Goal: Task Accomplishment & Management: Use online tool/utility

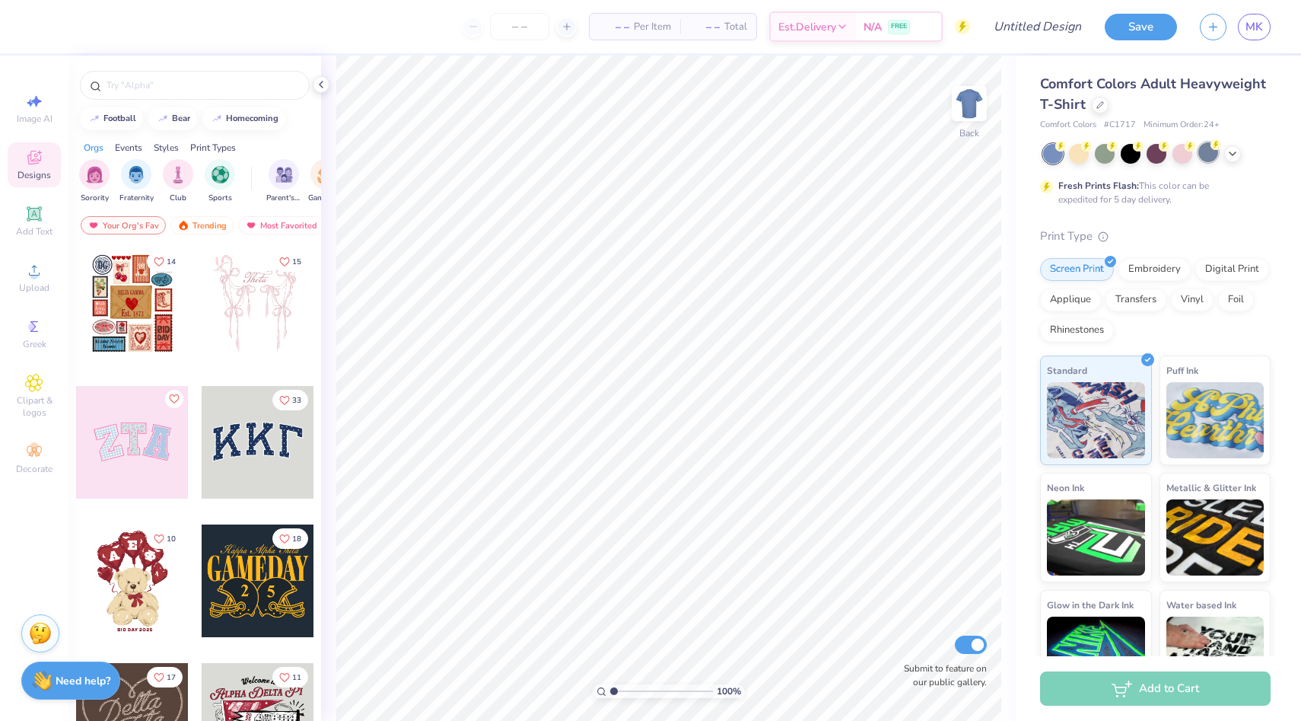
click at [1066, 146] on circle at bounding box center [1061, 146] width 11 height 11
click at [1232, 147] on icon at bounding box center [1233, 152] width 12 height 12
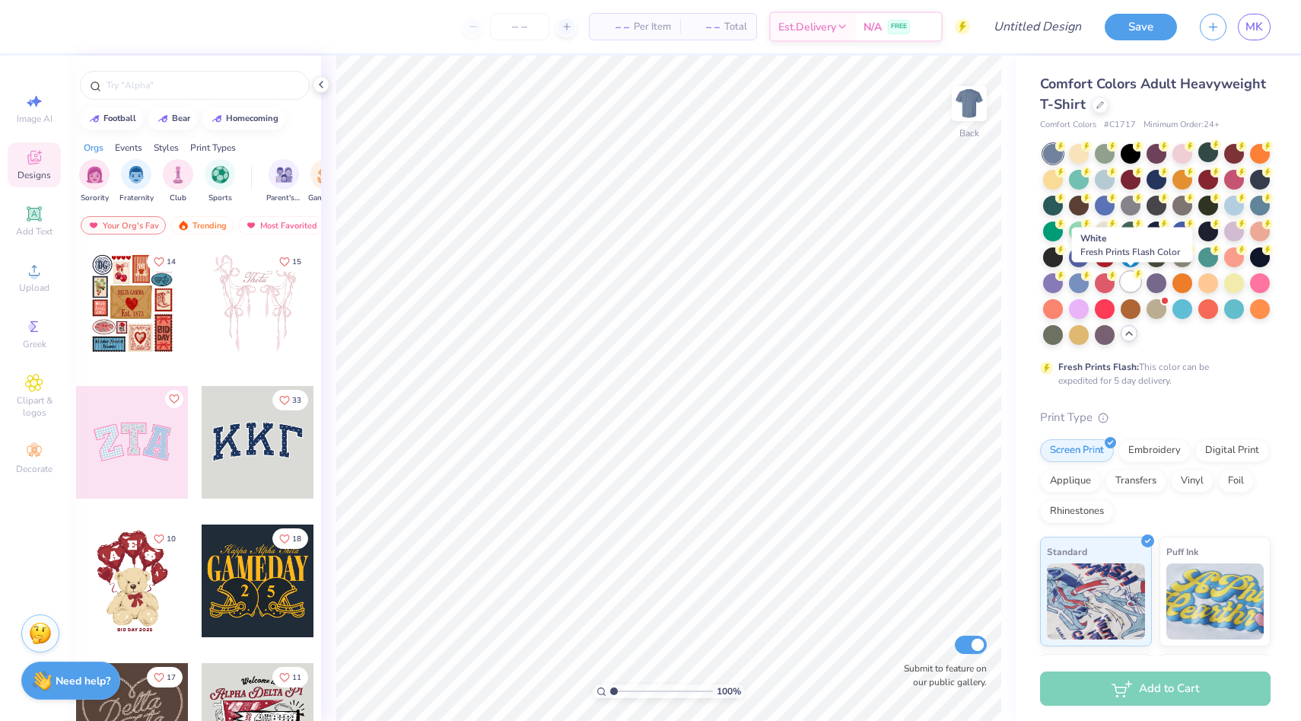
click at [1137, 281] on div at bounding box center [1131, 282] width 20 height 20
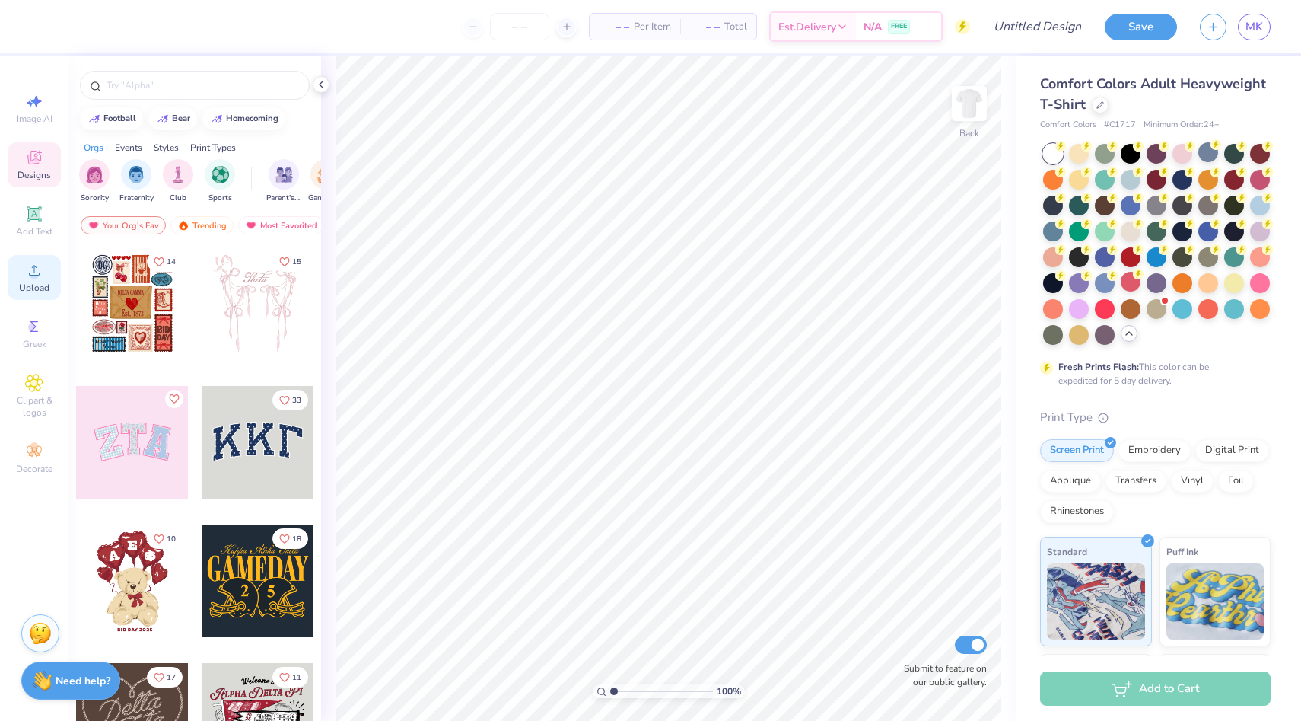
click at [37, 290] on span "Upload" at bounding box center [34, 288] width 30 height 12
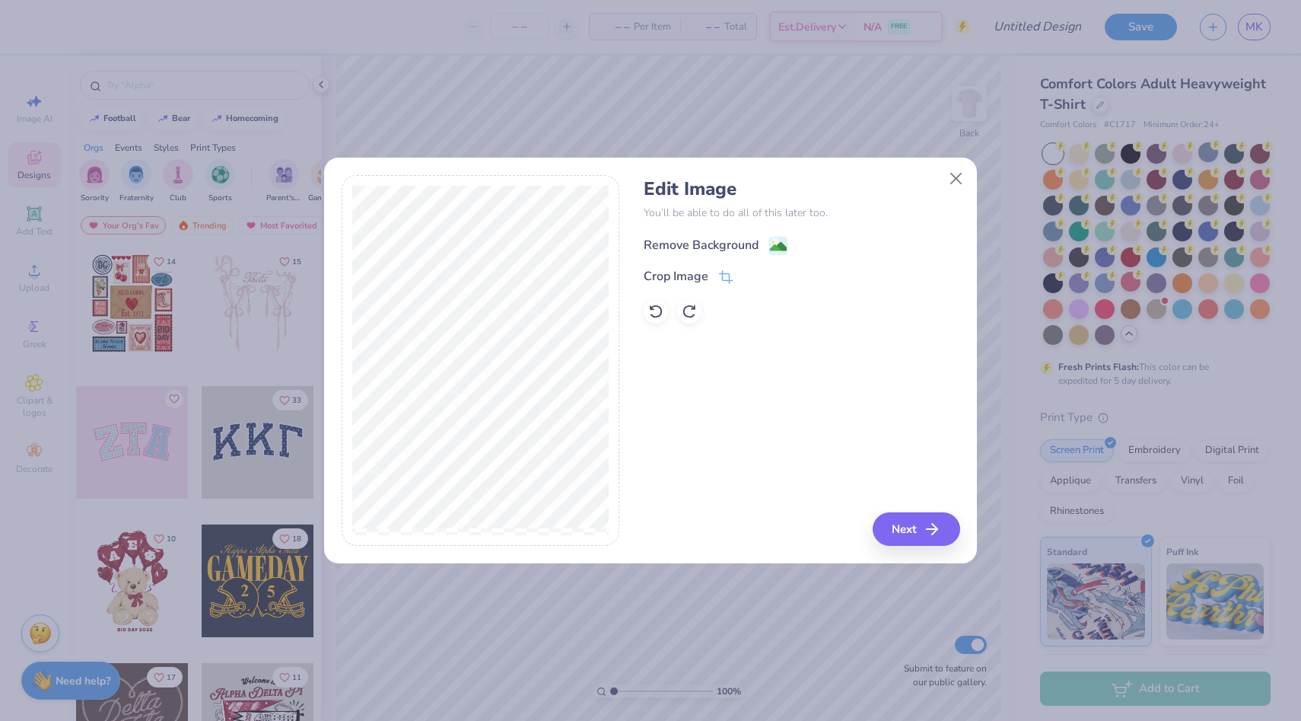
click at [716, 247] on div "Remove Background" at bounding box center [701, 245] width 115 height 18
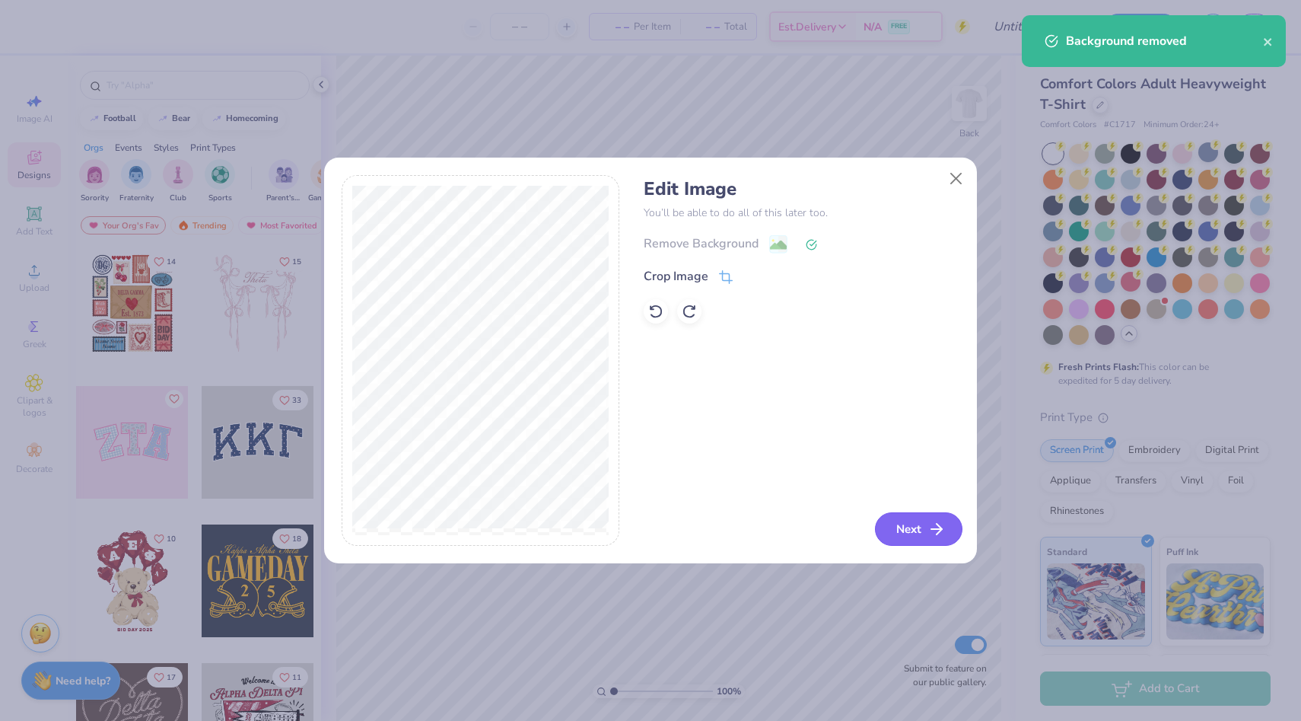
click at [906, 530] on button "Next" at bounding box center [919, 528] width 88 height 33
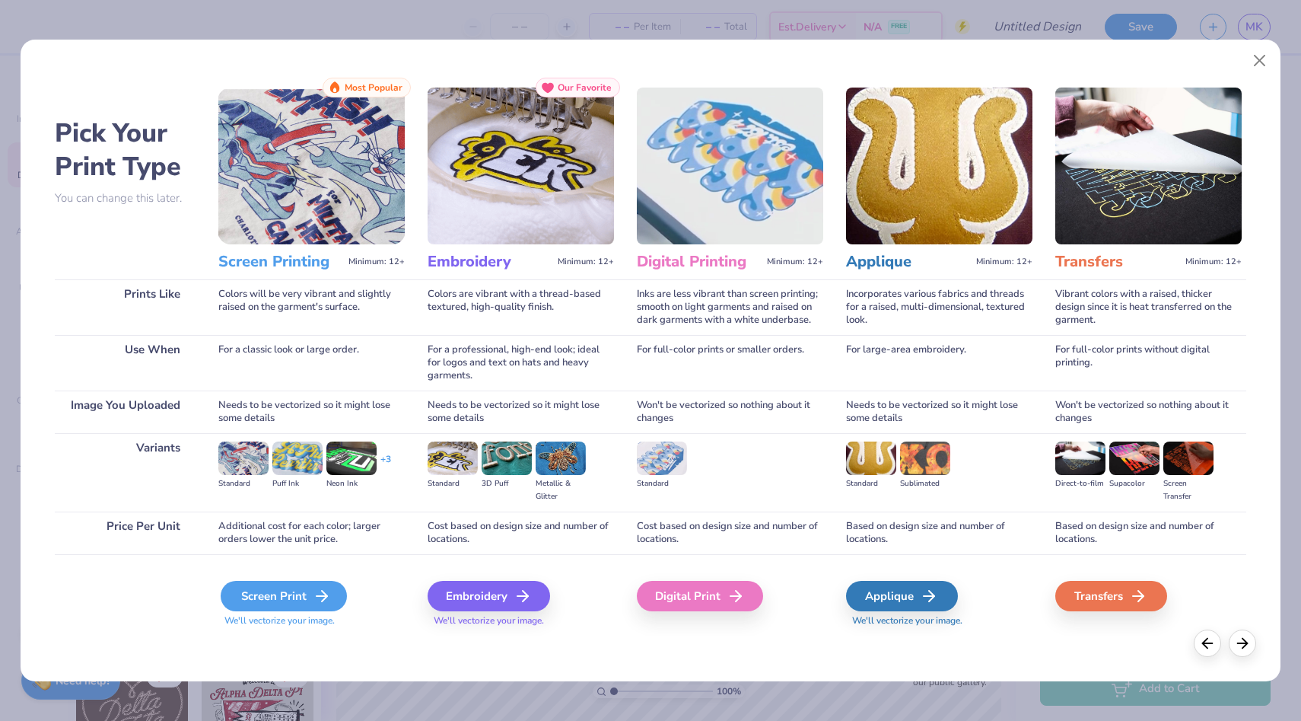
click at [304, 588] on div "Screen Print" at bounding box center [284, 596] width 126 height 30
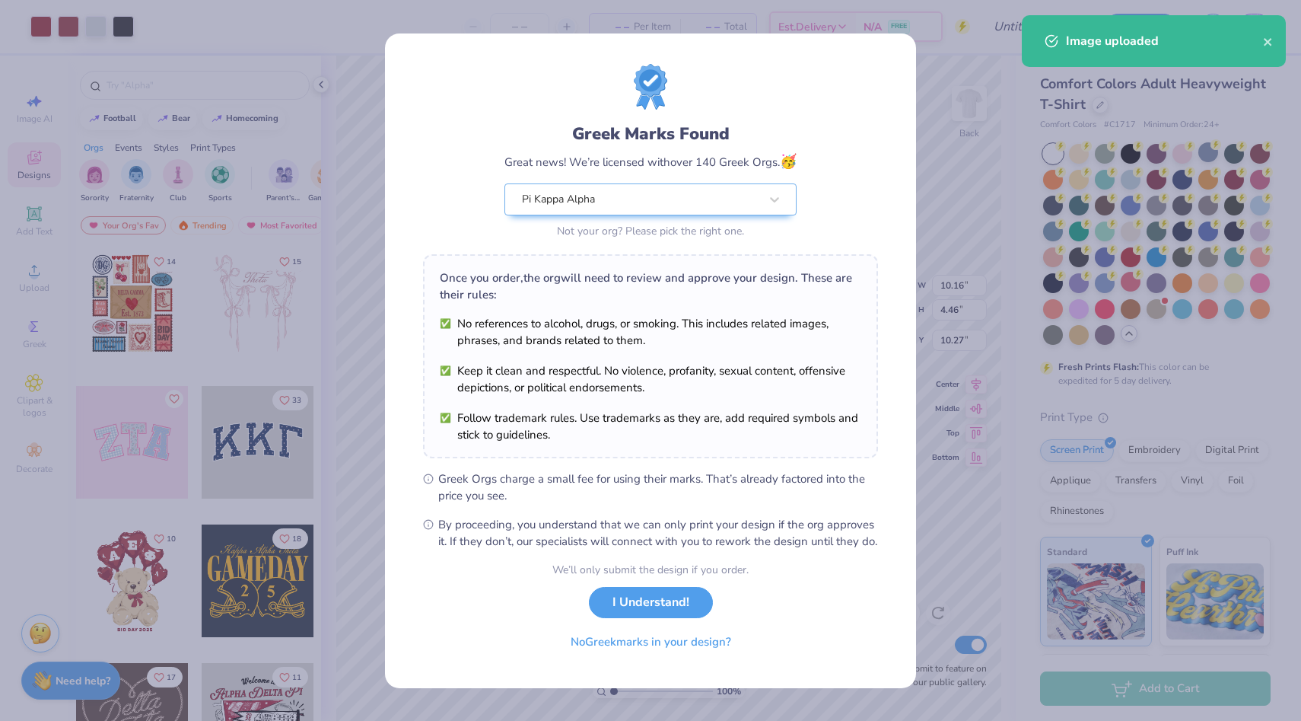
click at [673, 238] on body "Art colors – – Per Item – – Total Est. Delivery N/A FREE Design Title Save MK I…" at bounding box center [650, 360] width 1301 height 721
click at [632, 609] on button "I Understand!" at bounding box center [651, 598] width 124 height 31
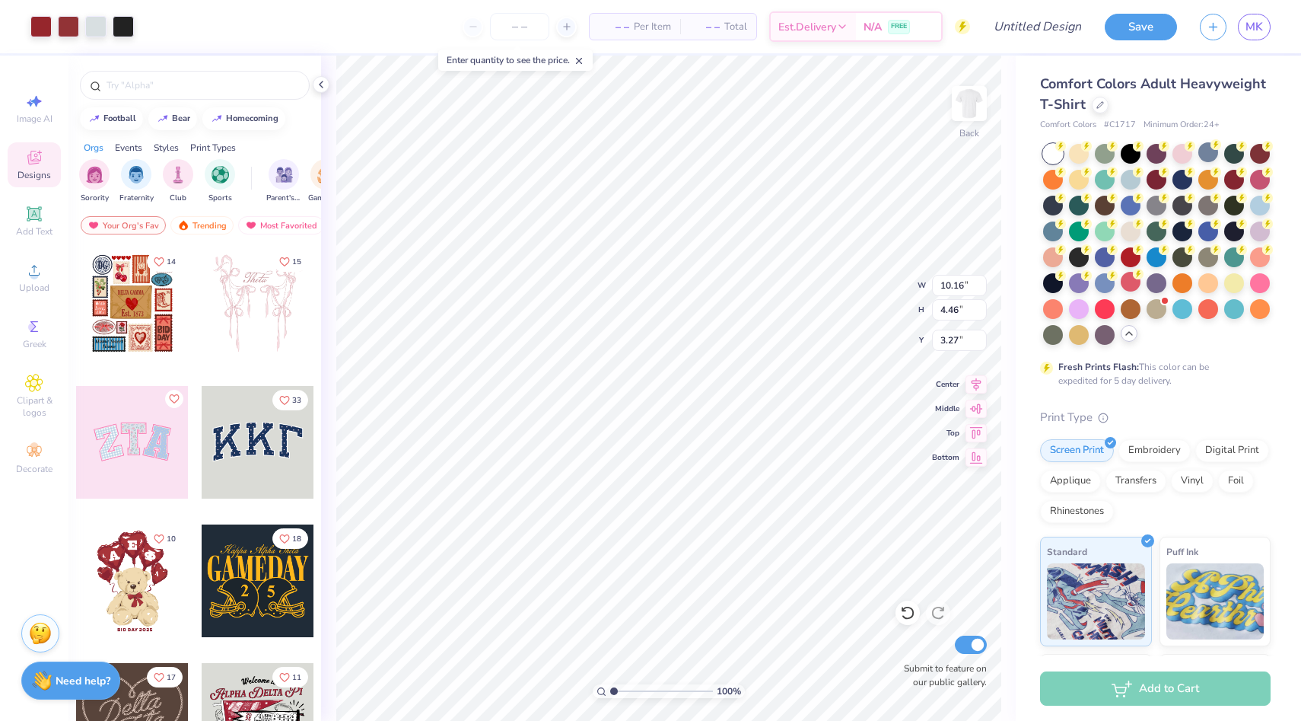
type input "3.24"
type input "11.05"
type input "4.85"
type input "3.00"
type input "10.12"
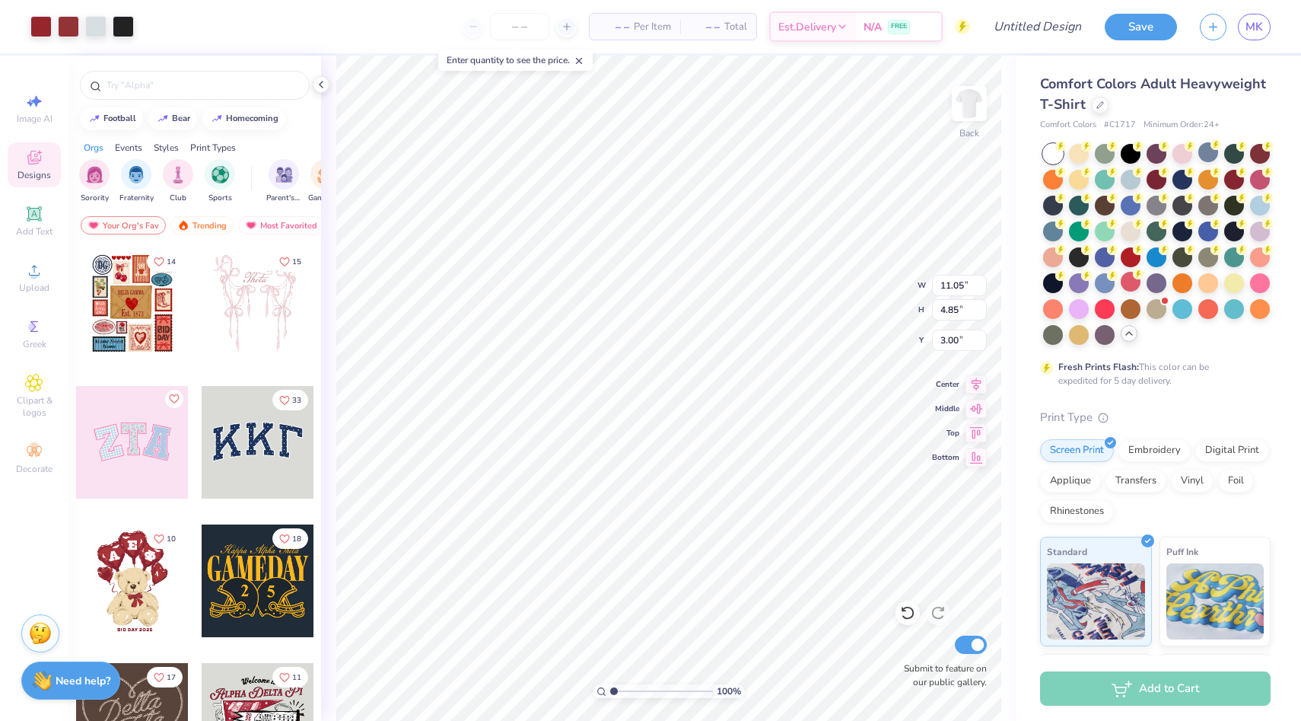
type input "4.44"
type input "3.00"
click at [979, 96] on img at bounding box center [969, 103] width 61 height 61
click at [970, 96] on img at bounding box center [969, 103] width 61 height 61
click at [956, 101] on img at bounding box center [969, 103] width 61 height 61
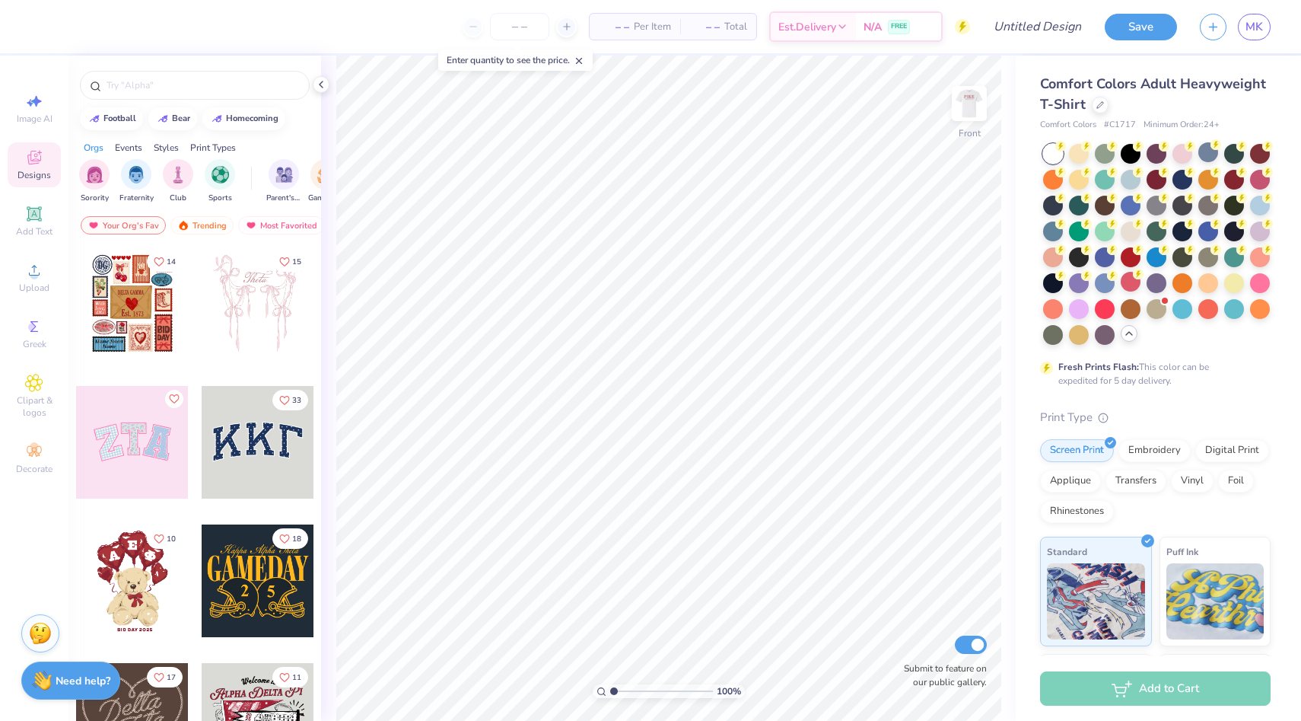
click at [584, 61] on icon at bounding box center [579, 61] width 11 height 11
click at [971, 110] on img at bounding box center [969, 103] width 61 height 61
click at [320, 78] on icon at bounding box center [321, 84] width 12 height 12
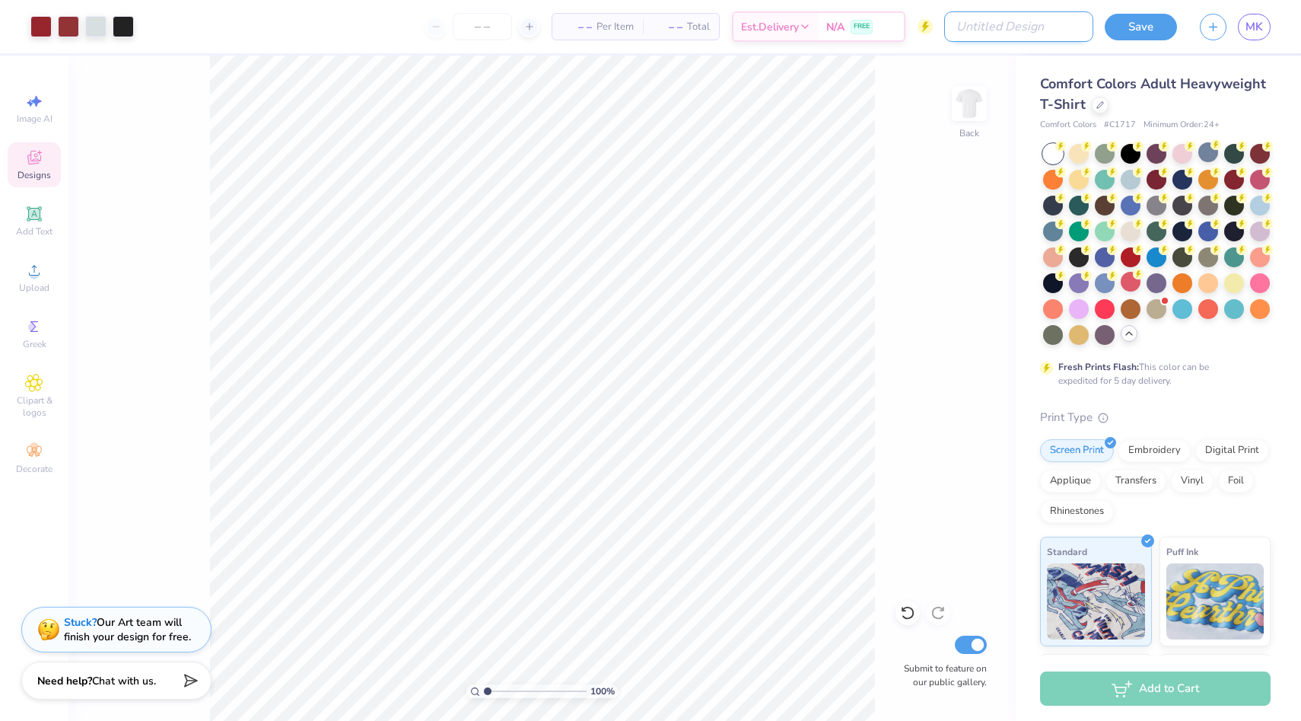
click at [1055, 33] on input "Design Title" at bounding box center [1018, 26] width 149 height 30
click at [1016, 27] on input "Design Title" at bounding box center [1018, 26] width 149 height 30
type input "Little sister merch"
click at [1133, 24] on button "Save" at bounding box center [1141, 24] width 72 height 27
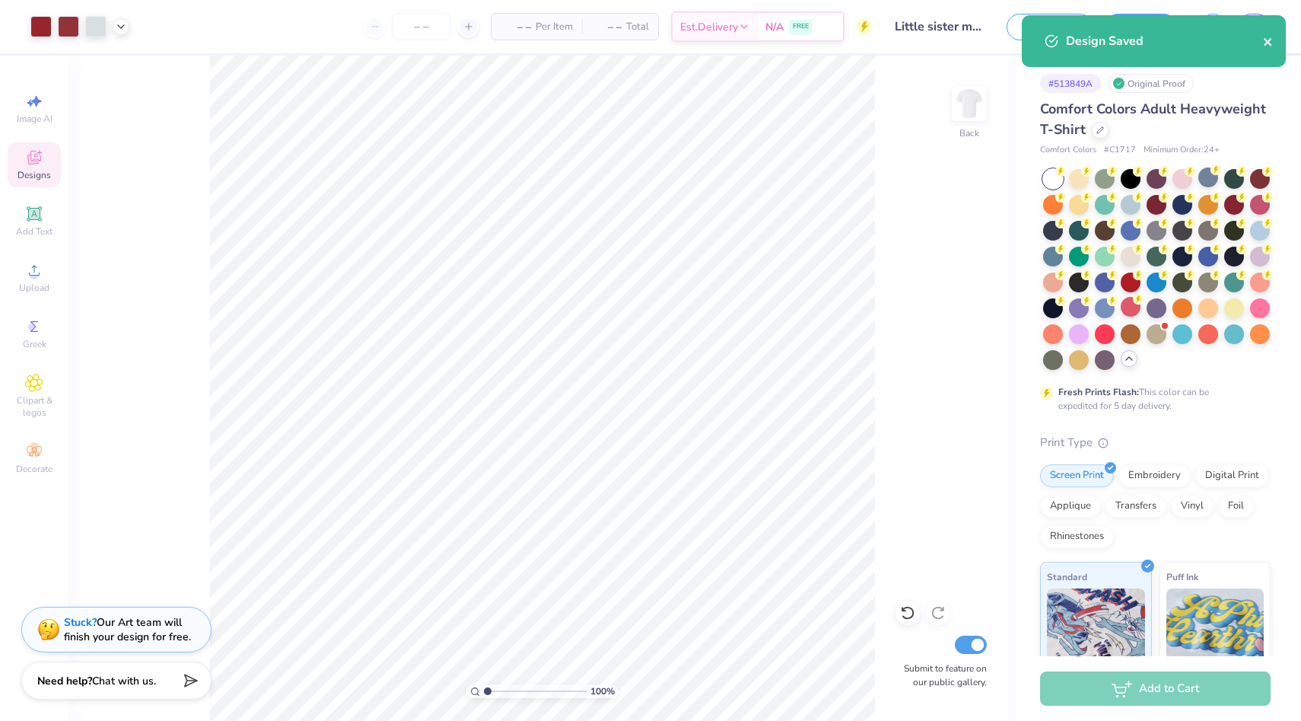
click at [1265, 41] on icon "close" at bounding box center [1268, 42] width 11 height 12
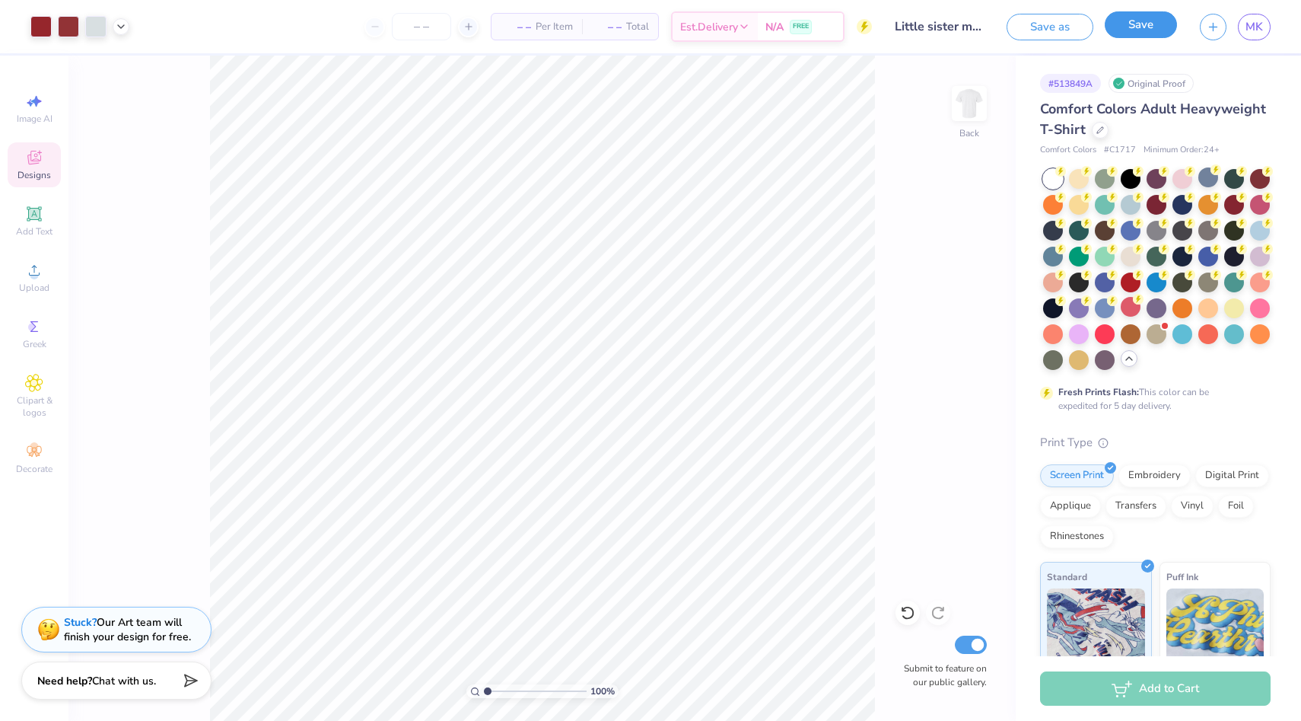
click at [1139, 22] on button "Save" at bounding box center [1141, 24] width 72 height 27
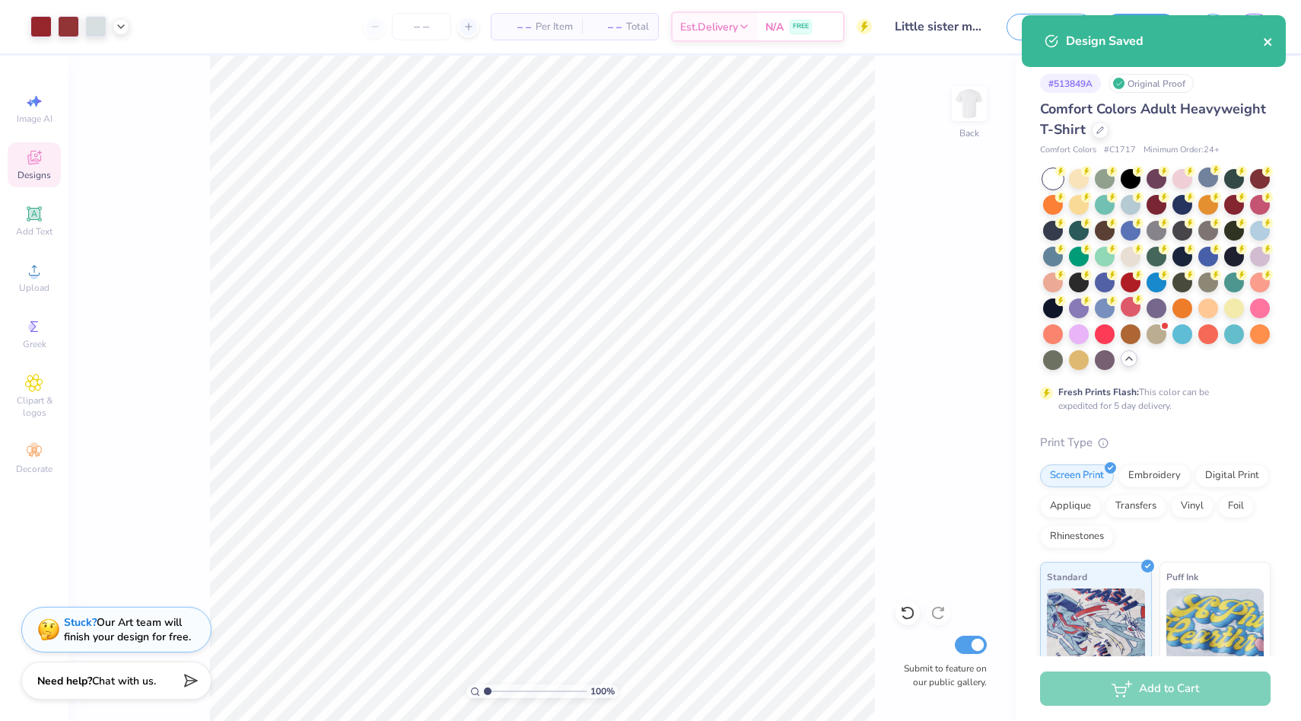
click at [1269, 43] on icon "close" at bounding box center [1268, 42] width 8 height 8
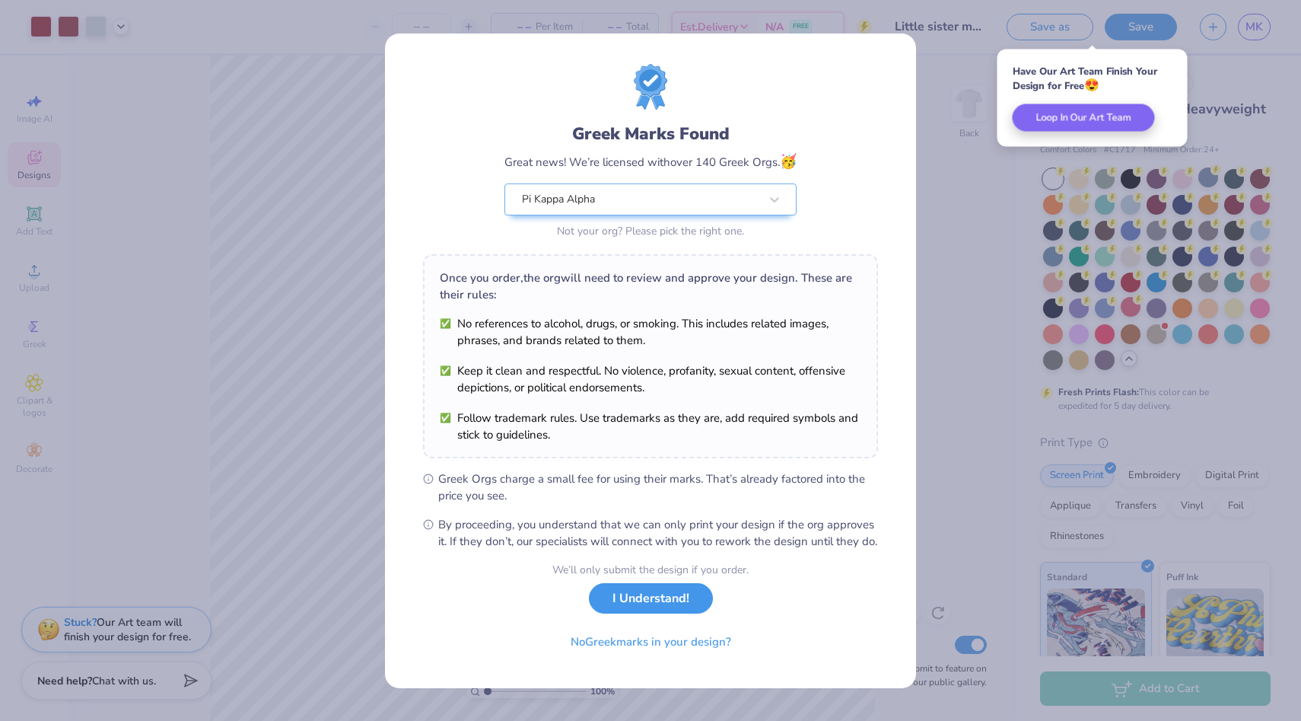
click at [659, 609] on button "I Understand!" at bounding box center [651, 598] width 124 height 31
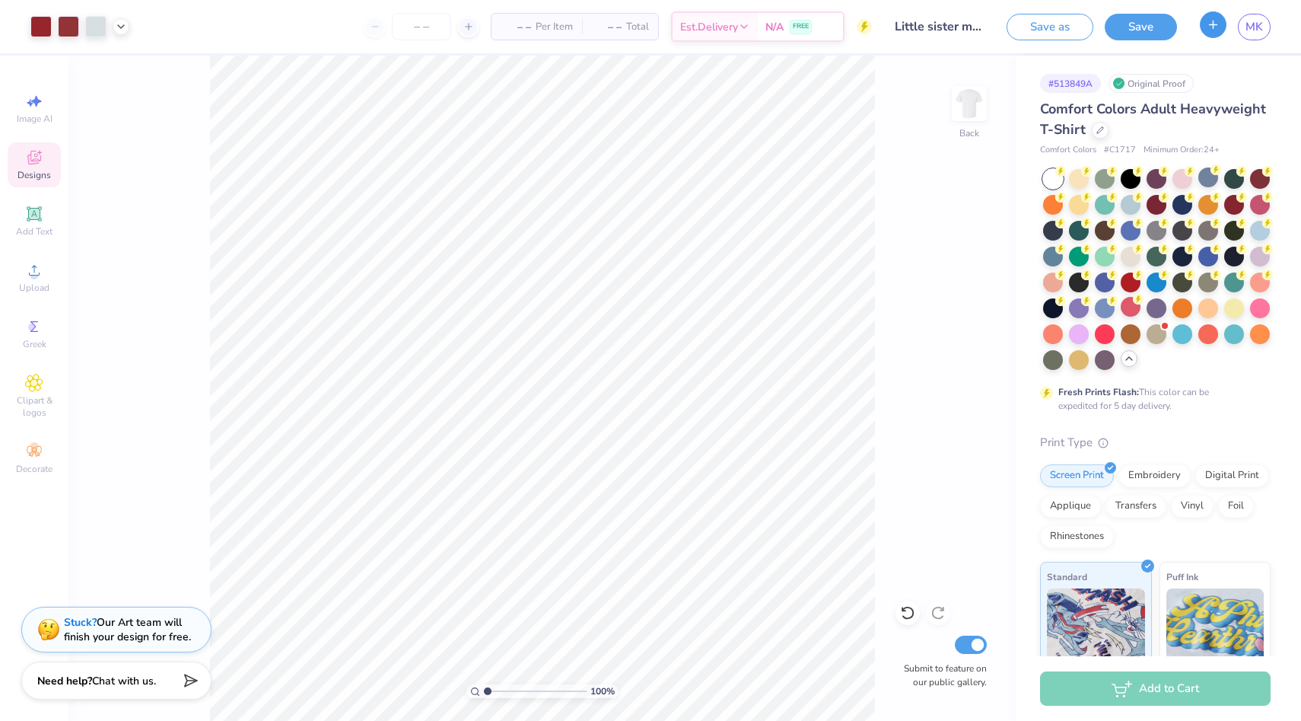
click at [1212, 23] on icon "button" at bounding box center [1213, 24] width 13 height 13
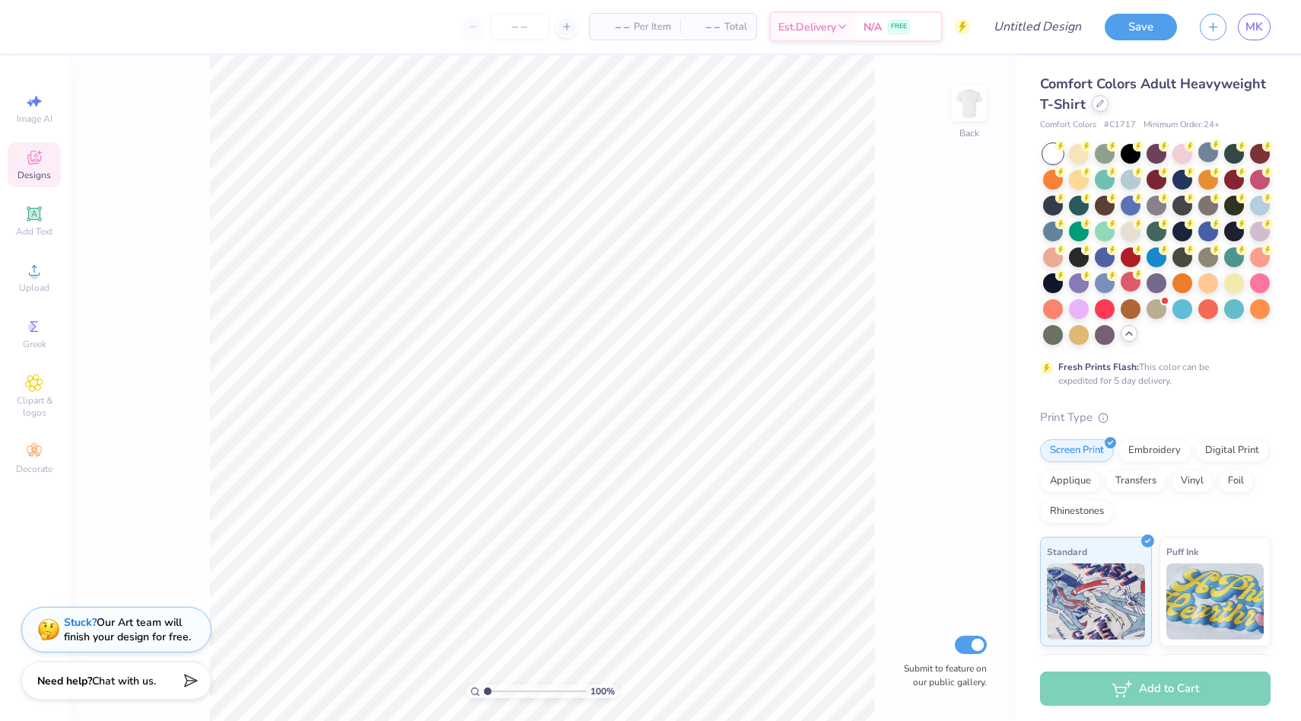
click at [1101, 96] on div at bounding box center [1100, 103] width 17 height 17
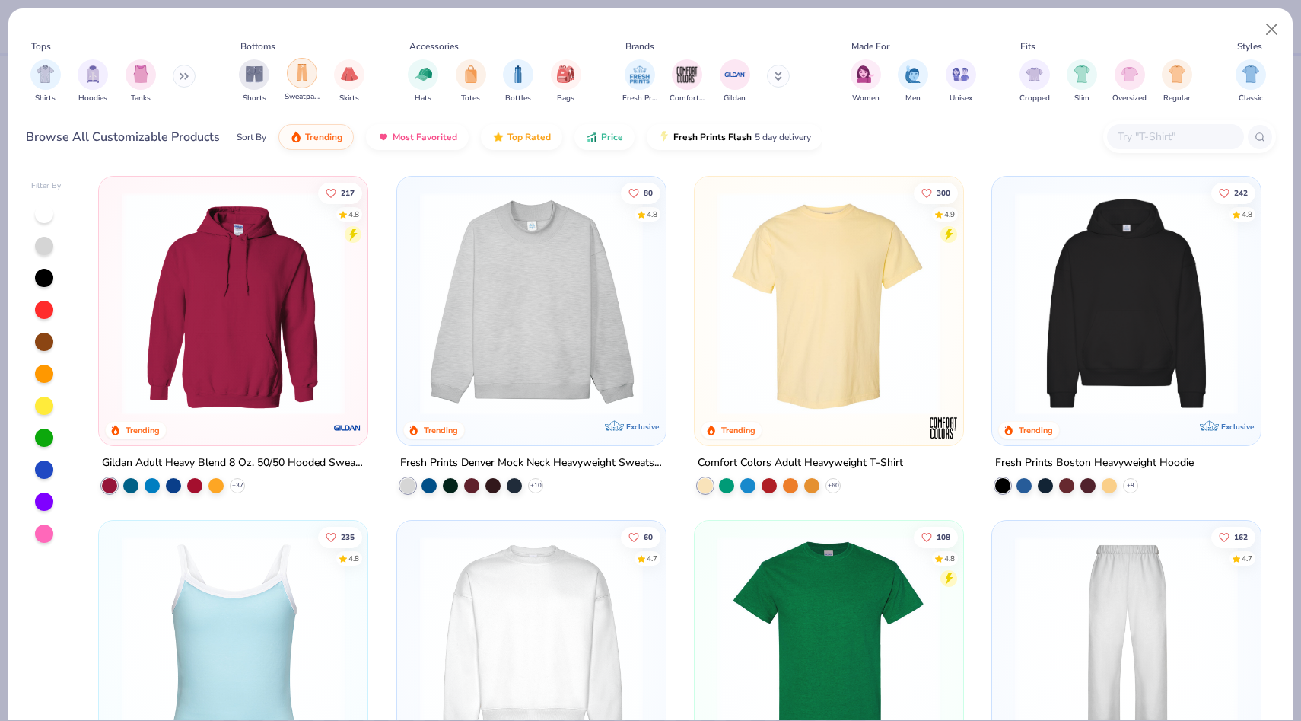
click at [298, 78] on img "filter for Sweatpants" at bounding box center [302, 73] width 17 height 18
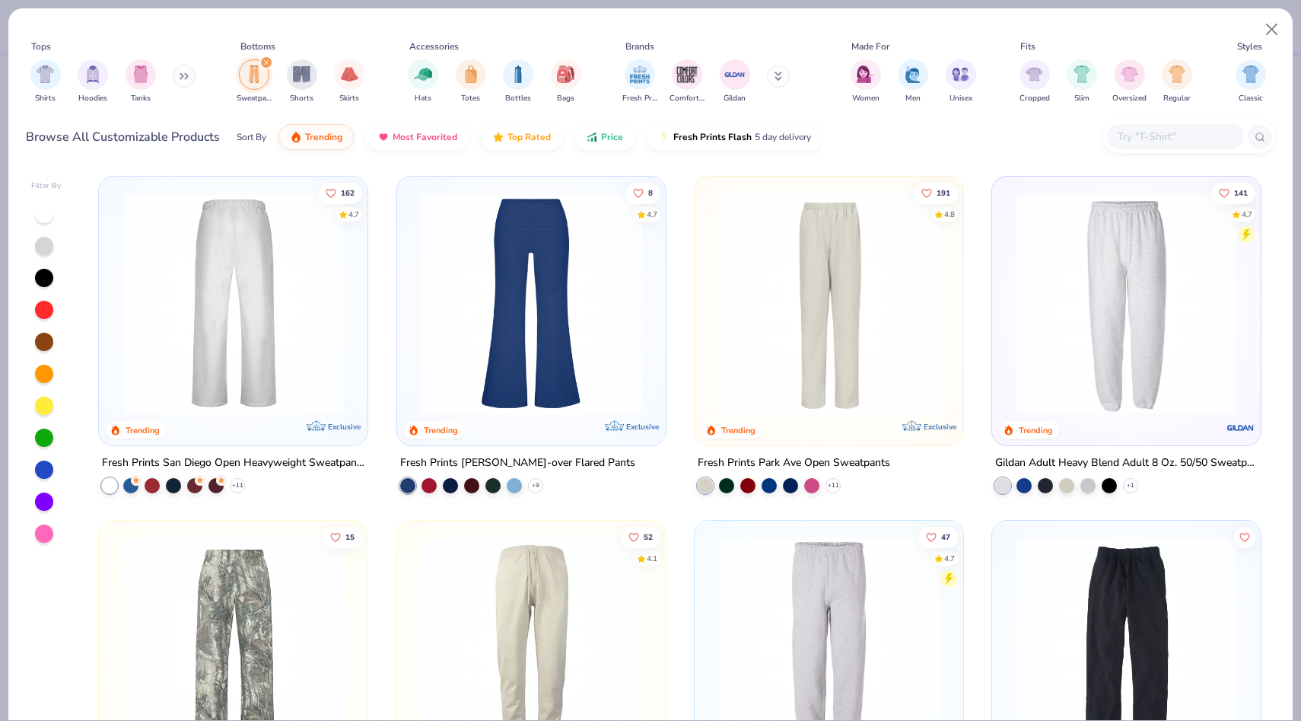
click at [244, 303] on div at bounding box center [233, 303] width 715 height 223
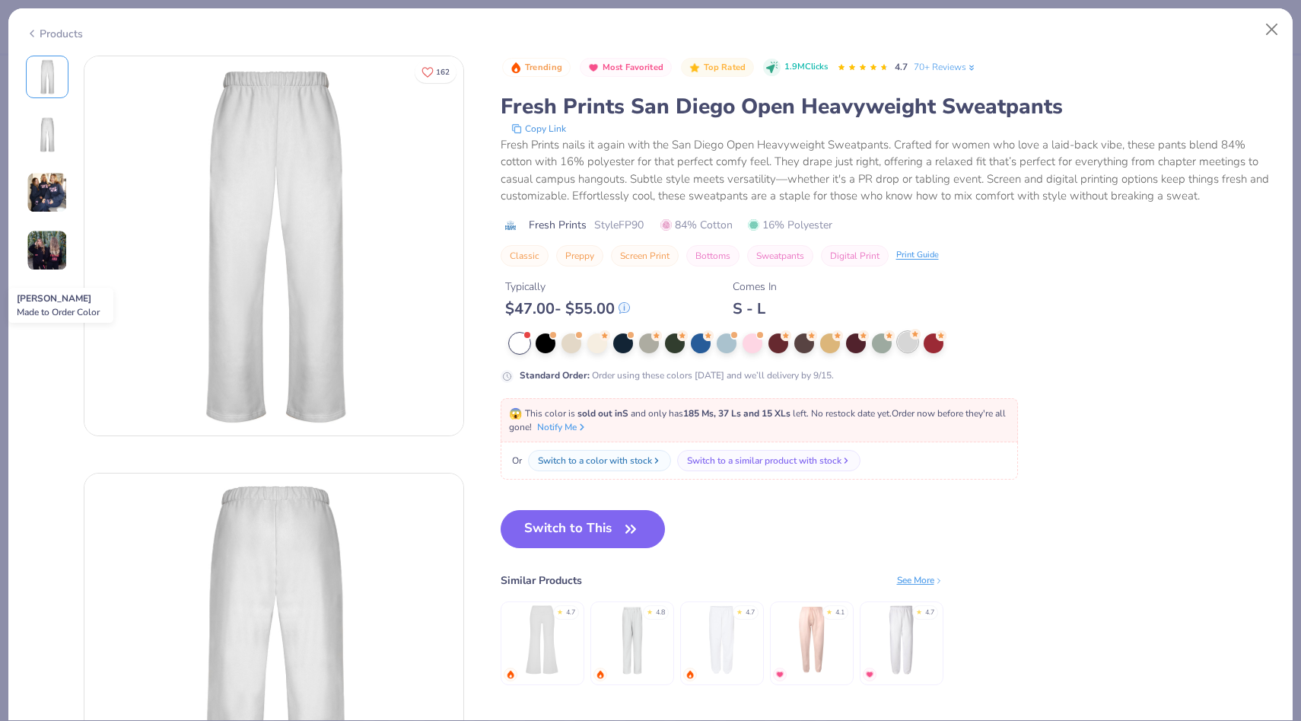
click at [908, 345] on div at bounding box center [908, 342] width 20 height 20
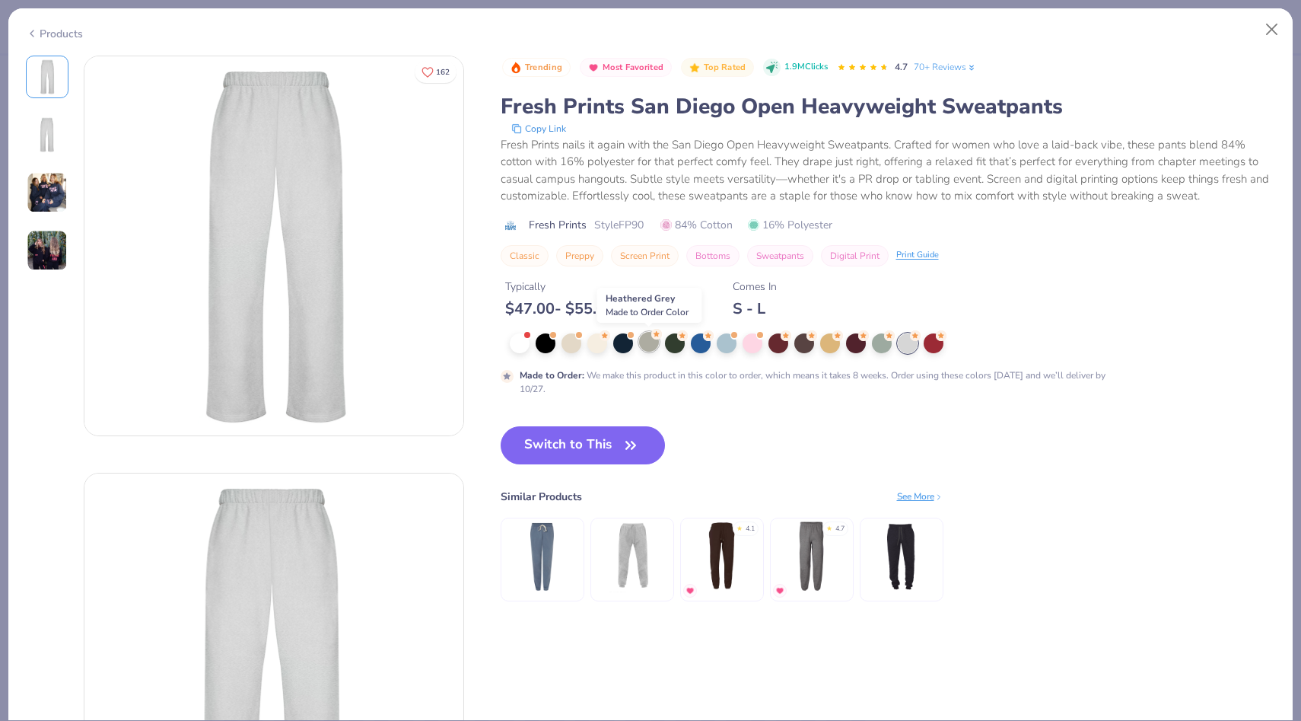
click at [651, 342] on div at bounding box center [649, 342] width 20 height 20
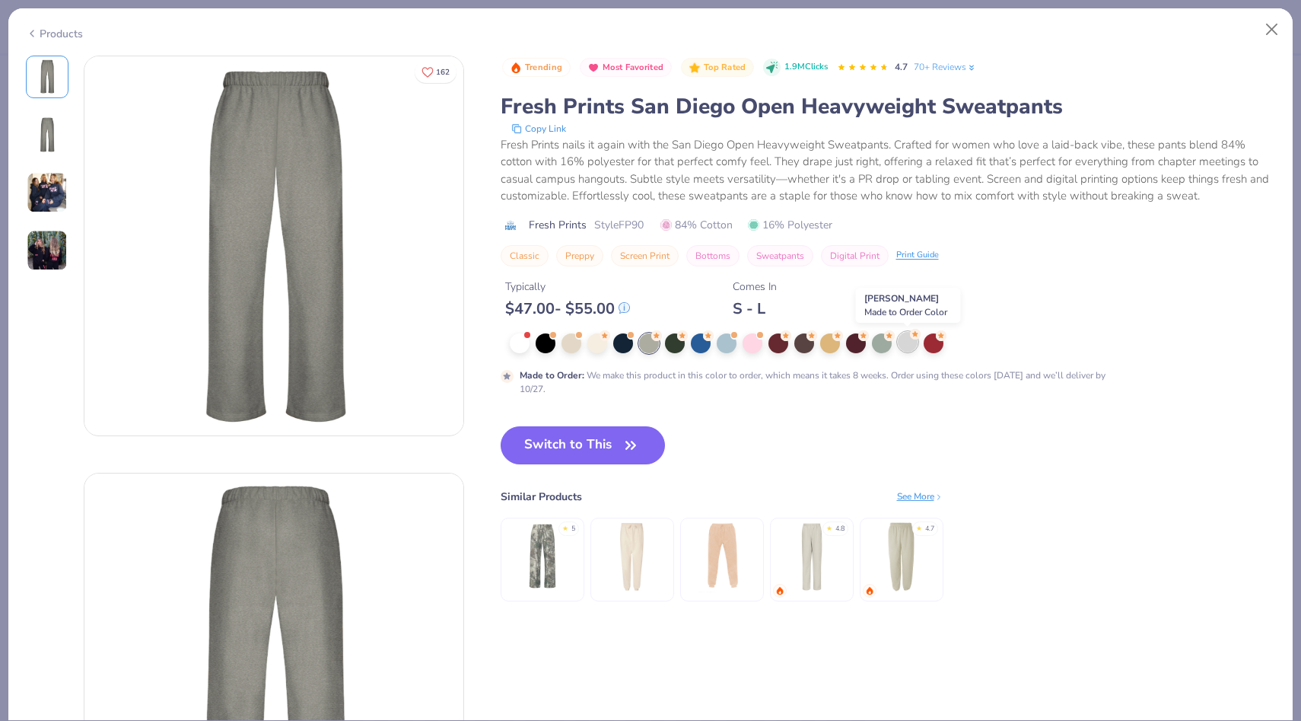
click at [910, 342] on div at bounding box center [908, 342] width 20 height 20
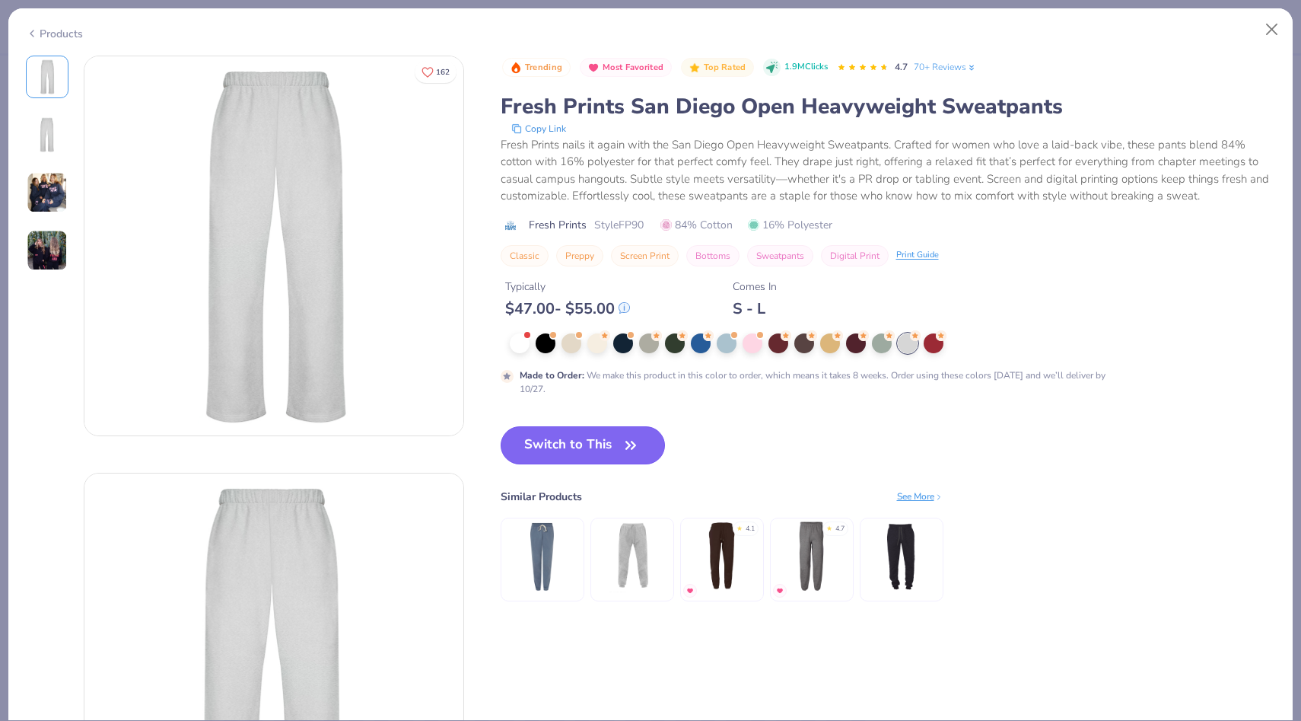
click at [608, 443] on button "Switch to This" at bounding box center [583, 445] width 165 height 38
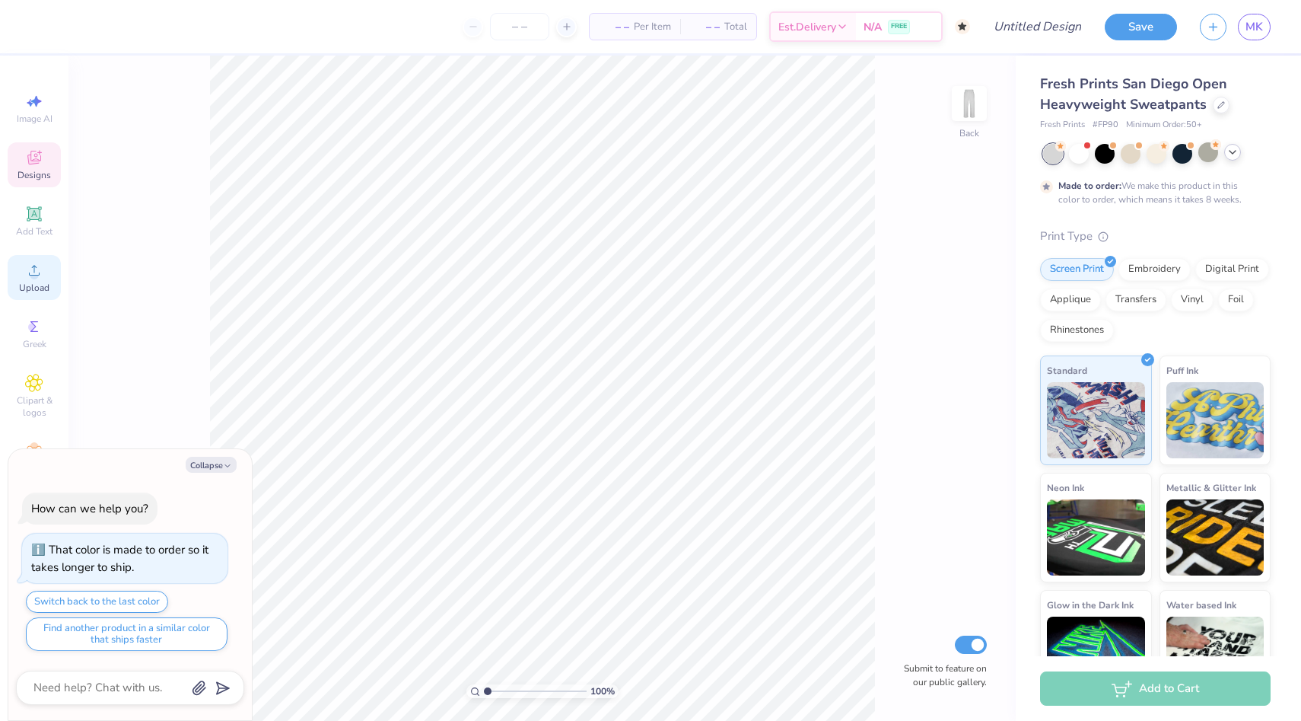
click at [40, 275] on icon at bounding box center [34, 270] width 18 height 18
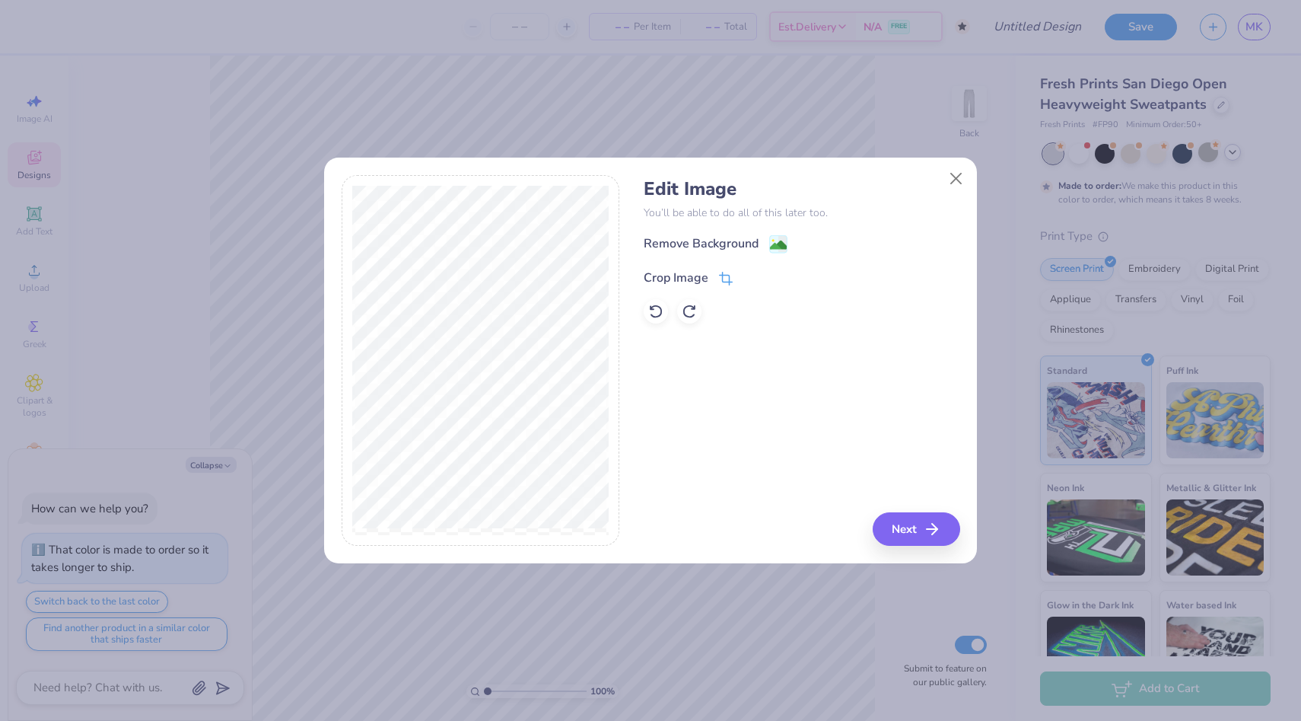
click at [700, 273] on div "Crop Image" at bounding box center [676, 278] width 65 height 18
click at [720, 278] on icon at bounding box center [726, 277] width 14 height 14
click at [769, 275] on icon at bounding box center [773, 276] width 9 height 9
click at [733, 240] on div "Remove Background" at bounding box center [701, 245] width 115 height 18
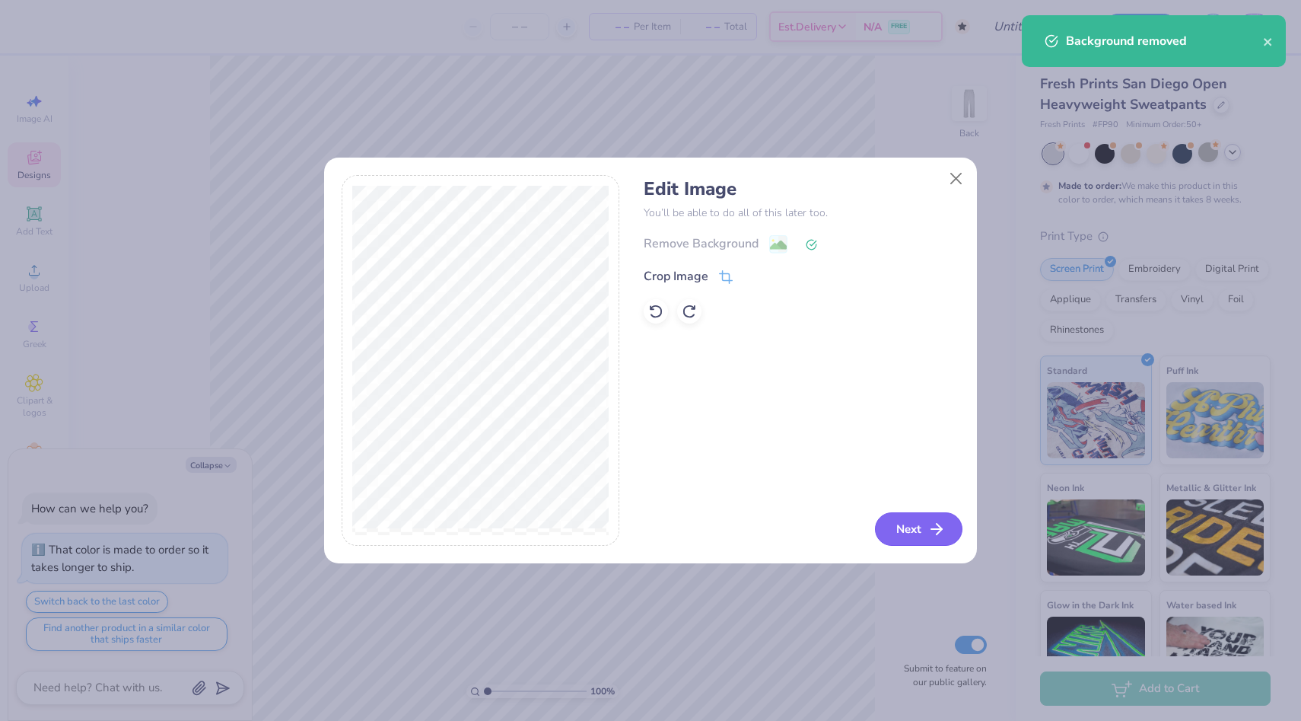
click at [925, 527] on button "Next" at bounding box center [919, 528] width 88 height 33
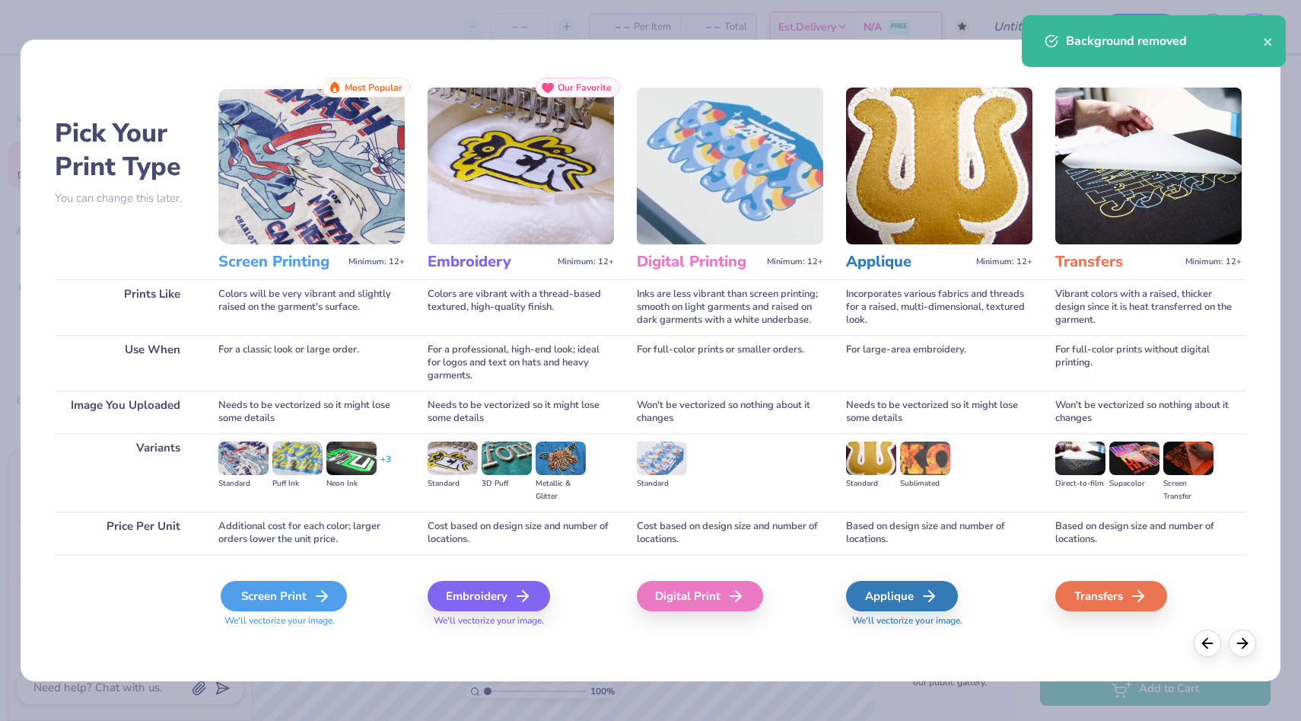
click at [309, 585] on div "Screen Print" at bounding box center [284, 596] width 126 height 30
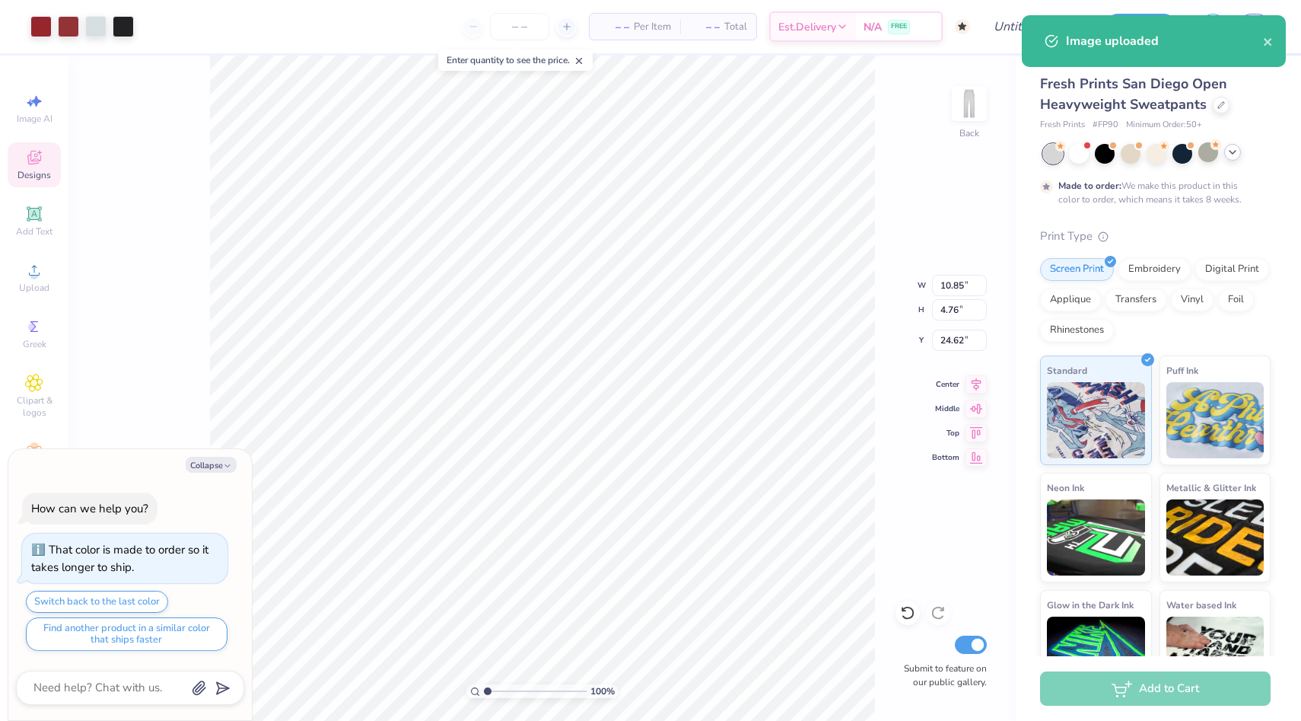
click at [651, 179] on body "Art colors – – Per Item – – Total Est. Delivery N/A FREE Design Title Save MK I…" at bounding box center [650, 360] width 1301 height 721
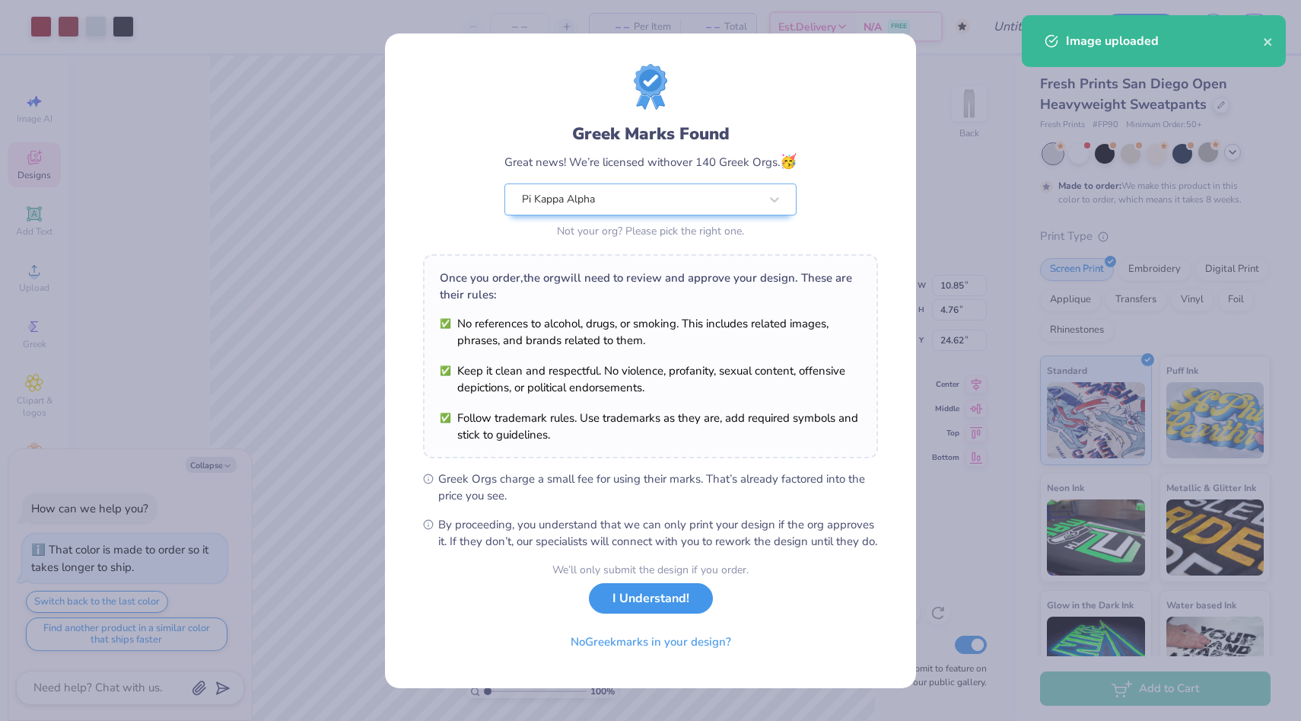
click at [656, 614] on button "I Understand!" at bounding box center [651, 598] width 124 height 31
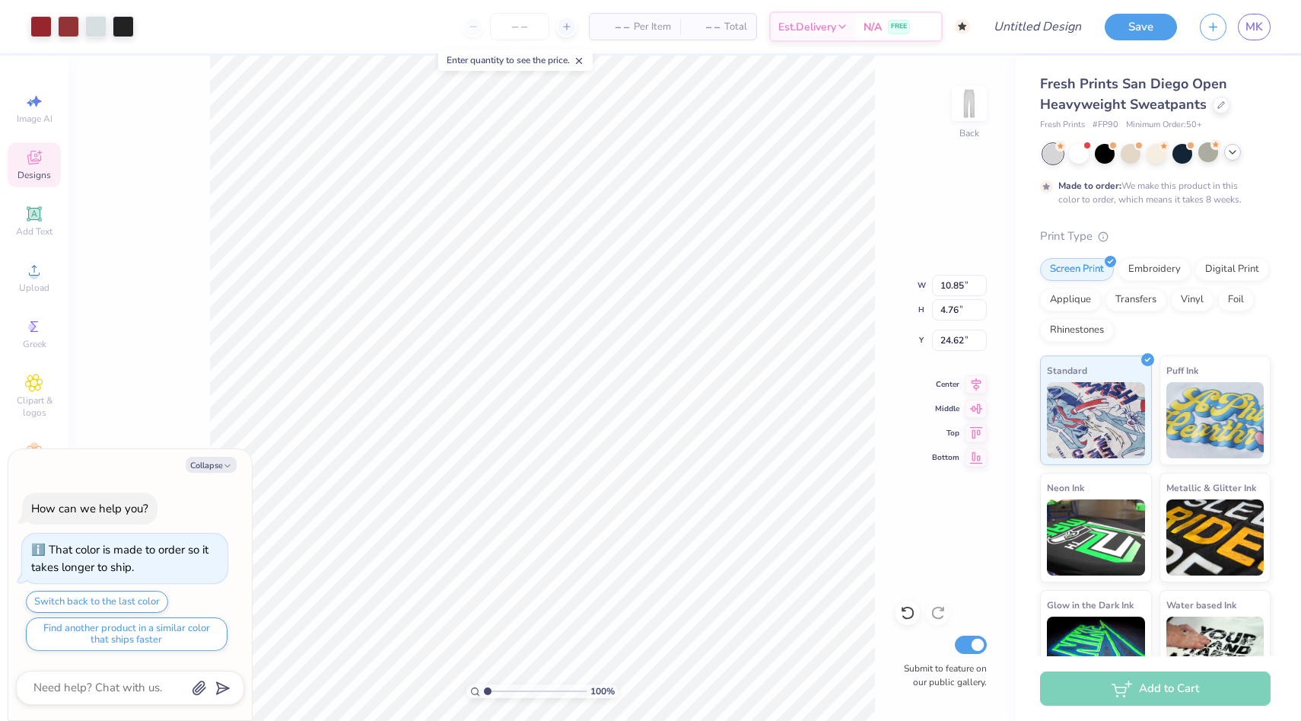
type textarea "x"
type input "5.16"
type input "2.26"
type input "27.11"
type textarea "x"
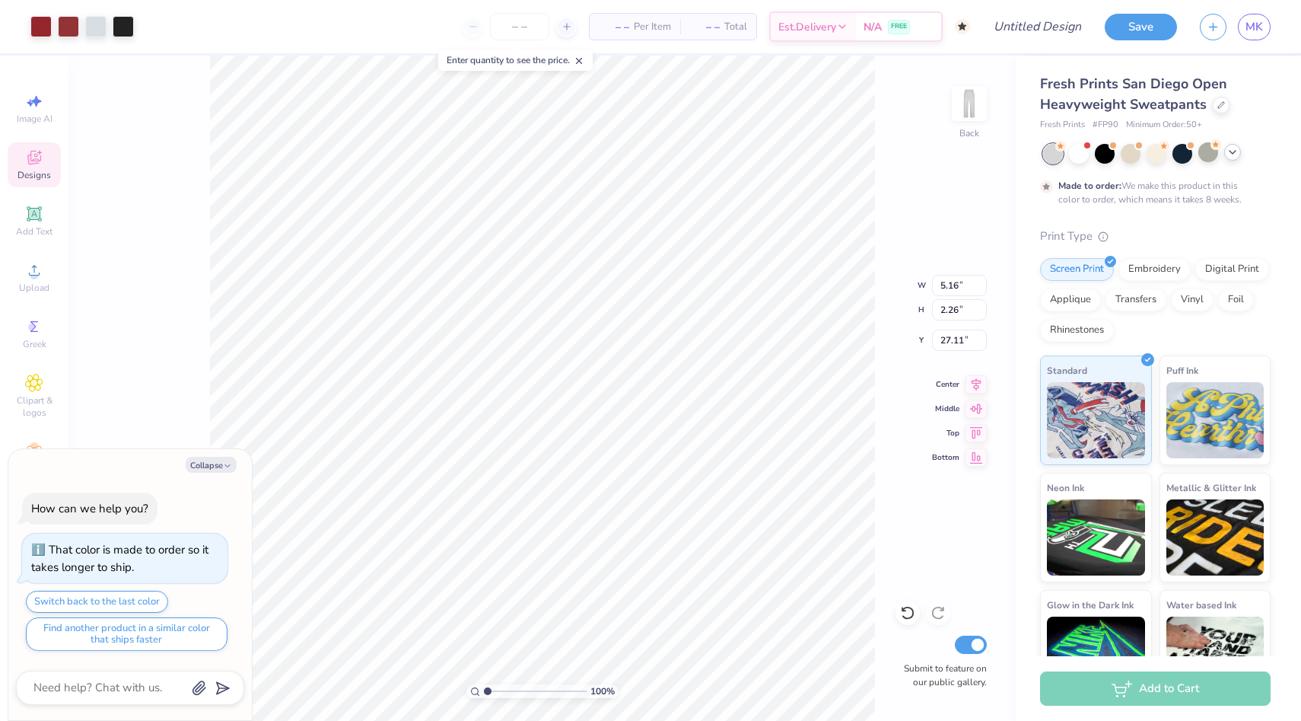
type input "7.39"
type textarea "x"
type input "5.51"
click at [973, 108] on img at bounding box center [969, 103] width 61 height 61
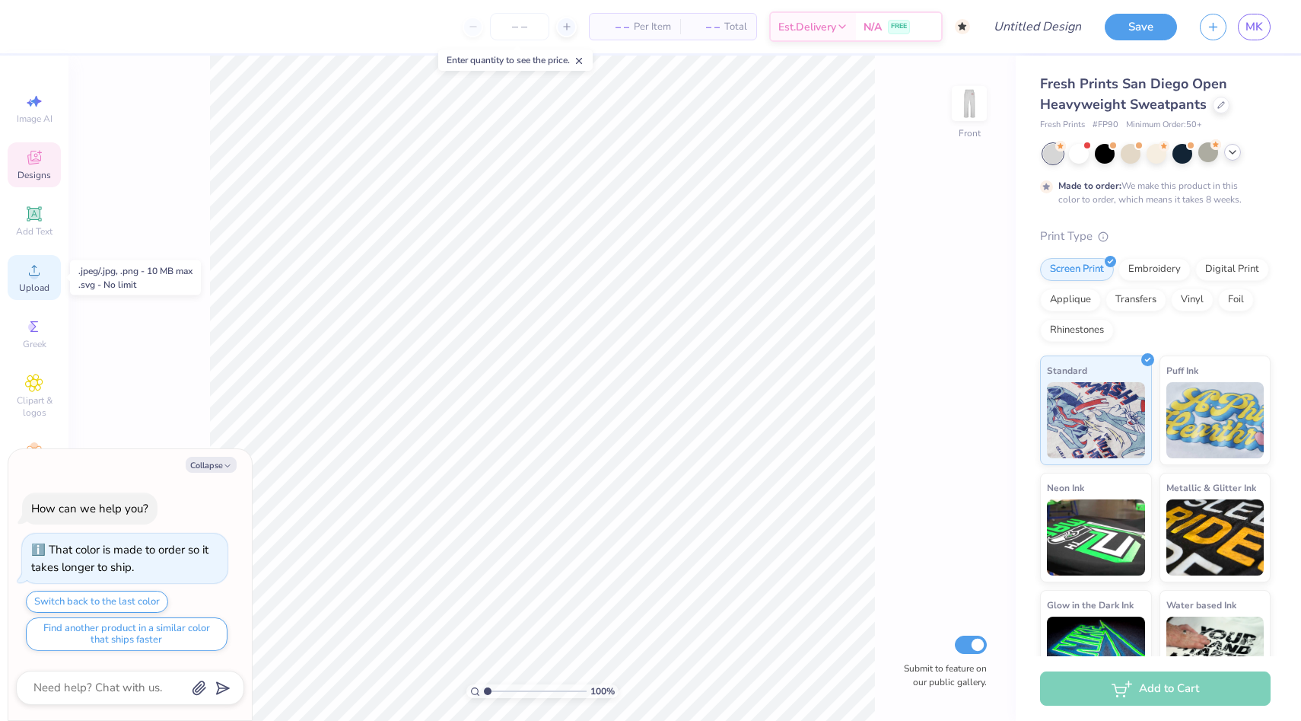
click at [35, 283] on span "Upload" at bounding box center [34, 288] width 30 height 12
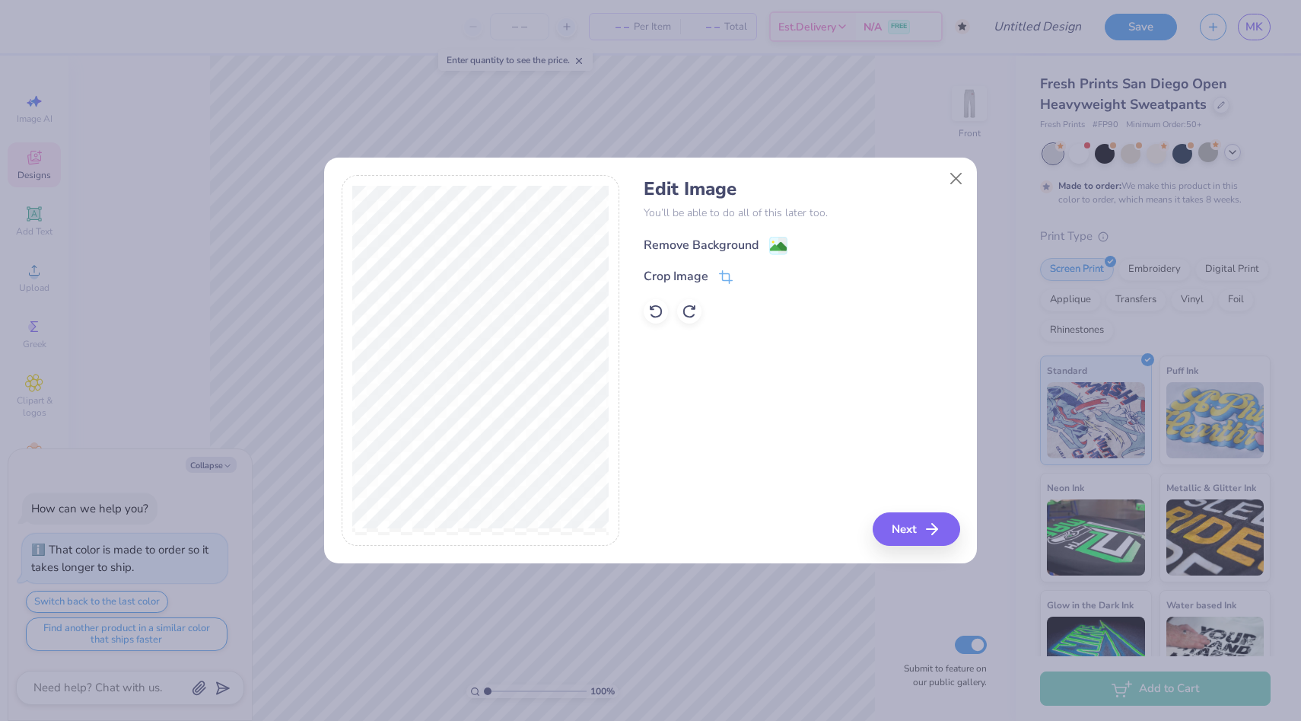
click at [724, 244] on div "Remove Background" at bounding box center [701, 245] width 115 height 18
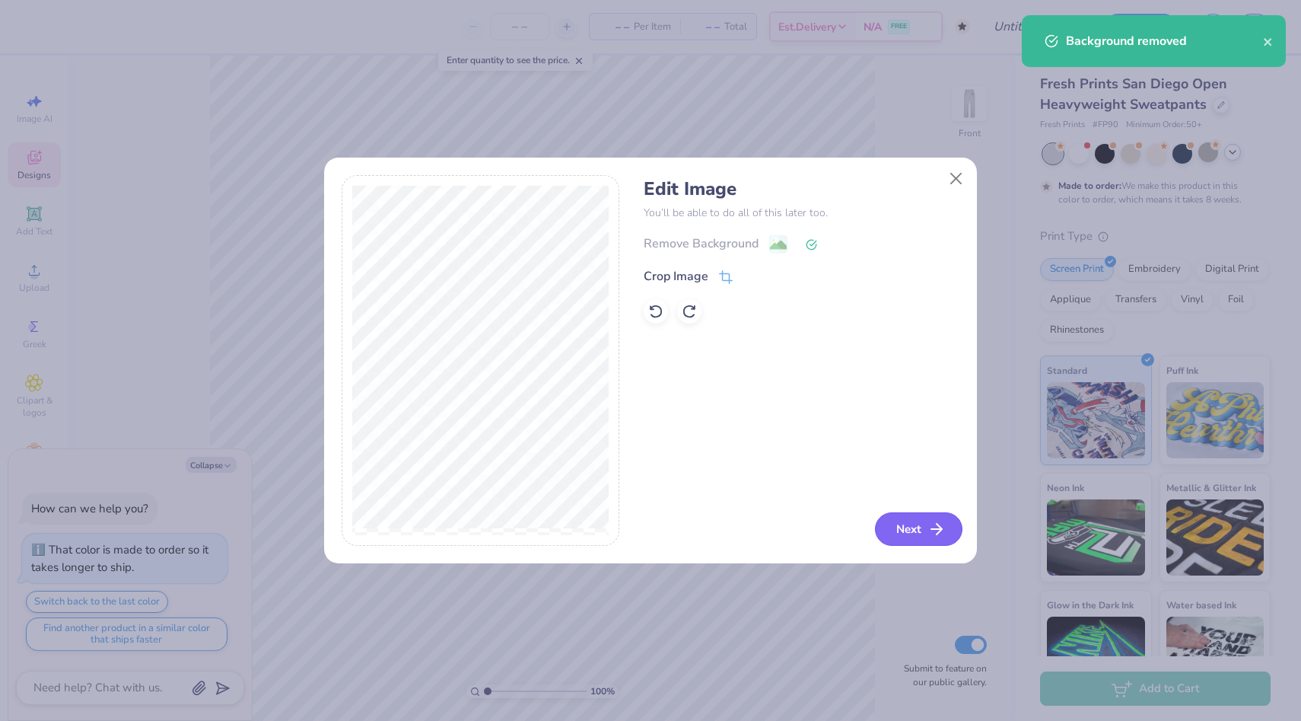
click at [912, 533] on button "Next" at bounding box center [919, 528] width 88 height 33
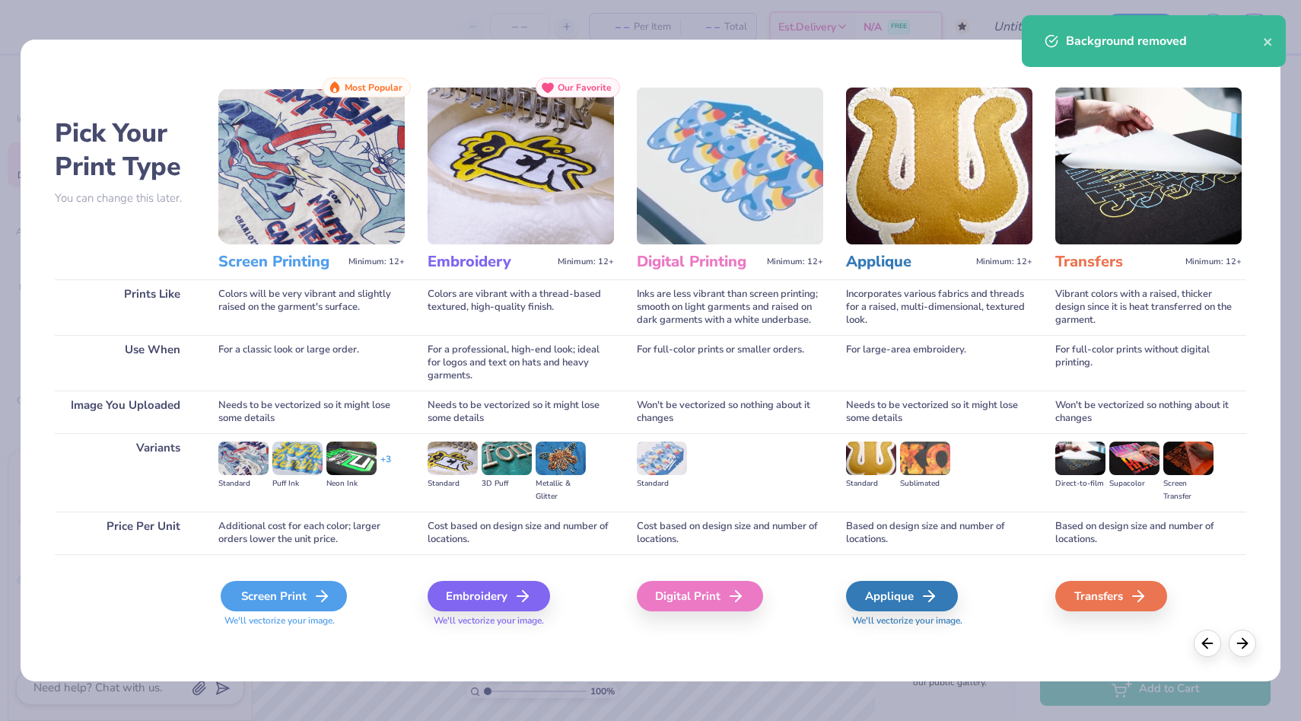
click at [308, 594] on div "Screen Print" at bounding box center [284, 596] width 126 height 30
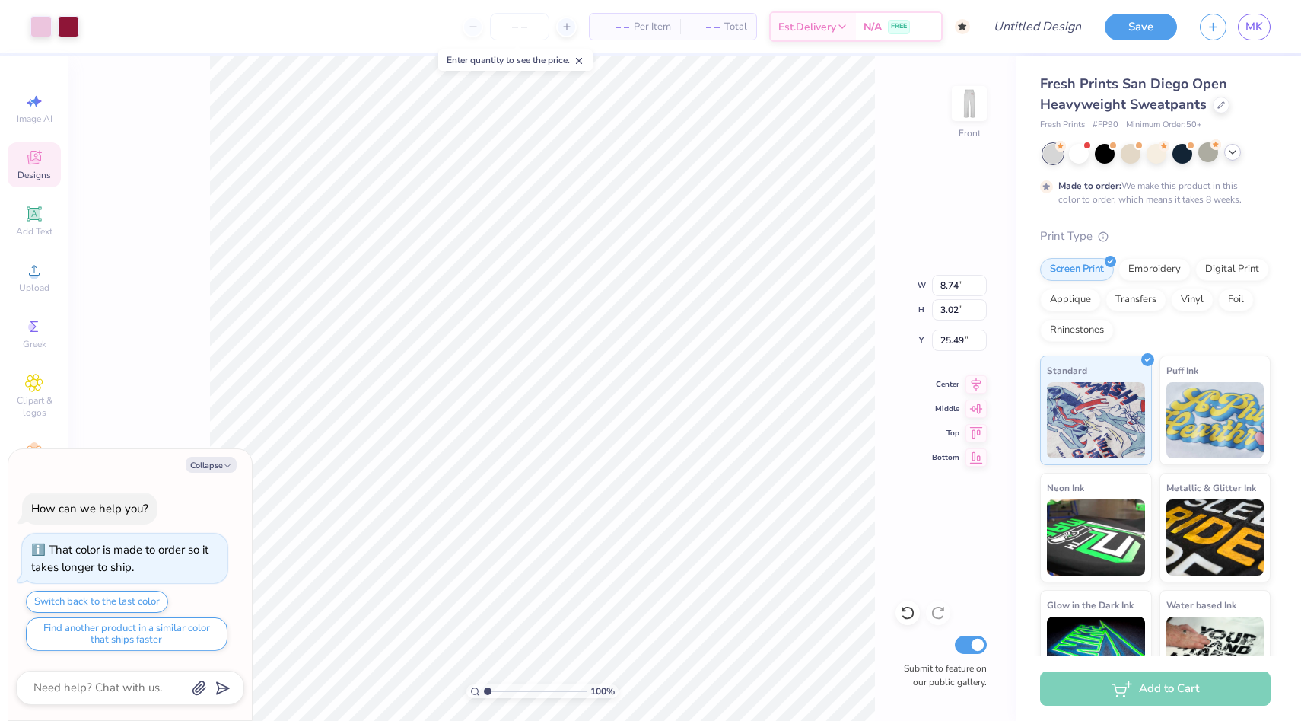
type textarea "x"
type input "4.93"
click at [977, 94] on img at bounding box center [969, 103] width 61 height 61
click at [977, 94] on img at bounding box center [969, 103] width 30 height 30
click at [963, 103] on img at bounding box center [969, 103] width 61 height 61
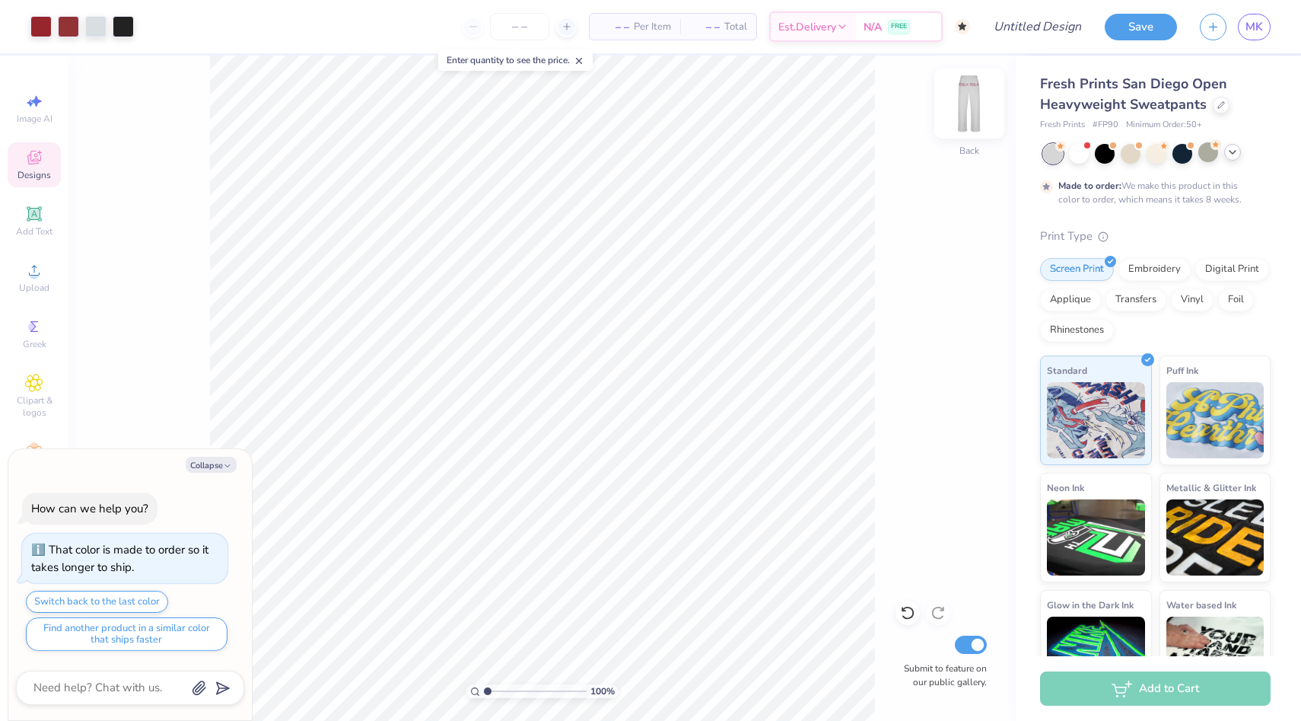
click at [969, 109] on img at bounding box center [969, 103] width 61 height 61
click at [968, 92] on img at bounding box center [969, 103] width 61 height 61
type textarea "x"
type input "6.52"
click at [973, 104] on img at bounding box center [969, 103] width 61 height 61
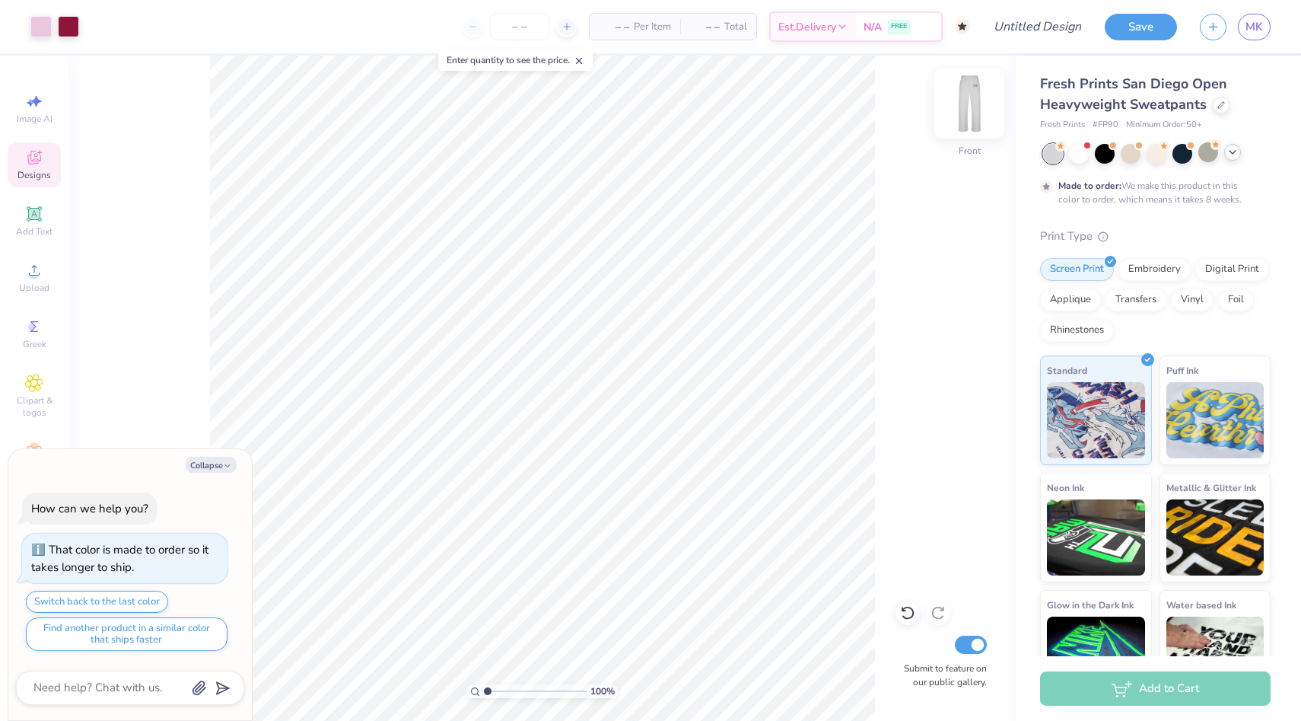
click at [956, 108] on img at bounding box center [969, 103] width 61 height 61
click at [971, 98] on img at bounding box center [969, 103] width 61 height 61
click at [971, 112] on img at bounding box center [969, 103] width 61 height 61
click at [1141, 19] on button "Save" at bounding box center [1141, 24] width 72 height 27
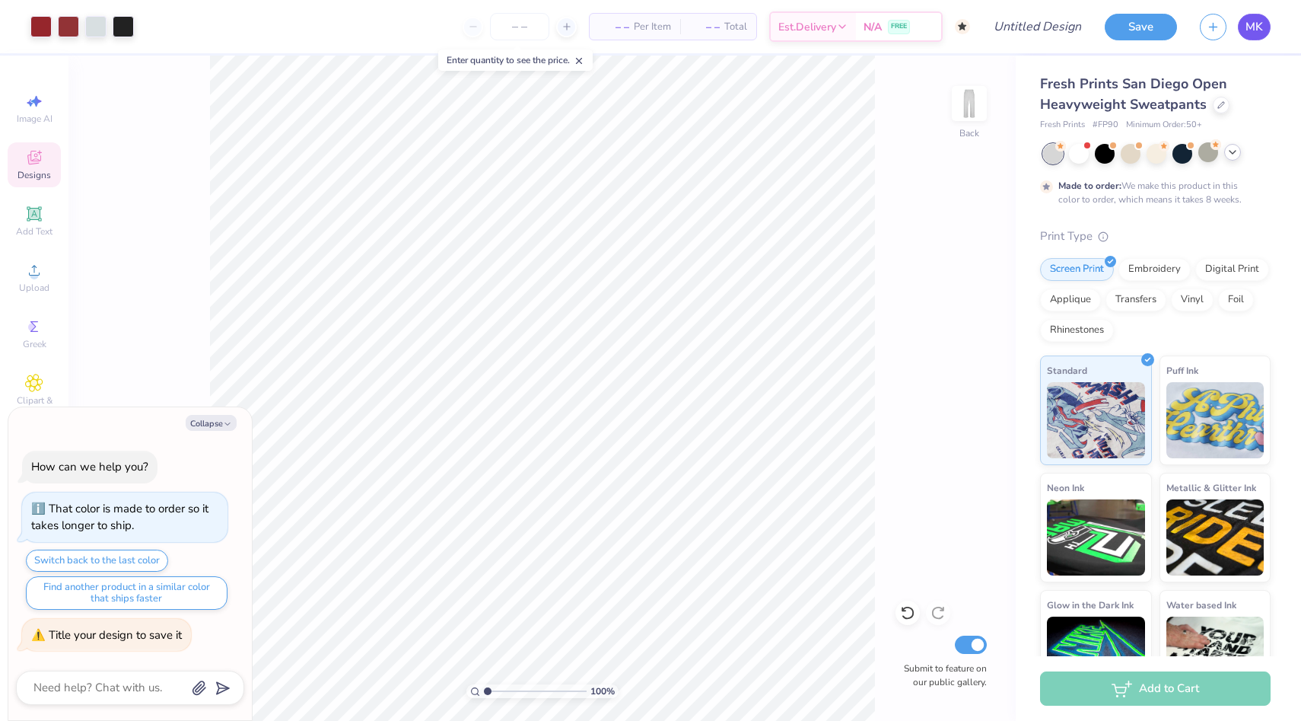
click at [1250, 30] on span "MK" at bounding box center [1255, 27] width 18 height 18
type textarea "x"
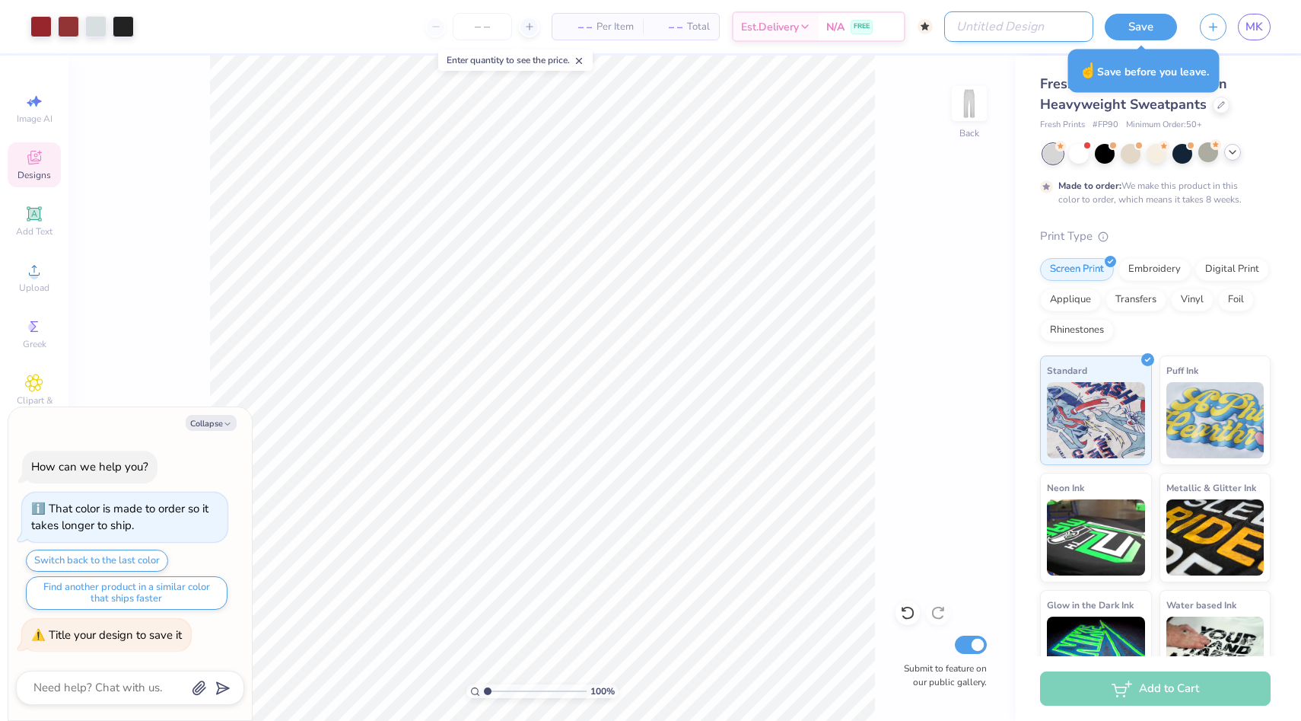
click at [1021, 27] on input "Design Title" at bounding box center [1018, 26] width 149 height 30
type input "Retreat"
click at [1138, 19] on button "Save" at bounding box center [1141, 24] width 72 height 27
click at [1135, 31] on div "Save" at bounding box center [1141, 27] width 72 height 27
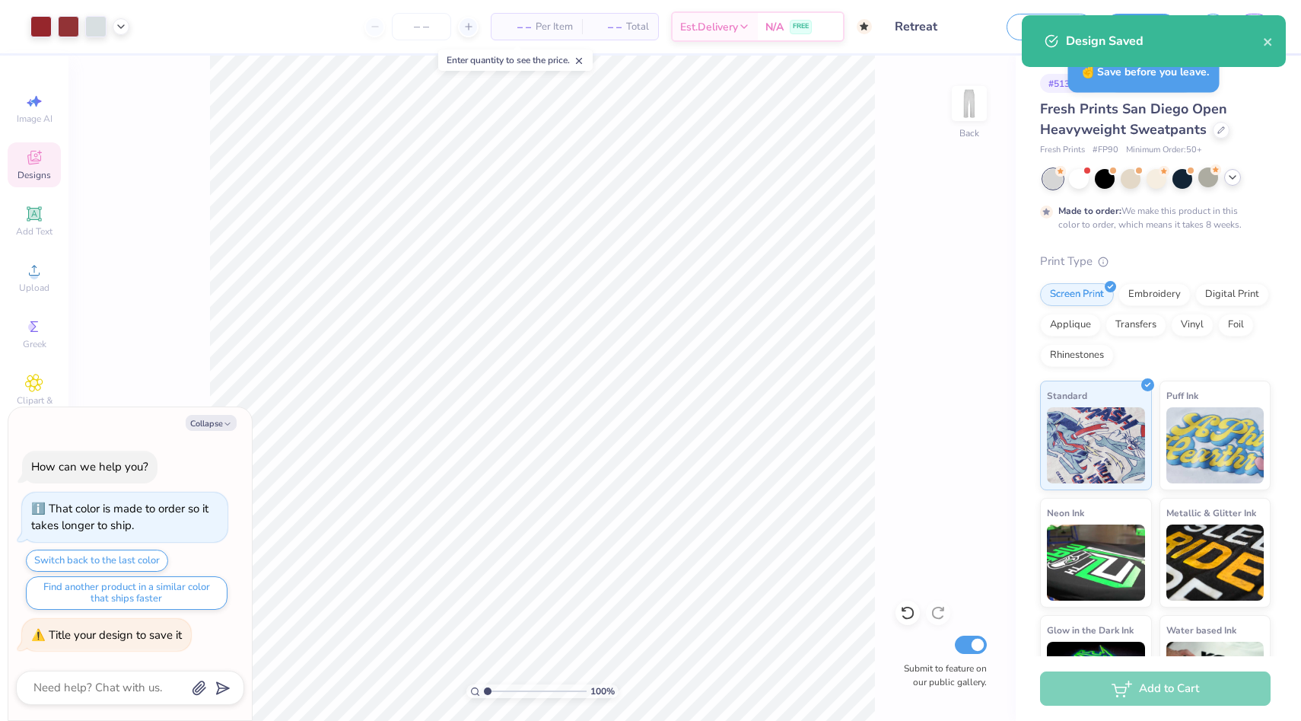
type textarea "x"
click at [1269, 40] on icon "close" at bounding box center [1268, 42] width 8 height 8
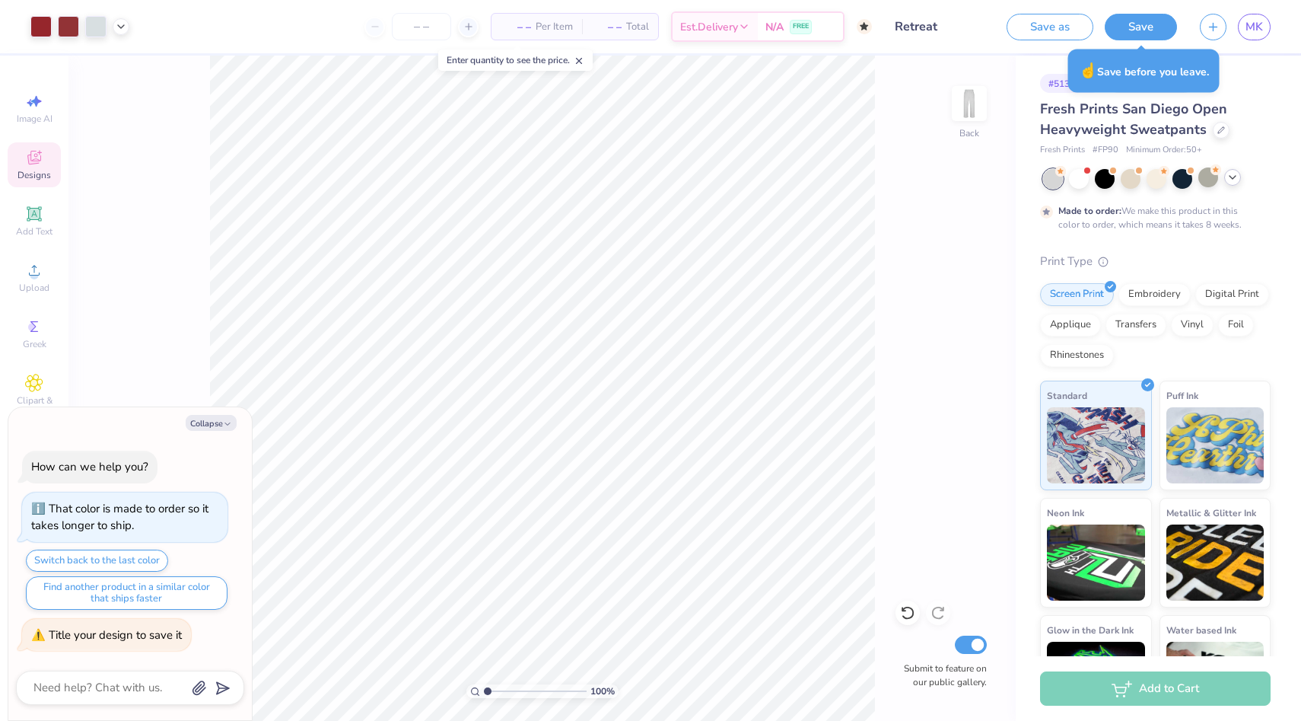
click at [1256, 29] on div "Design Saved" at bounding box center [1154, 46] width 270 height 69
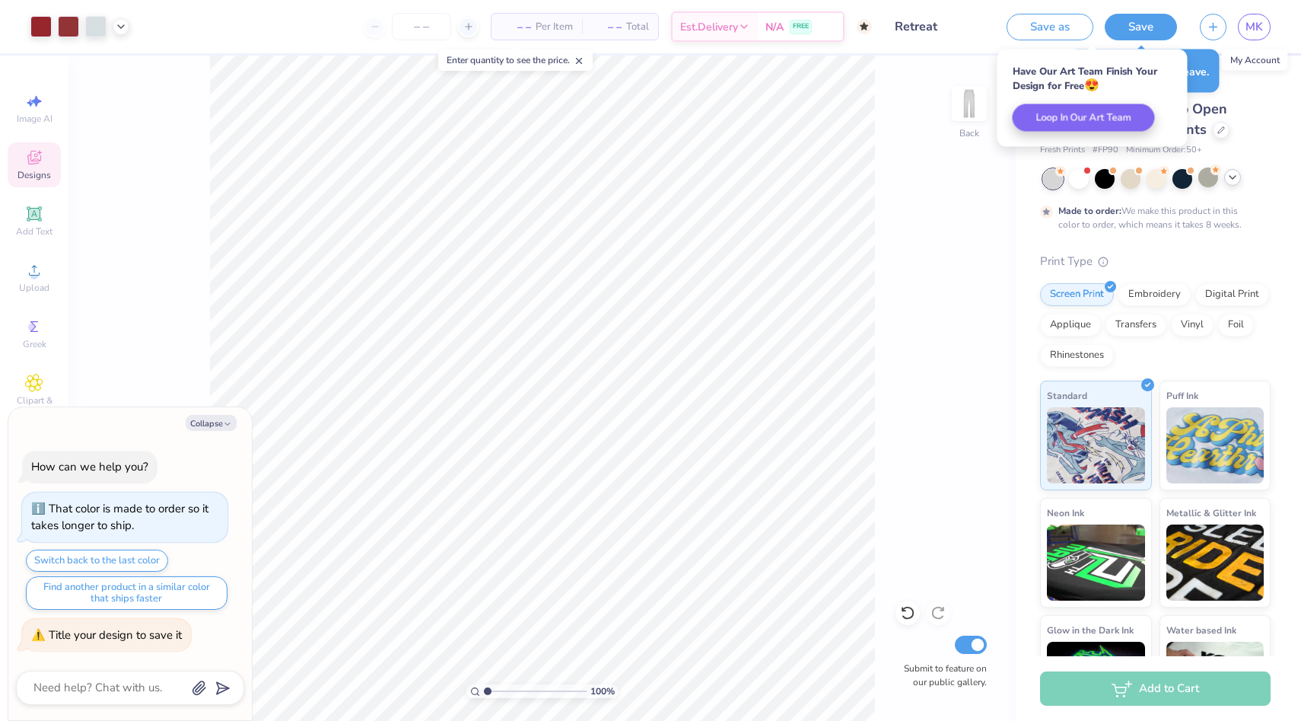
click at [1256, 29] on span "MK" at bounding box center [1255, 27] width 18 height 18
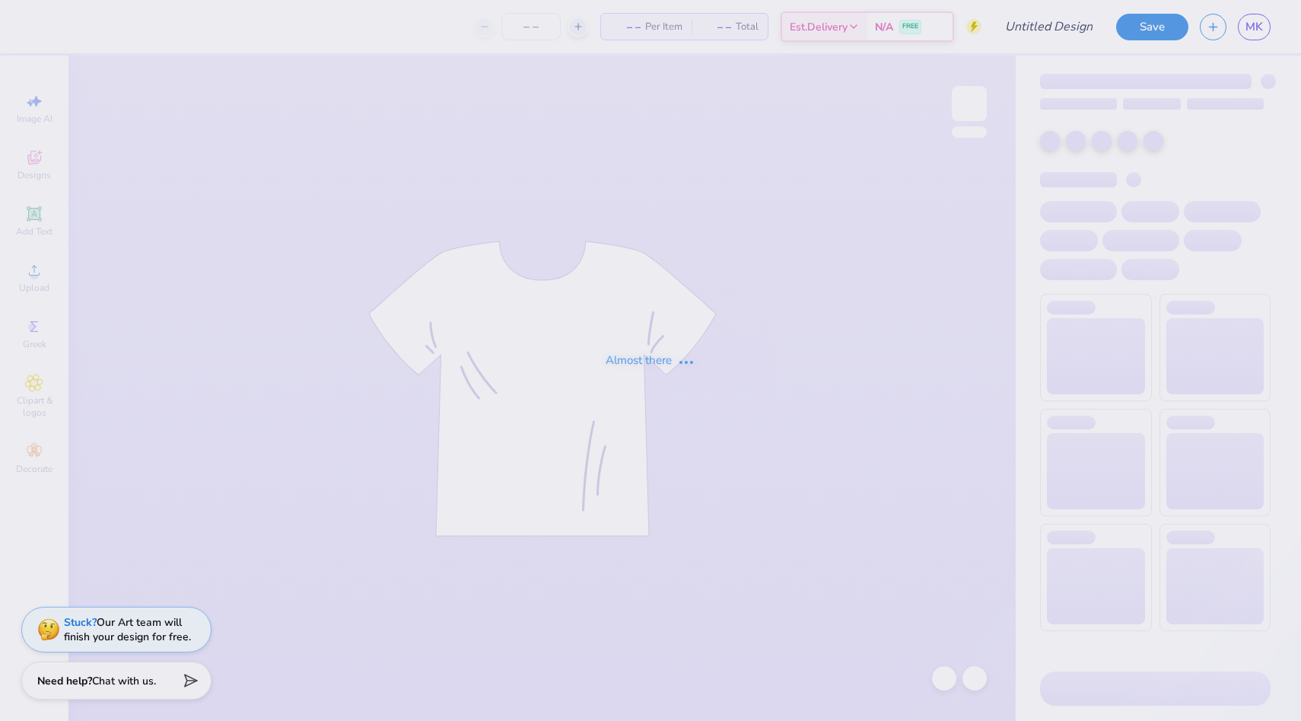
type input "Little sister merch"
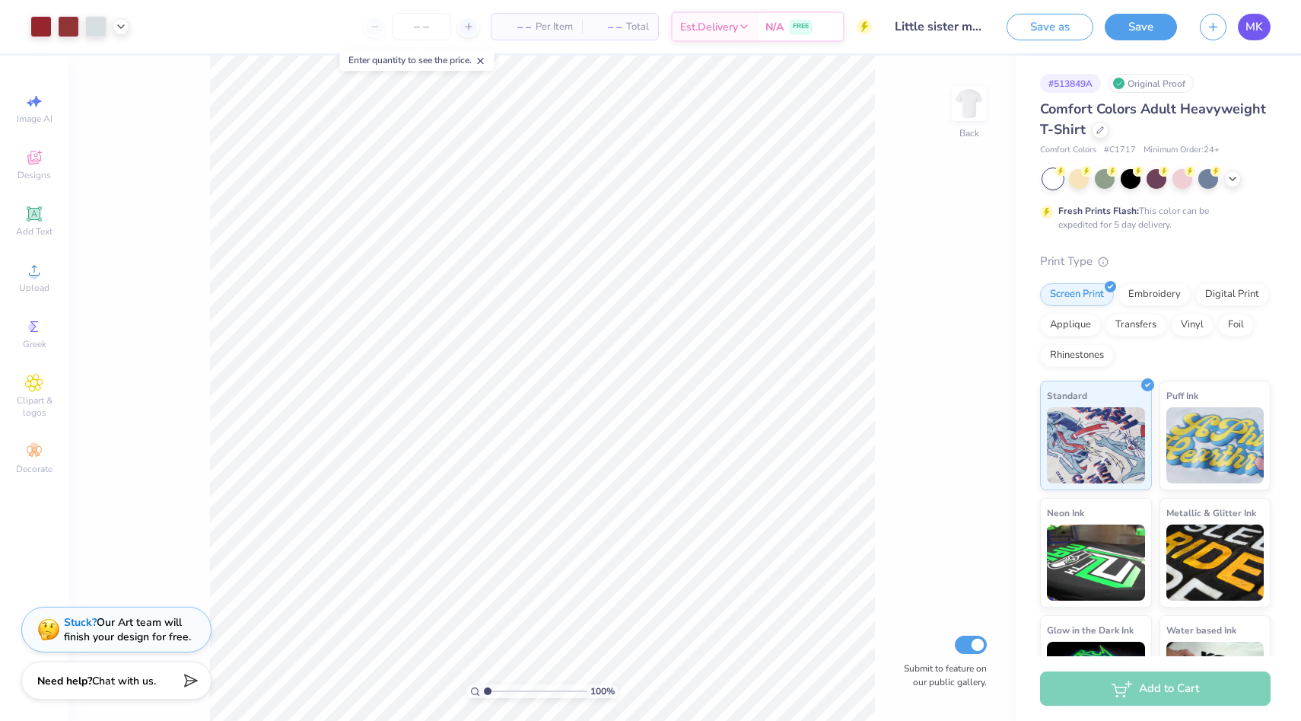
click at [1266, 29] on link "MK" at bounding box center [1254, 27] width 33 height 27
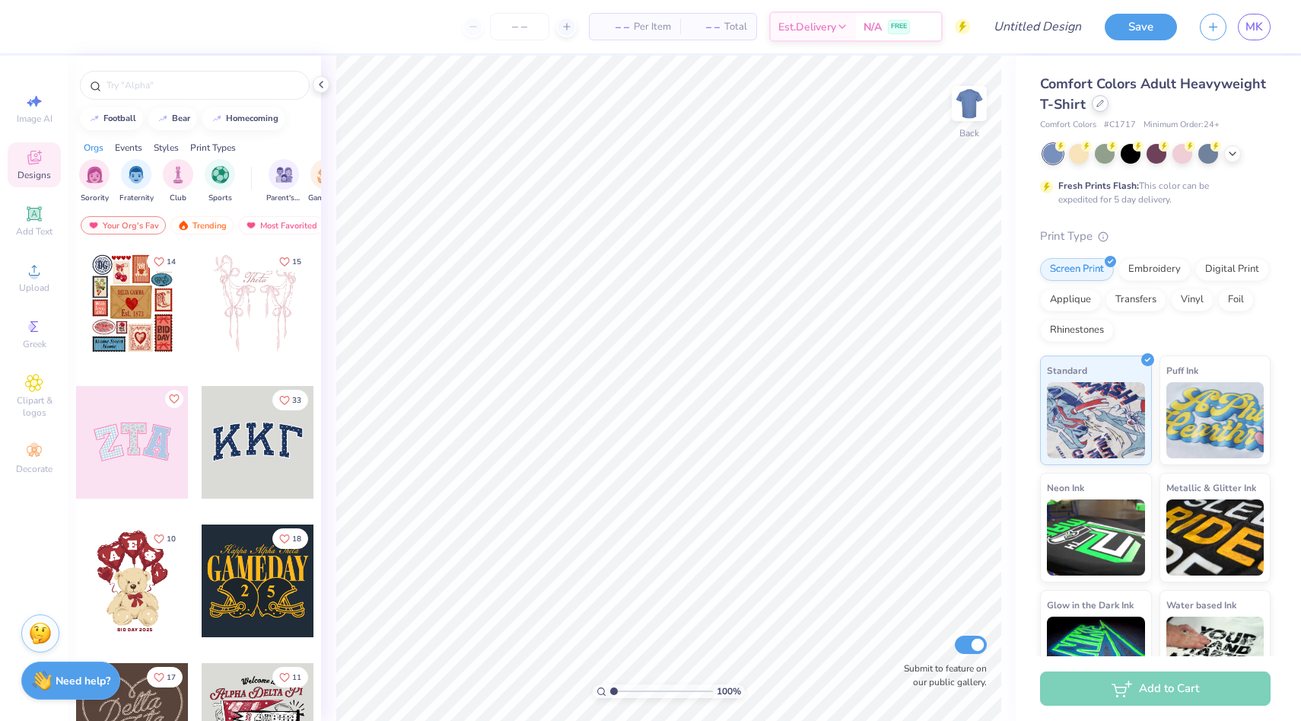
click at [1094, 103] on div at bounding box center [1100, 103] width 17 height 17
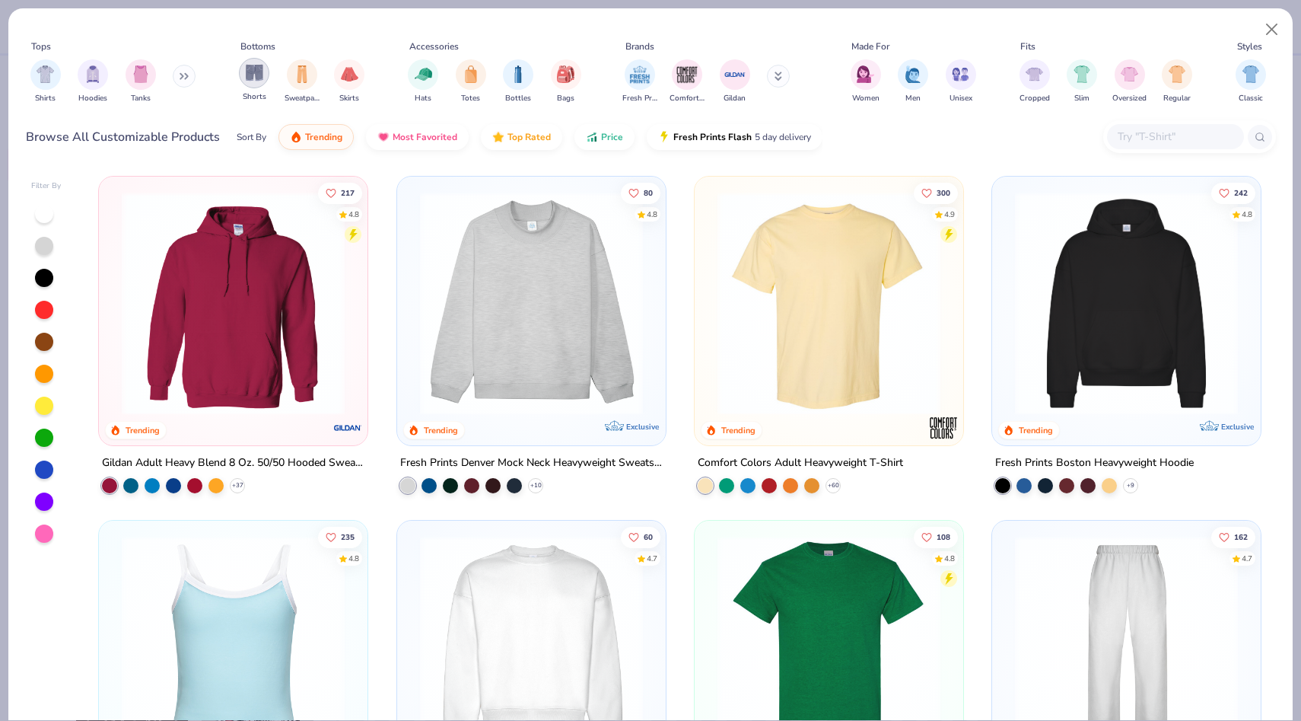
click at [263, 78] on div "filter for Shorts" at bounding box center [254, 73] width 30 height 30
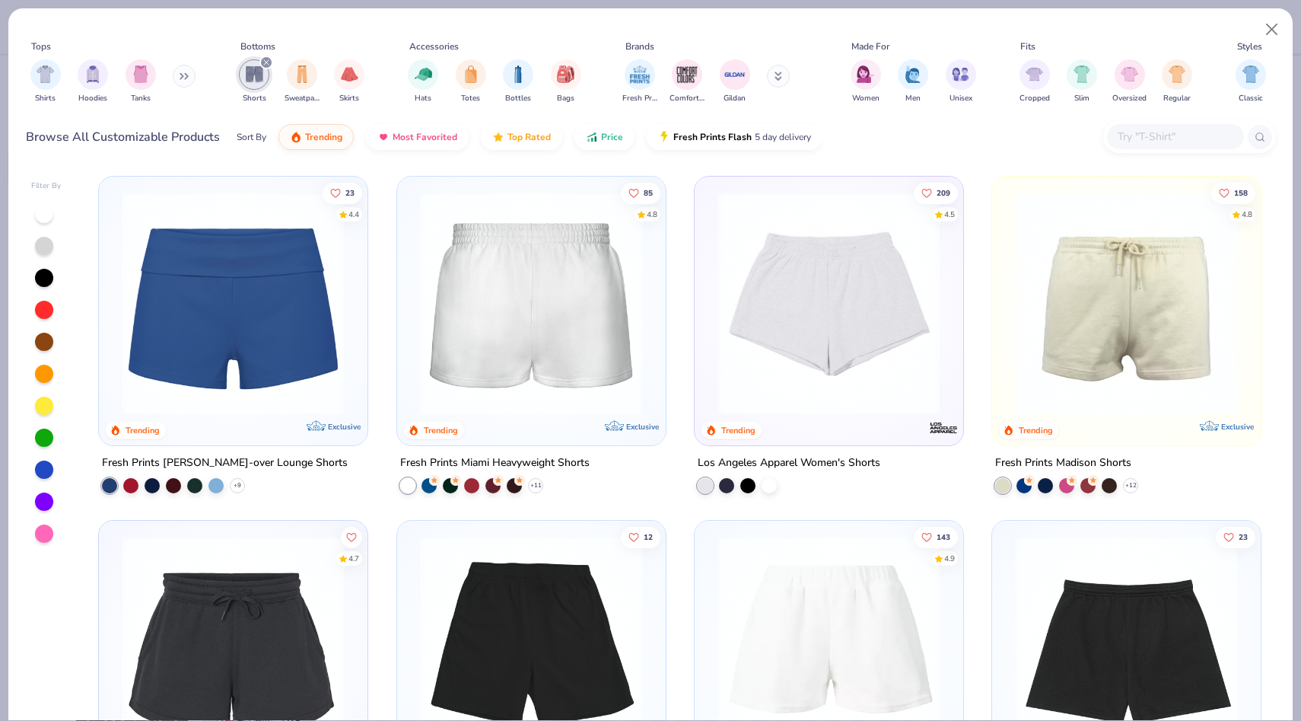
click at [509, 323] on img at bounding box center [531, 303] width 238 height 223
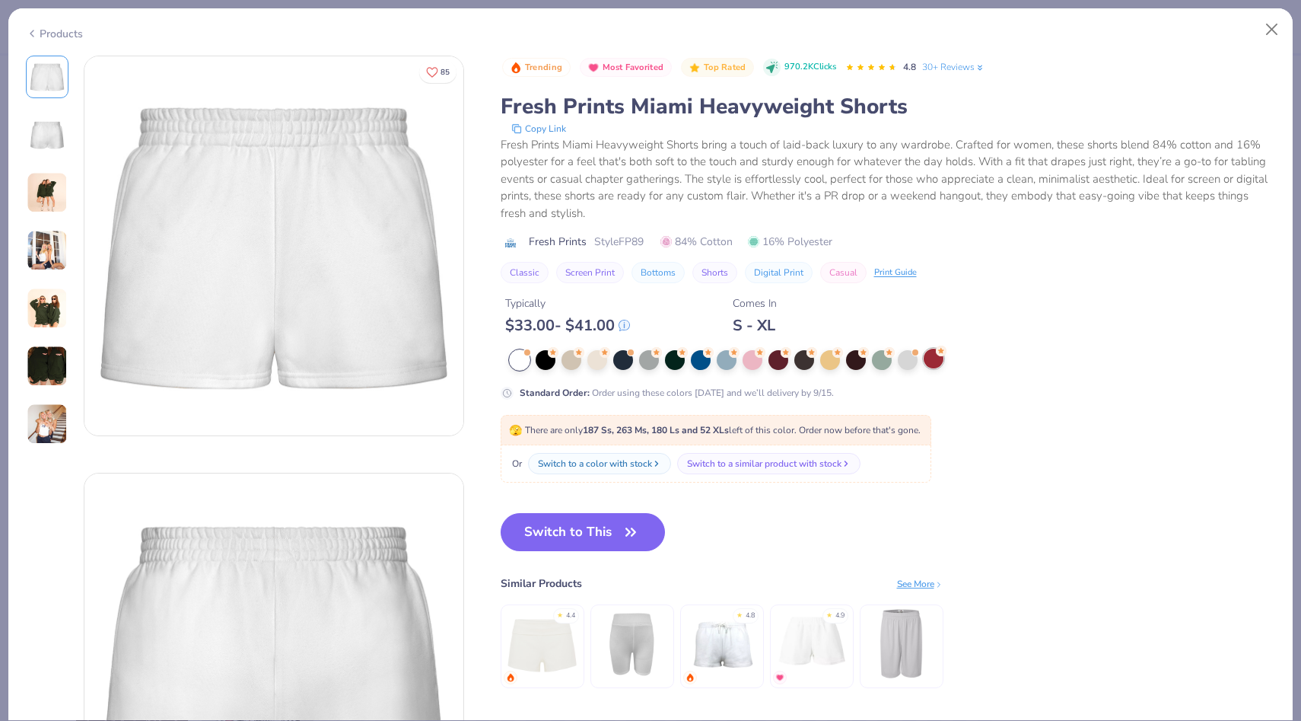
click at [933, 355] on div at bounding box center [934, 359] width 20 height 20
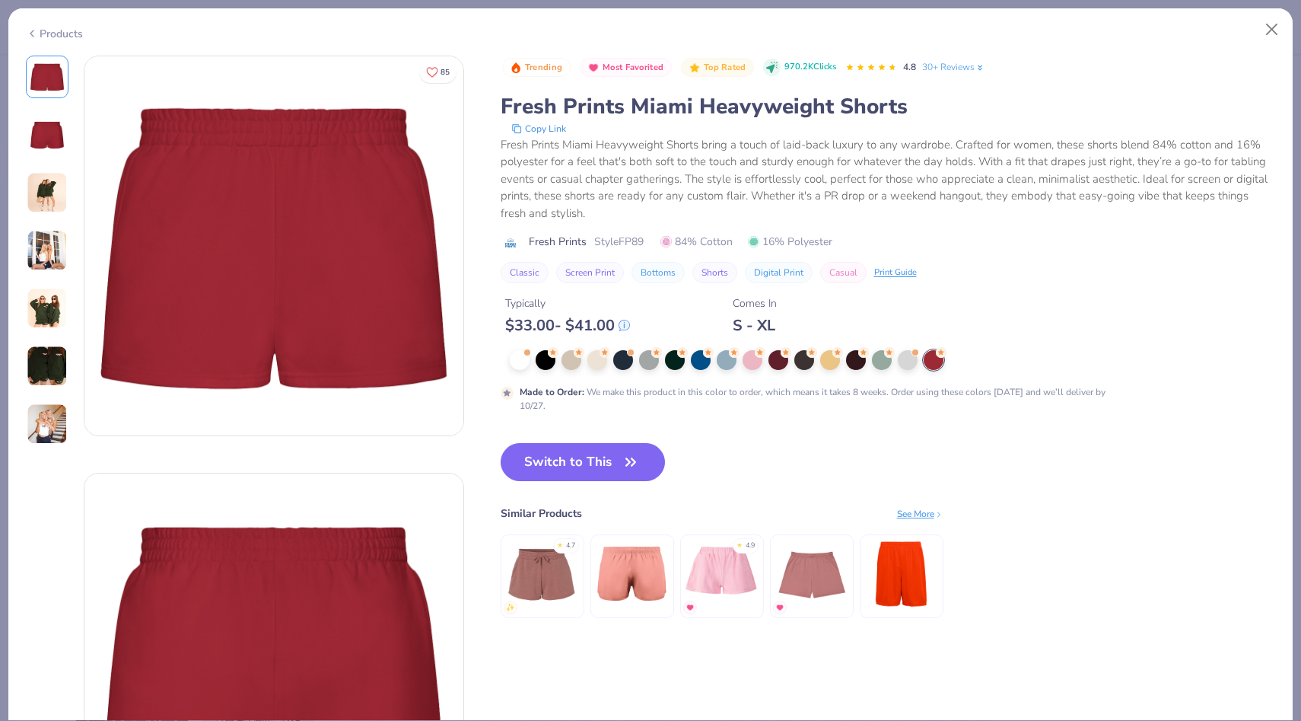
click at [41, 30] on div "Products" at bounding box center [54, 34] width 57 height 16
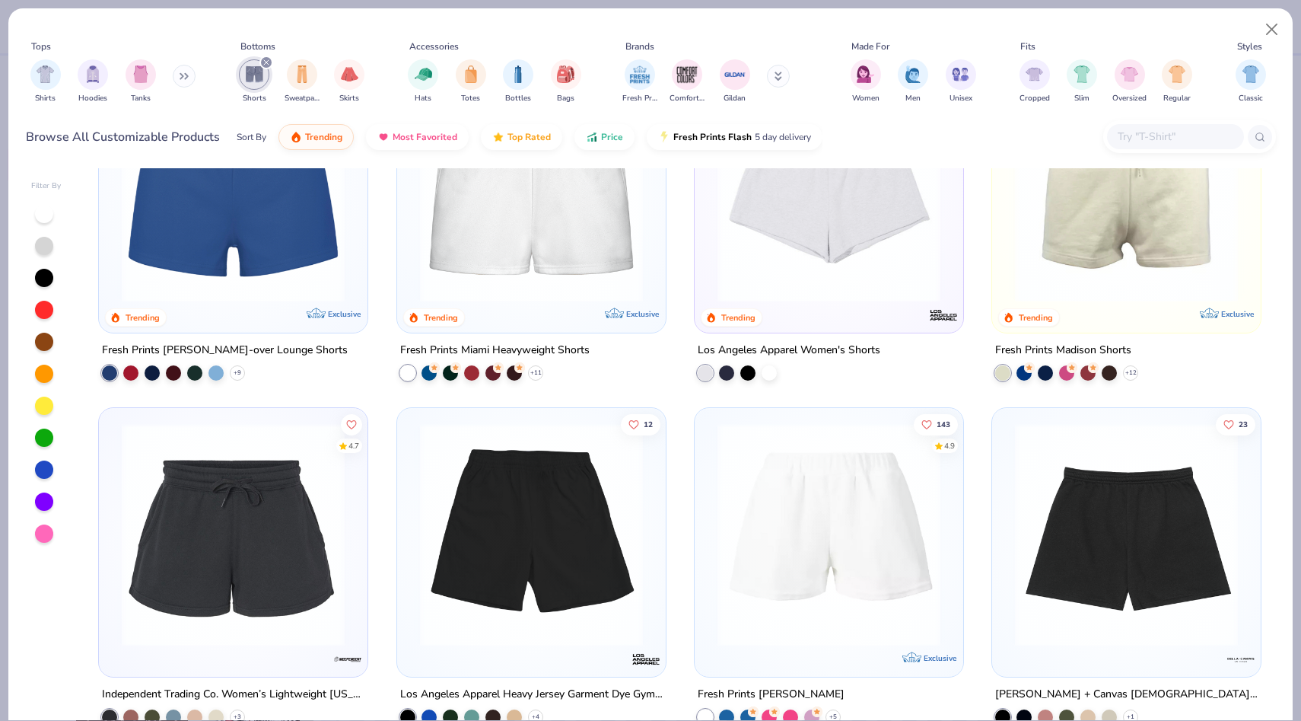
scroll to position [120, 0]
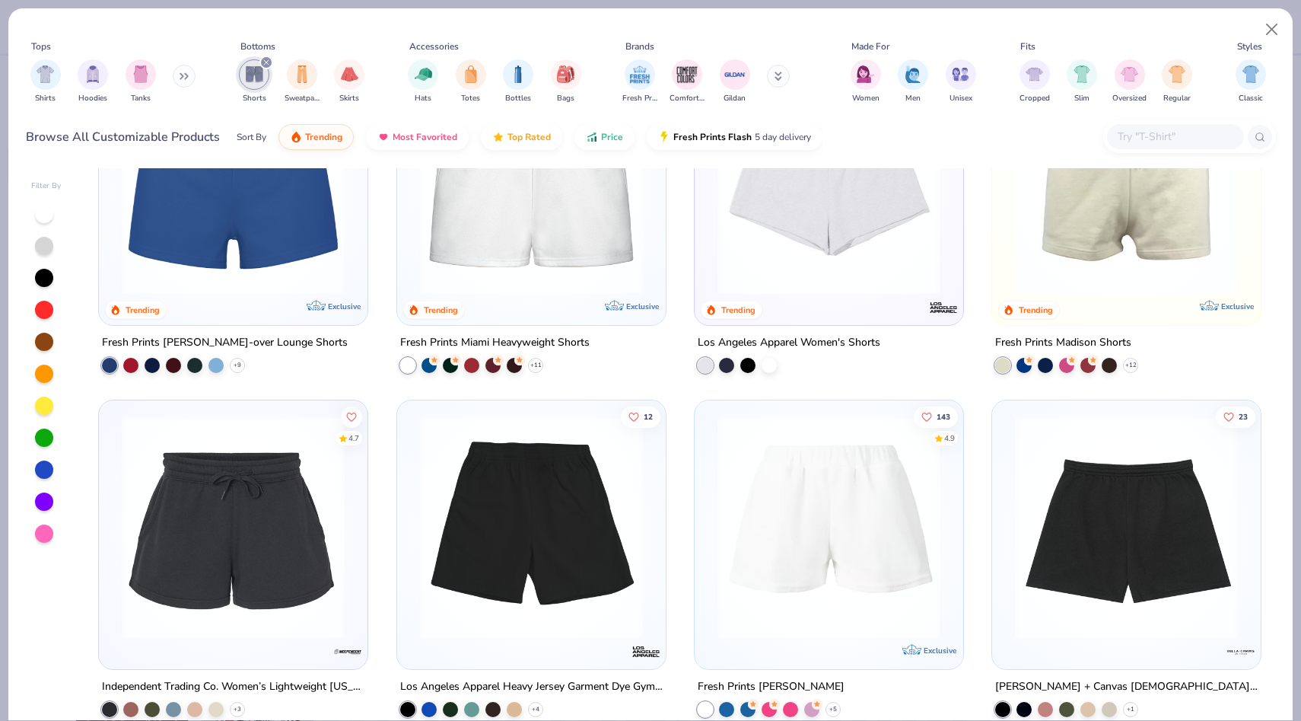
click at [494, 543] on img at bounding box center [531, 527] width 238 height 223
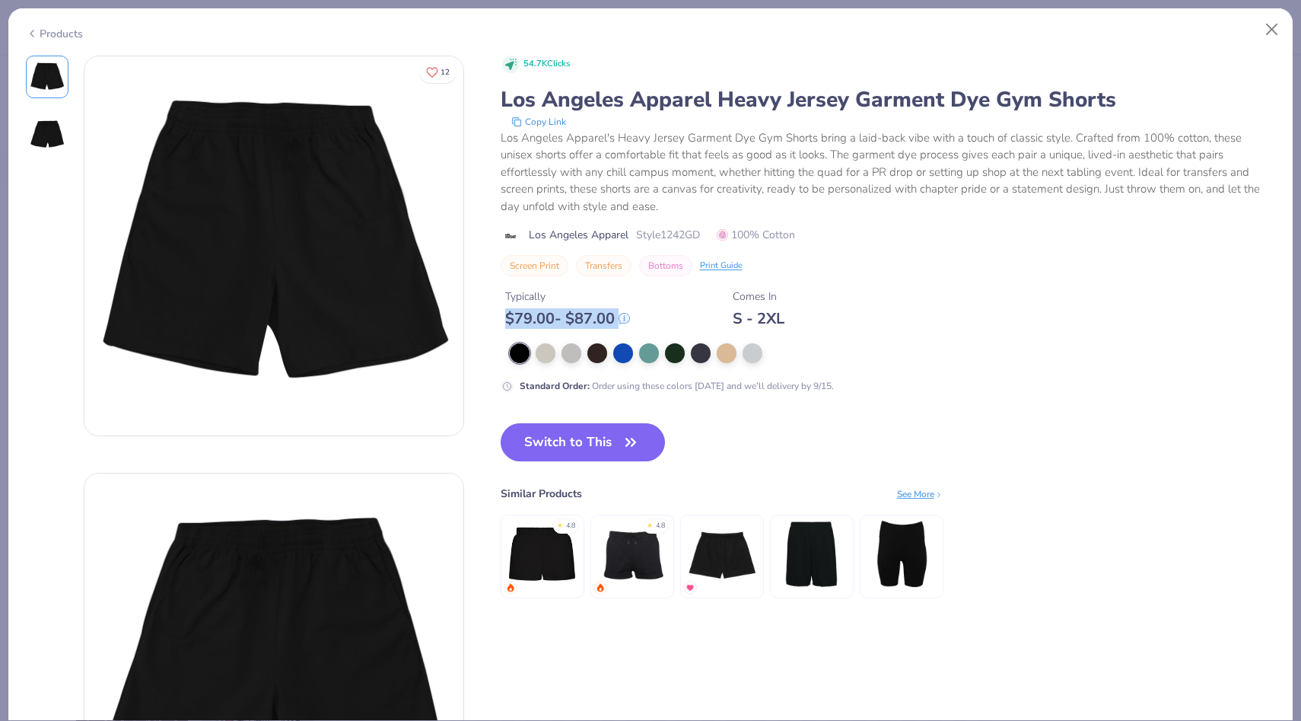
drag, startPoint x: 504, startPoint y: 317, endPoint x: 641, endPoint y: 318, distance: 137.0
click at [641, 318] on div "Typically $ 79.00 - $ 87.00 Comes In S - 2XL" at bounding box center [888, 302] width 775 height 52
click at [1269, 33] on button "Close" at bounding box center [1272, 29] width 29 height 29
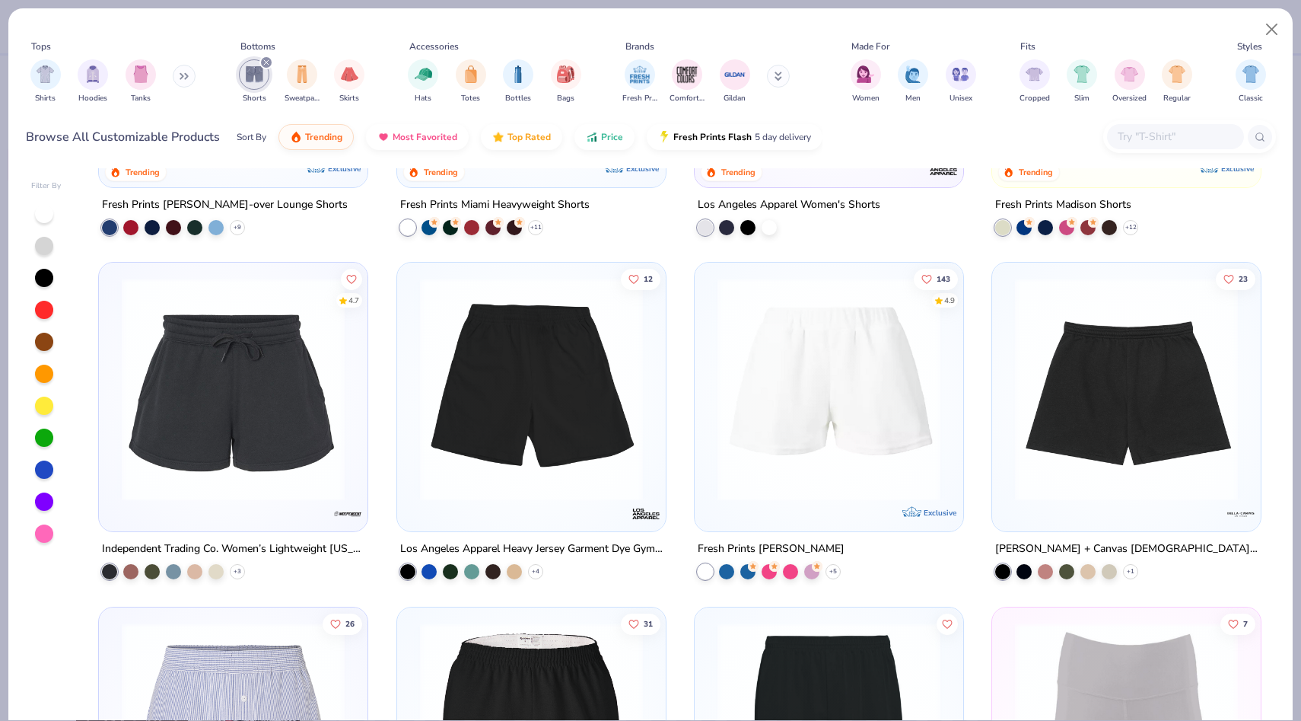
scroll to position [256, 0]
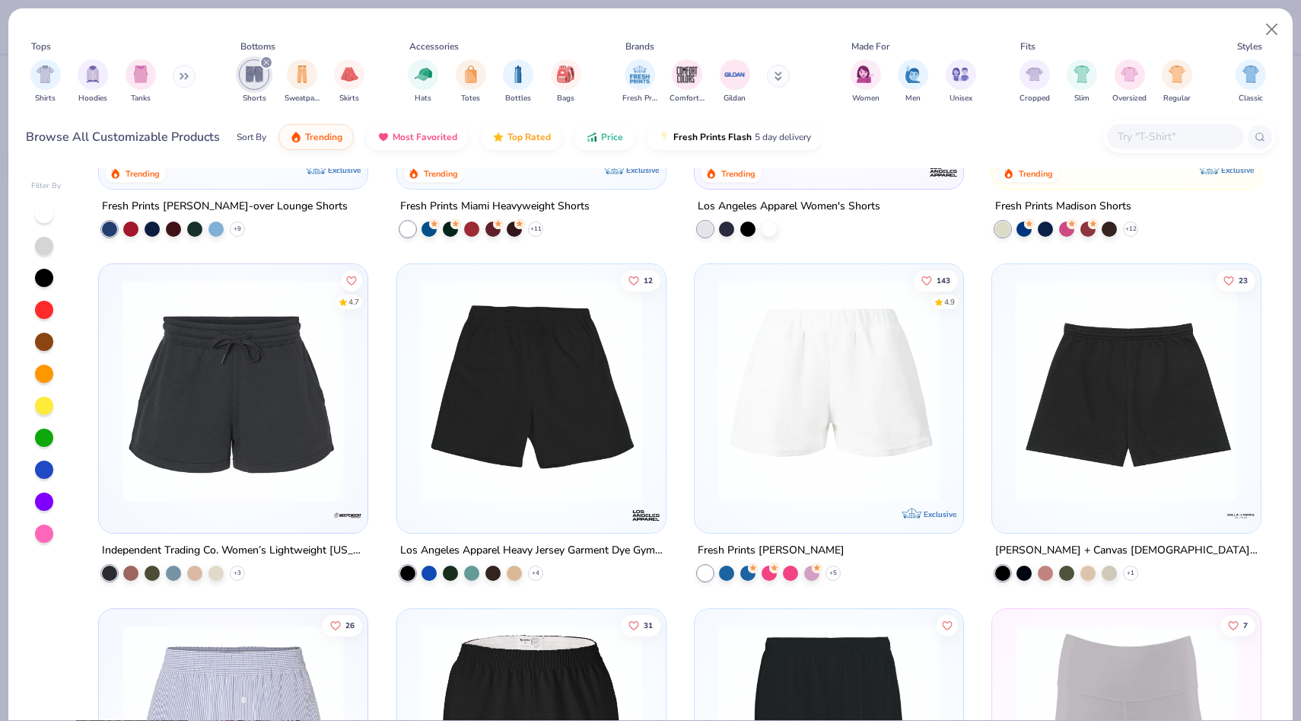
click at [771, 431] on img at bounding box center [829, 390] width 238 height 223
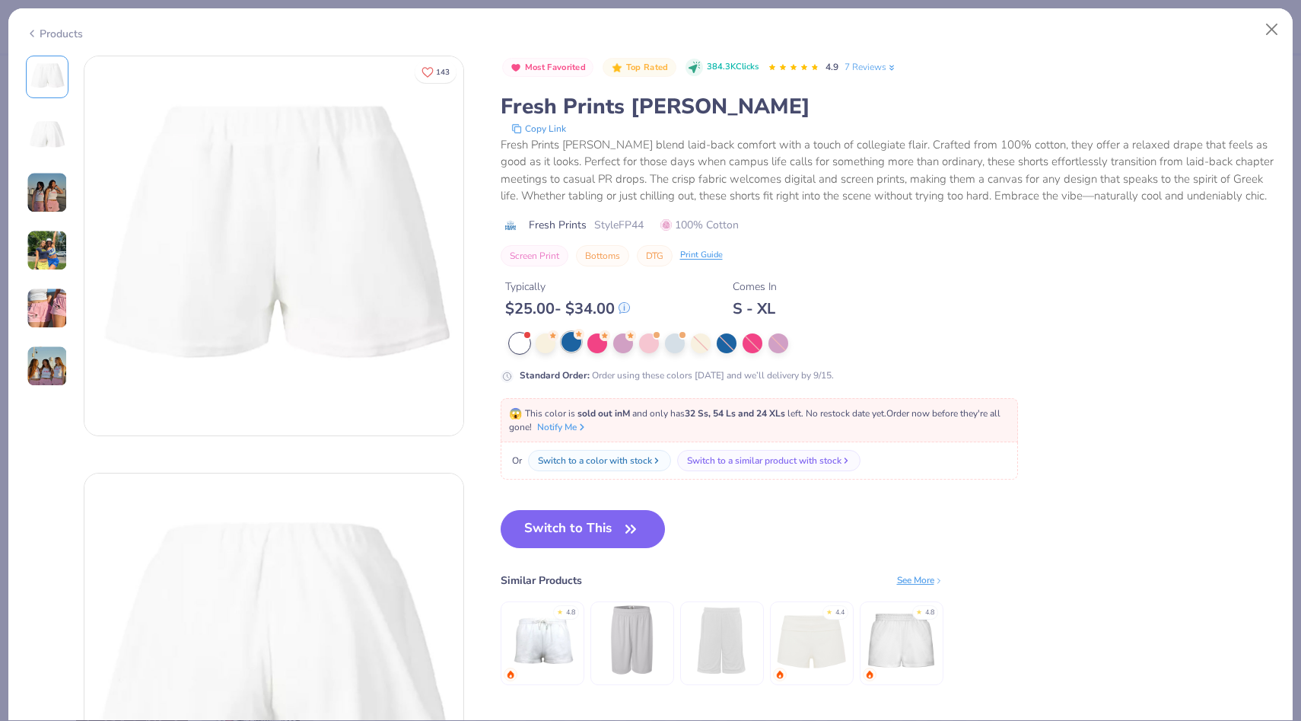
click at [571, 339] on div at bounding box center [572, 342] width 20 height 20
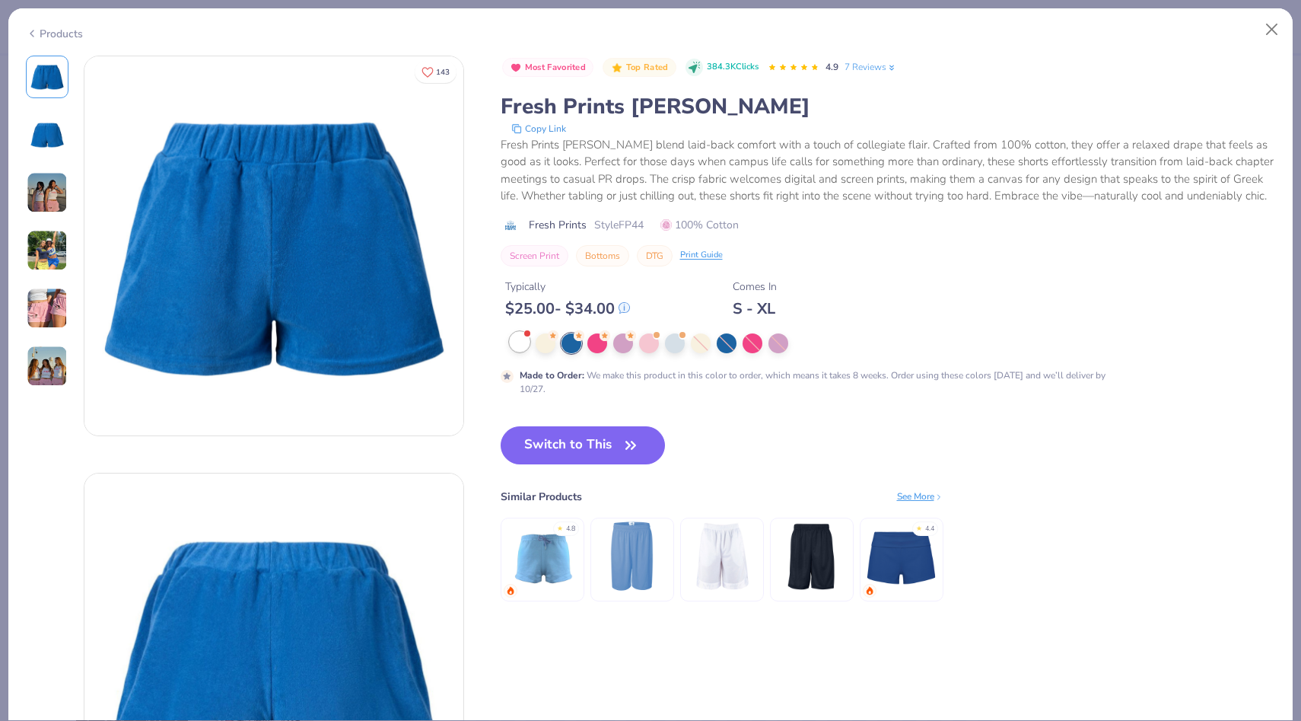
click at [520, 337] on div at bounding box center [520, 342] width 20 height 20
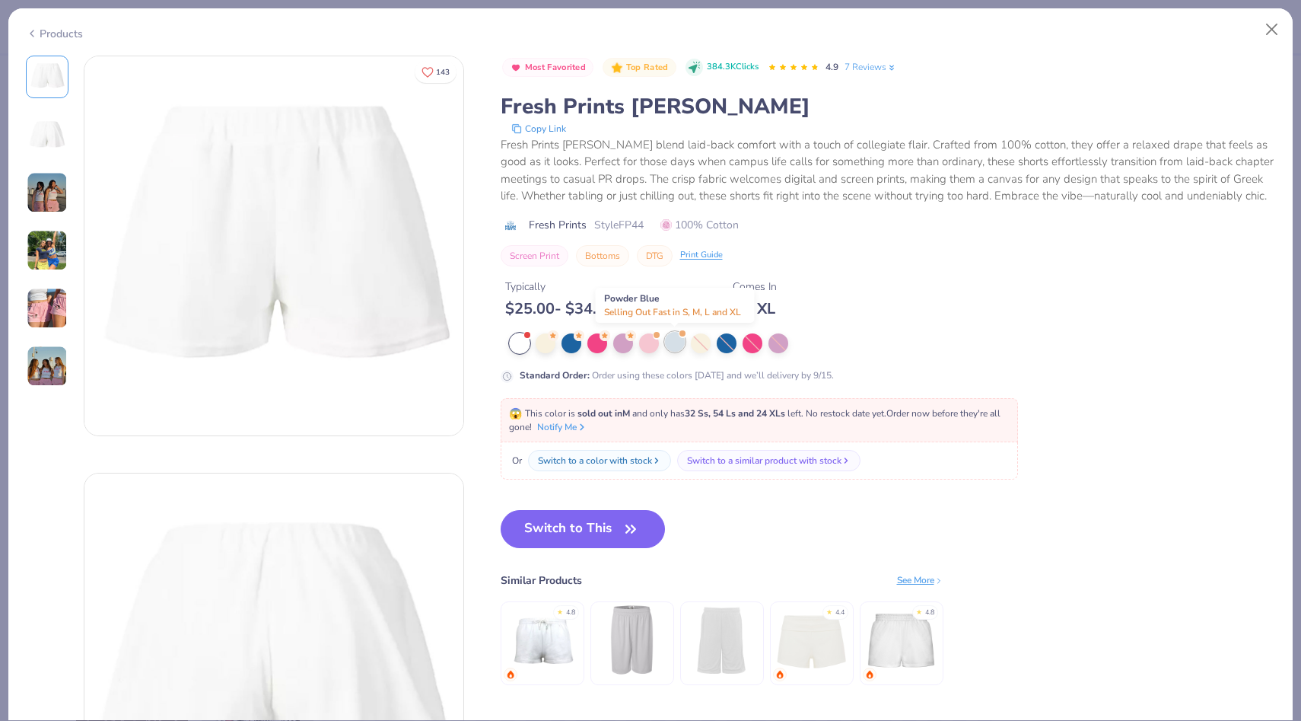
click at [674, 342] on div at bounding box center [675, 342] width 20 height 20
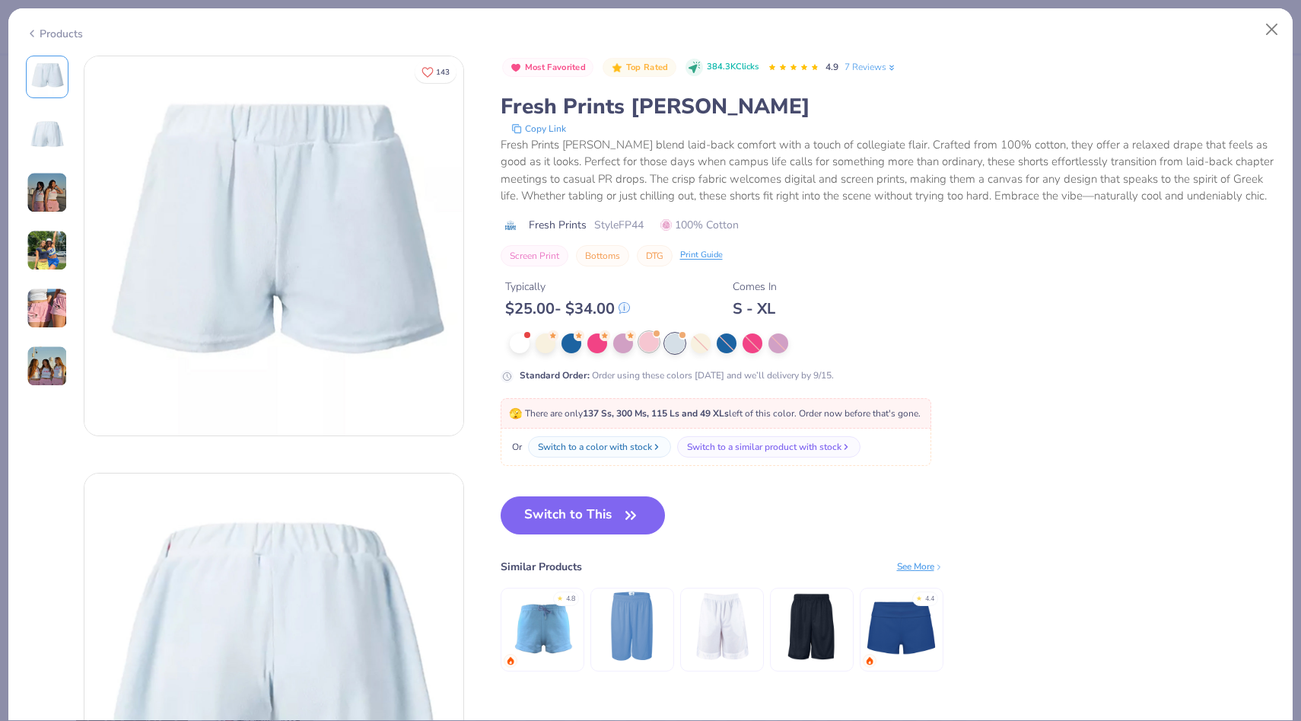
click at [654, 339] on div at bounding box center [649, 342] width 20 height 20
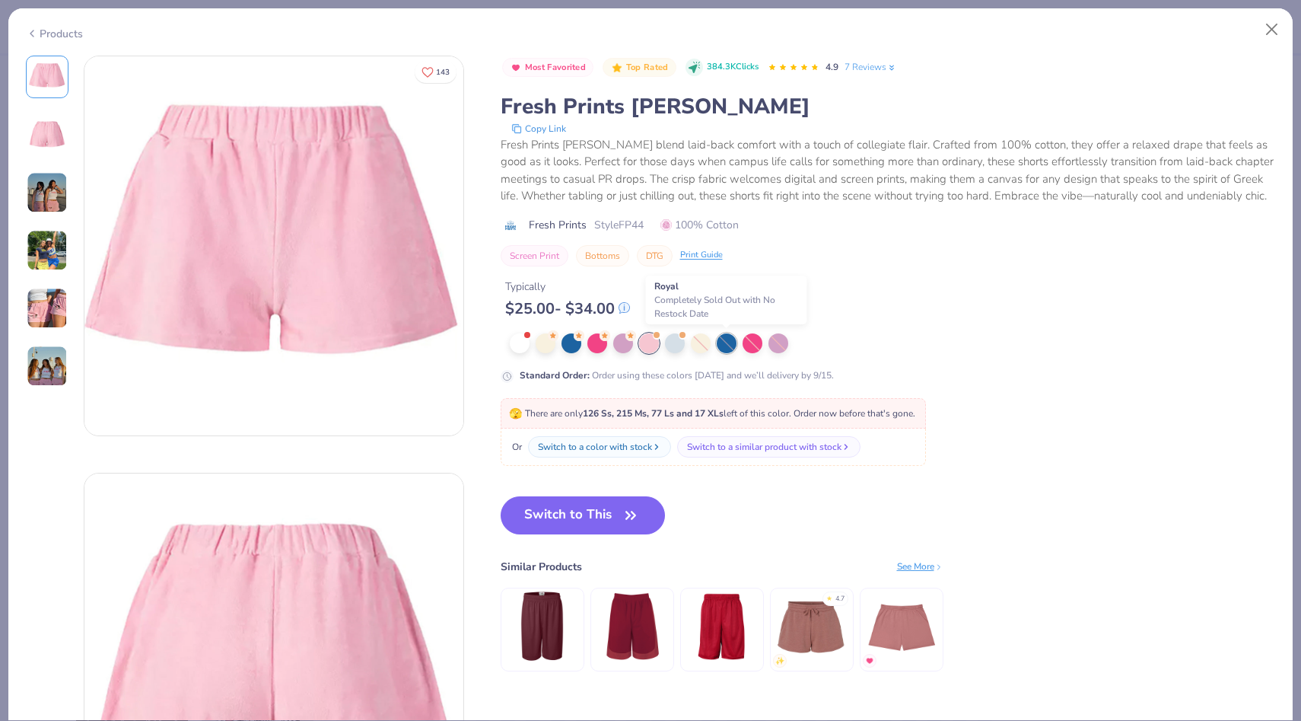
click at [721, 338] on div at bounding box center [727, 343] width 20 height 20
click at [547, 342] on div at bounding box center [546, 342] width 20 height 20
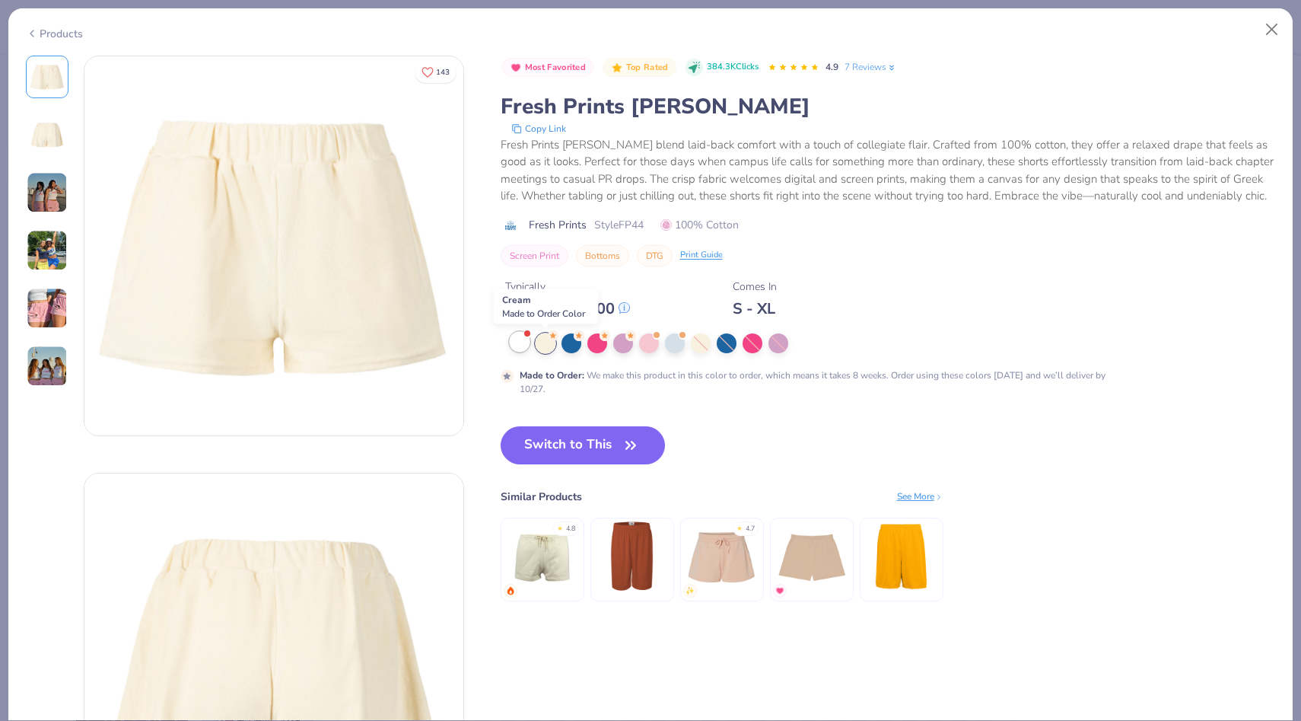
click at [529, 342] on div at bounding box center [520, 342] width 20 height 20
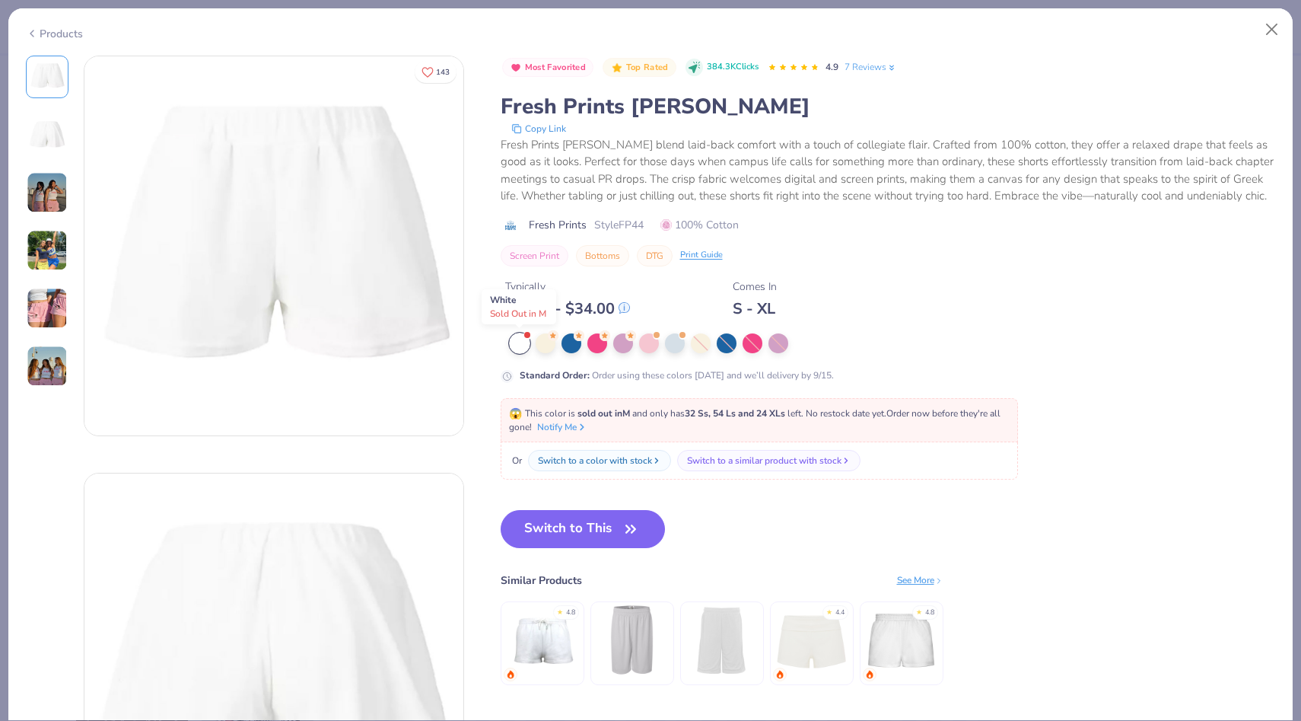
click at [520, 343] on div at bounding box center [520, 343] width 20 height 20
click at [551, 344] on div at bounding box center [546, 342] width 20 height 20
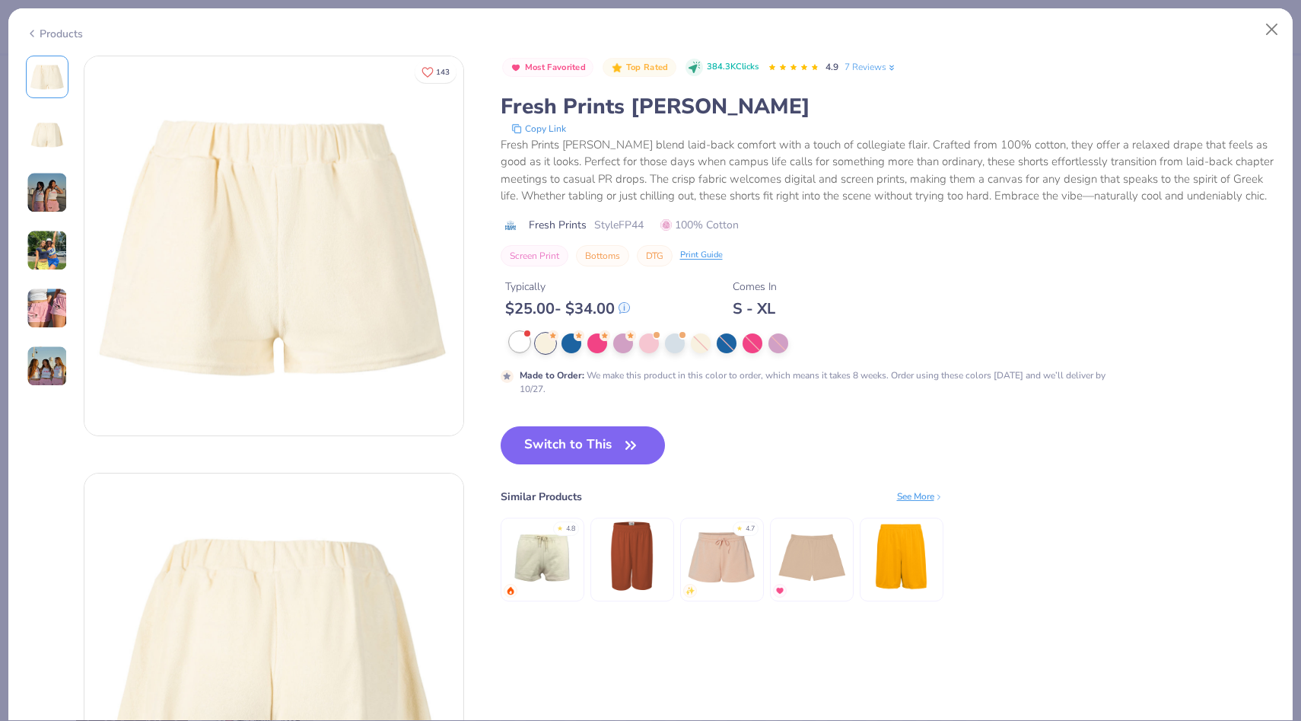
click at [522, 342] on div at bounding box center [520, 342] width 20 height 20
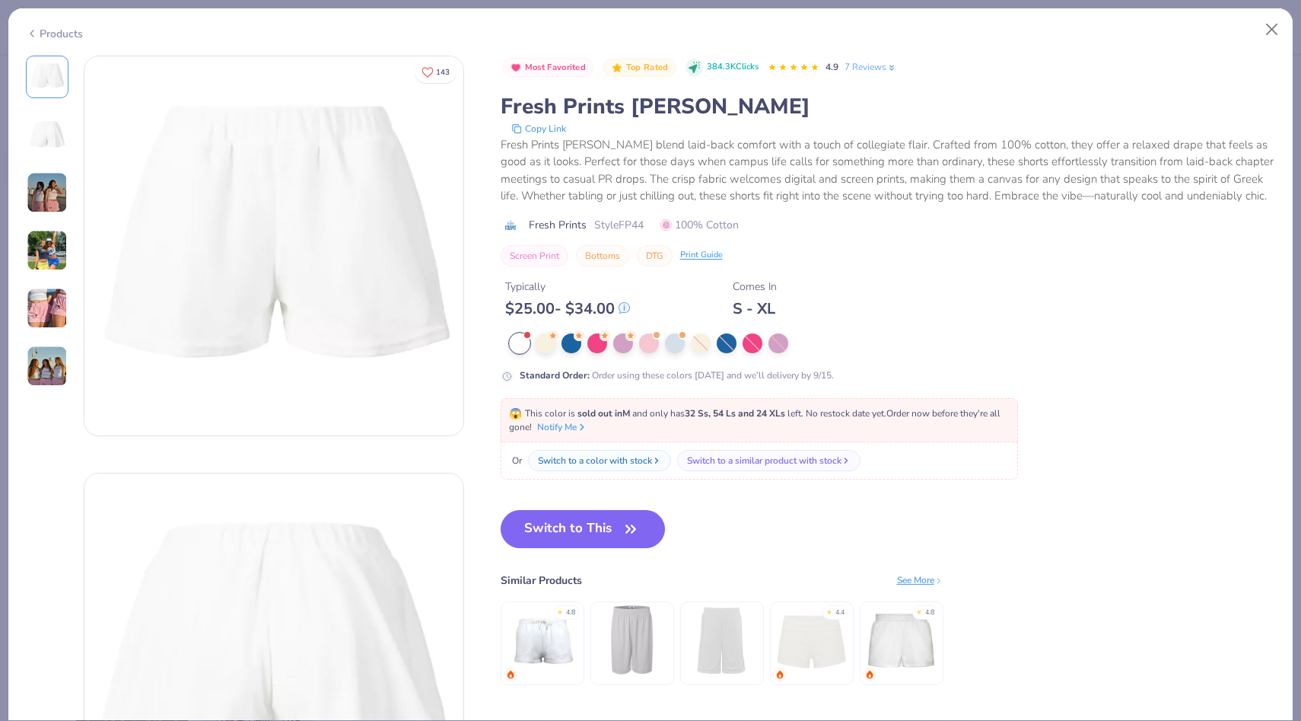
click at [40, 30] on div "Products" at bounding box center [54, 34] width 57 height 16
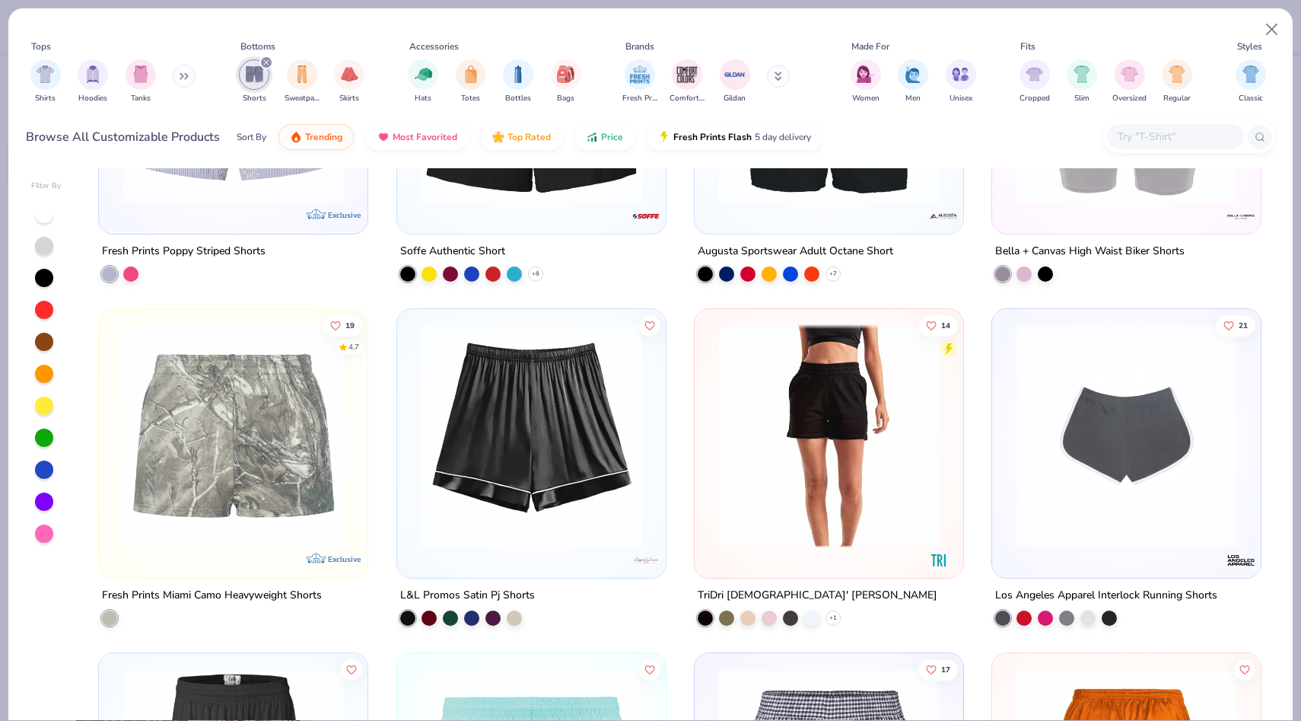
scroll to position [898, 0]
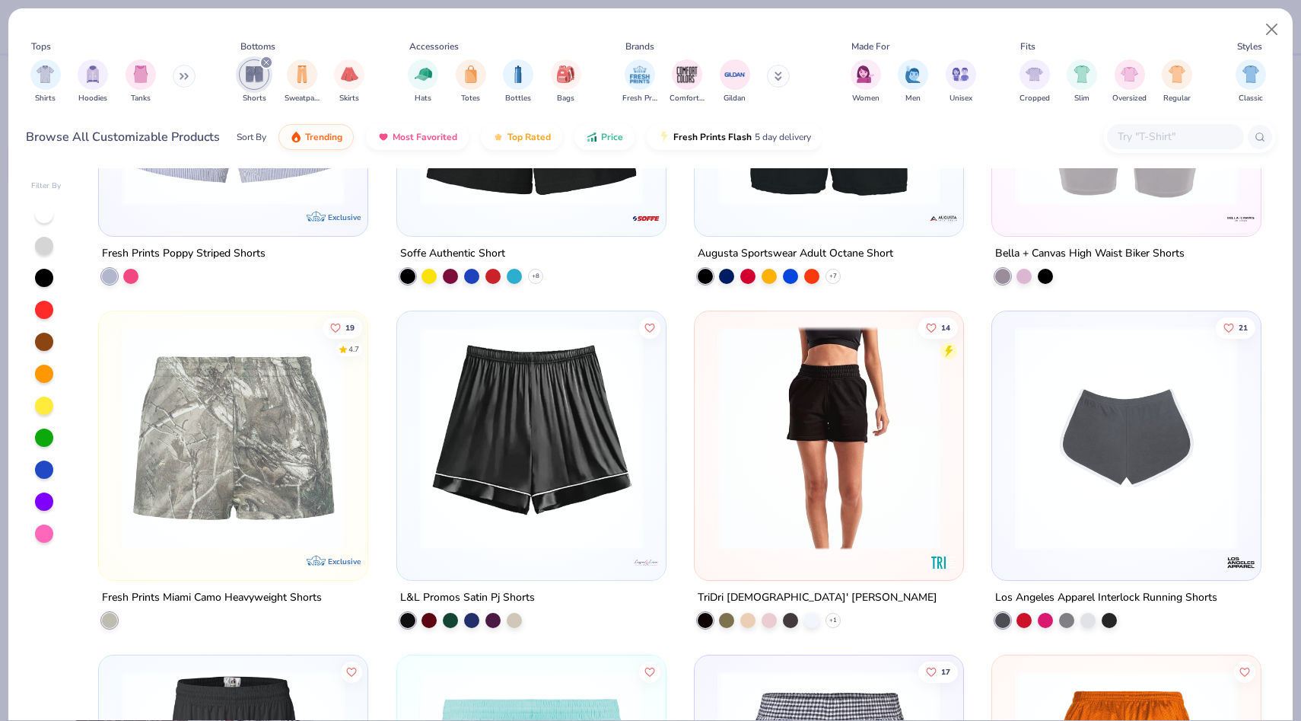
click at [808, 504] on img at bounding box center [829, 437] width 238 height 223
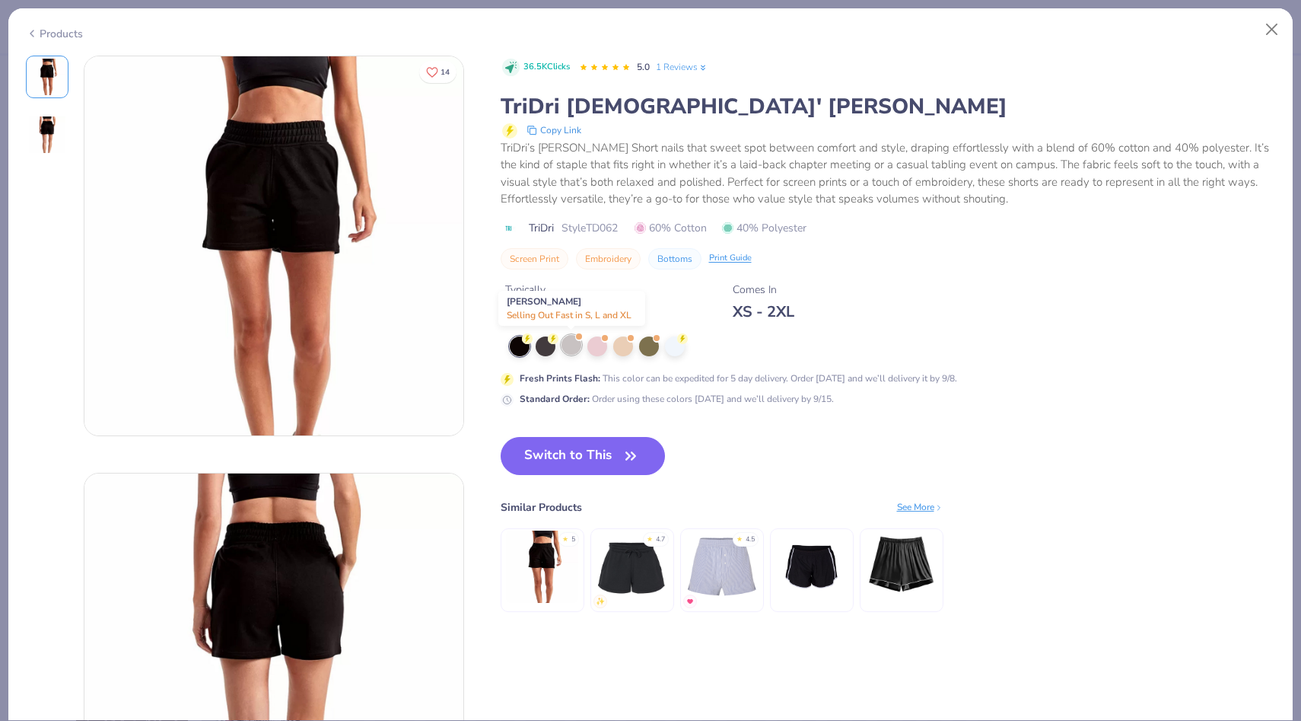
click at [573, 345] on div at bounding box center [572, 345] width 20 height 20
click at [568, 339] on div at bounding box center [572, 345] width 20 height 20
click at [616, 451] on button "Switch to This" at bounding box center [583, 456] width 165 height 38
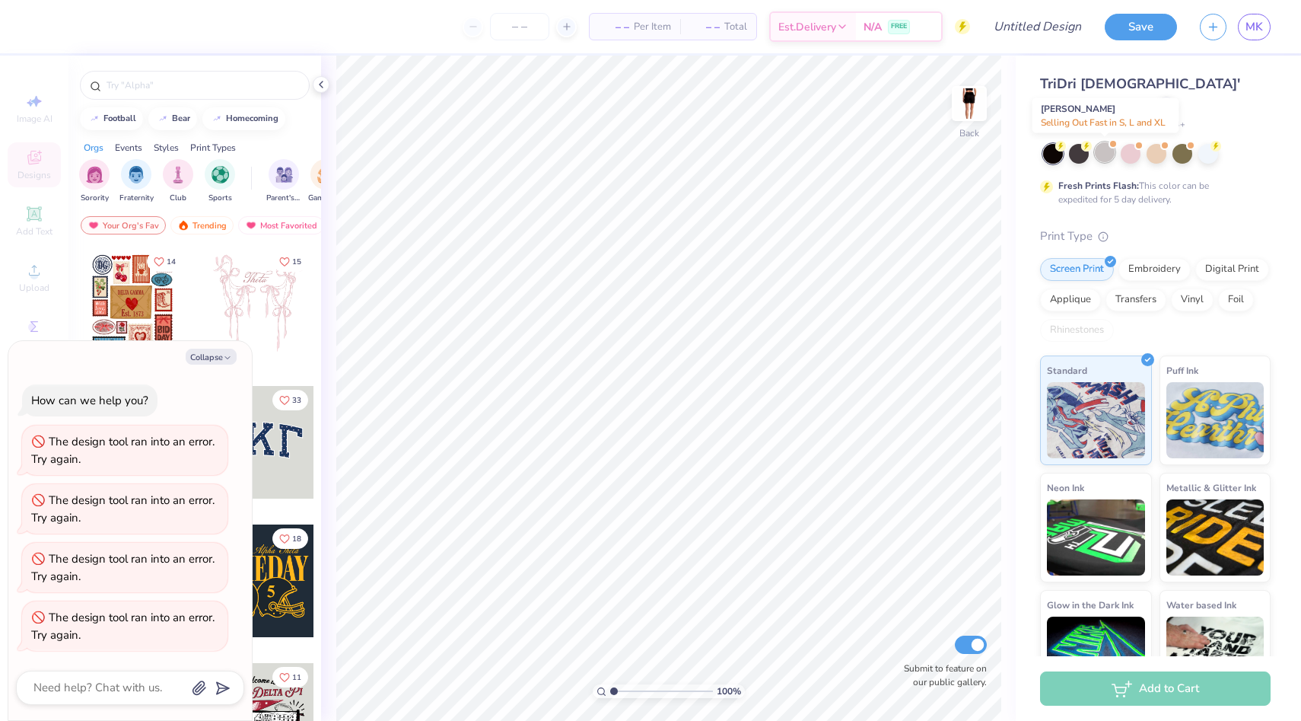
click at [1112, 152] on div at bounding box center [1105, 152] width 20 height 20
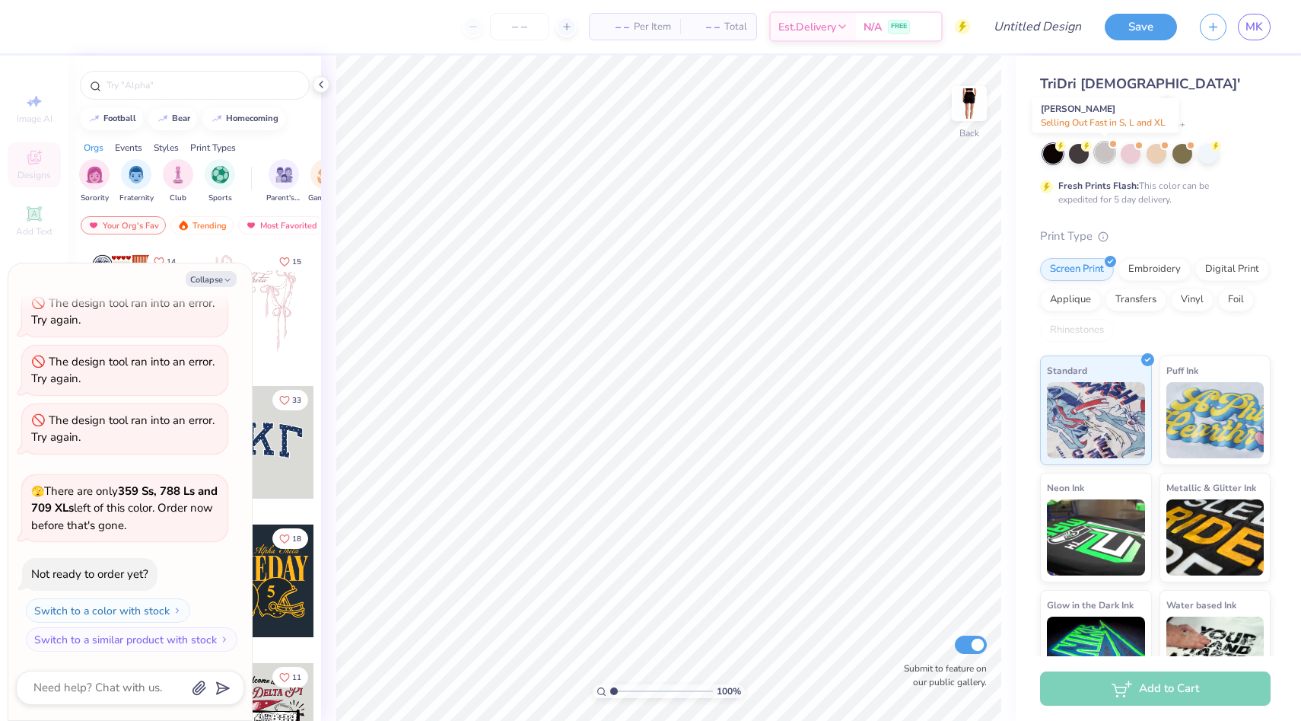
click at [1100, 150] on div at bounding box center [1105, 152] width 20 height 20
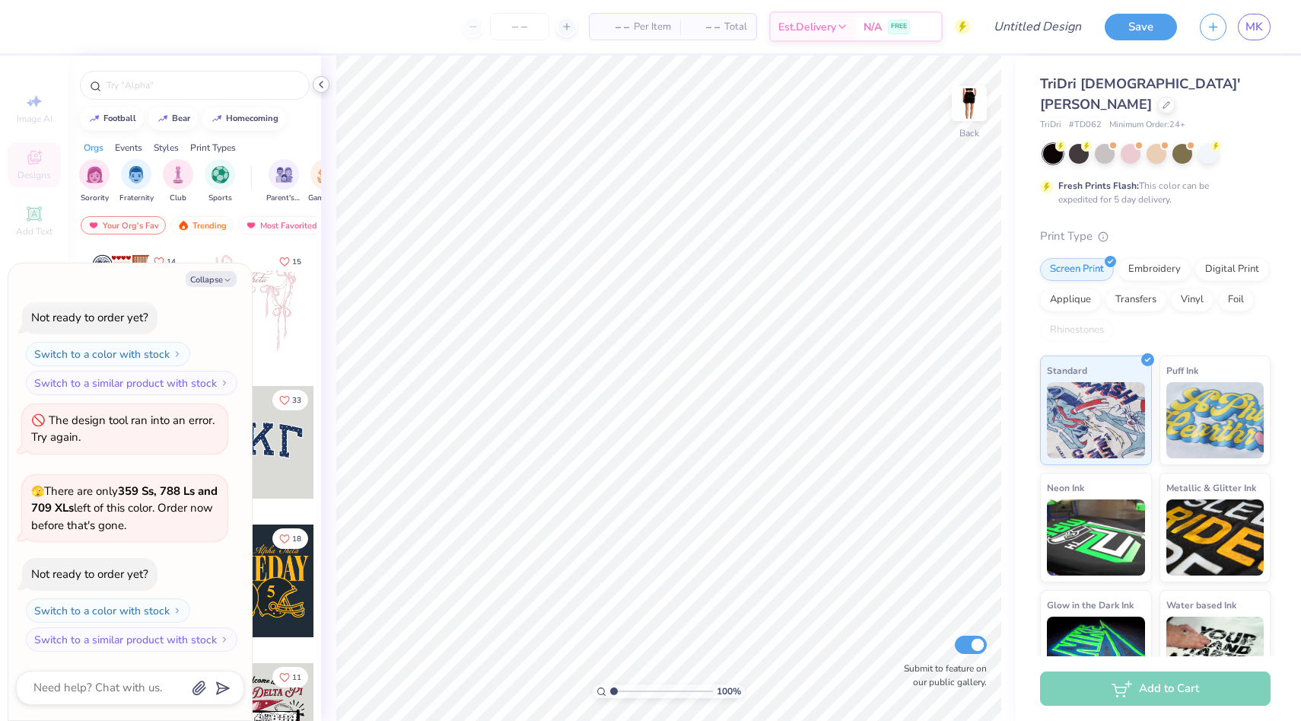
click at [323, 82] on icon at bounding box center [321, 84] width 12 height 12
type textarea "x"
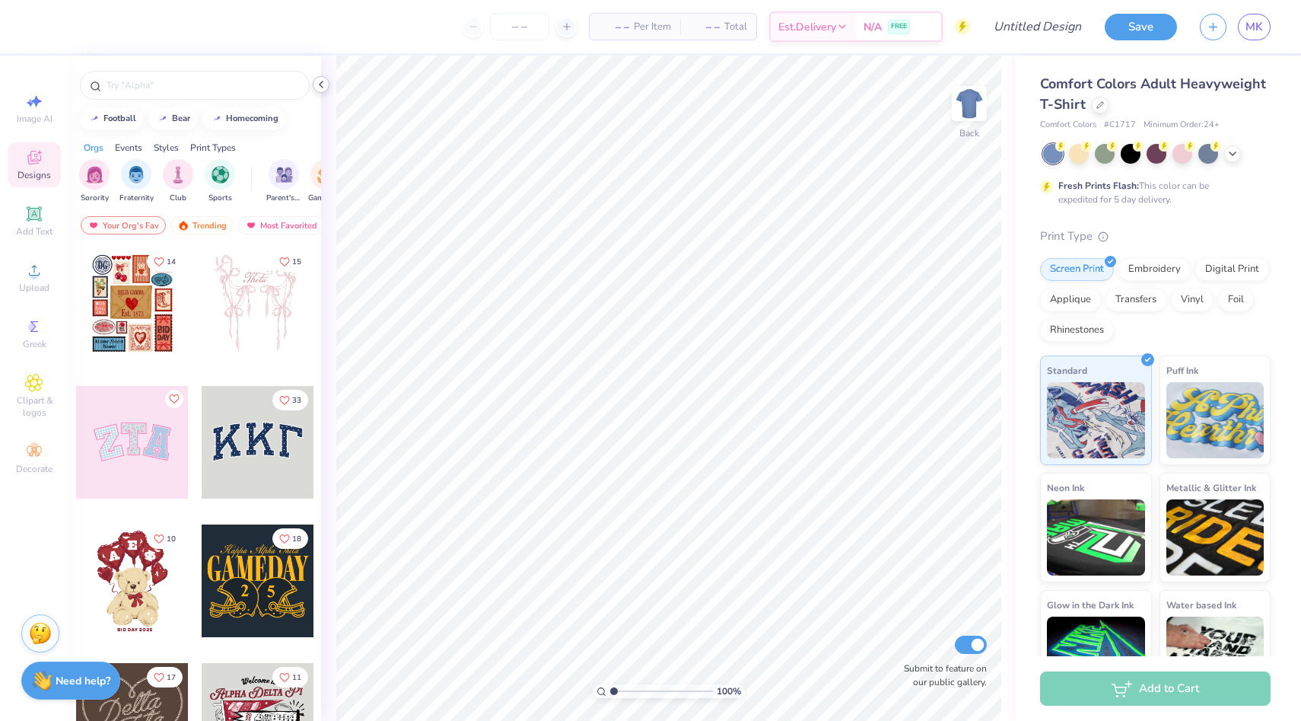
click at [322, 82] on icon at bounding box center [321, 84] width 12 height 12
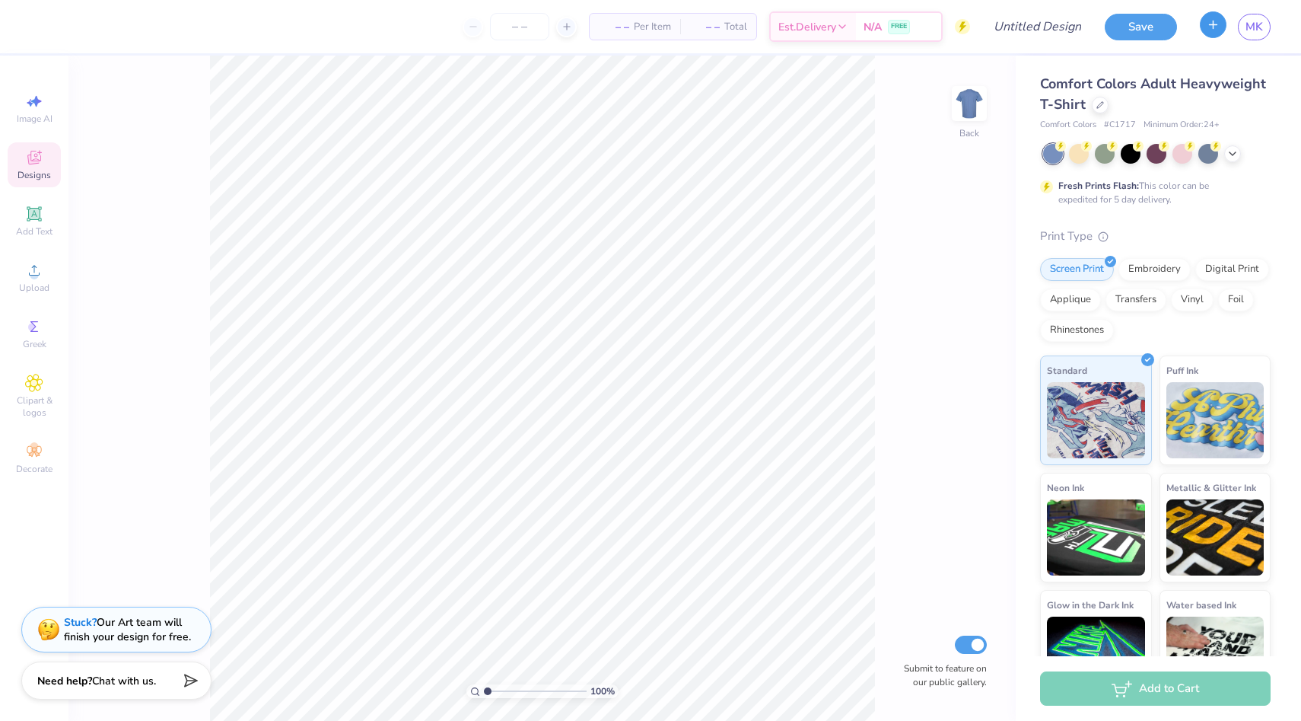
click at [1219, 23] on button "button" at bounding box center [1213, 24] width 27 height 27
click at [1096, 98] on div at bounding box center [1100, 103] width 17 height 17
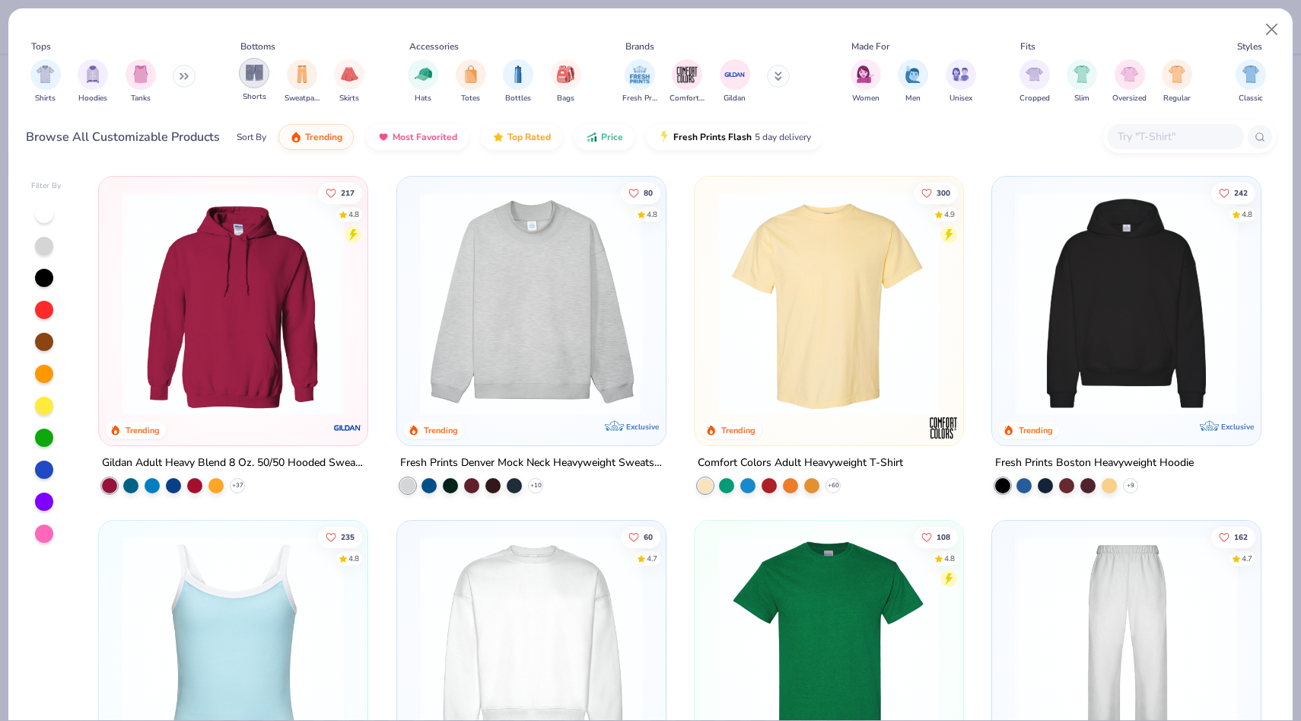
click at [257, 70] on img "filter for Shorts" at bounding box center [255, 73] width 18 height 18
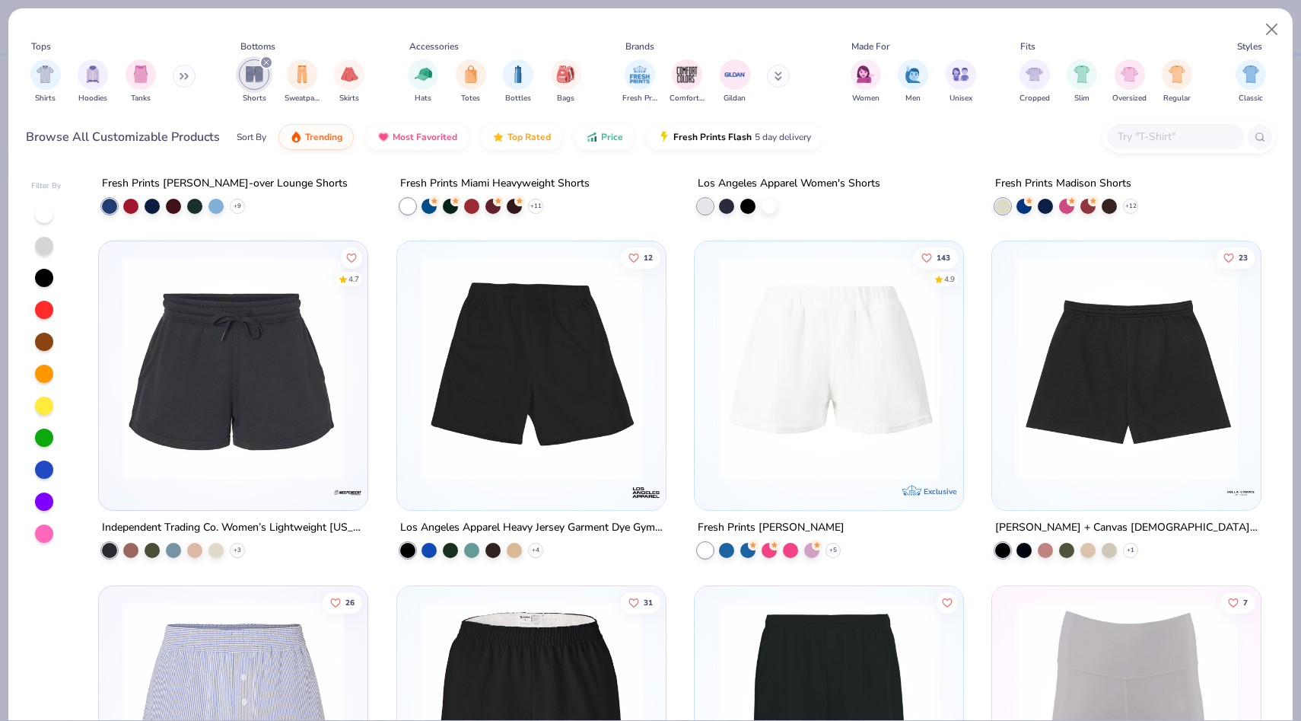
scroll to position [280, 0]
click at [266, 402] on img at bounding box center [233, 367] width 238 height 223
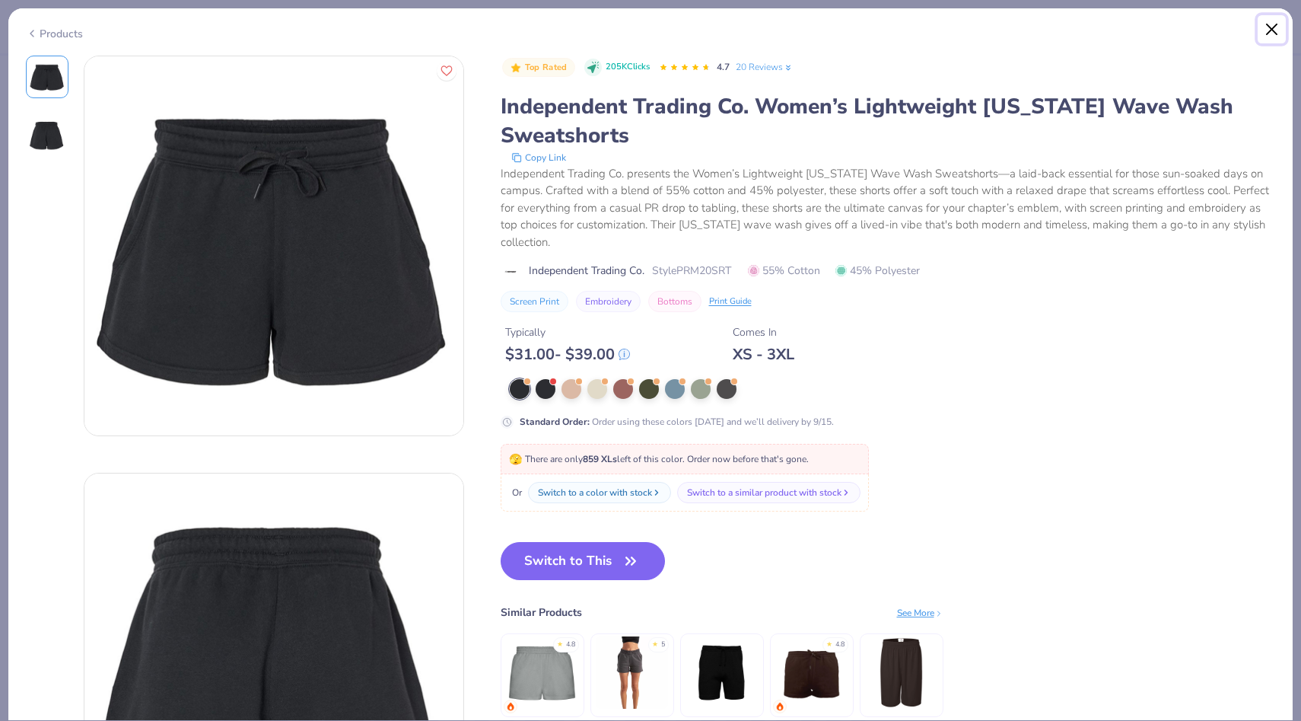
click at [1274, 27] on button "Close" at bounding box center [1272, 29] width 29 height 29
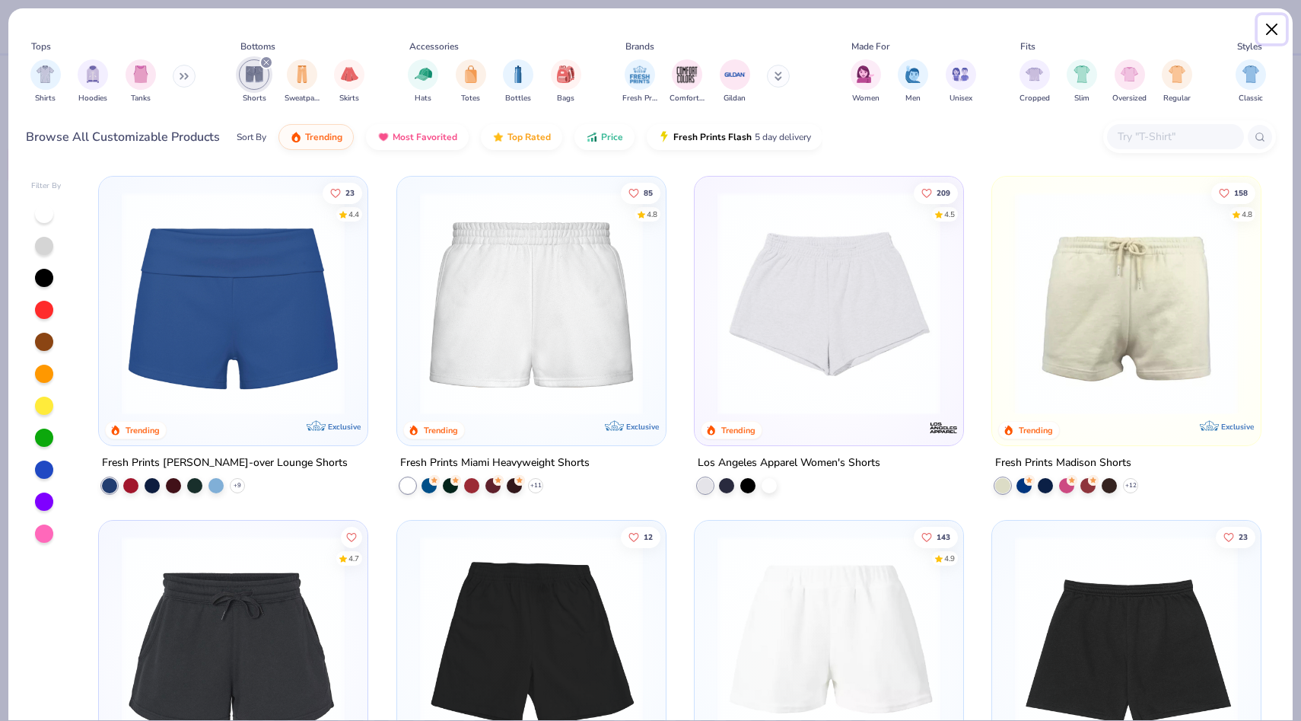
click at [1267, 21] on button "Close" at bounding box center [1272, 29] width 29 height 29
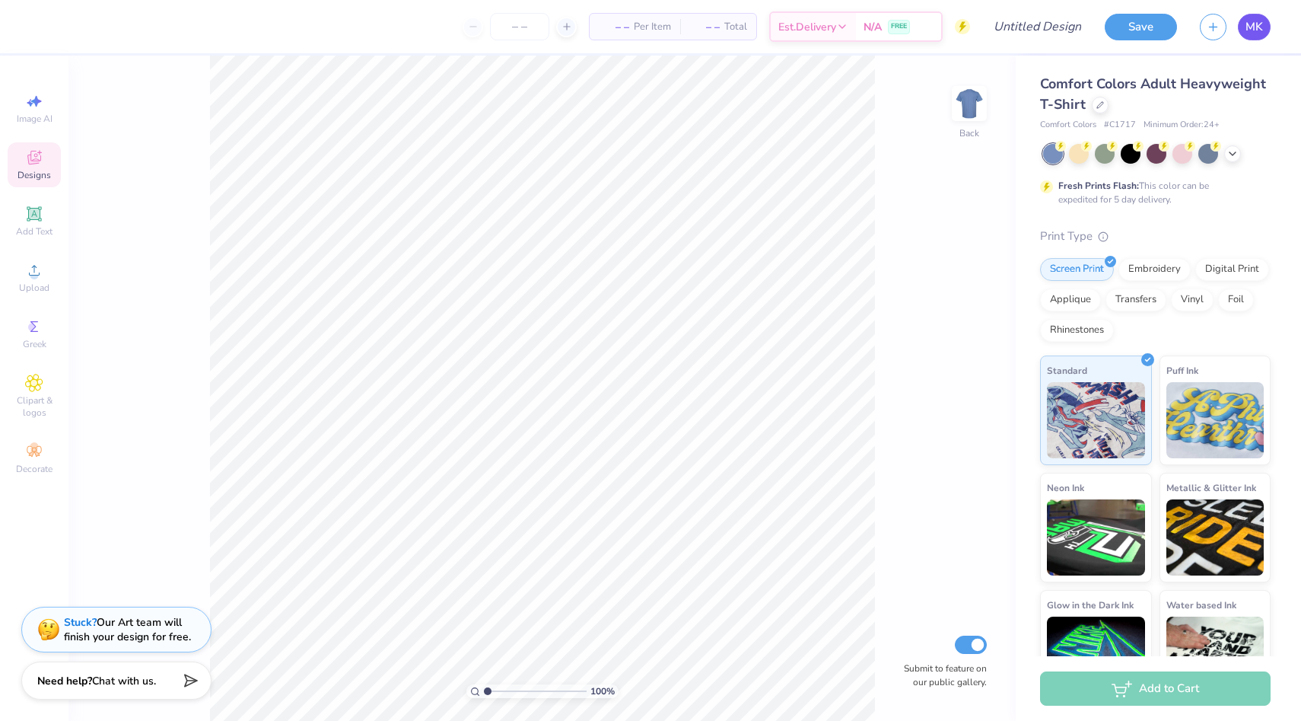
click at [1248, 38] on link "MK" at bounding box center [1254, 27] width 33 height 27
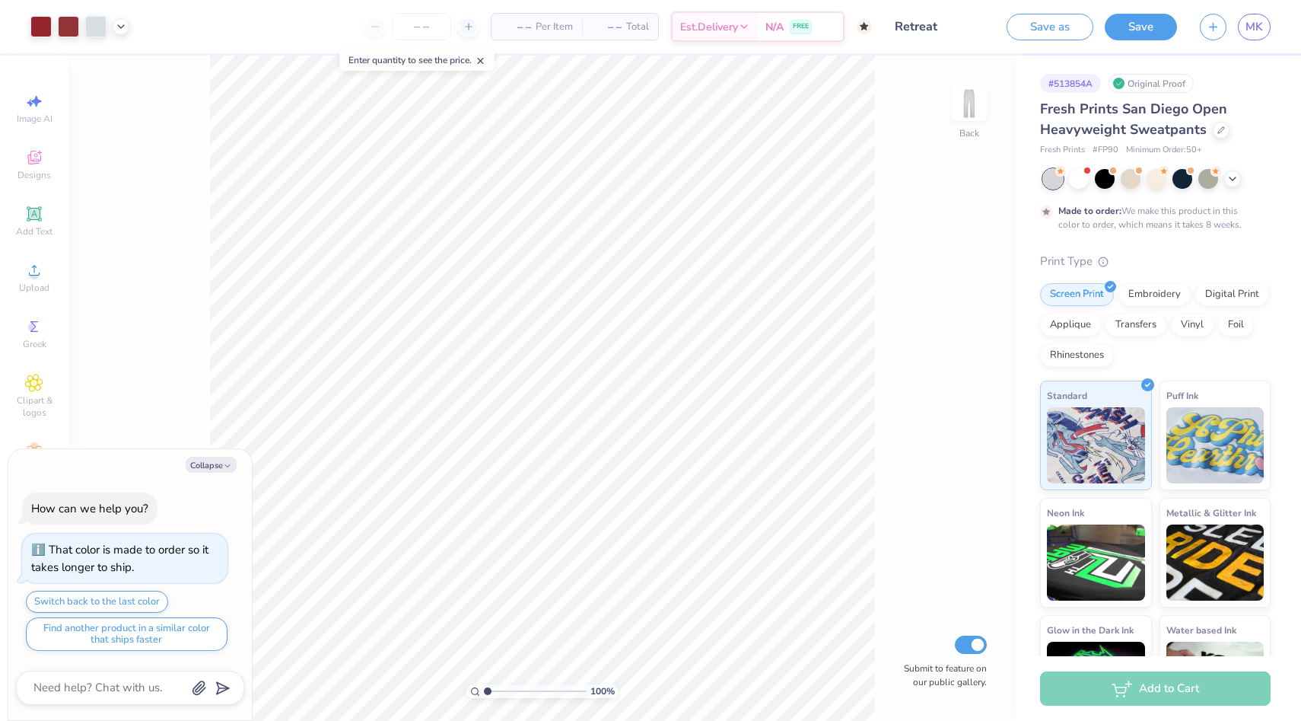
click at [938, 176] on div "100 % Back Submit to feature on our public gallery." at bounding box center [541, 388] width 947 height 665
click at [1211, 27] on icon "button" at bounding box center [1213, 24] width 13 height 13
type textarea "x"
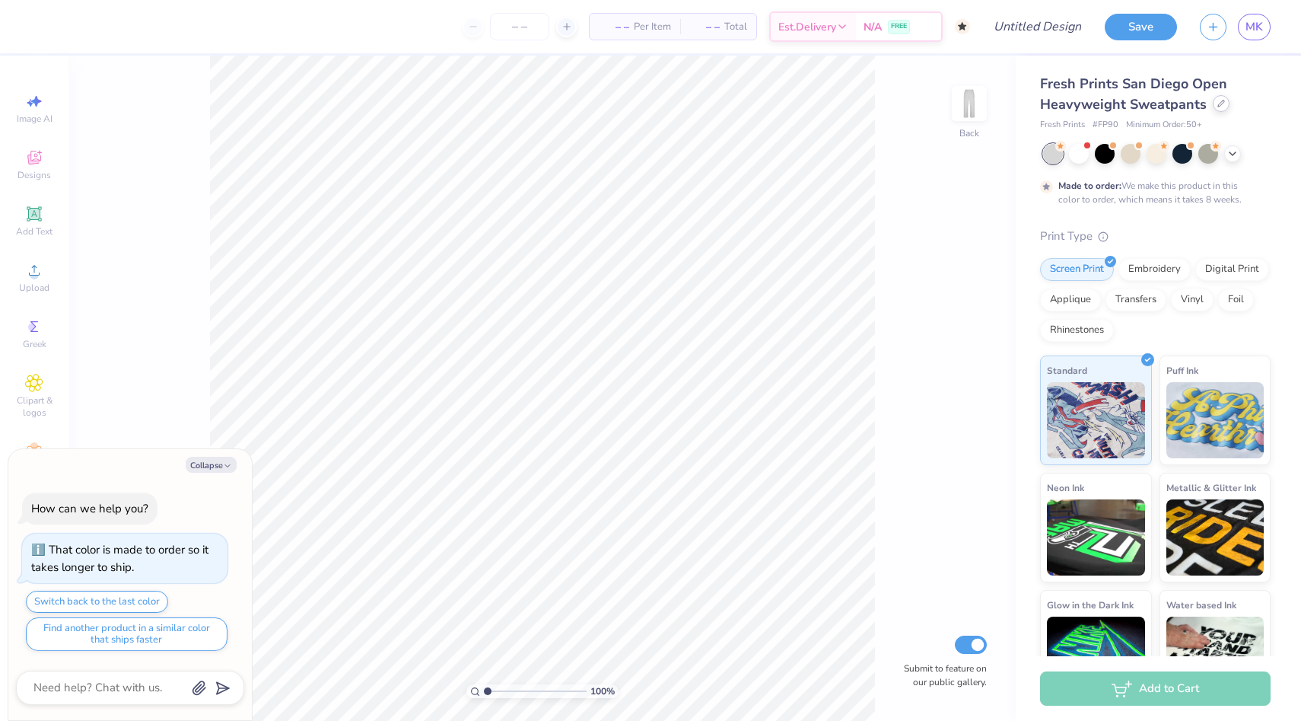
click at [1220, 104] on icon at bounding box center [1222, 104] width 8 height 8
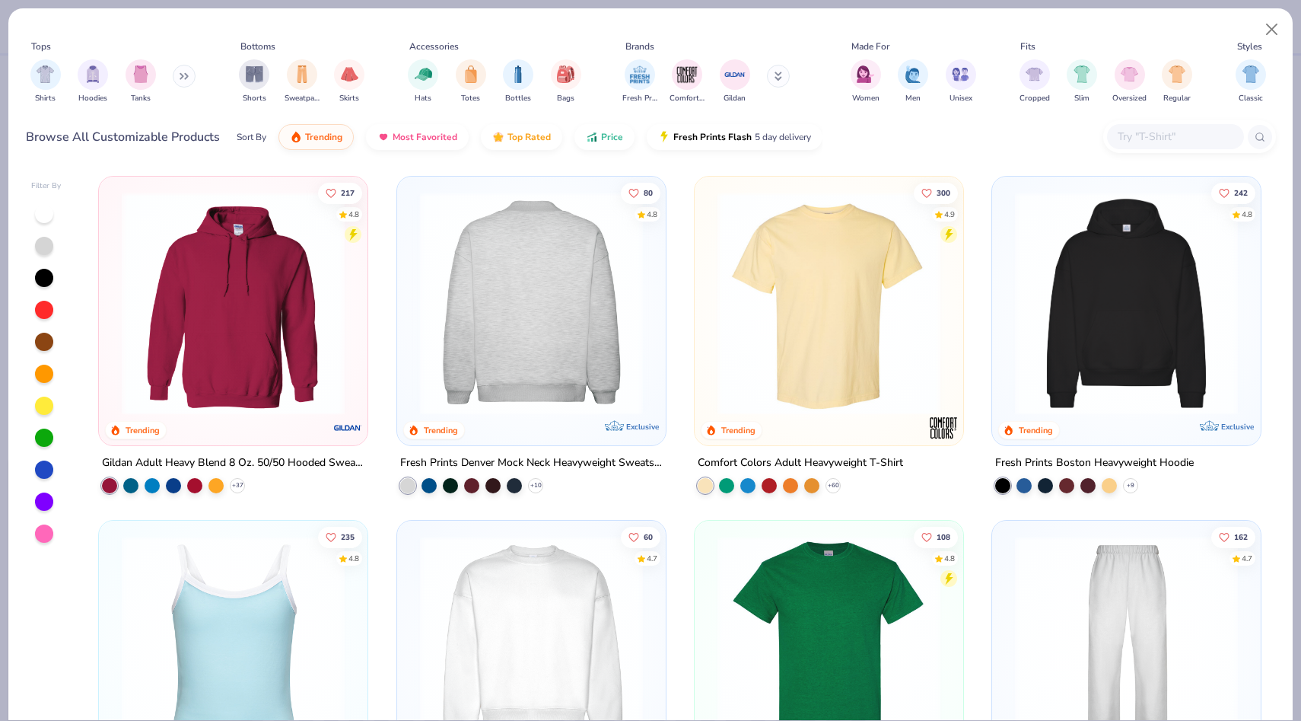
click at [493, 287] on img at bounding box center [531, 303] width 238 height 223
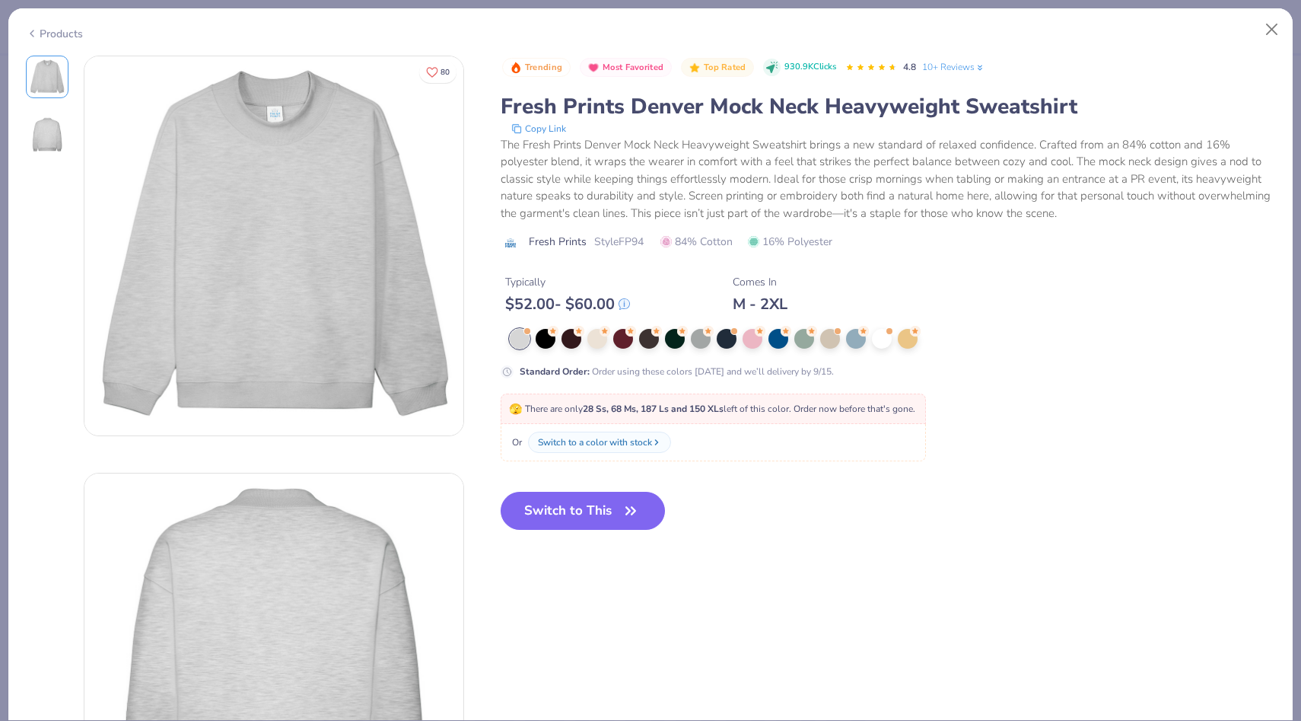
type textarea "x"
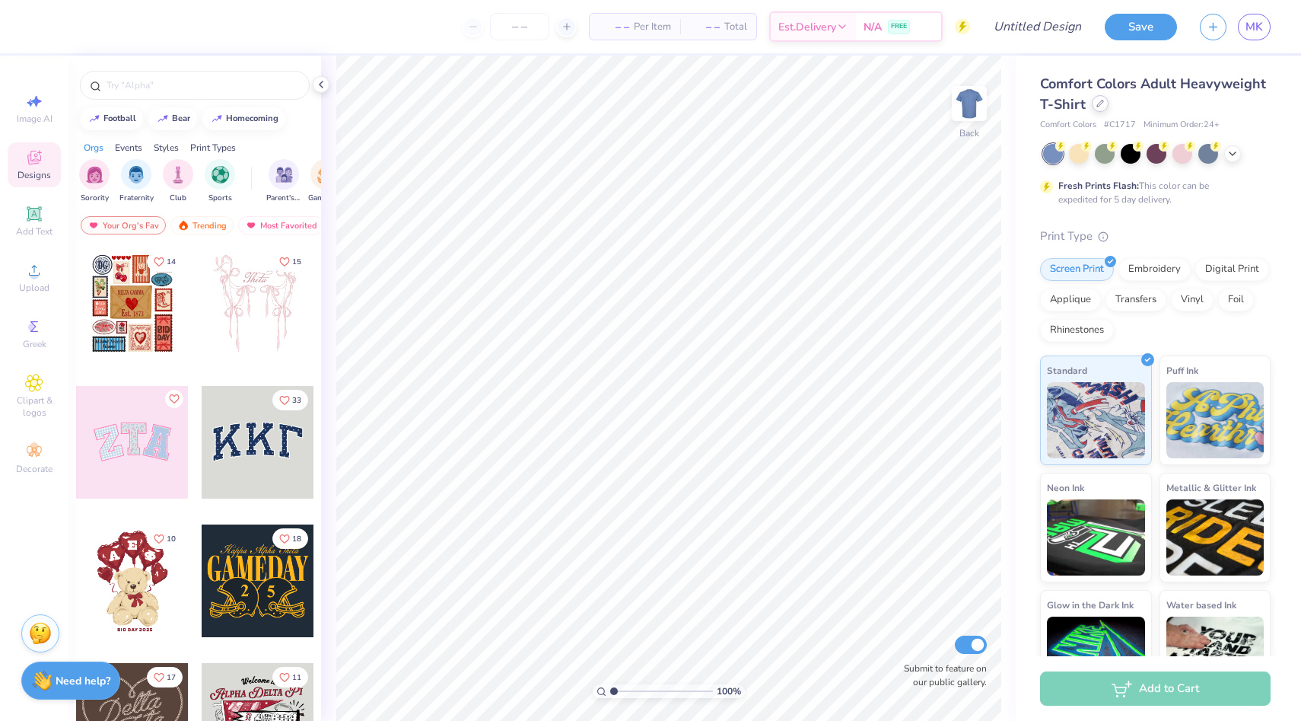
click at [1103, 103] on icon at bounding box center [1101, 104] width 8 height 8
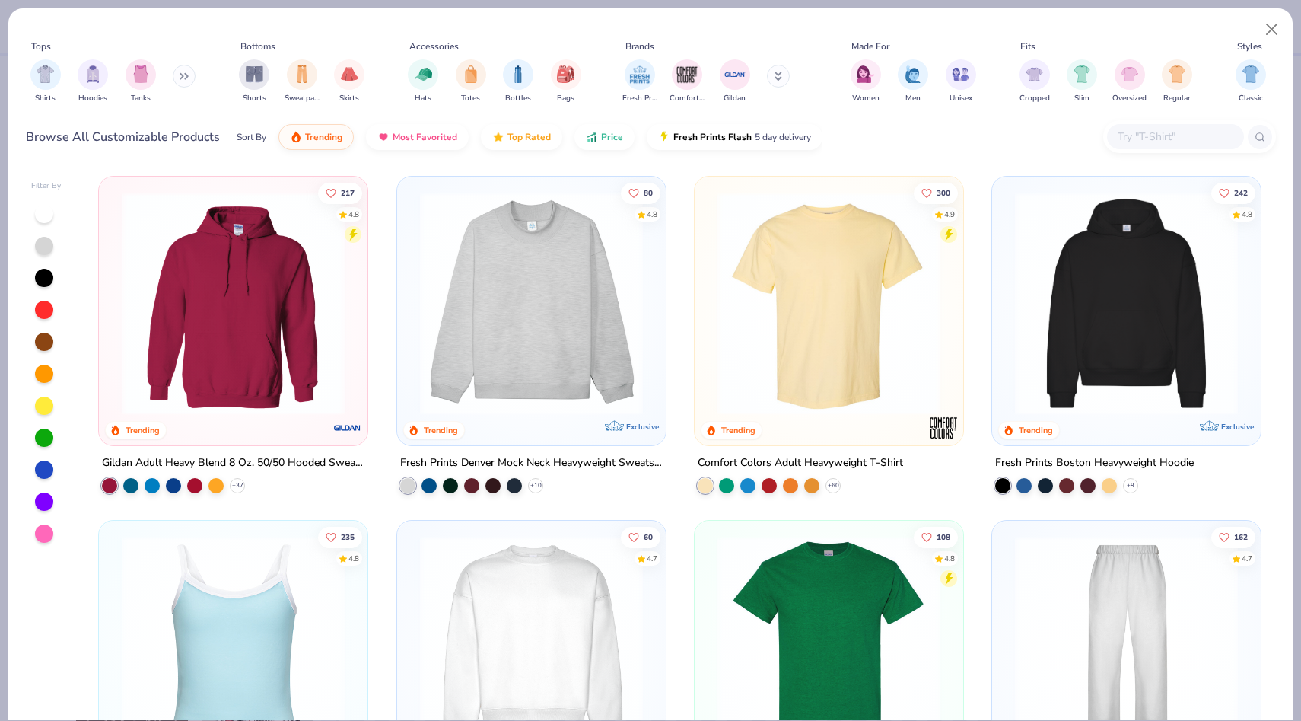
click at [186, 75] on icon at bounding box center [184, 76] width 9 height 8
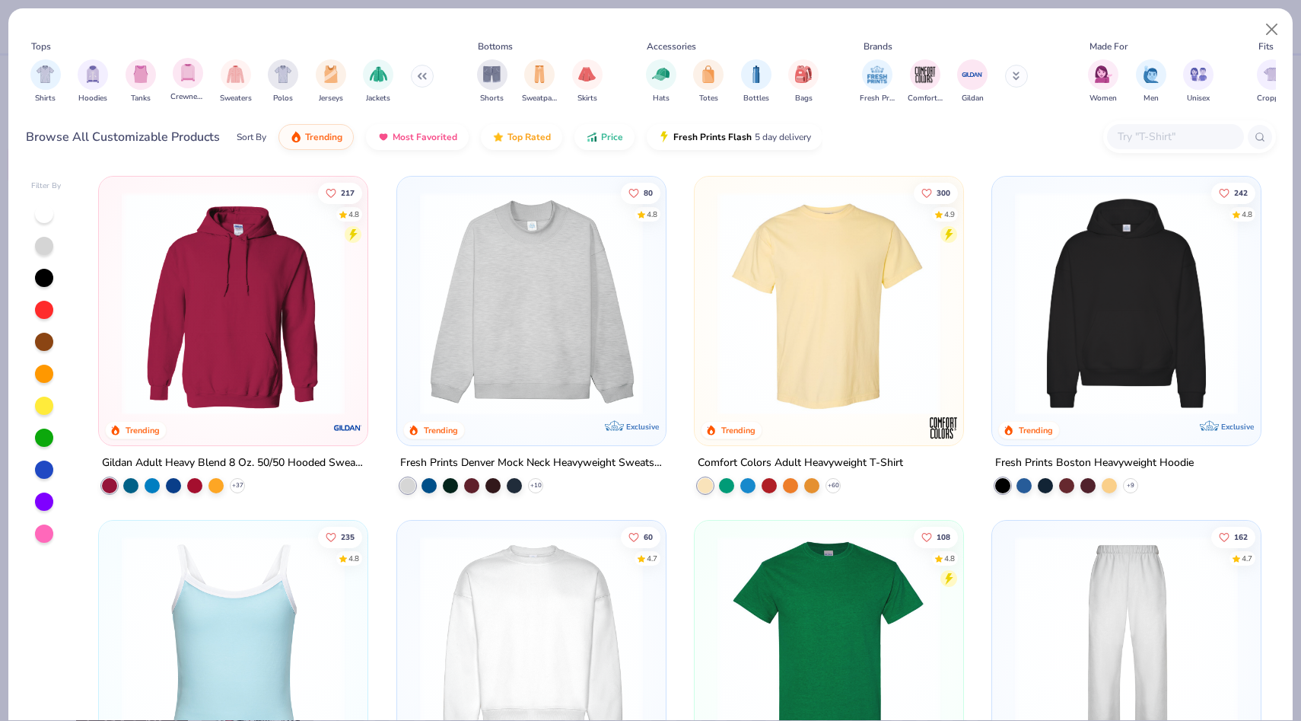
click at [202, 83] on div "Crewnecks" at bounding box center [187, 80] width 35 height 45
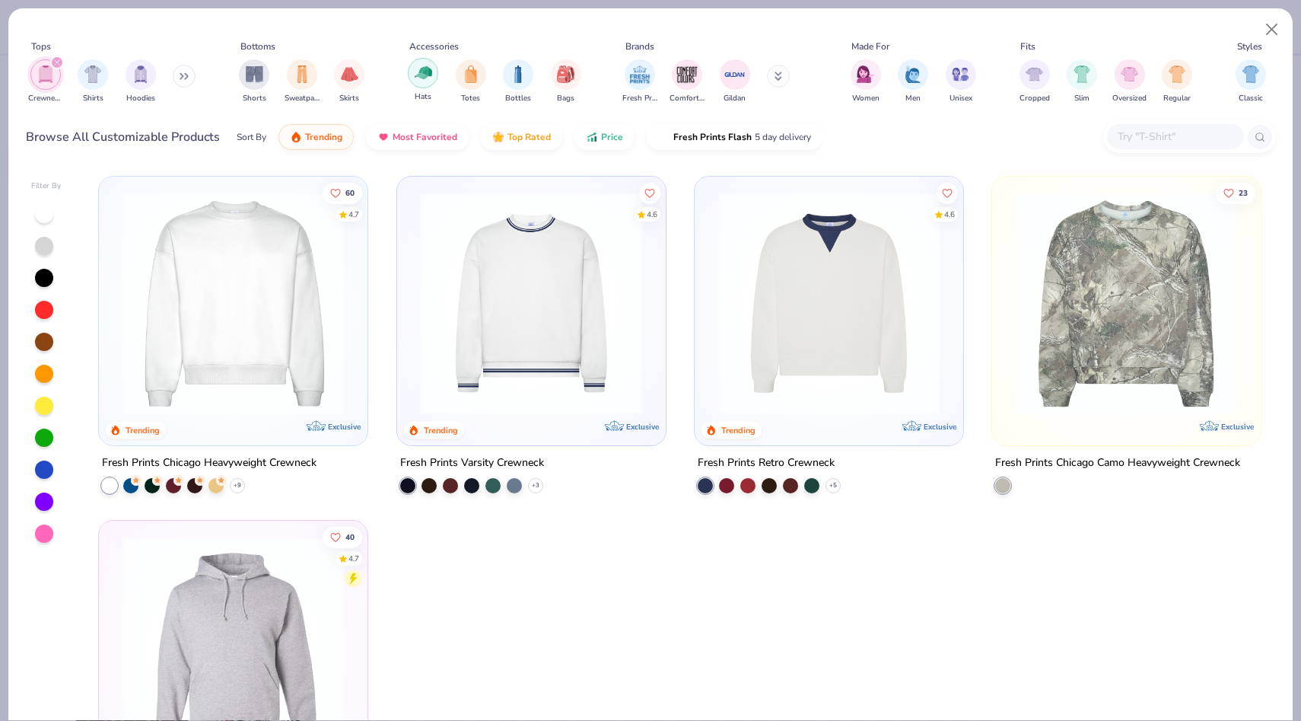
click at [422, 74] on img "filter for Hats" at bounding box center [424, 73] width 18 height 18
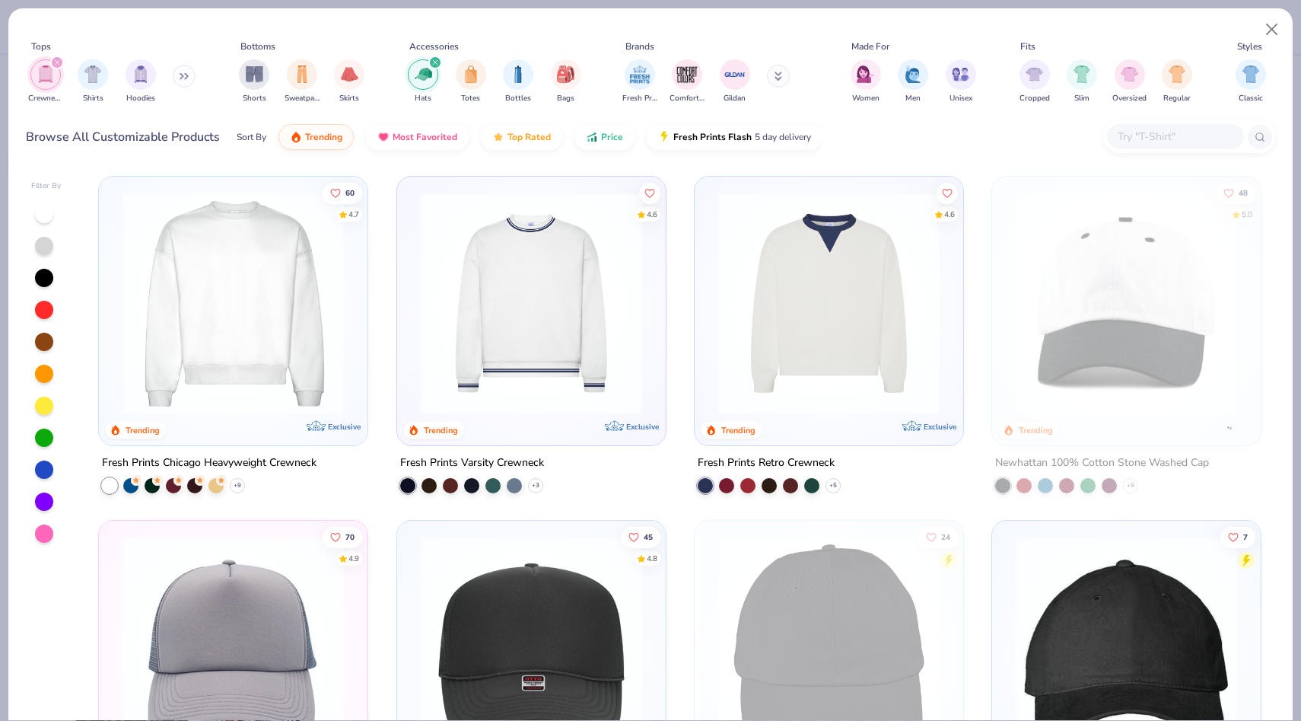
click at [218, 314] on img at bounding box center [233, 303] width 238 height 223
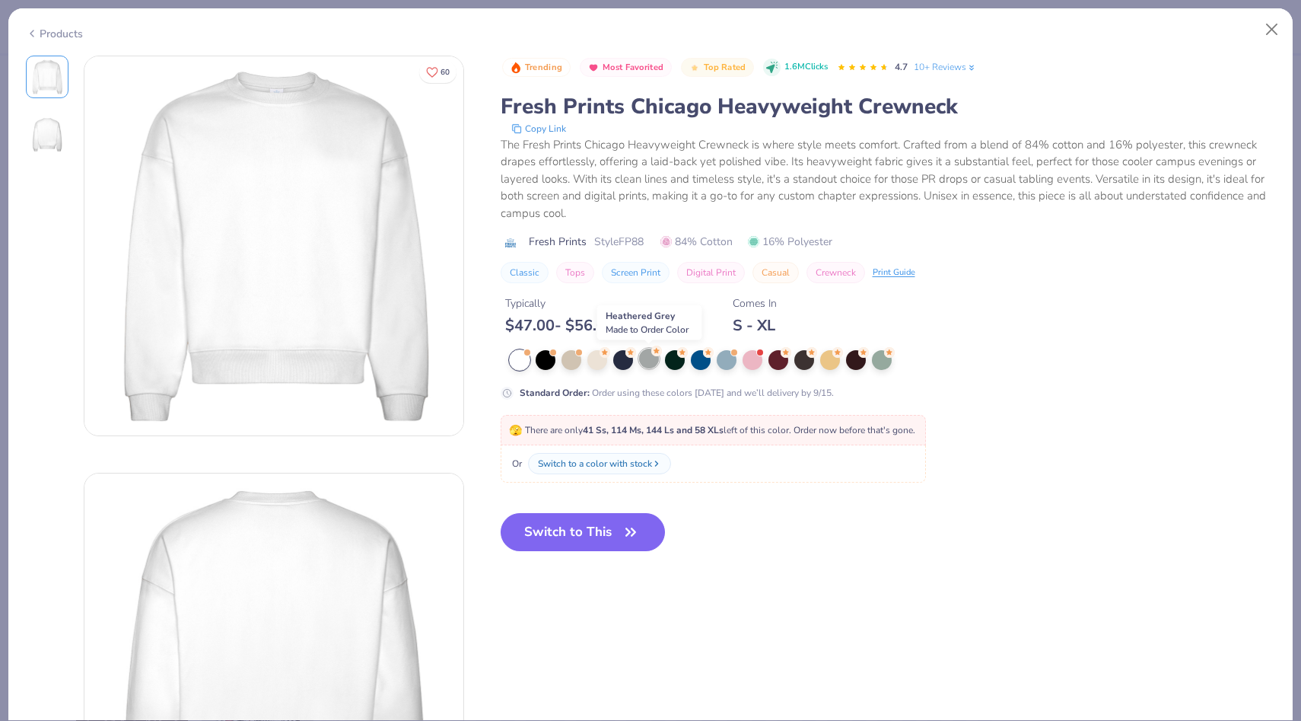
click at [653, 359] on div at bounding box center [649, 359] width 20 height 20
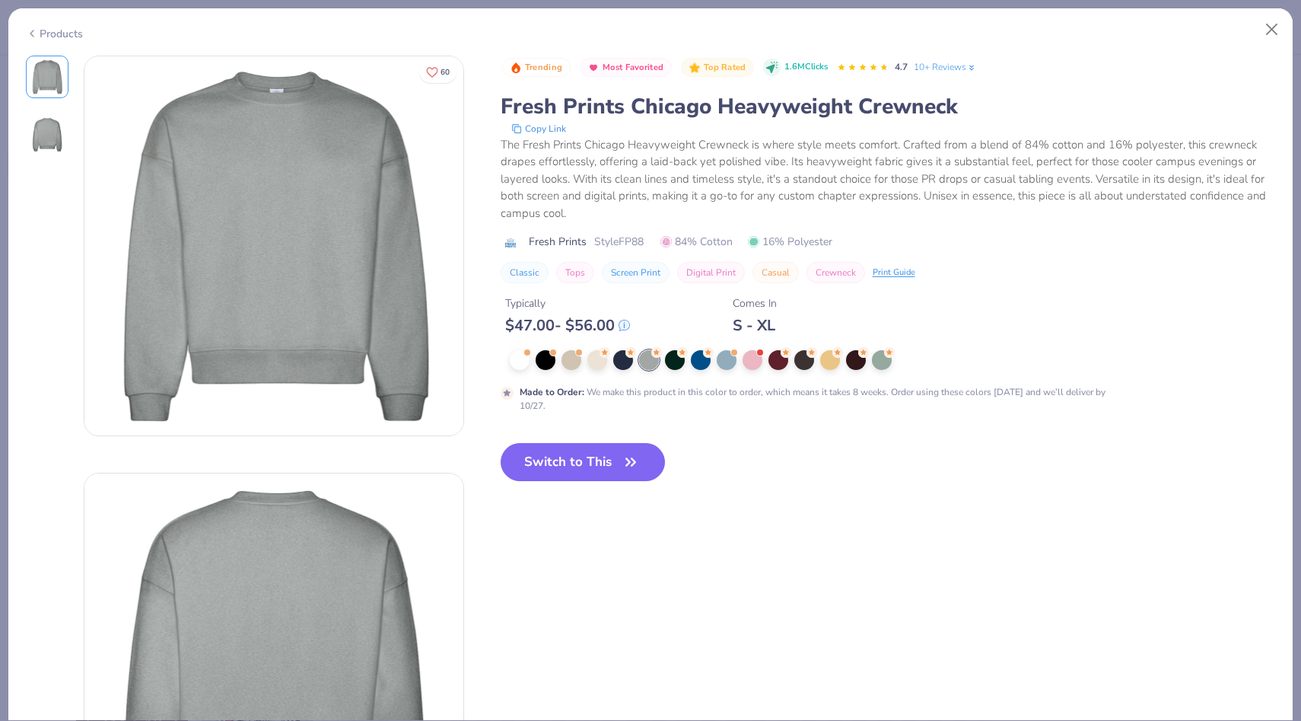
click at [30, 39] on icon at bounding box center [32, 33] width 12 height 18
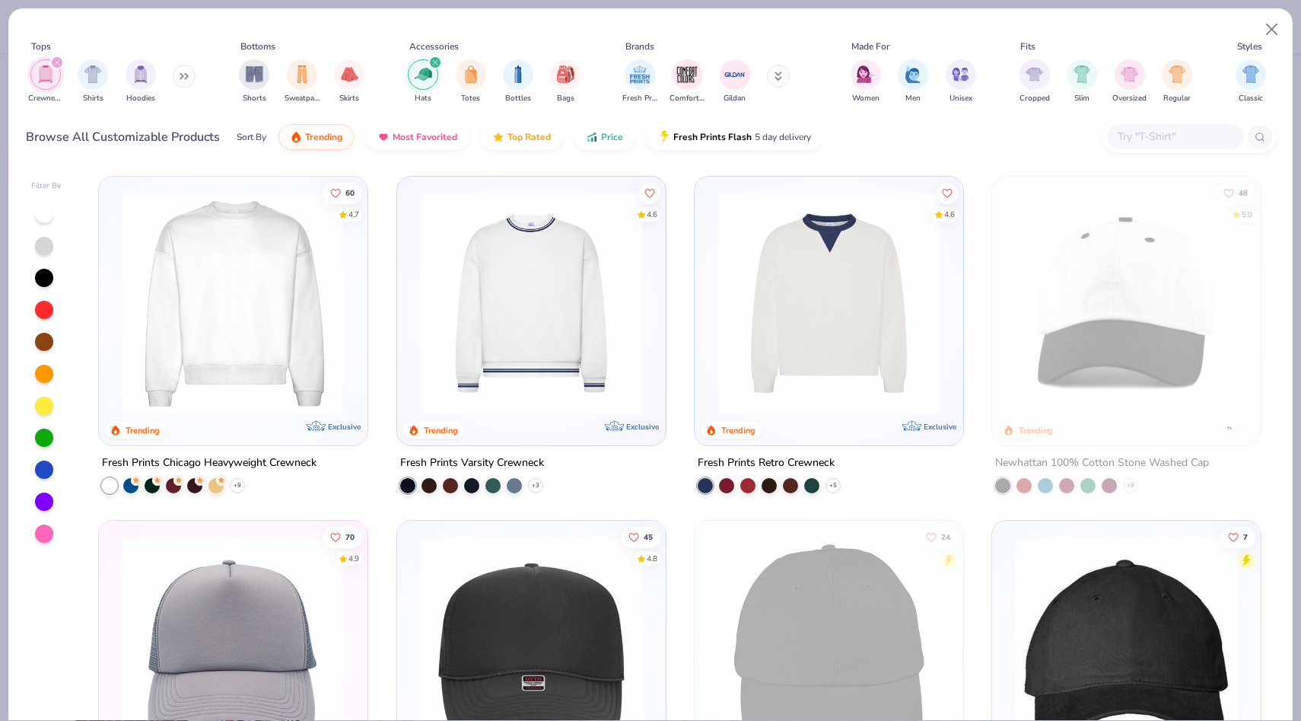
click at [438, 61] on div "filter for Hats" at bounding box center [435, 63] width 14 height 14
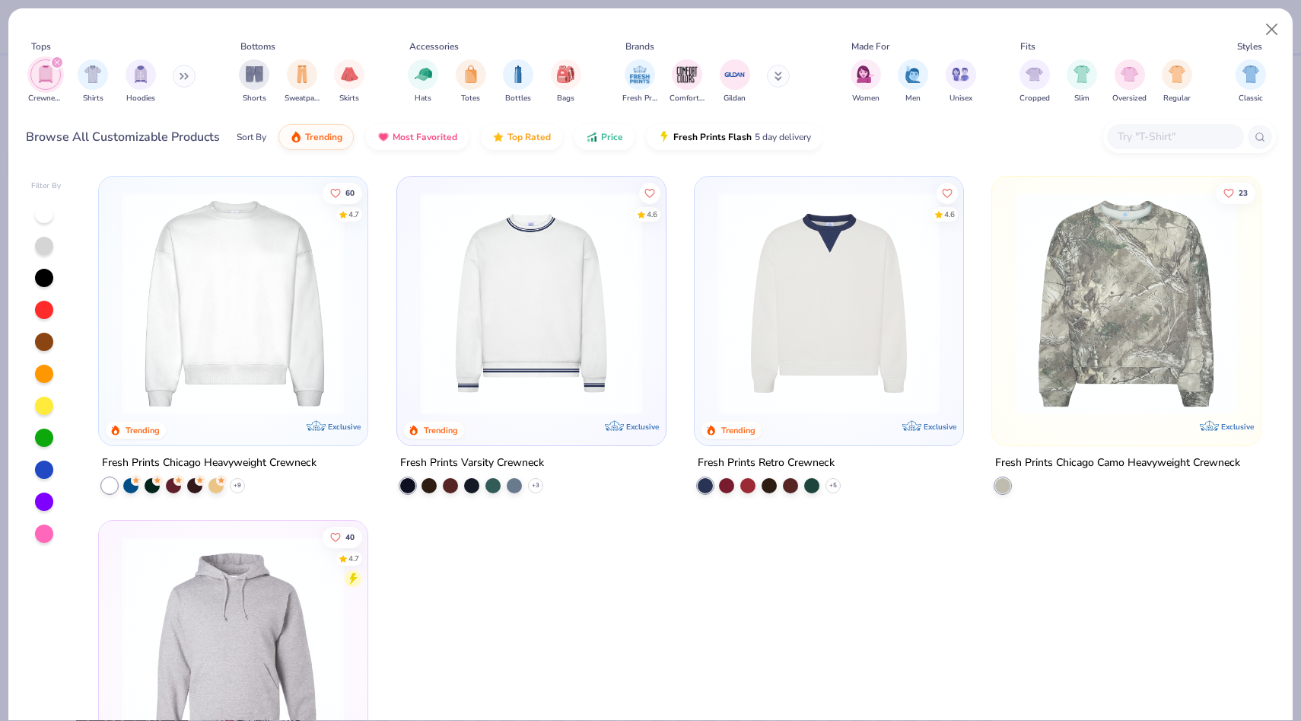
click at [479, 570] on div at bounding box center [531, 691] width 270 height 343
click at [189, 69] on button at bounding box center [184, 76] width 23 height 23
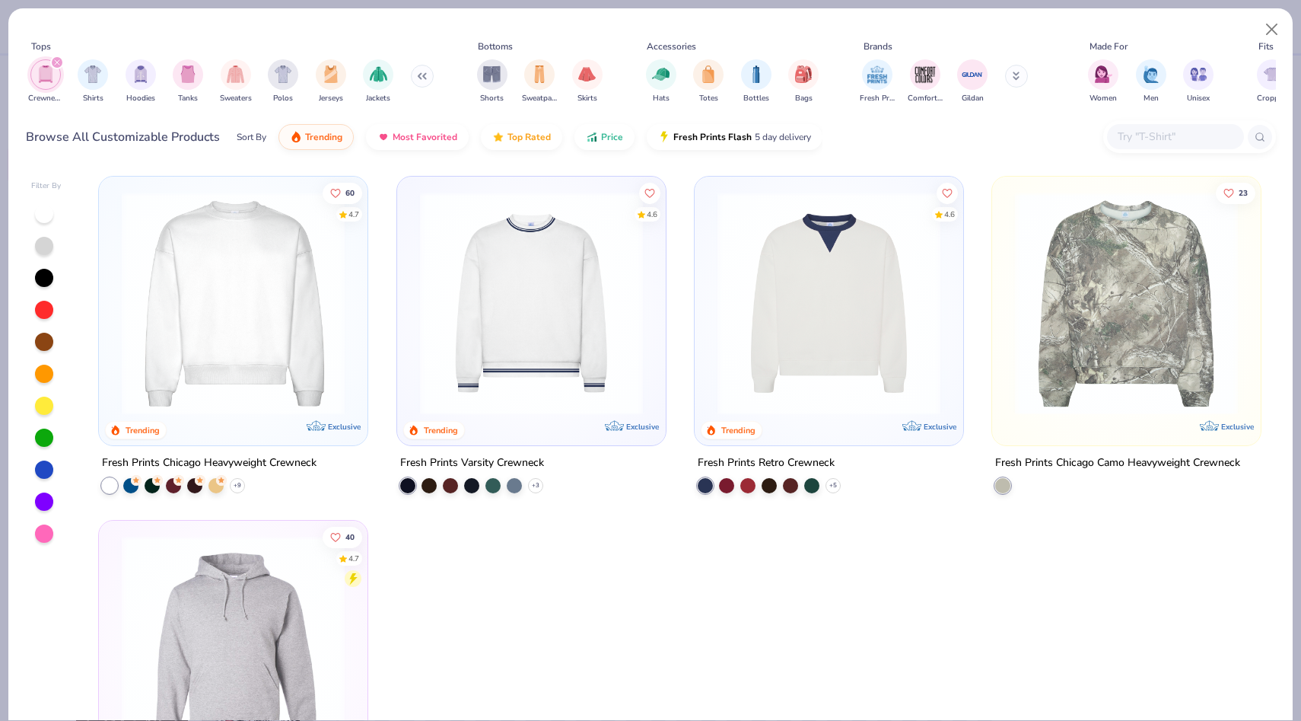
click at [57, 61] on icon "filter for Crewnecks" at bounding box center [57, 62] width 5 height 5
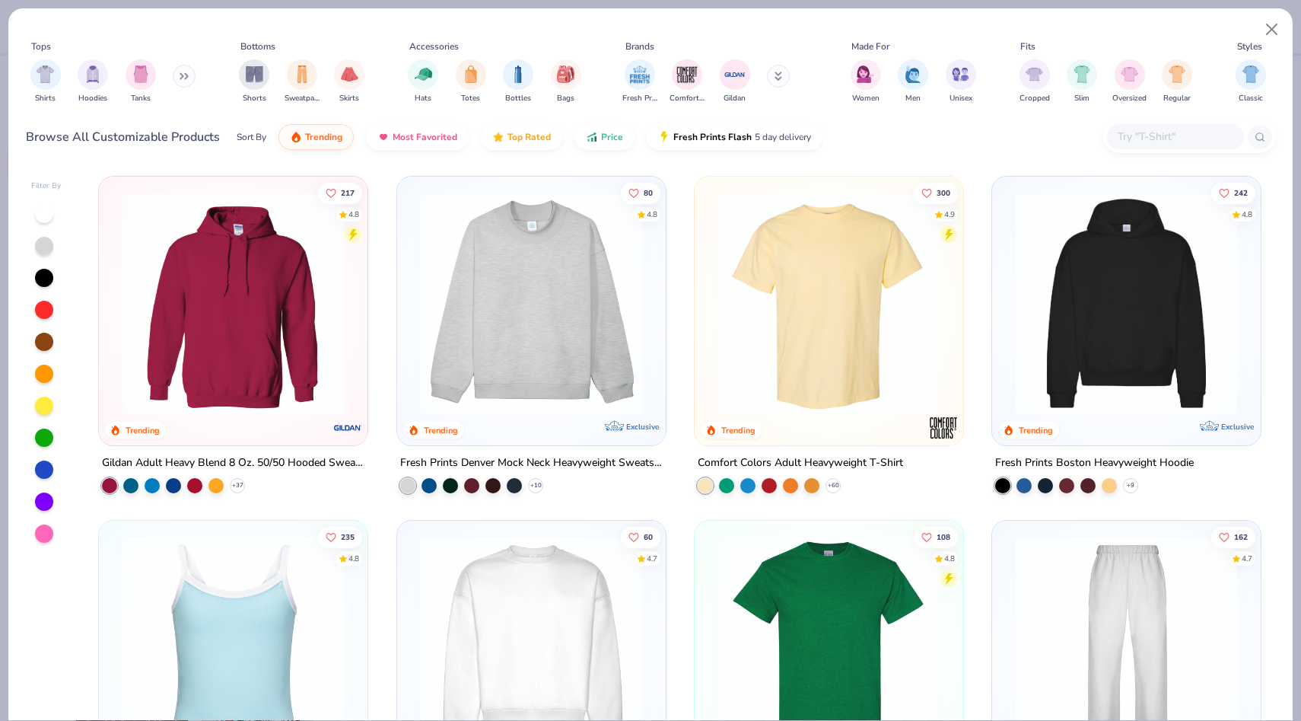
click at [174, 78] on div "Shirts Hoodies Tanks" at bounding box center [113, 81] width 175 height 56
click at [190, 78] on button at bounding box center [184, 76] width 23 height 23
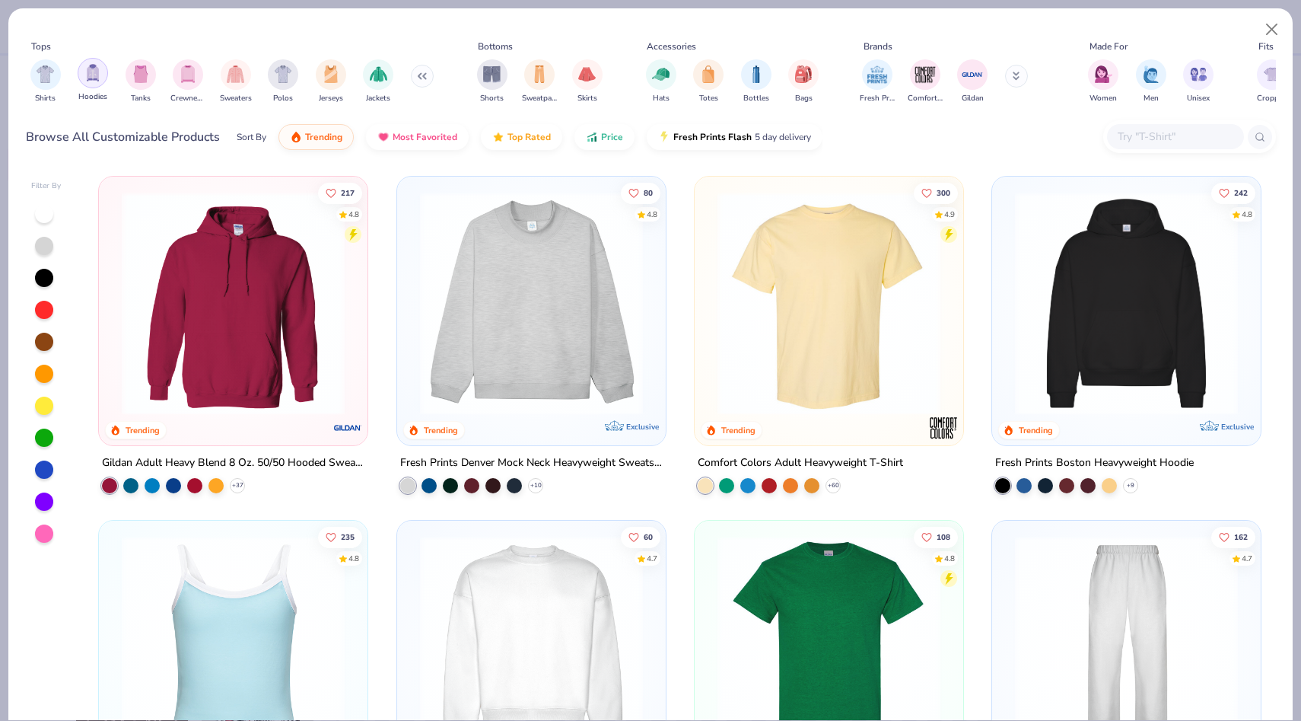
click at [90, 77] on img "filter for Hoodies" at bounding box center [92, 73] width 17 height 18
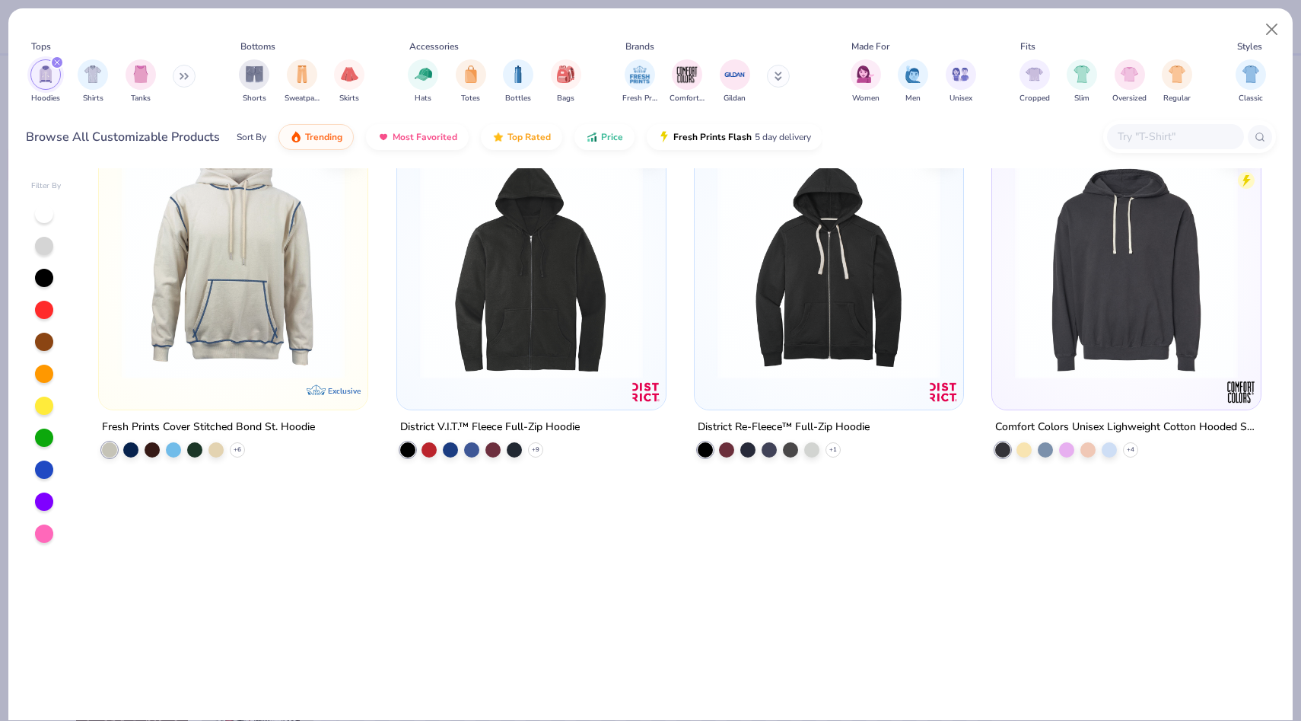
scroll to position [2090, 0]
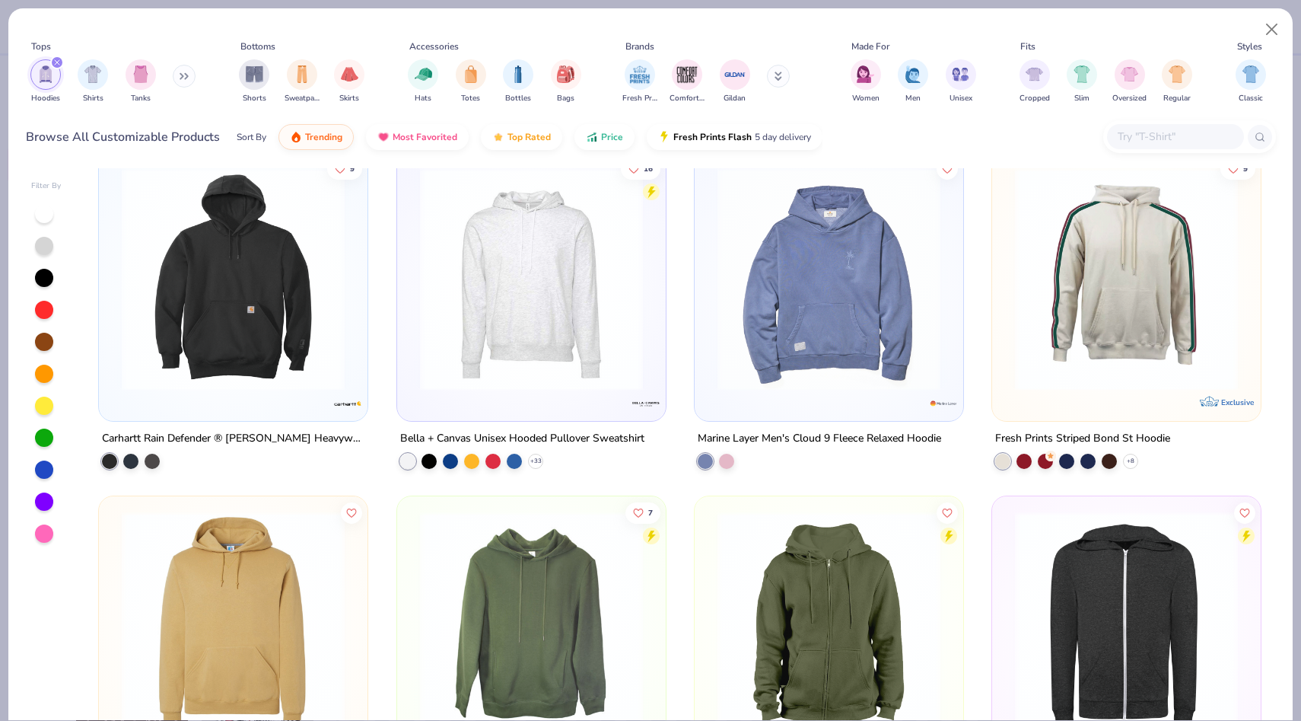
click at [1148, 144] on input "text" at bounding box center [1174, 137] width 117 height 18
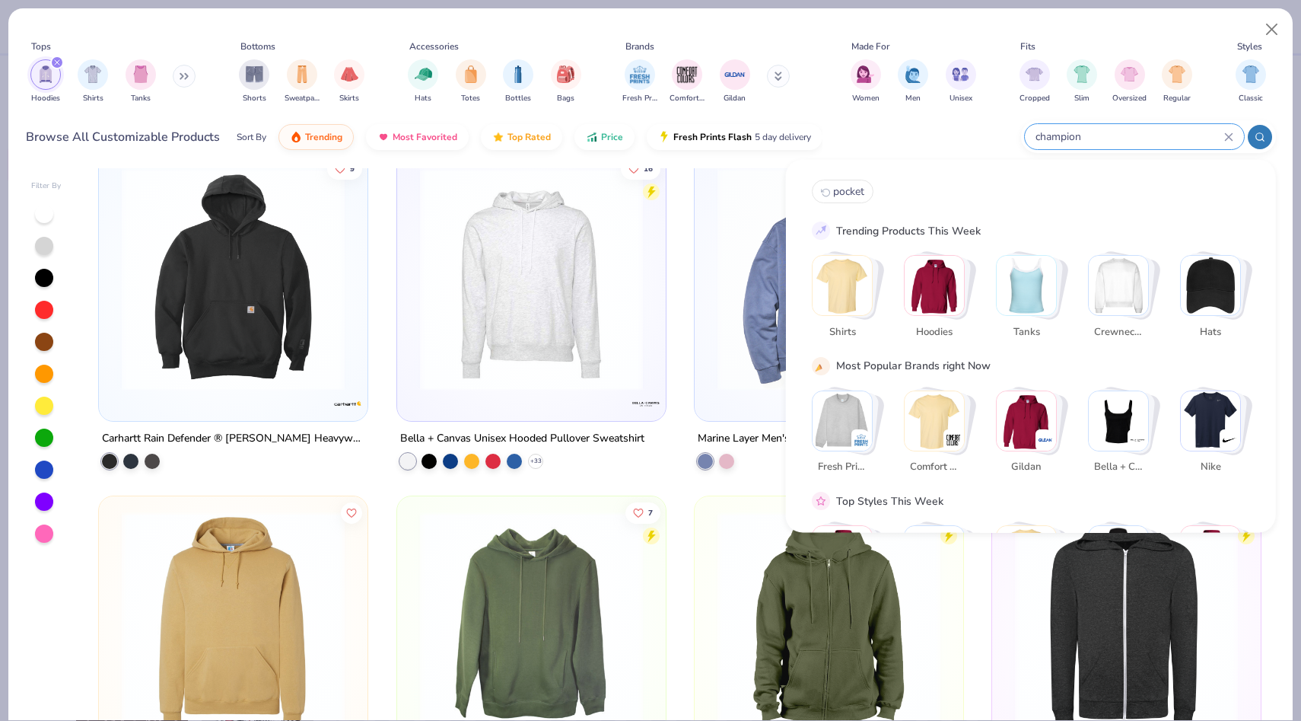
type input "champion"
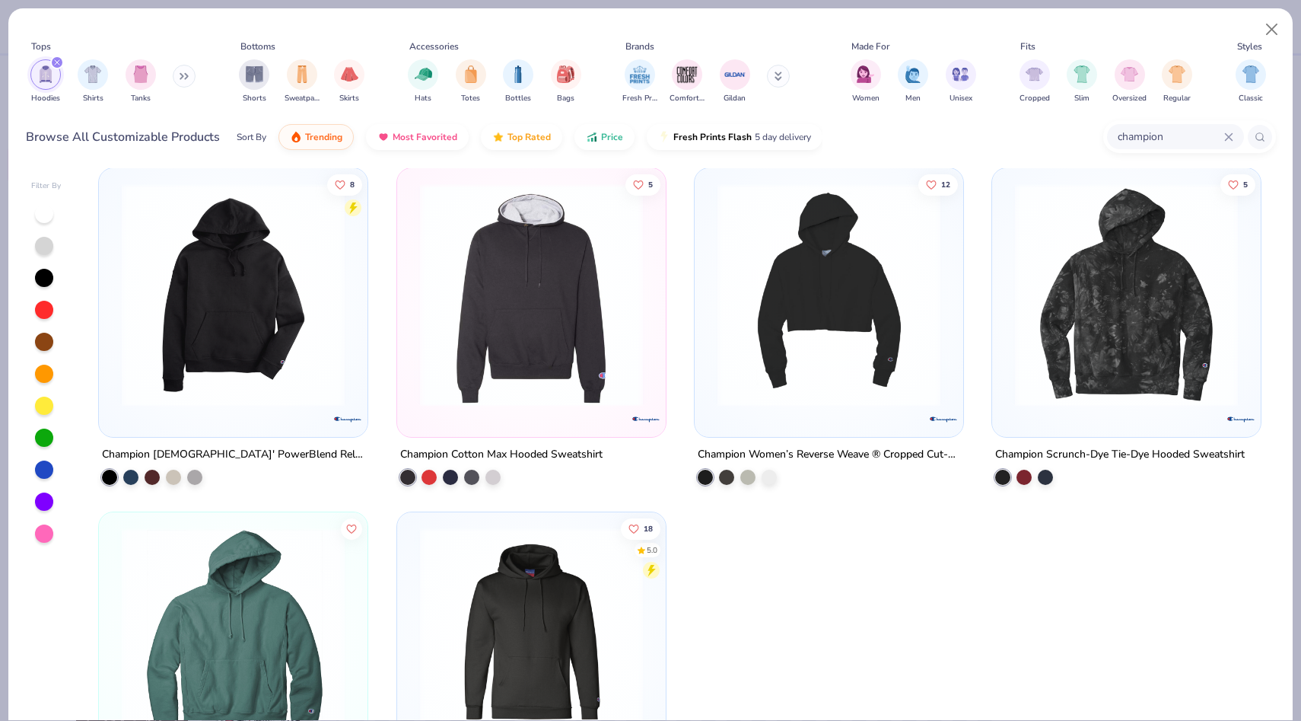
scroll to position [0, 0]
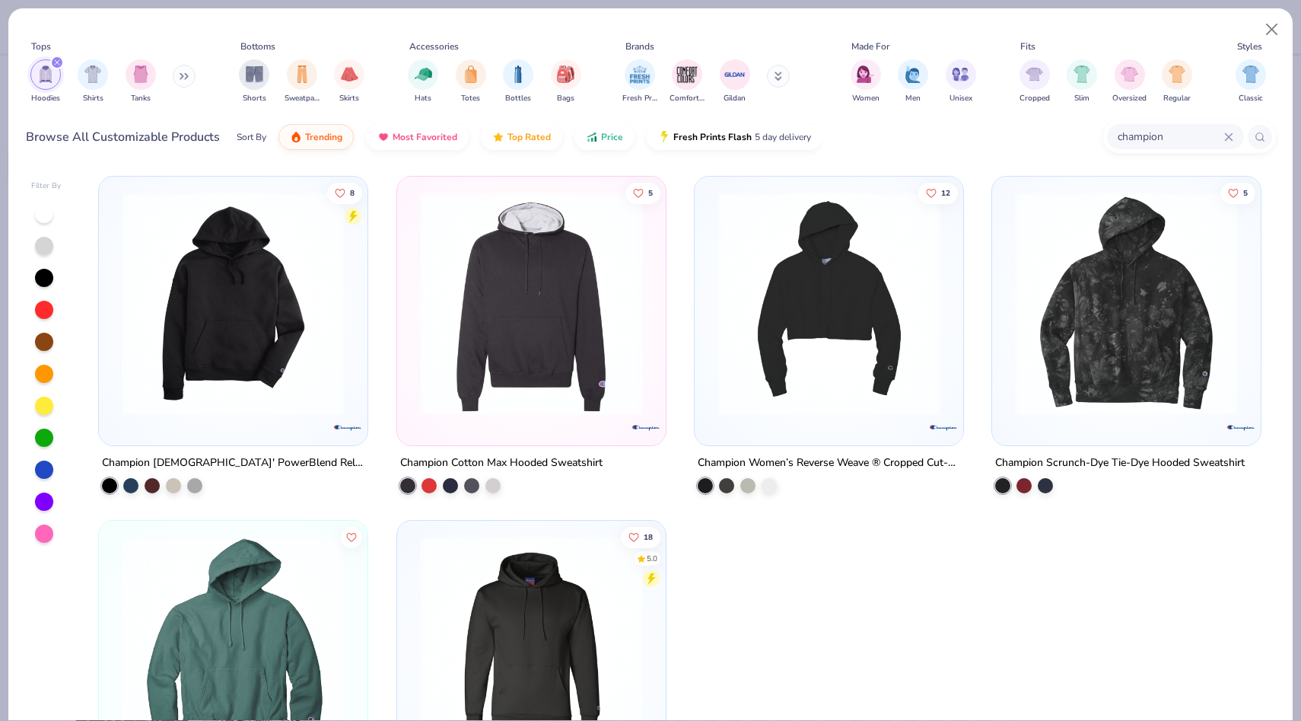
click at [56, 59] on div "filter for Hoodies" at bounding box center [57, 63] width 14 height 14
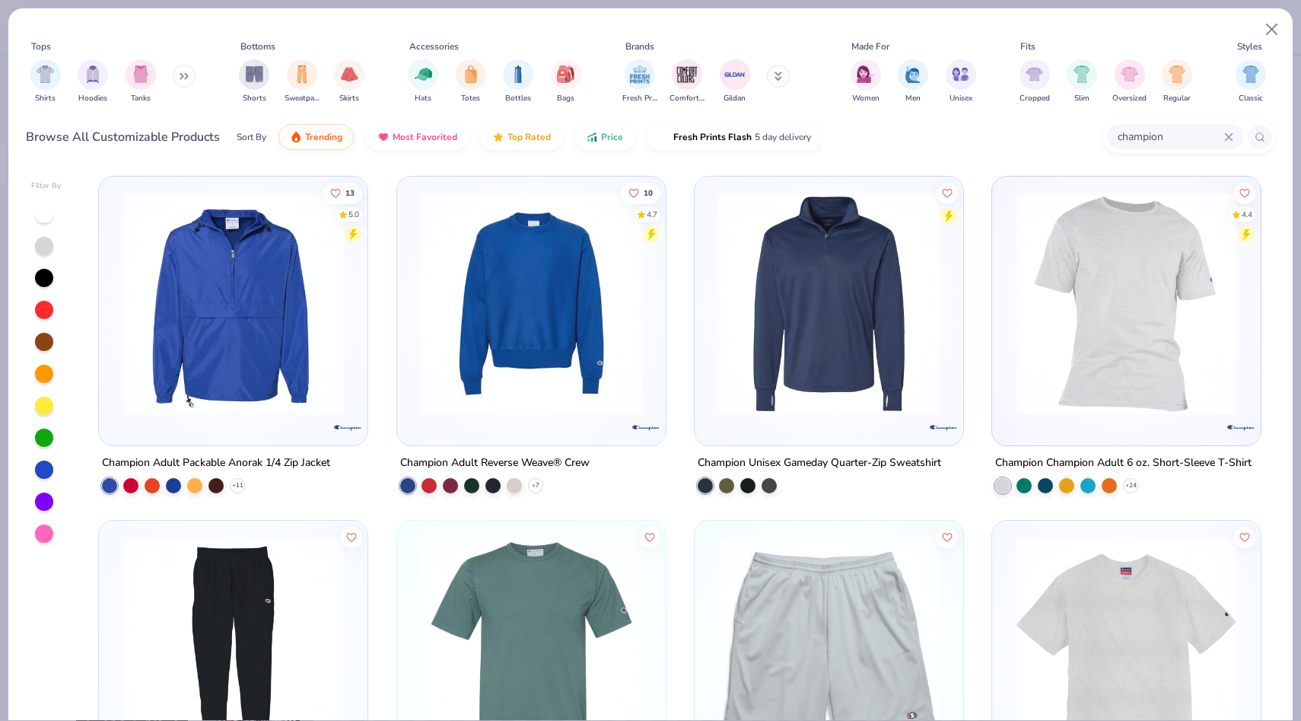
click at [560, 344] on img at bounding box center [531, 303] width 238 height 223
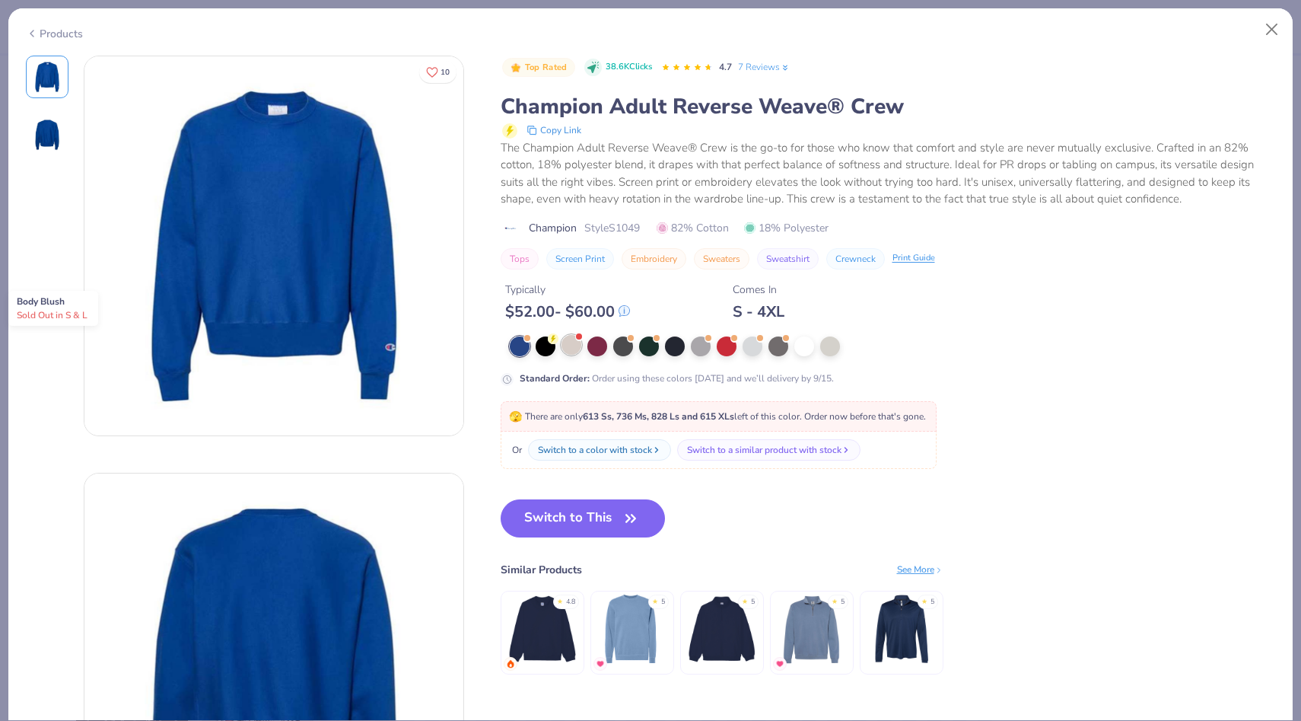
click at [574, 346] on div at bounding box center [572, 345] width 20 height 20
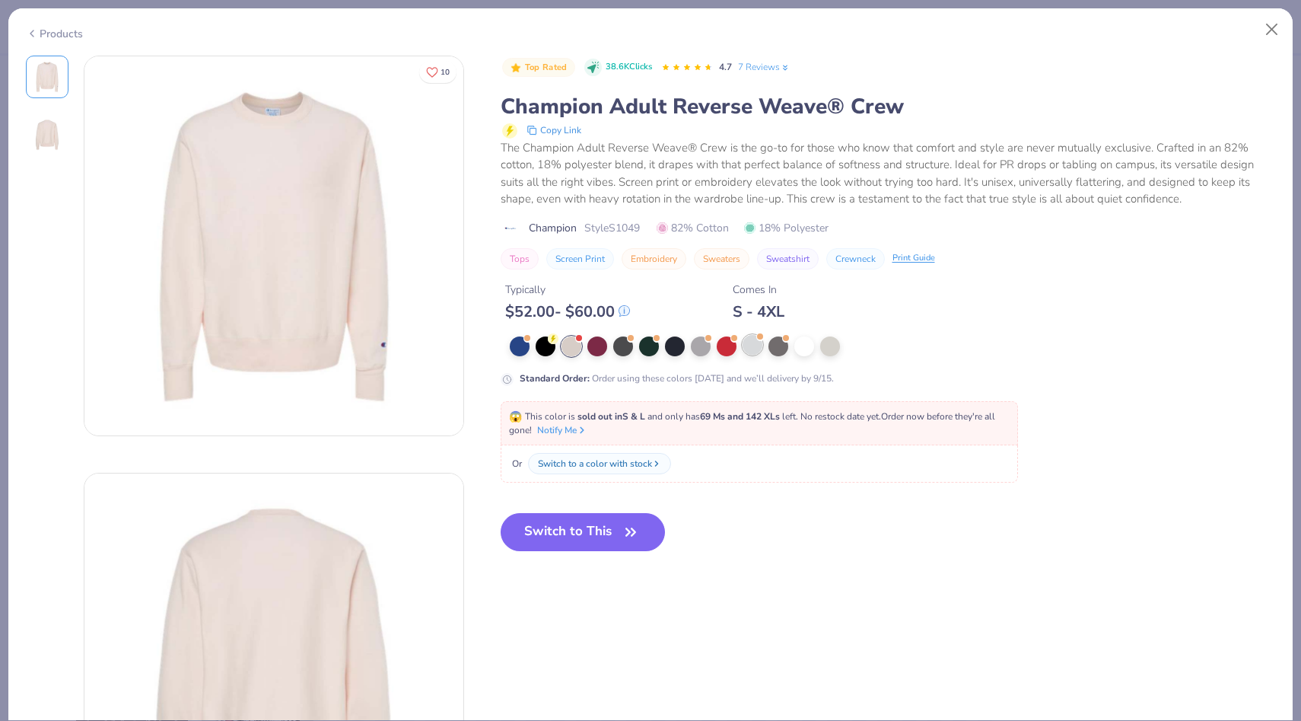
click at [752, 349] on div at bounding box center [753, 345] width 20 height 20
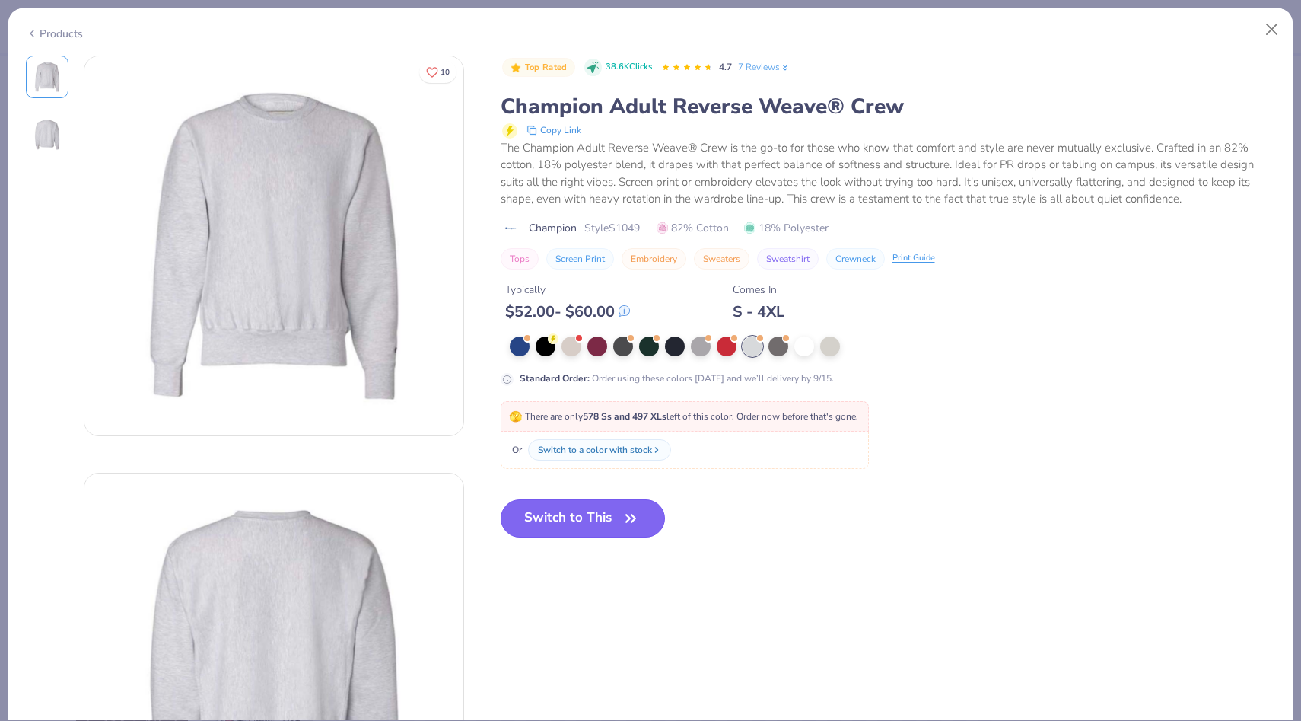
click at [598, 515] on button "Switch to This" at bounding box center [583, 518] width 165 height 38
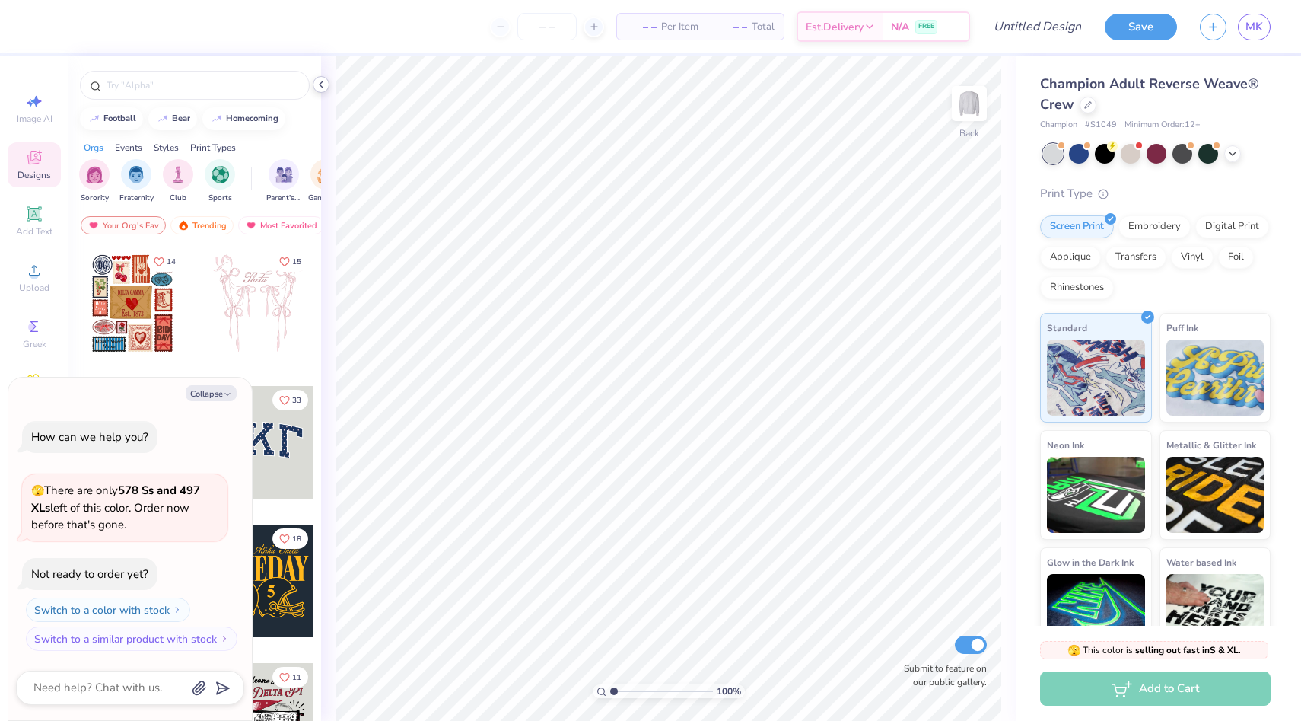
click at [326, 79] on icon at bounding box center [321, 84] width 12 height 12
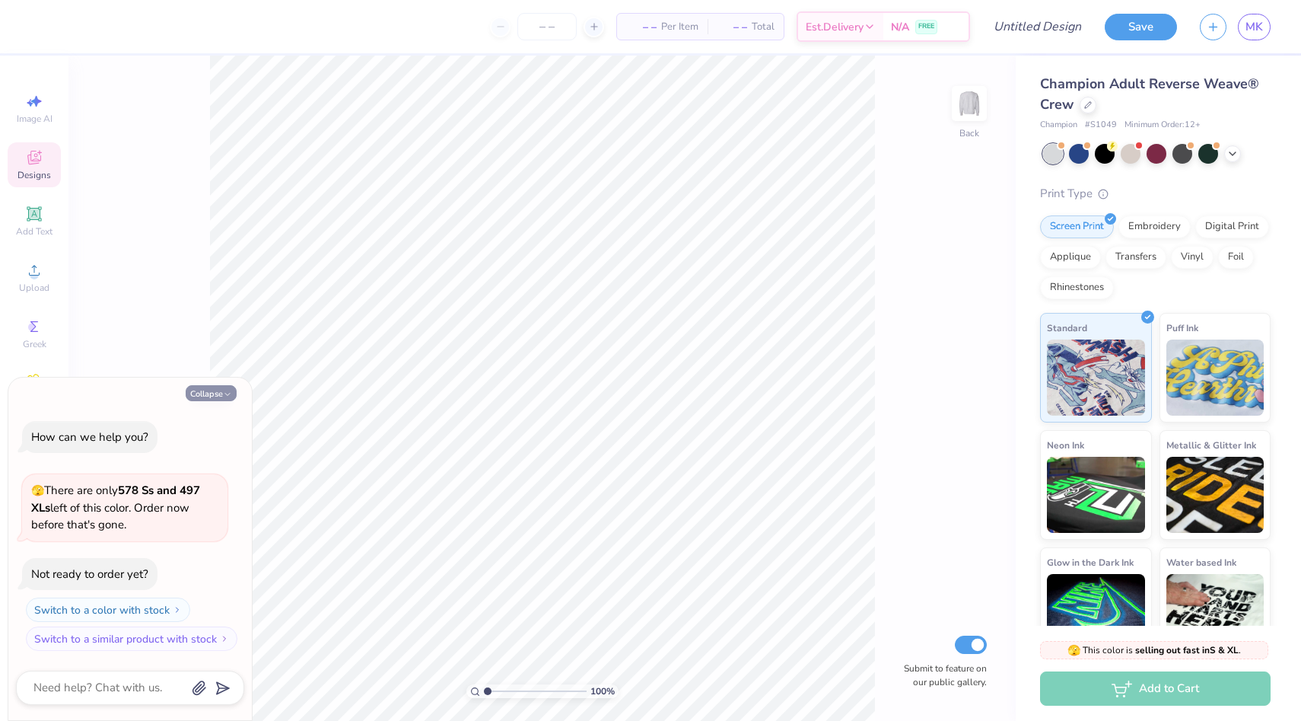
click at [221, 395] on button "Collapse" at bounding box center [211, 393] width 51 height 16
type textarea "x"
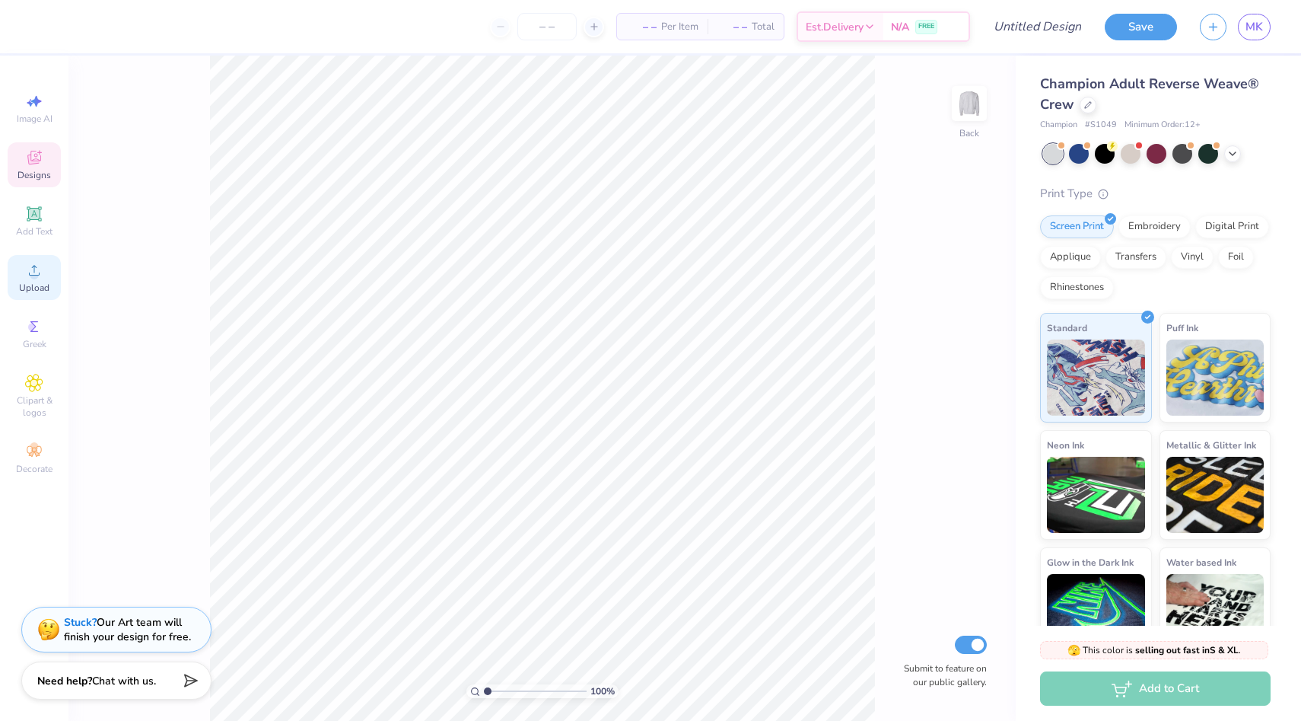
click at [34, 285] on span "Upload" at bounding box center [34, 288] width 30 height 12
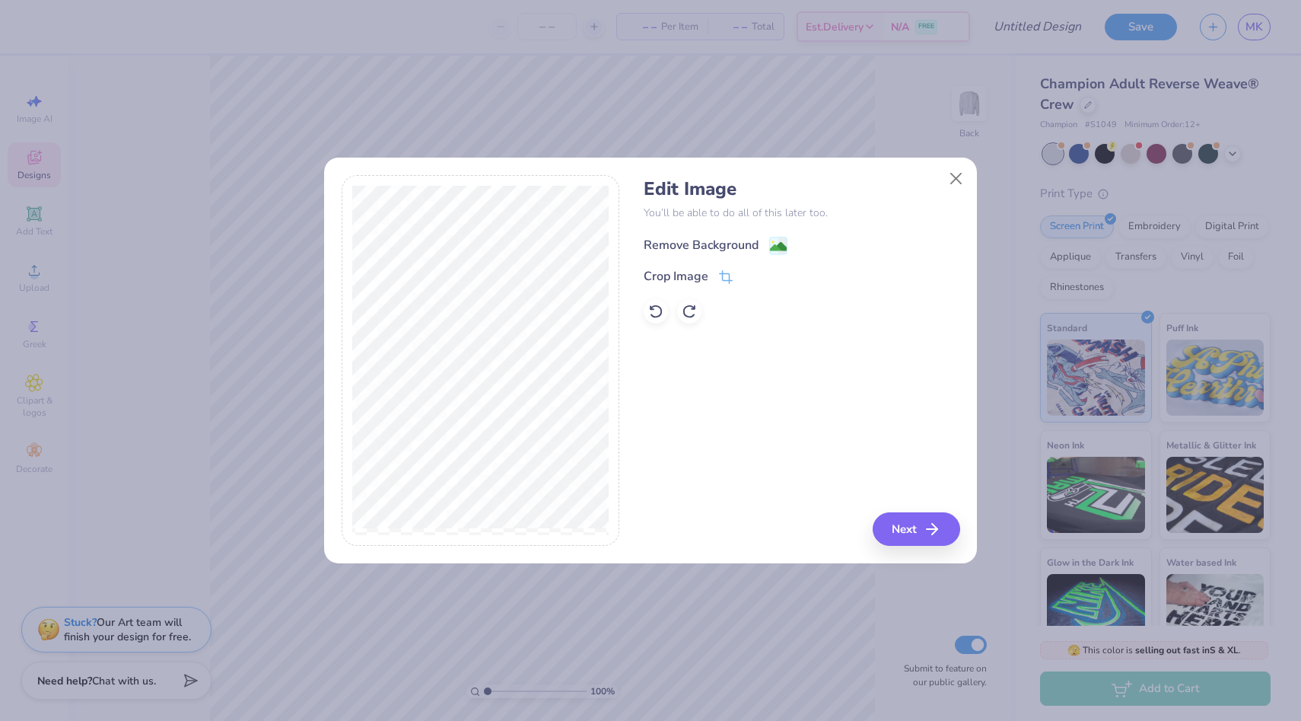
click at [683, 244] on div "Remove Background" at bounding box center [701, 245] width 115 height 18
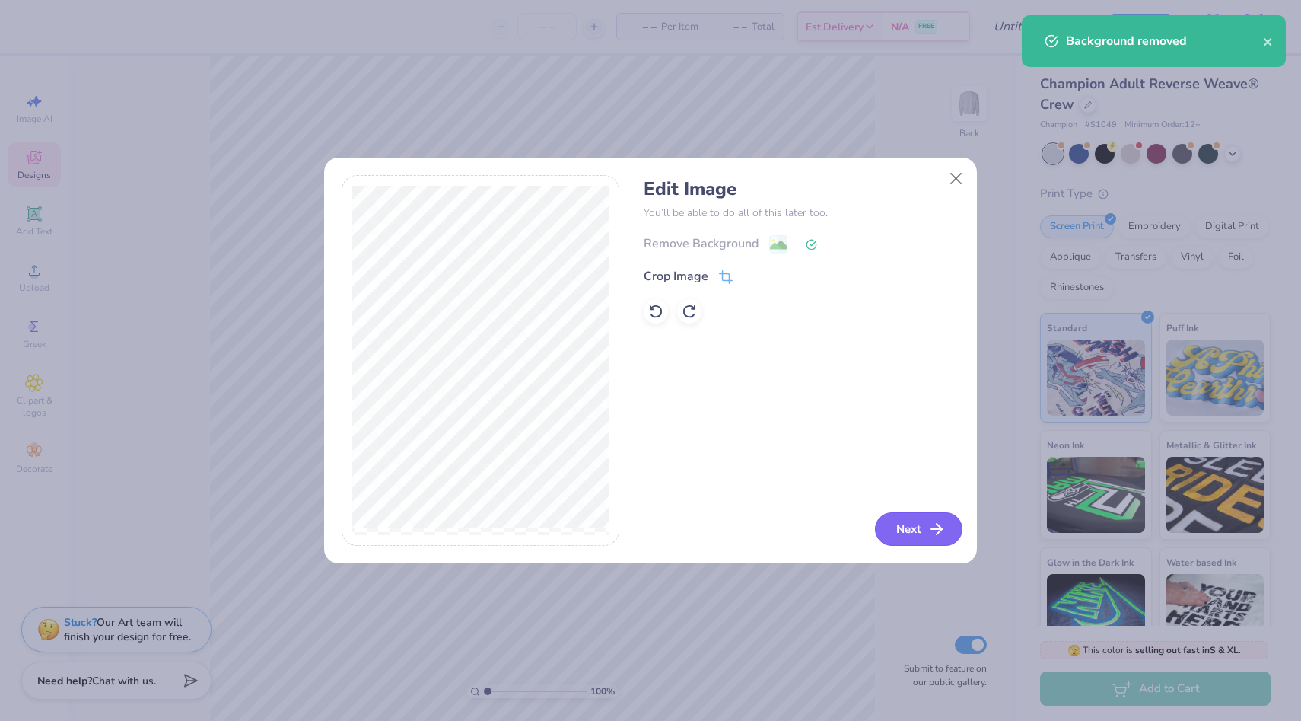
click at [914, 527] on button "Next" at bounding box center [919, 528] width 88 height 33
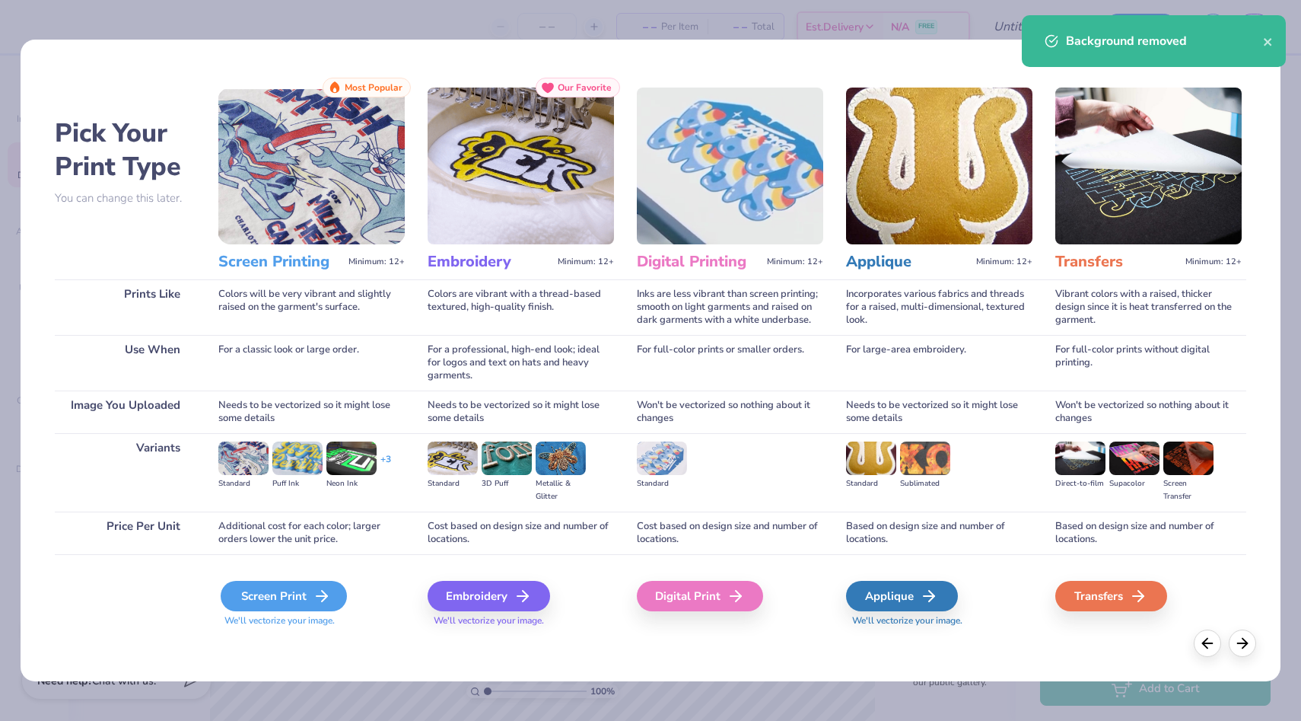
click at [319, 599] on icon at bounding box center [322, 596] width 18 height 18
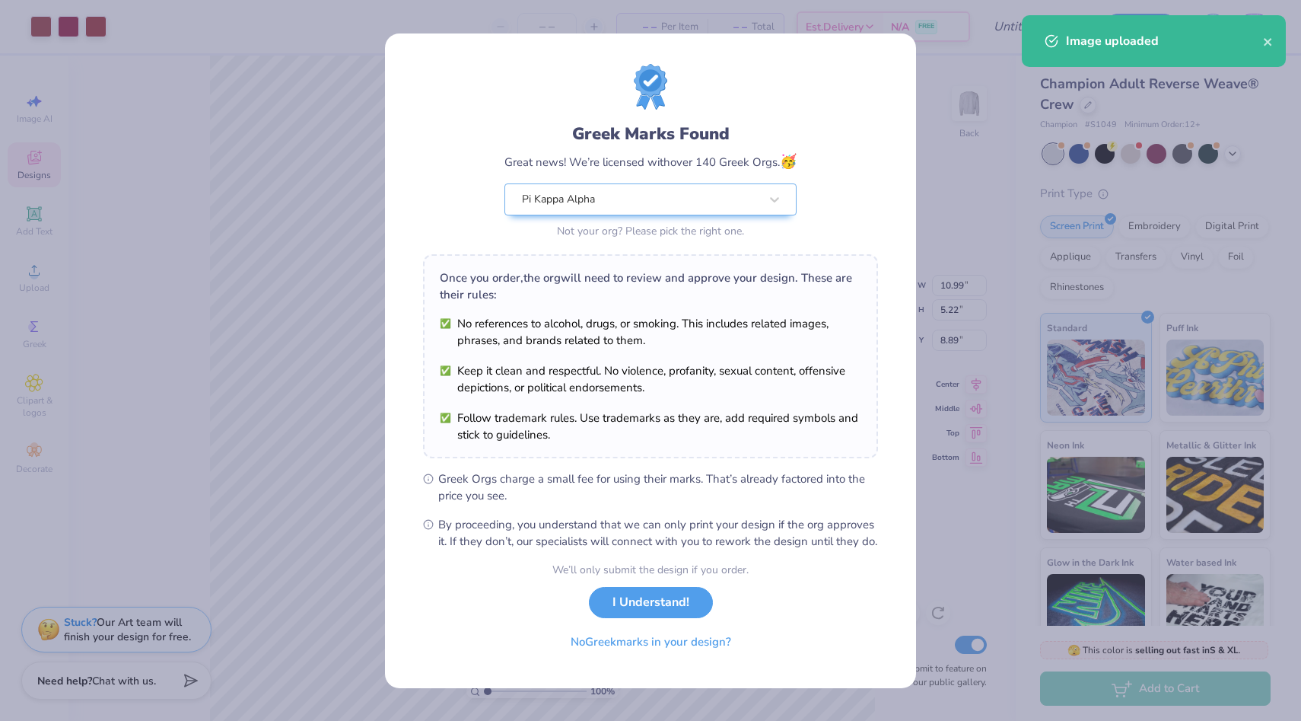
drag, startPoint x: 495, startPoint y: 456, endPoint x: 454, endPoint y: 304, distance: 156.7
click at [454, 304] on div "Once you order, the org will need to review and approve your design. These are …" at bounding box center [650, 356] width 455 height 204
click at [632, 603] on button "I Understand!" at bounding box center [651, 598] width 124 height 31
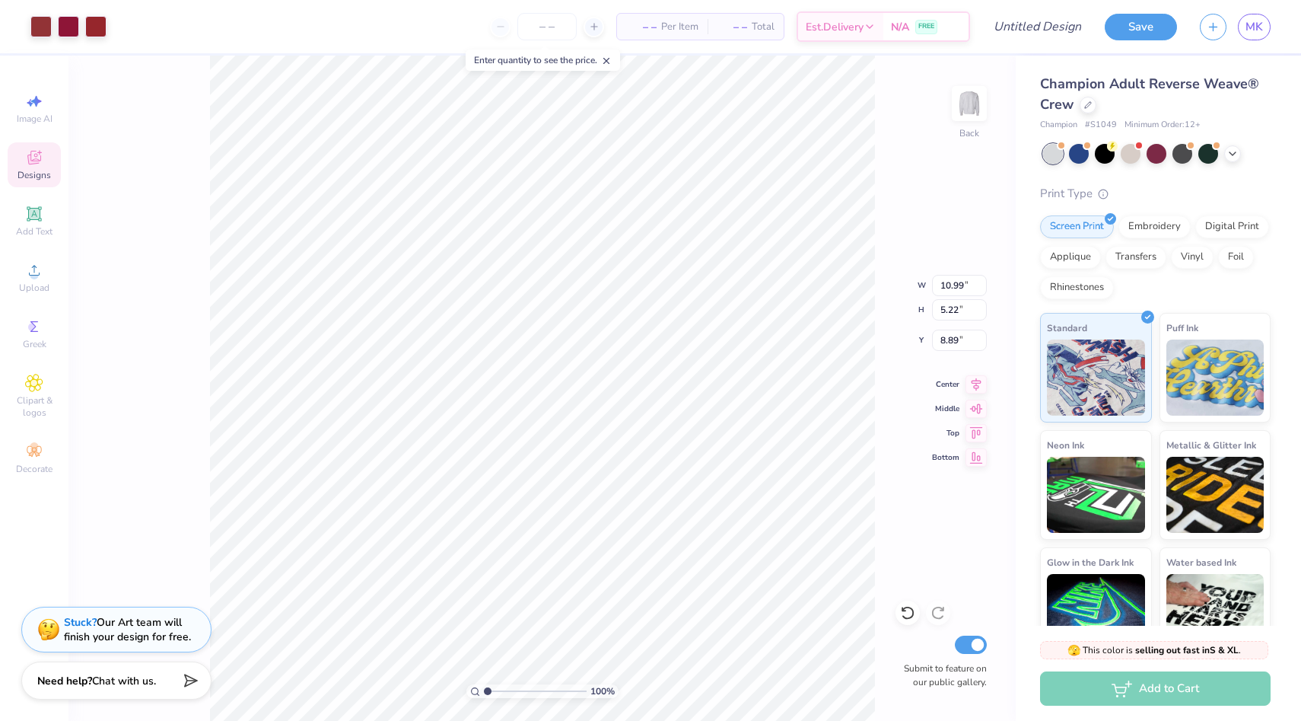
type input "3.32"
type input "1.58"
type input "5.34"
click at [887, 265] on div "100 % Back W 3.32 3.32 " H 1.58 1.58 " Y 5.34 5.34 " Center Middle Top Bottom S…" at bounding box center [541, 388] width 947 height 665
click at [929, 295] on div "100 % Back Submit to feature on our public gallery." at bounding box center [541, 388] width 947 height 665
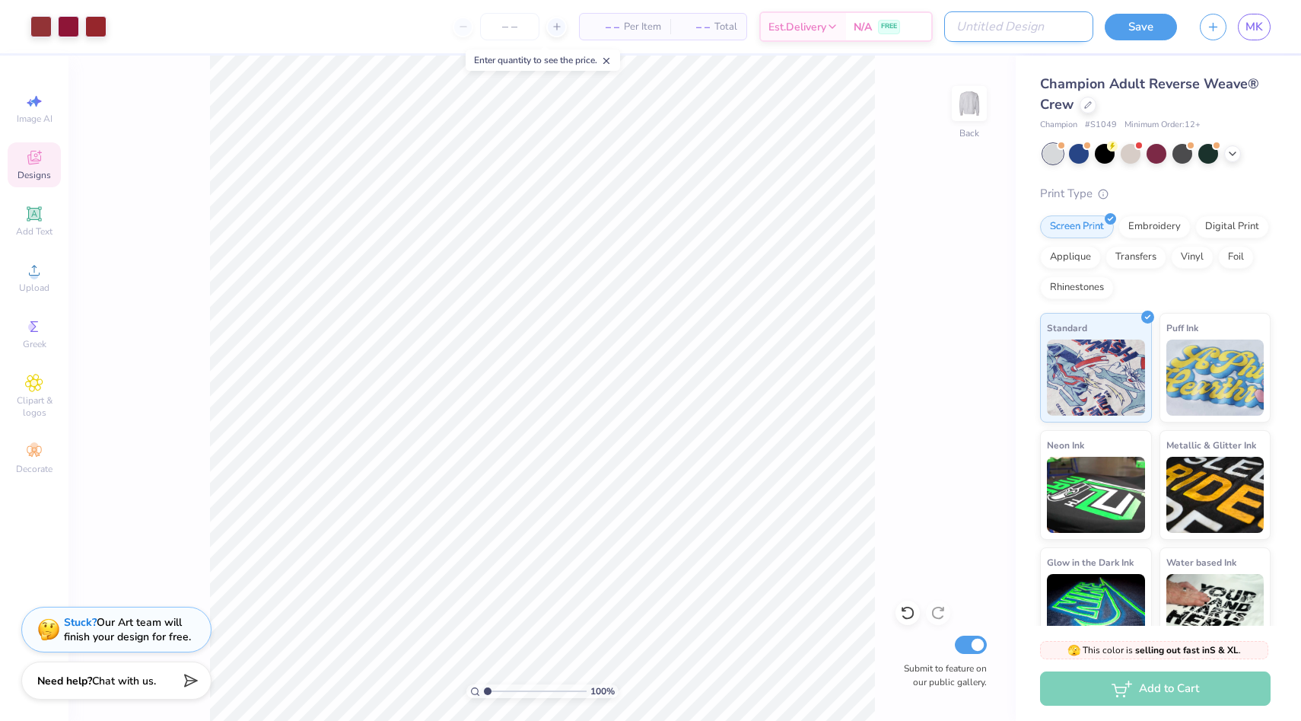
click at [1044, 30] on input "Design Title" at bounding box center [1018, 26] width 149 height 30
type input "lil sister crew"
click at [1152, 12] on div "Save MK" at bounding box center [1203, 26] width 196 height 53
click at [1146, 24] on button "Save" at bounding box center [1141, 24] width 72 height 27
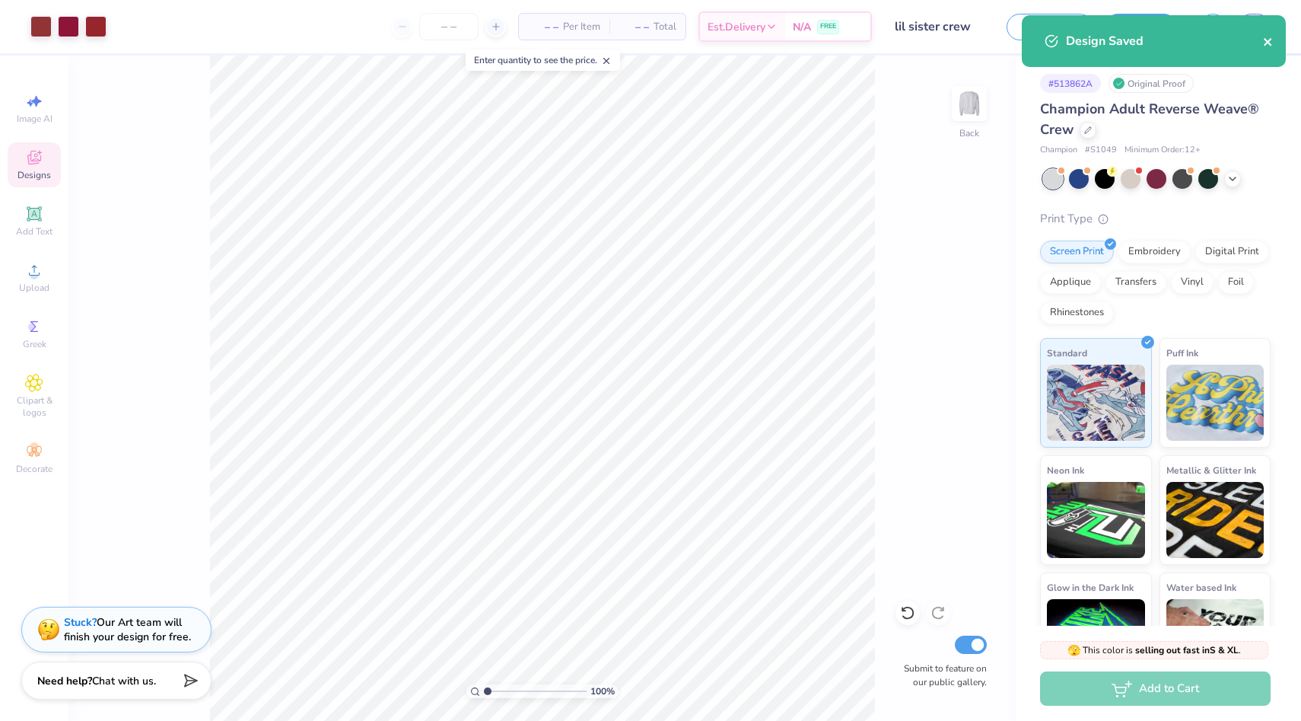
click at [1272, 39] on icon "close" at bounding box center [1268, 42] width 11 height 12
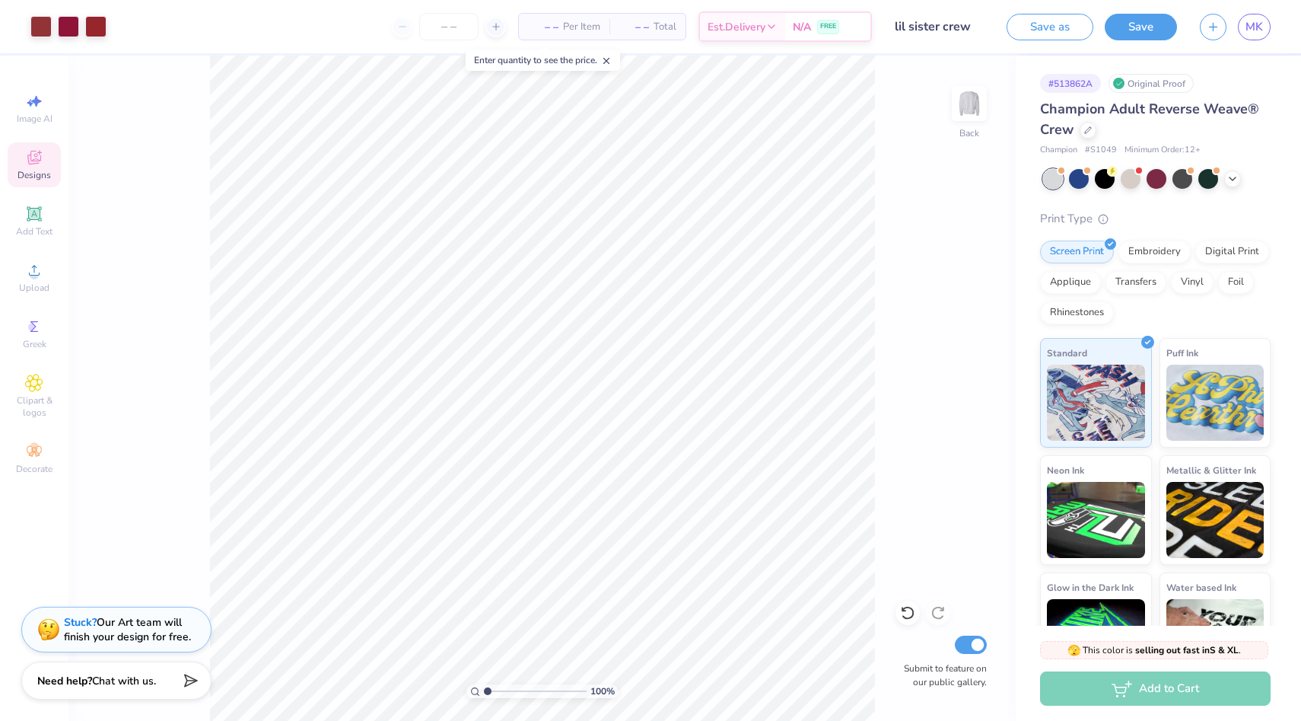
click at [1250, 26] on span "MK" at bounding box center [1255, 27] width 18 height 18
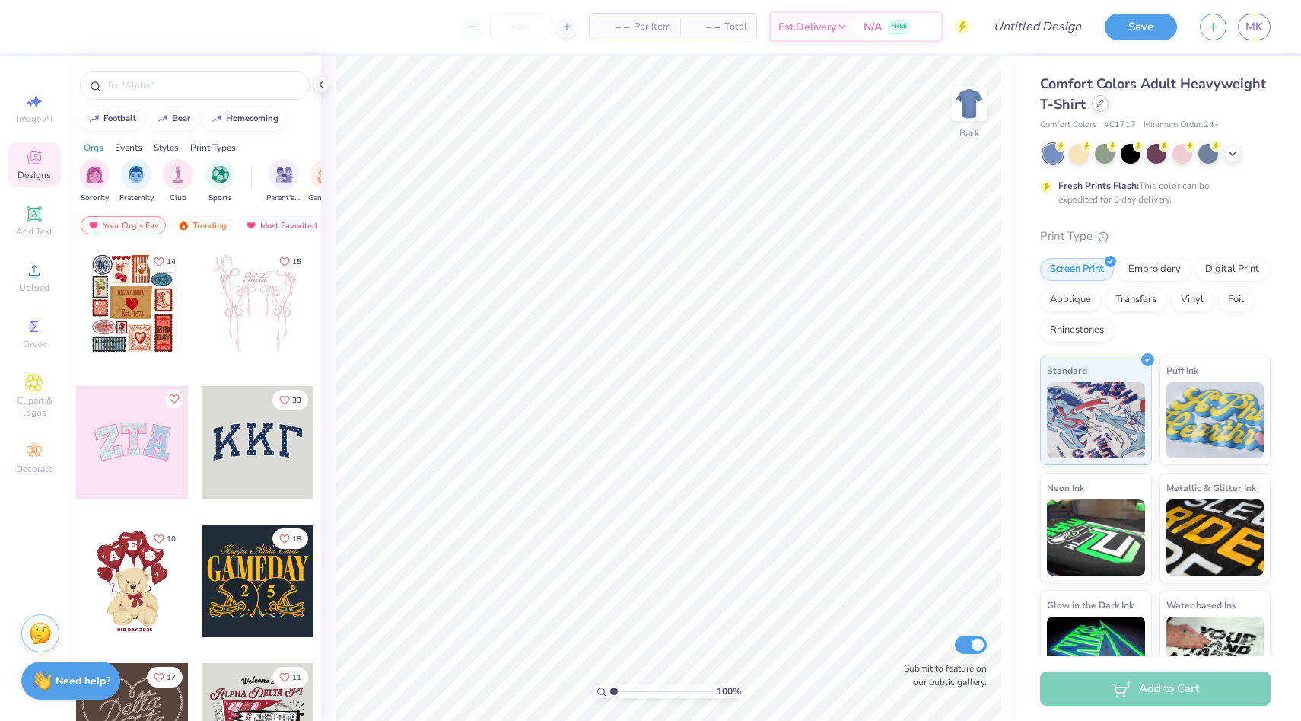
click at [1094, 107] on div at bounding box center [1100, 103] width 17 height 17
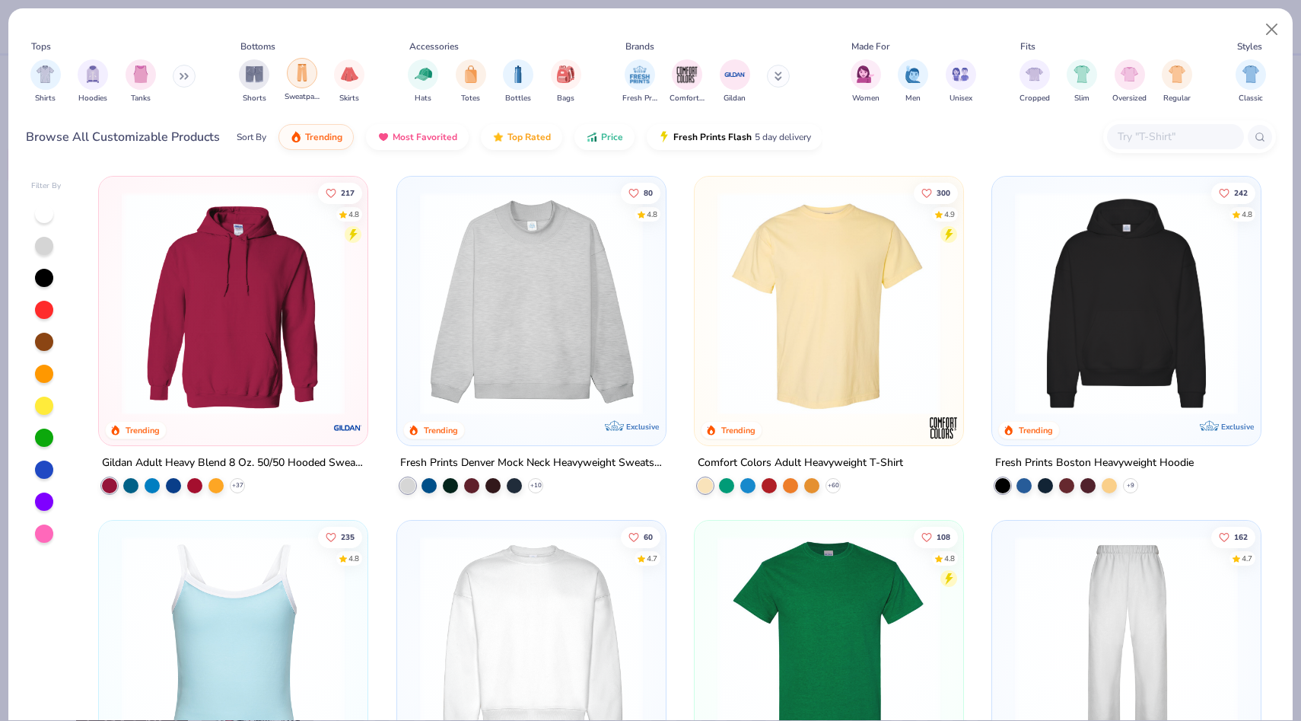
click at [292, 79] on div "filter for Sweatpants" at bounding box center [302, 73] width 30 height 30
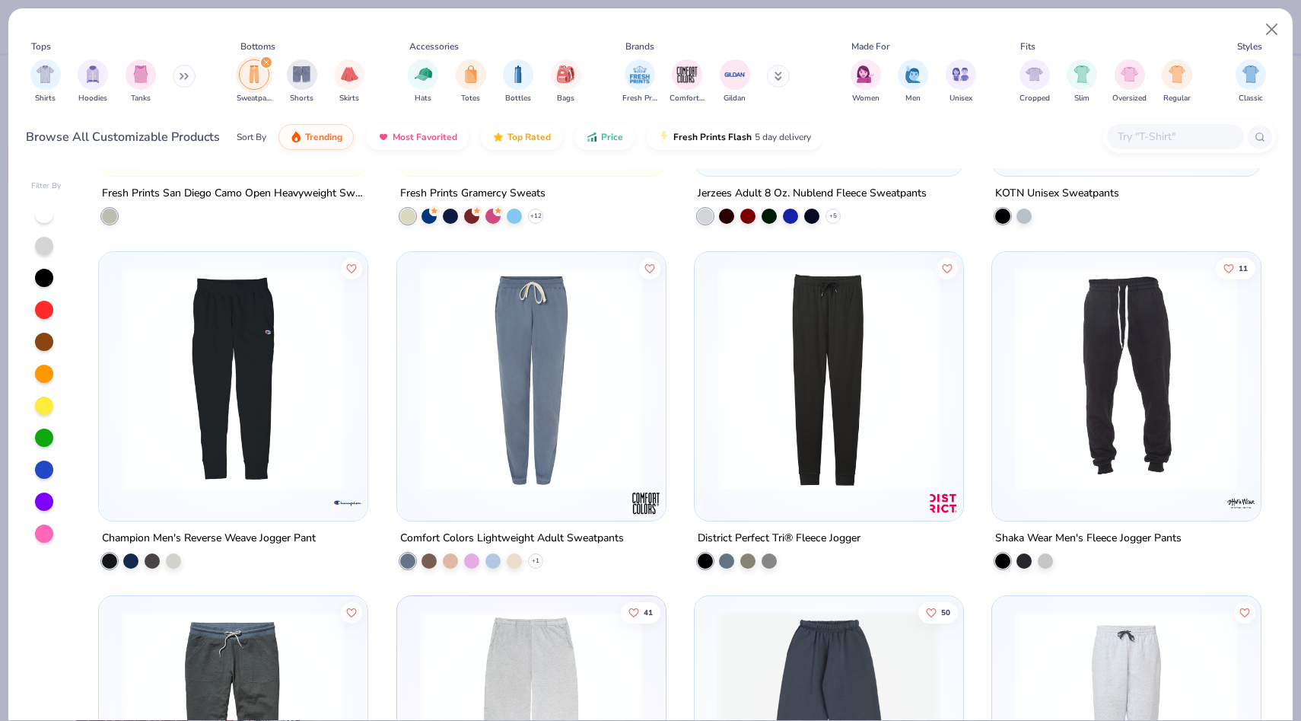
scroll to position [626, 0]
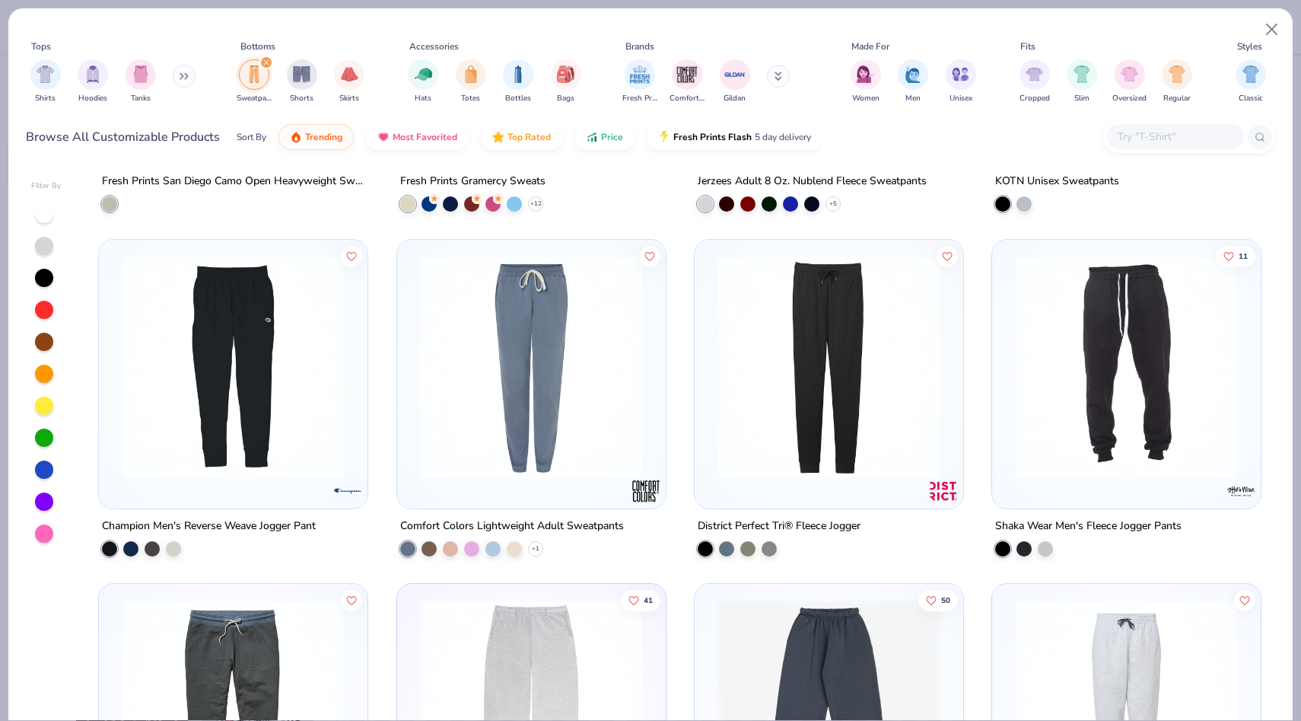
click at [1132, 133] on input "text" at bounding box center [1174, 137] width 117 height 18
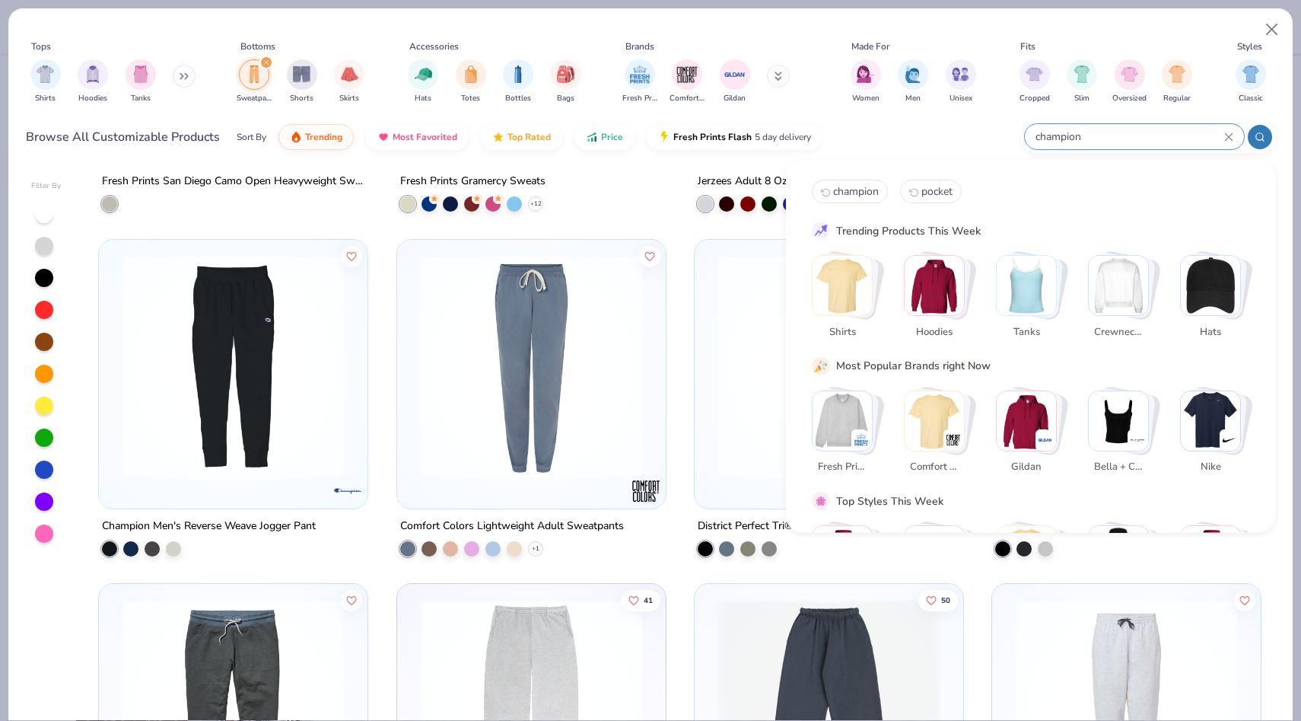
type input "champion"
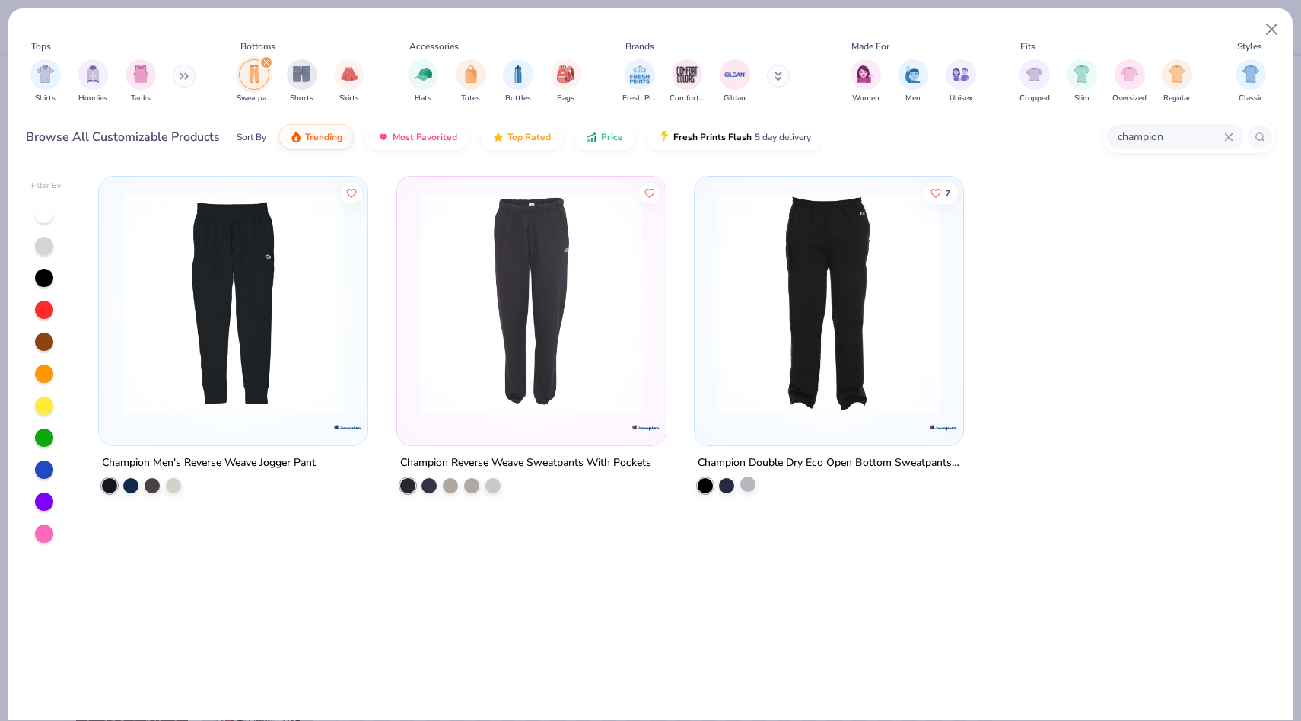
click at [746, 481] on div at bounding box center [747, 483] width 15 height 15
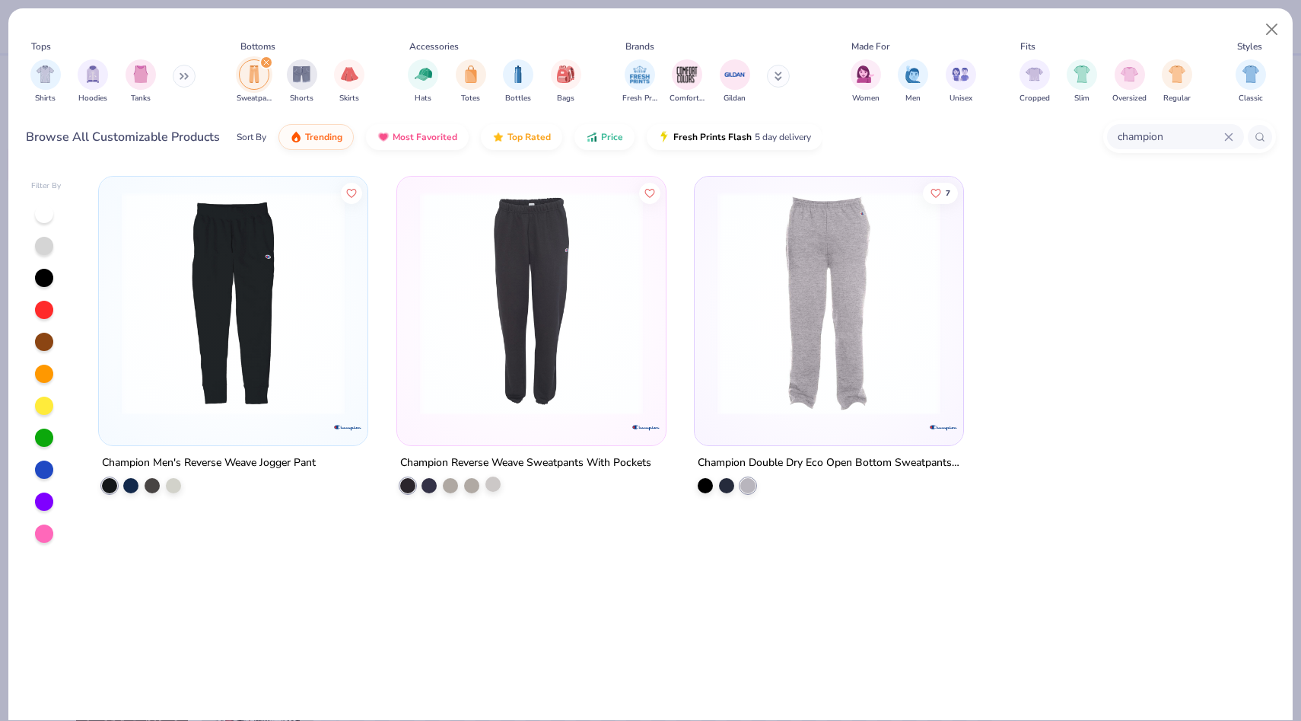
click at [486, 484] on div at bounding box center [493, 483] width 15 height 15
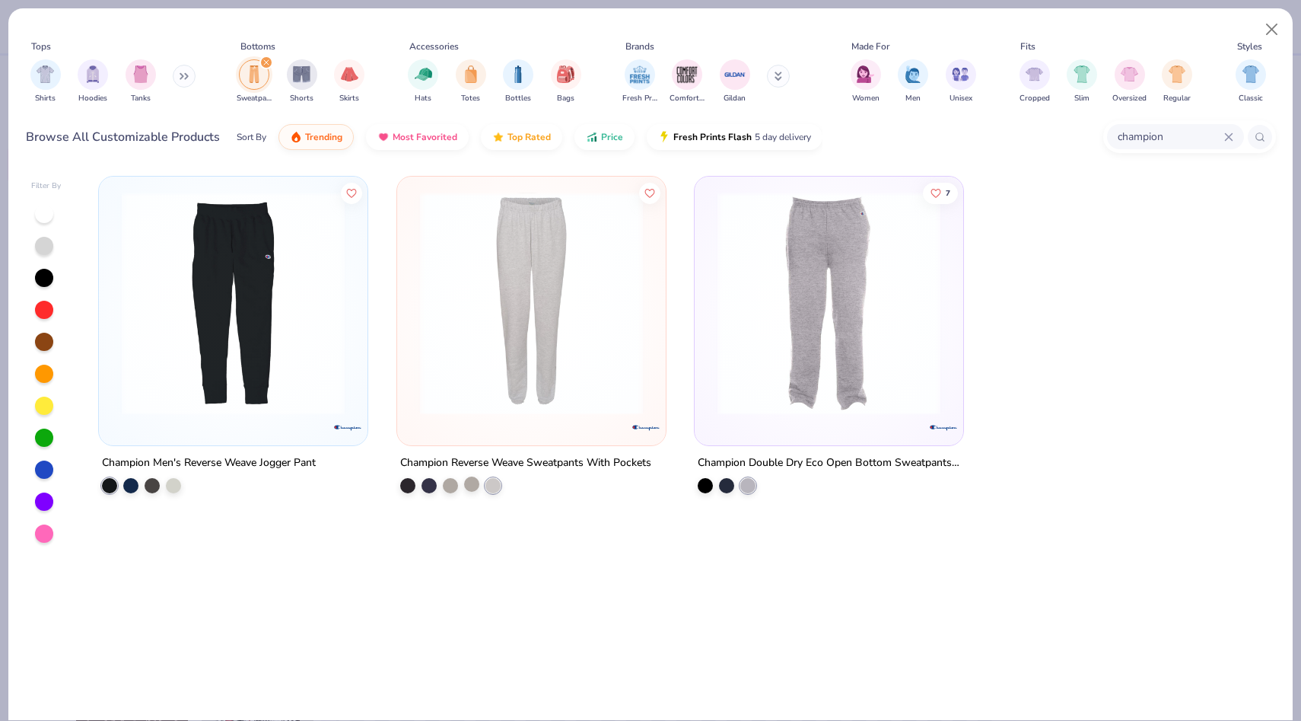
click at [467, 479] on div at bounding box center [471, 483] width 15 height 15
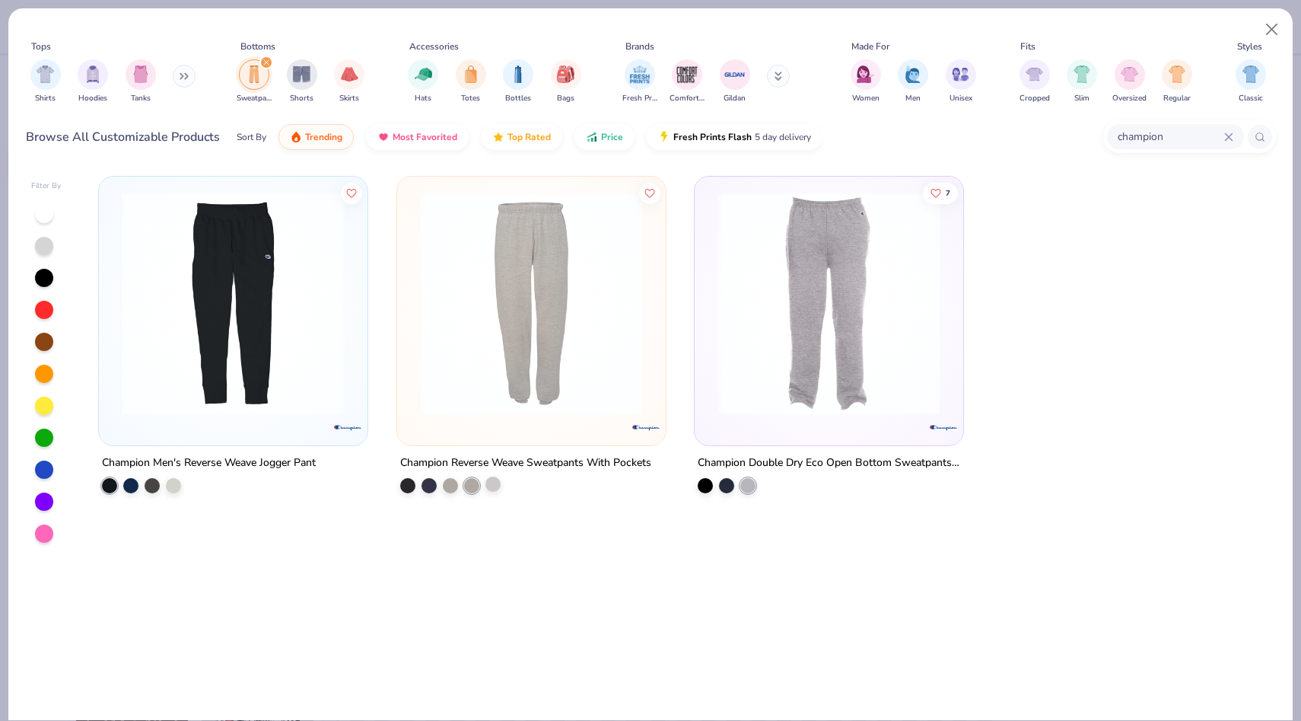
click at [489, 482] on div at bounding box center [493, 483] width 15 height 15
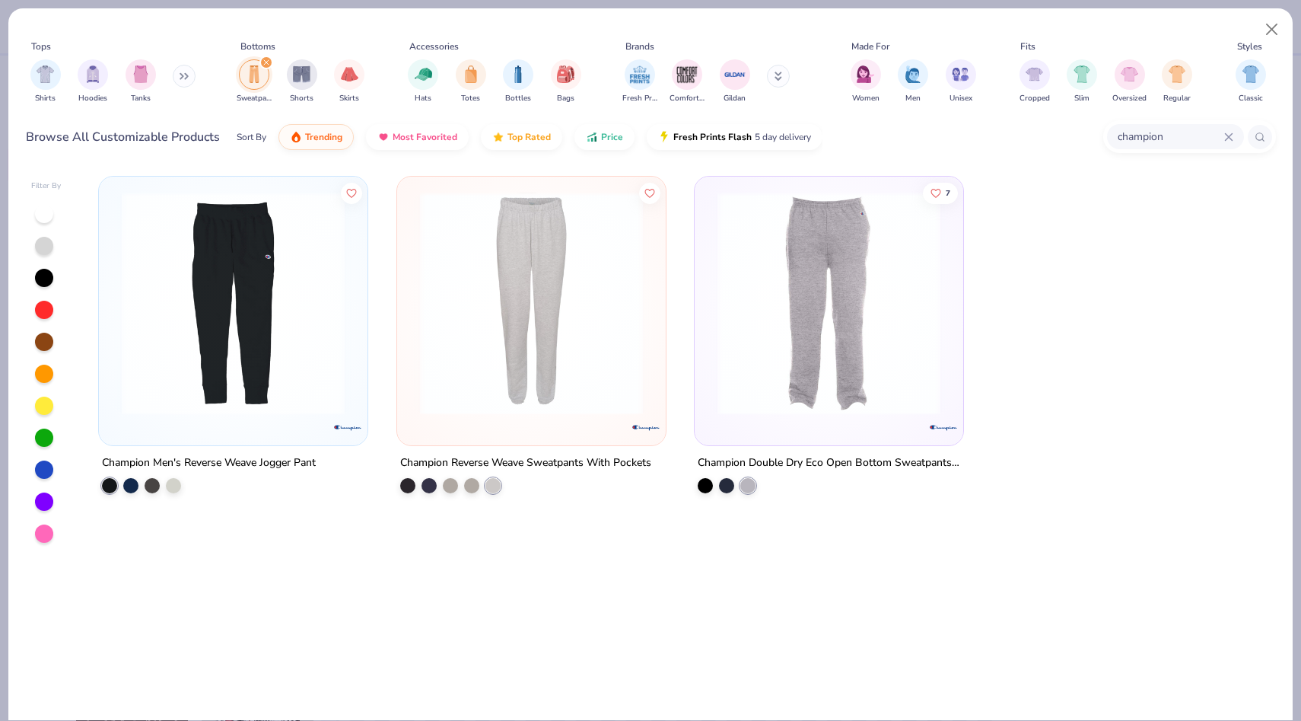
click at [476, 356] on img at bounding box center [531, 303] width 238 height 223
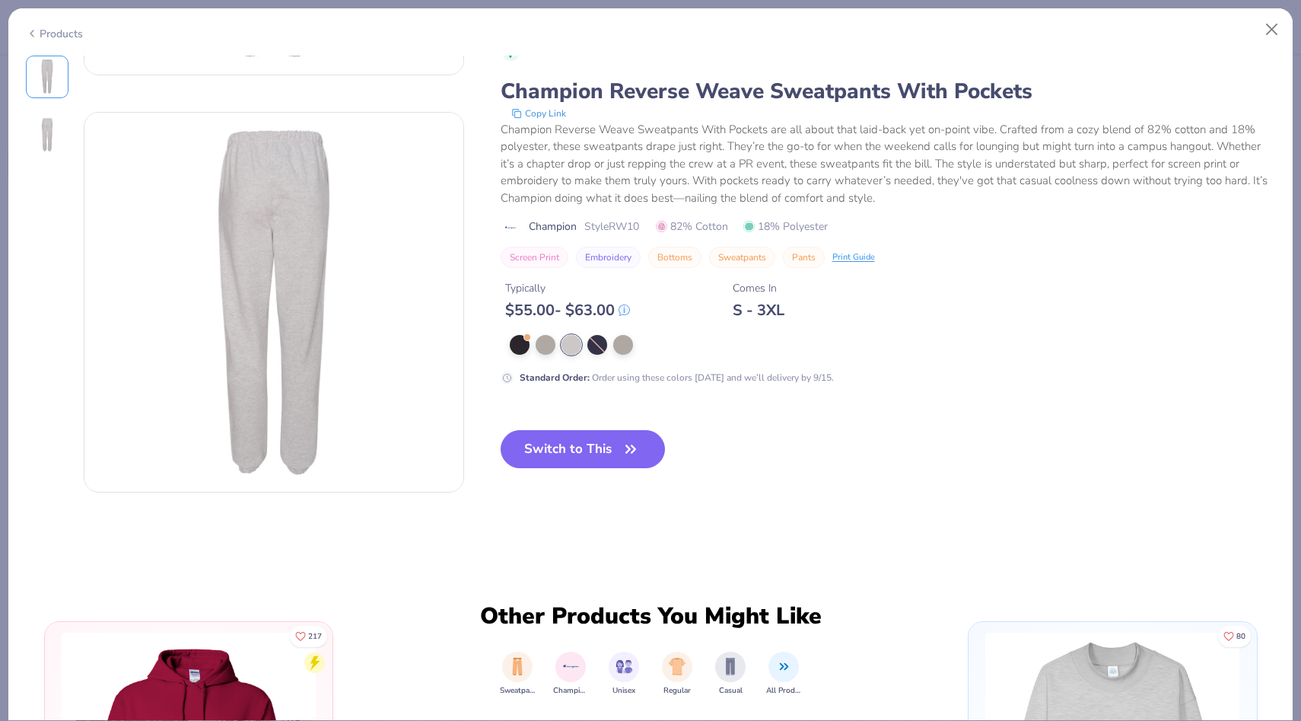
scroll to position [349, 0]
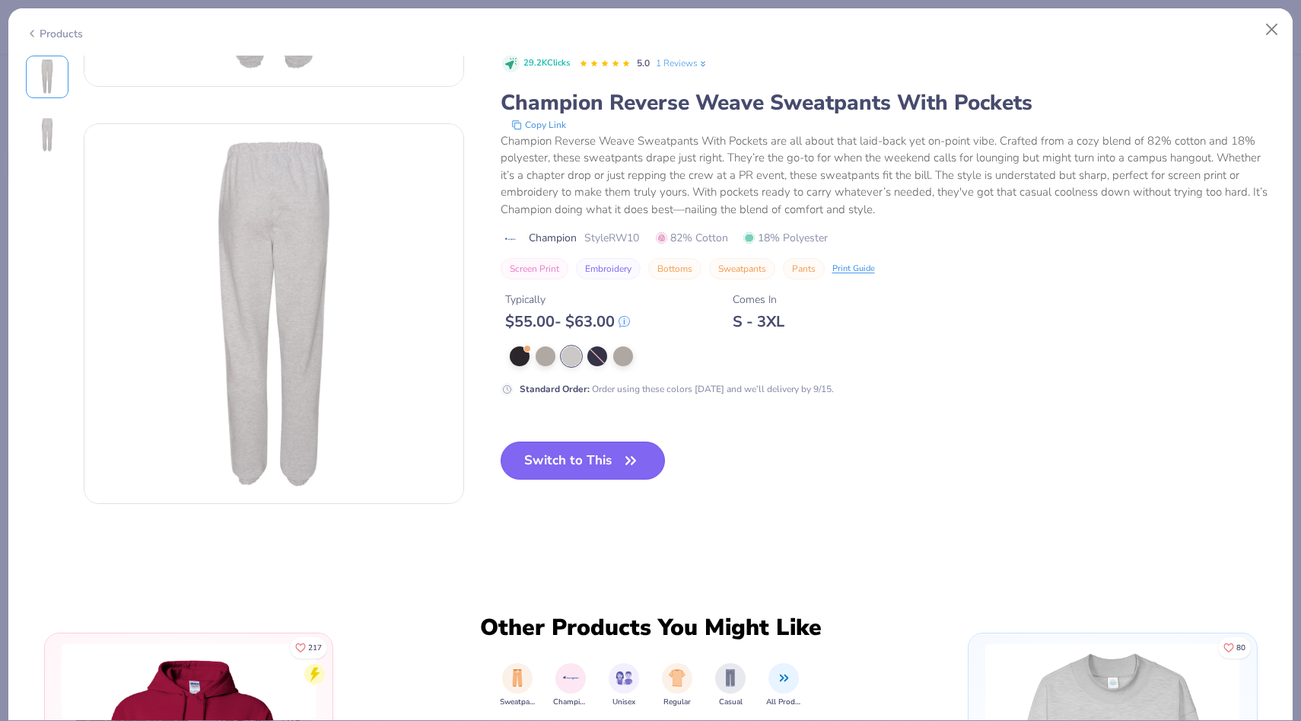
click at [630, 459] on icon "button" at bounding box center [630, 460] width 21 height 21
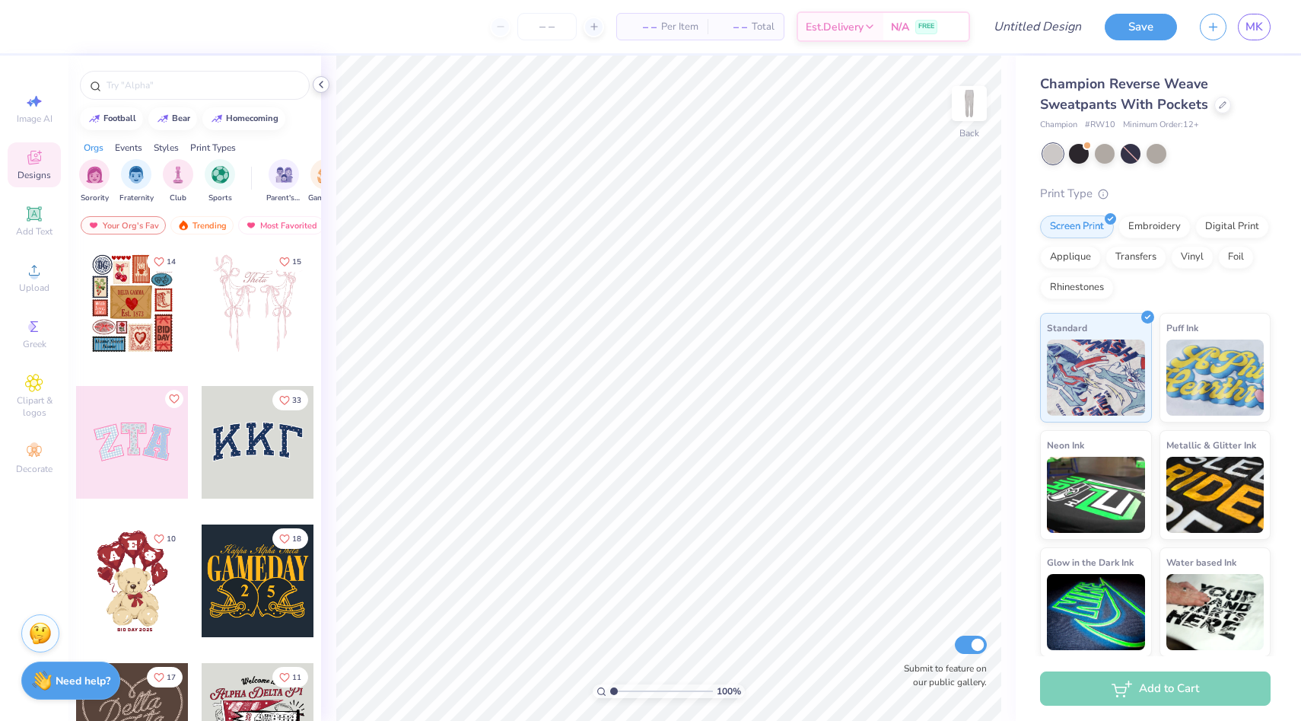
click at [322, 78] on div at bounding box center [321, 84] width 17 height 17
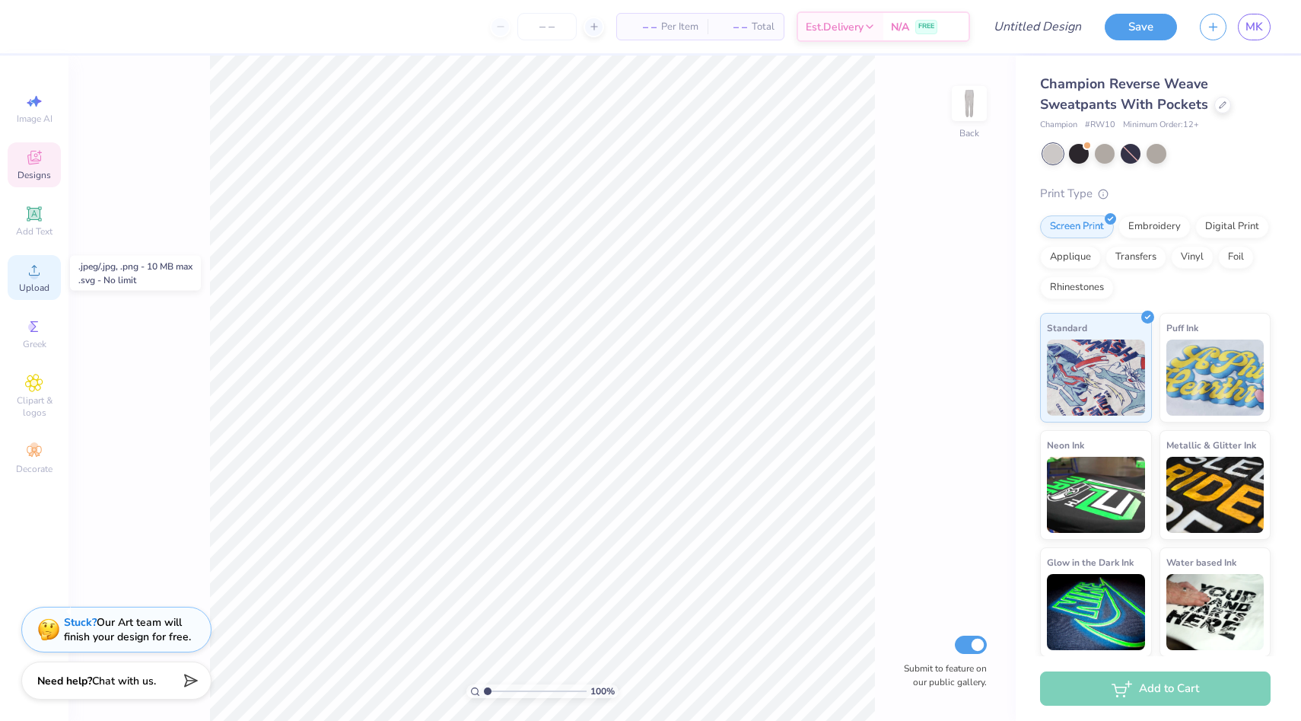
click at [21, 282] on span "Upload" at bounding box center [34, 288] width 30 height 12
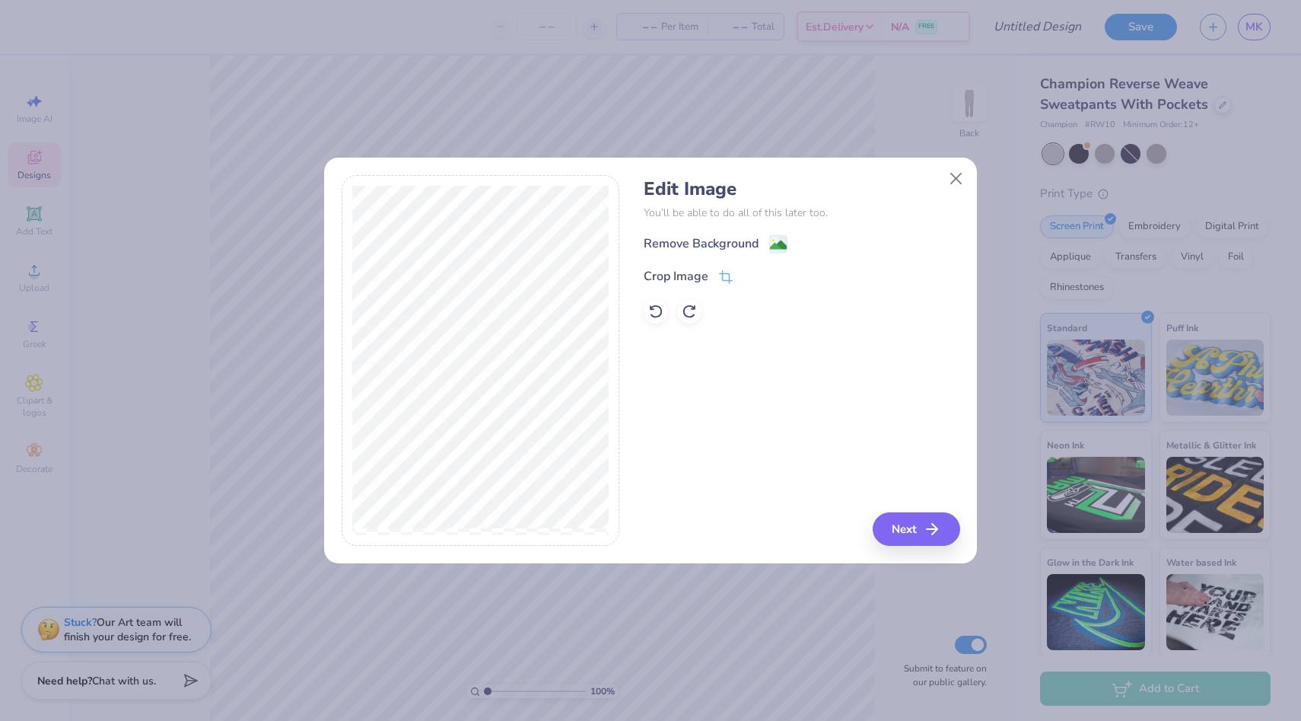
click at [702, 230] on div "Edit Image You’ll be able to do all of this later too. Remove Background Crop I…" at bounding box center [802, 250] width 316 height 145
click at [714, 237] on div "Remove Background" at bounding box center [701, 245] width 115 height 18
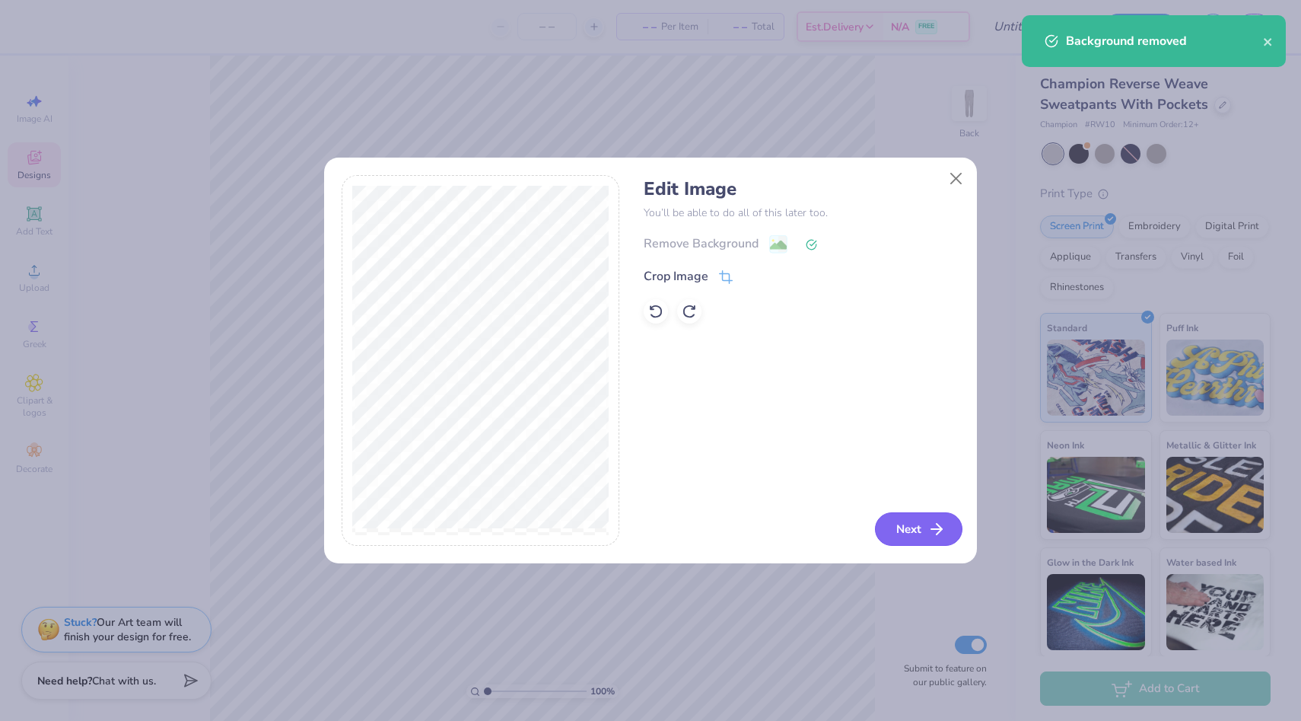
click at [922, 516] on button "Next" at bounding box center [919, 528] width 88 height 33
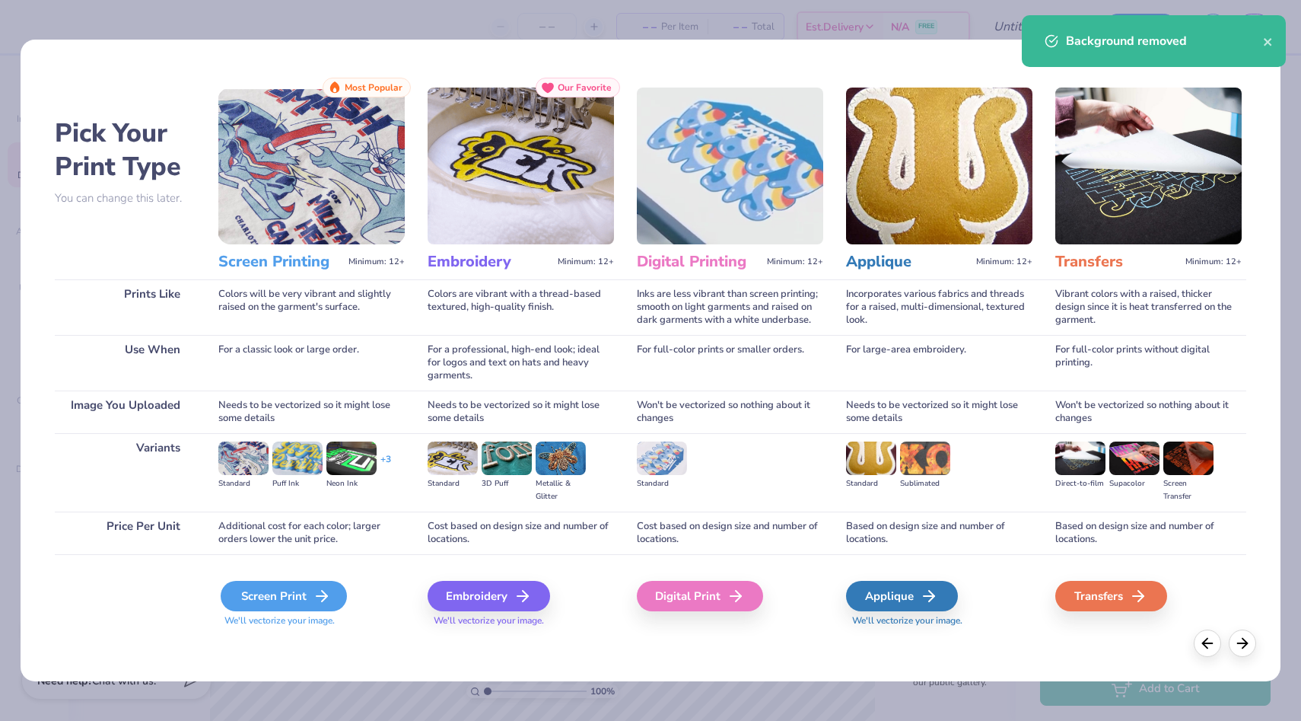
click at [326, 593] on icon at bounding box center [322, 596] width 18 height 18
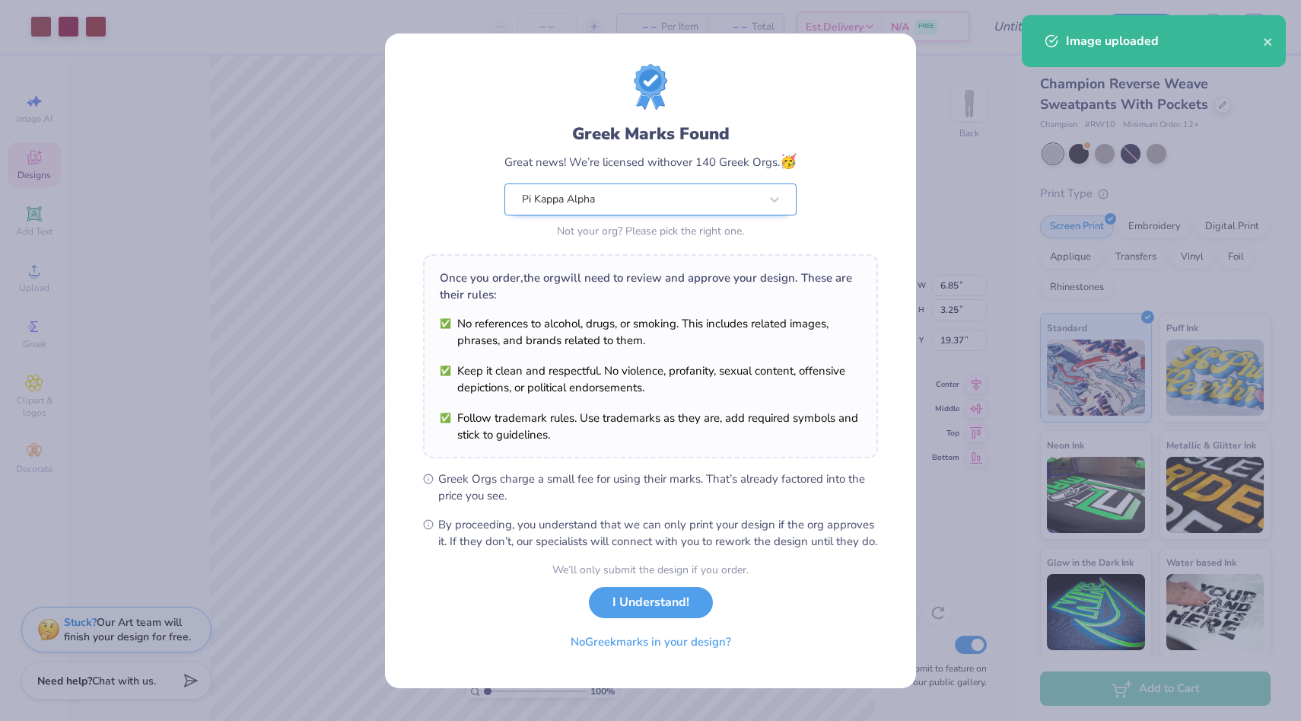
click at [587, 187] on body "Art colors – – Per Item – – Total Est. Delivery N/A FREE Design Title Save MK I…" at bounding box center [650, 360] width 1301 height 721
click at [669, 614] on button "I Understand!" at bounding box center [651, 598] width 124 height 31
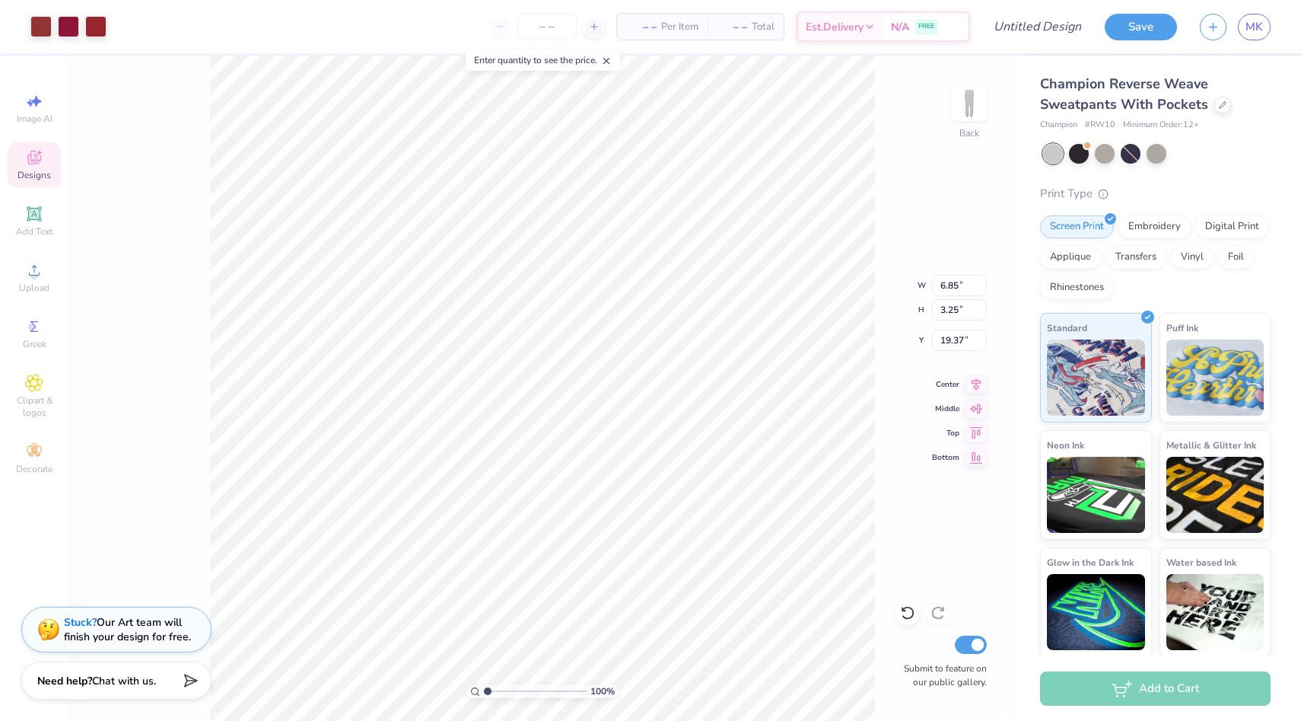
type input "4.96"
type input "2.36"
type input "4.18"
click at [1219, 104] on icon at bounding box center [1223, 104] width 8 height 8
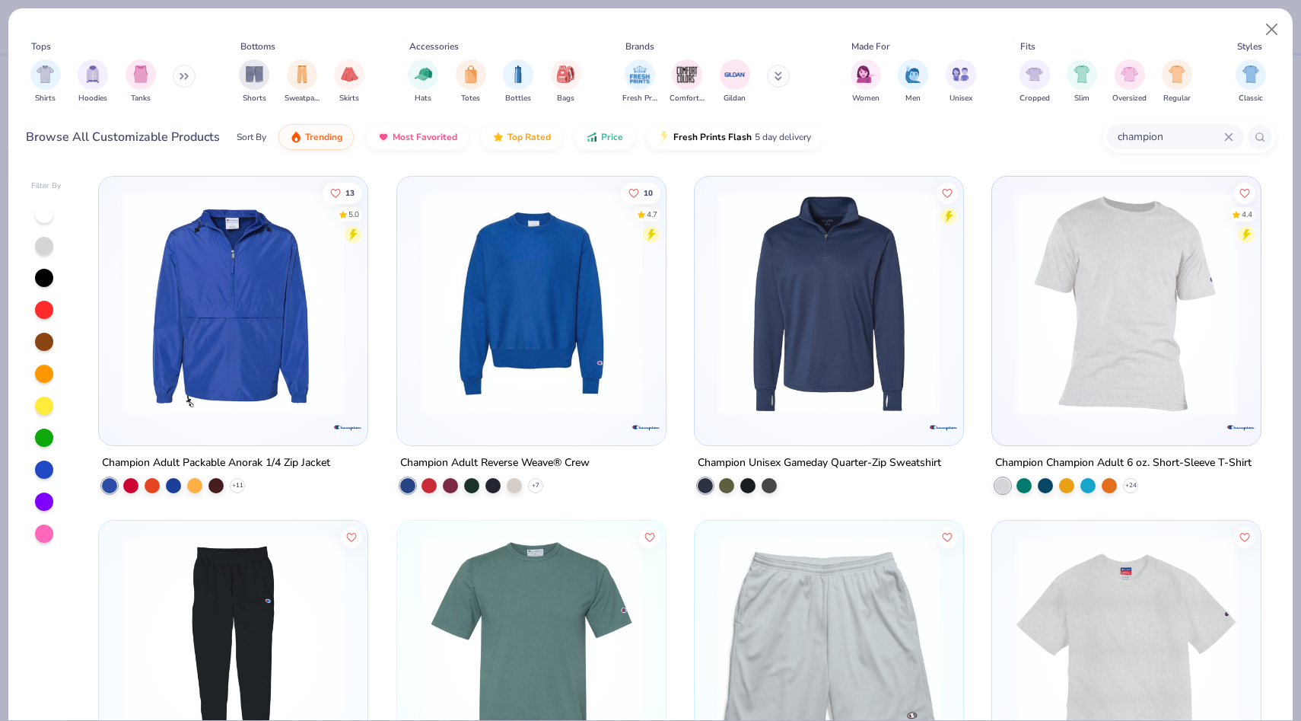
click at [1225, 132] on icon at bounding box center [1228, 136] width 9 height 9
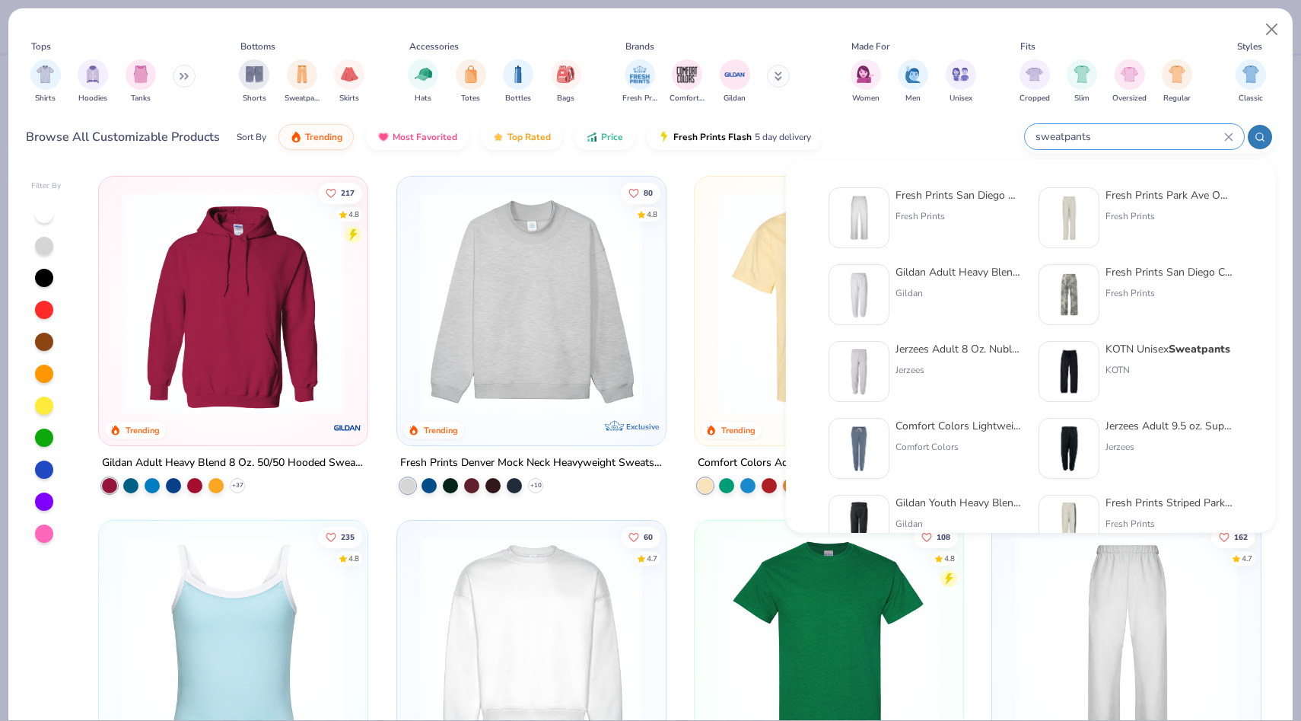
type input "sweatpants"
click at [922, 209] on div "Fresh Prints San Diego Open Heavyweight Sweatpants Fresh Prints" at bounding box center [960, 217] width 128 height 61
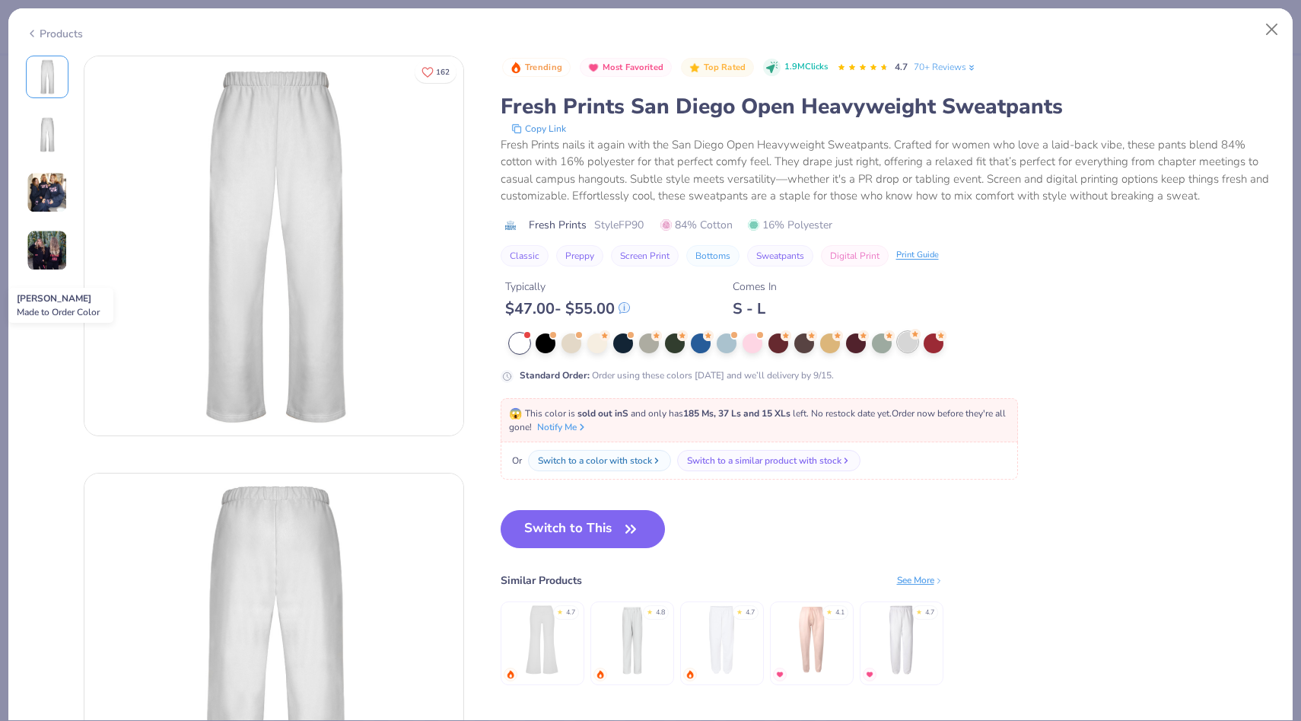
click at [905, 345] on div at bounding box center [908, 342] width 20 height 20
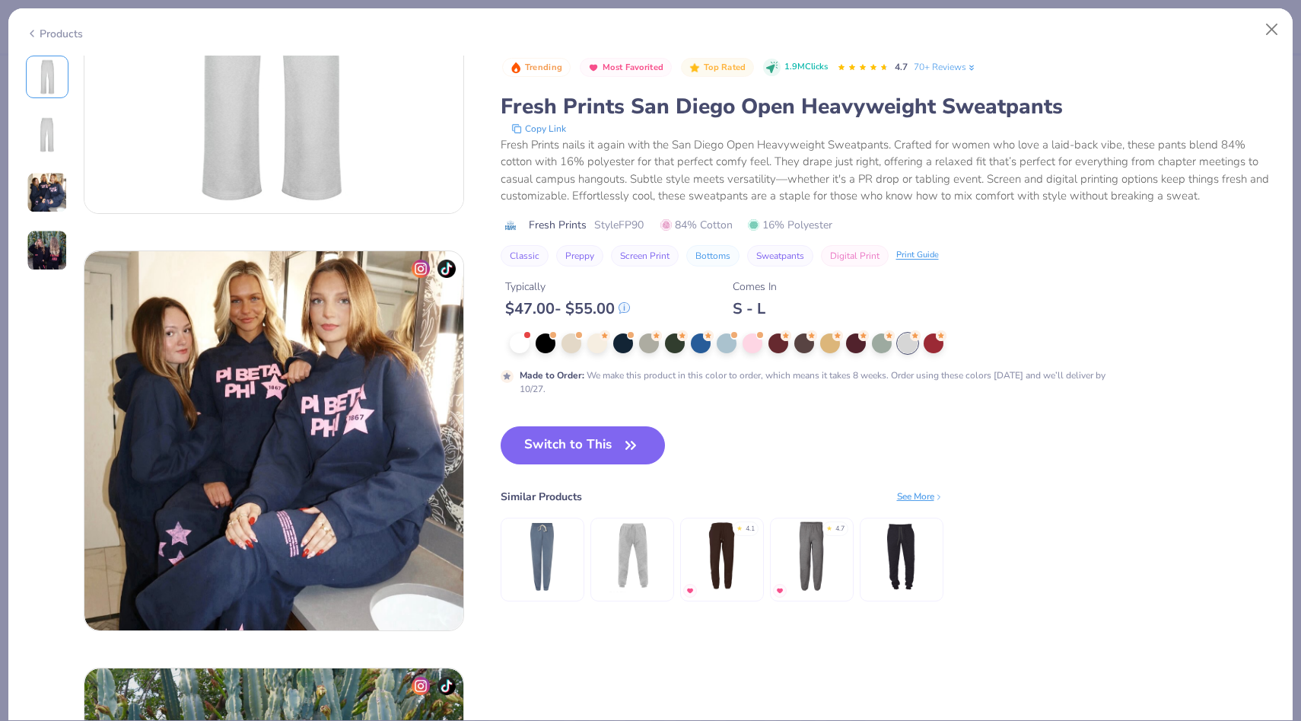
scroll to position [638, 0]
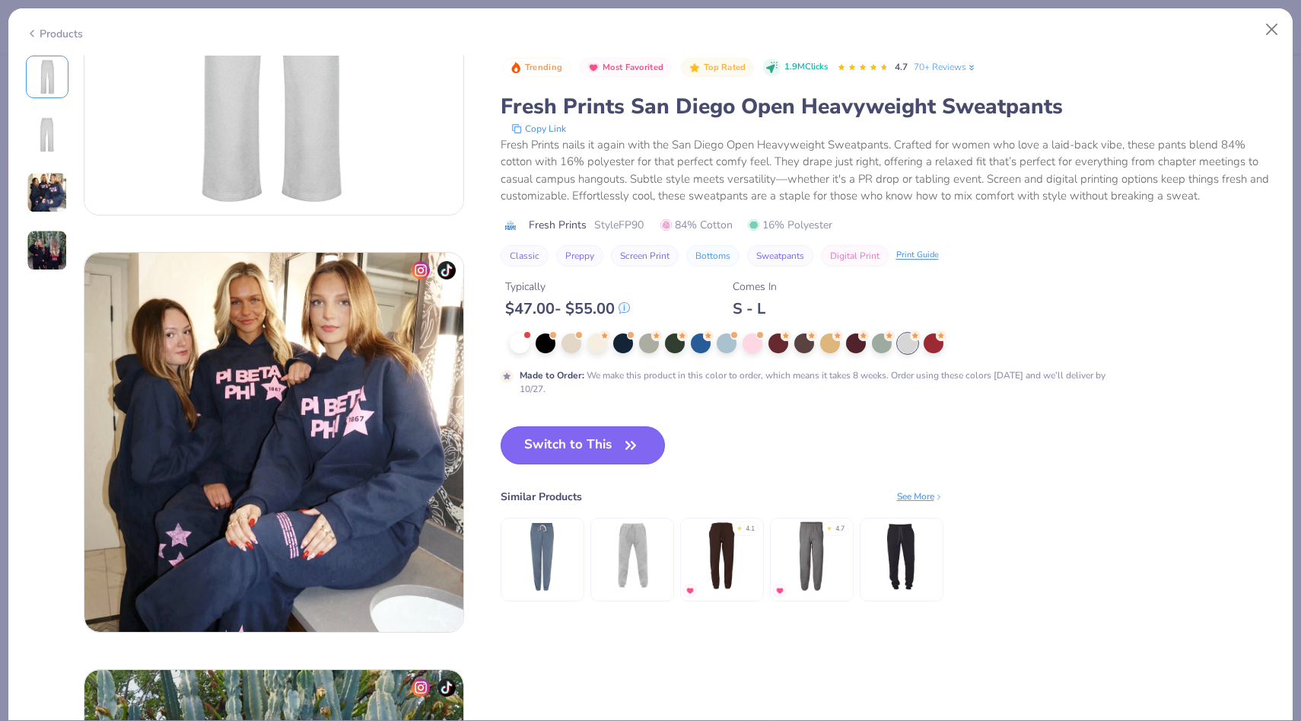
click at [620, 454] on button "Switch to This" at bounding box center [583, 445] width 165 height 38
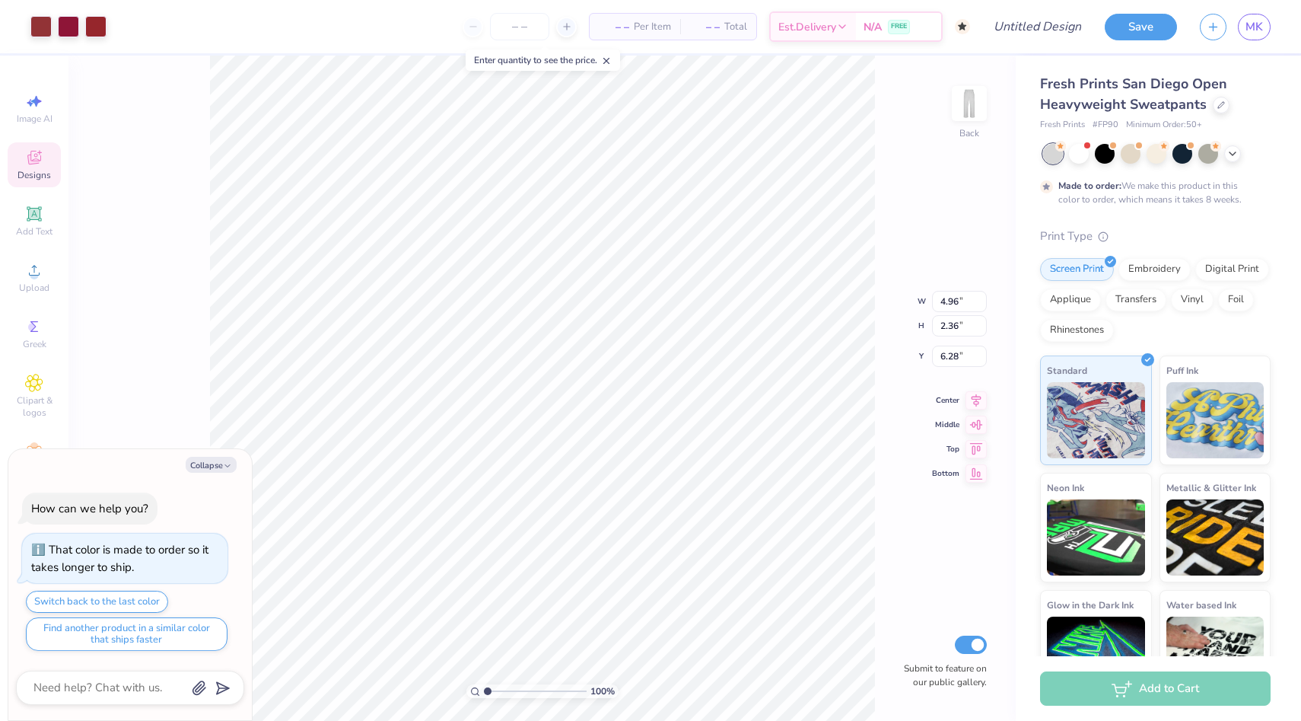
type textarea "x"
type input "6.72"
type textarea "x"
type input "6.61"
type textarea "x"
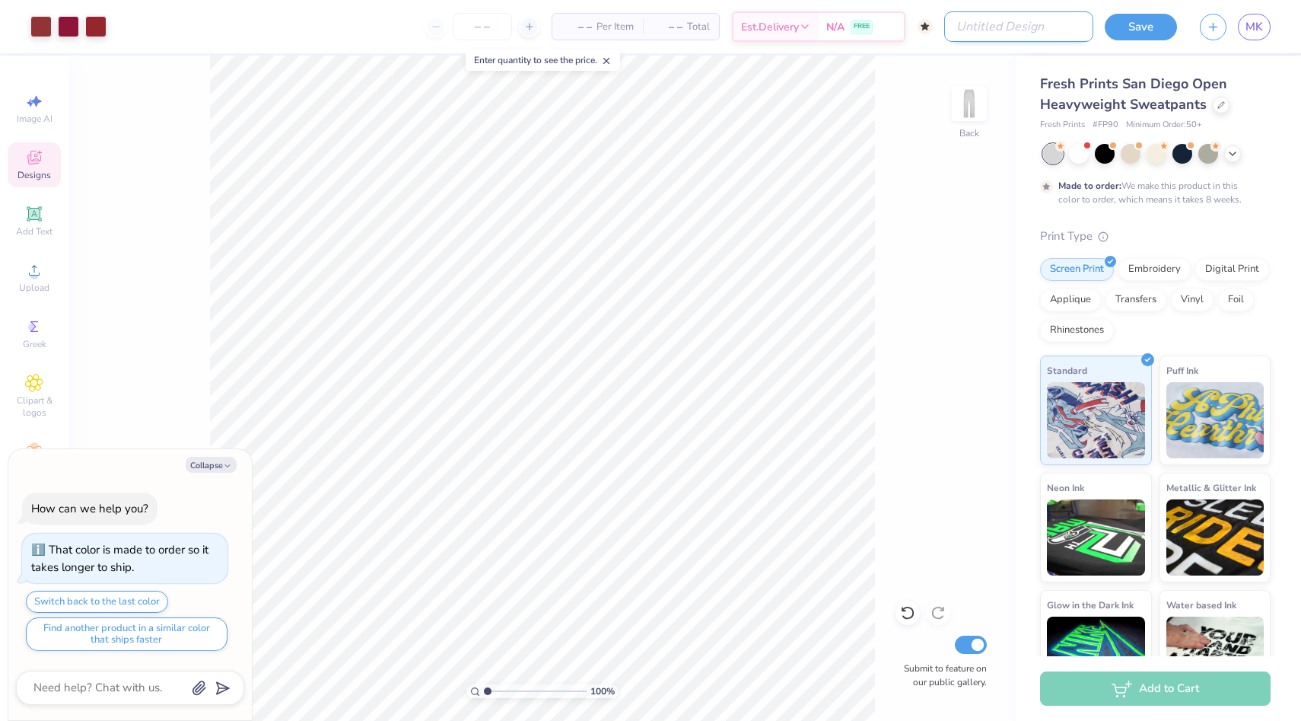
click at [1013, 33] on input "Design Title" at bounding box center [1018, 26] width 149 height 30
type input "l"
type textarea "x"
type input "li"
type textarea "x"
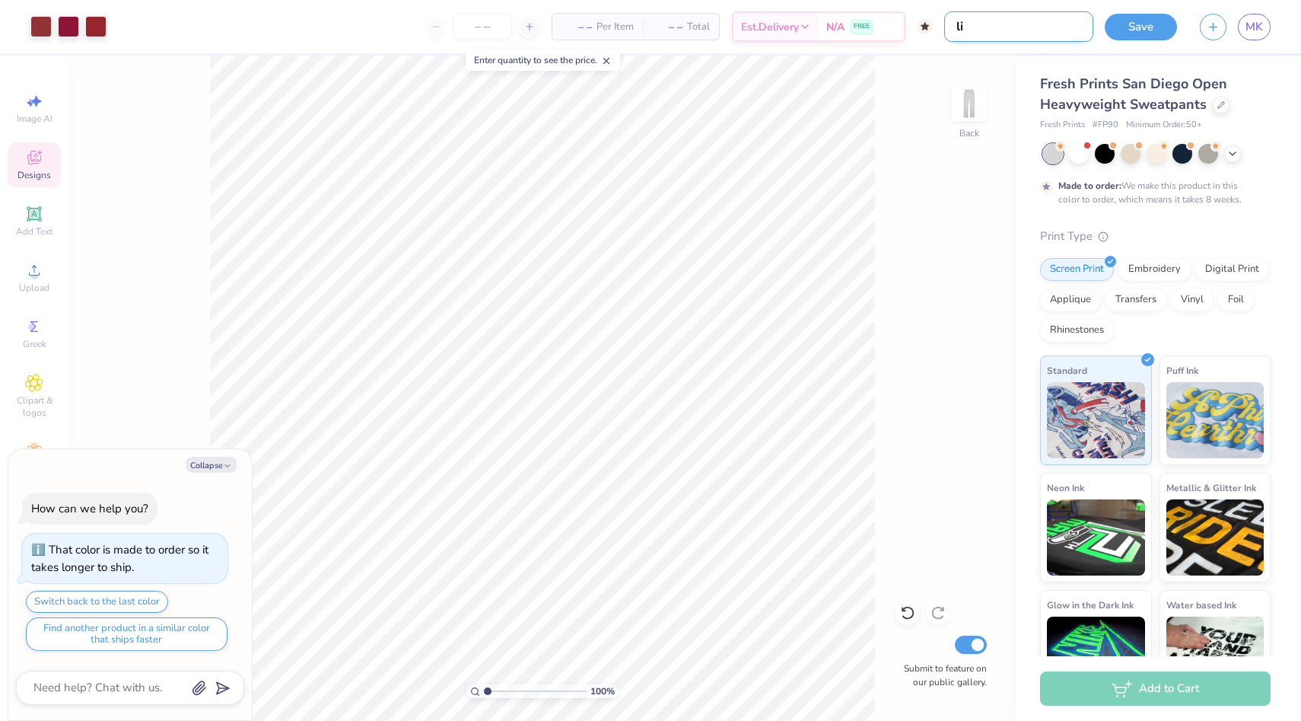
type input "lil"
type textarea "x"
type input "lil"
type textarea "x"
type input "lil s"
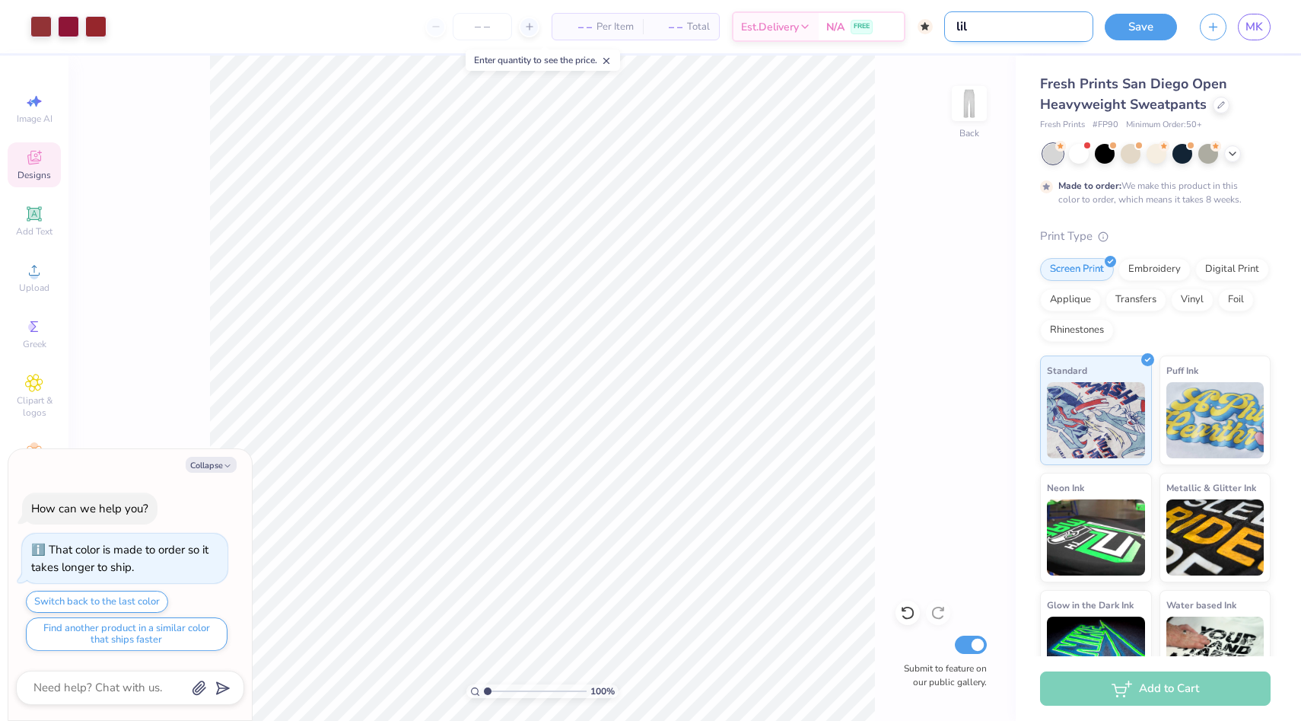
type textarea "x"
type input "lil si"
type textarea "x"
type input "lil sis"
type textarea "x"
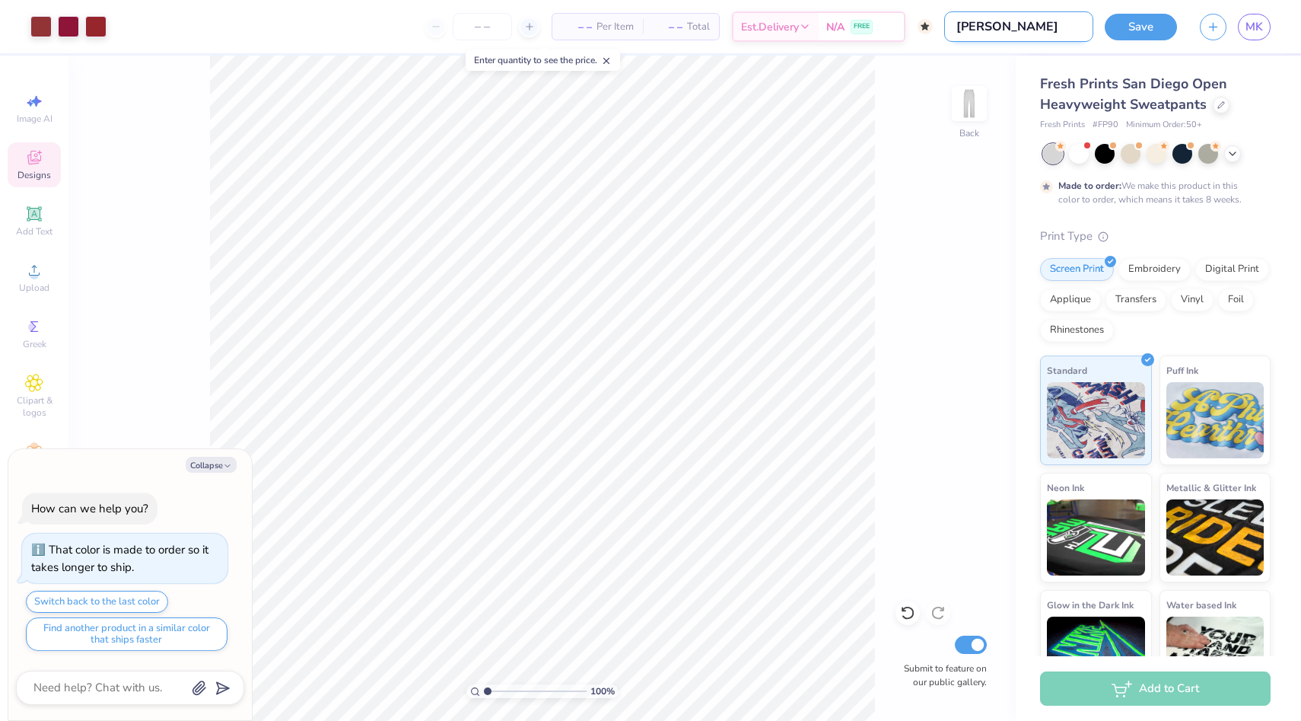
type input "lil sis"
type textarea "x"
type input "lil sis p"
type textarea "x"
type input "lil sis pa"
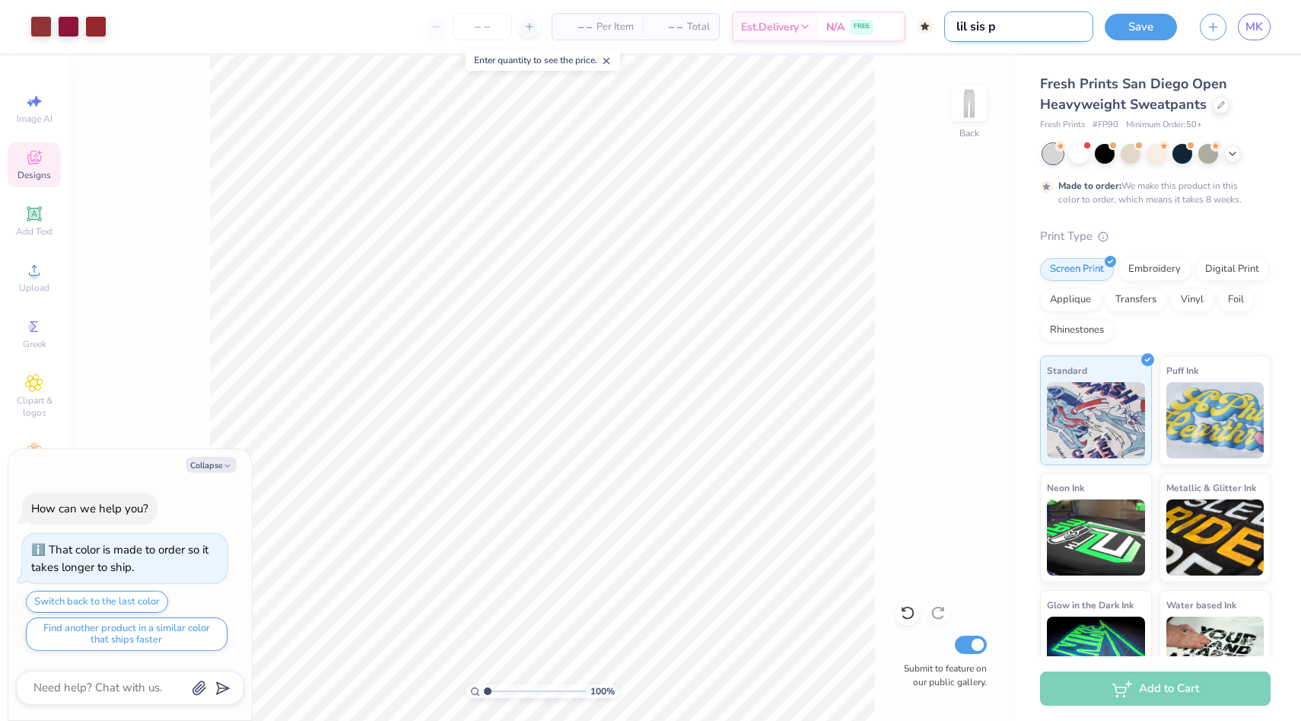
type textarea "x"
type input "lil sis pan"
type textarea "x"
type input "lil sis pant"
type textarea "x"
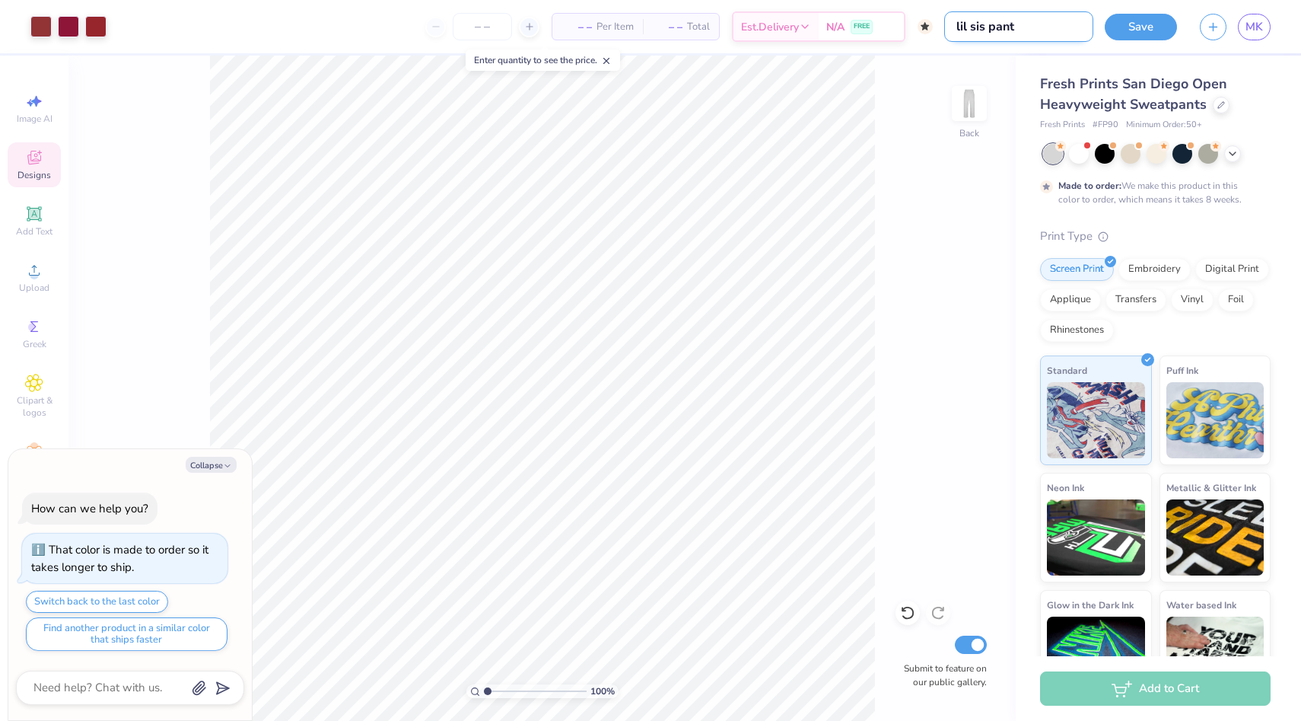
type input "lil sis pants"
type textarea "x"
type input "lil sis pants"
click at [1121, 32] on button "Save" at bounding box center [1141, 24] width 72 height 27
type textarea "x"
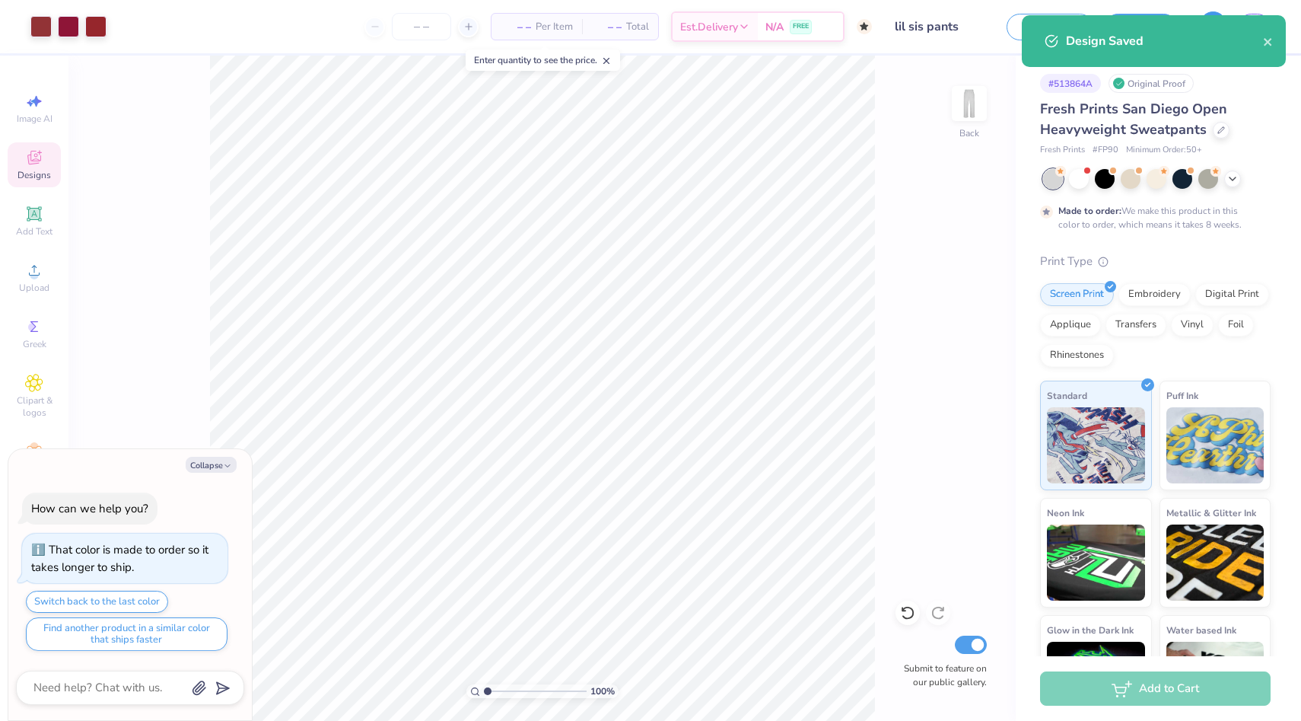
click at [1208, 18] on div "Design Saved" at bounding box center [1154, 46] width 270 height 69
click at [1263, 37] on icon "close" at bounding box center [1268, 42] width 11 height 12
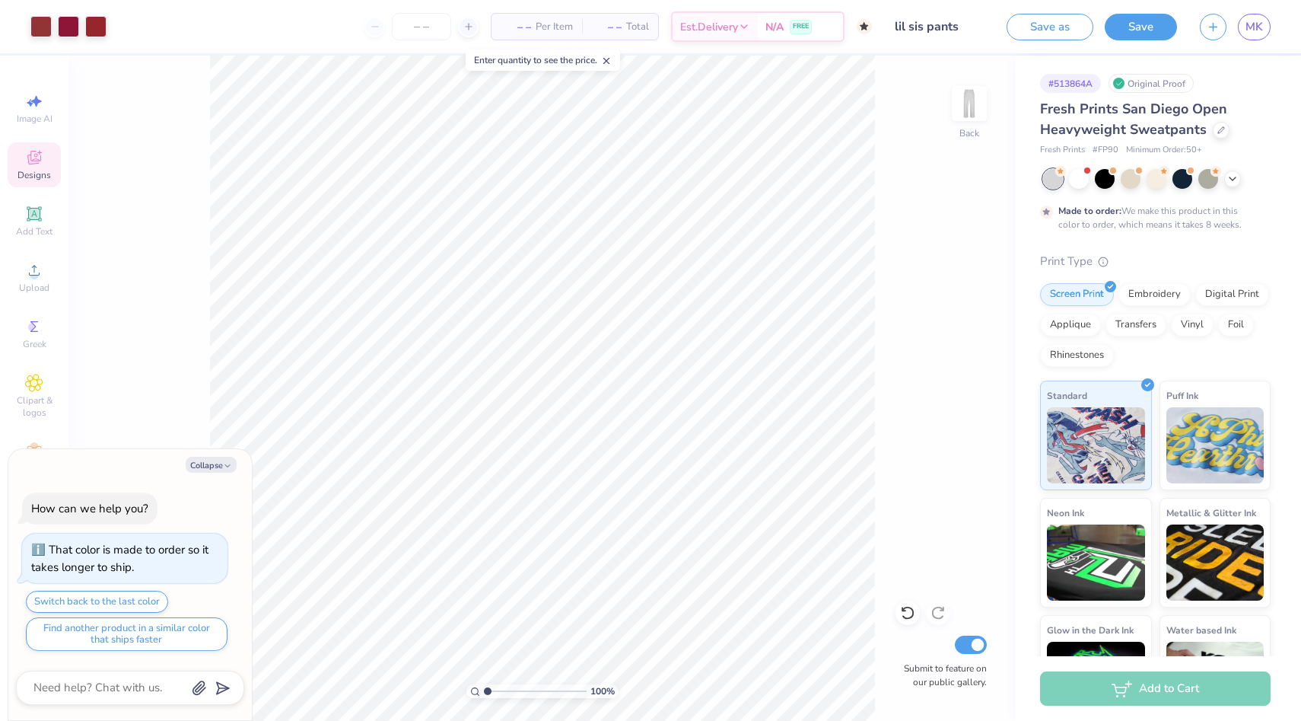
click at [1215, 27] on icon "button" at bounding box center [1213, 27] width 13 height 13
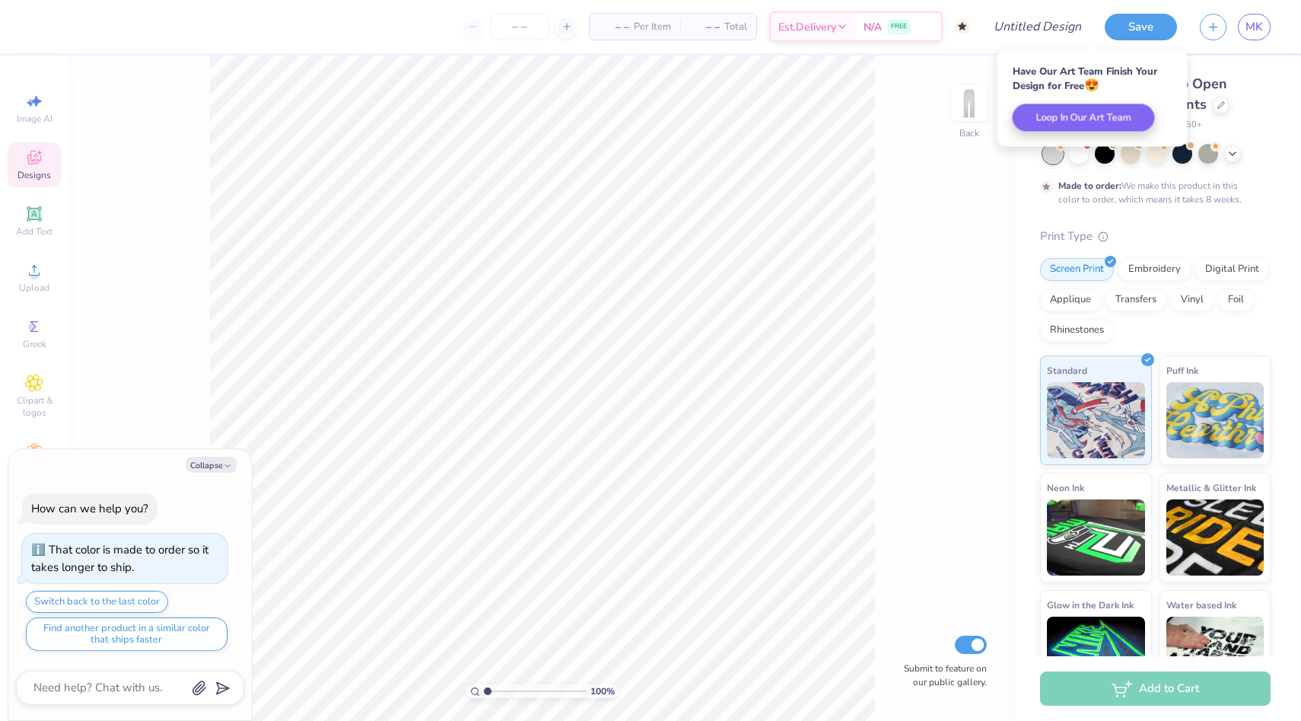
click at [998, 118] on div "Have Our Art Team Finish Your Design for Free 😍 Loop In Our Art Team" at bounding box center [1093, 97] width 190 height 97
click at [1033, 117] on button "Loop In Our Art Team" at bounding box center [1084, 113] width 142 height 27
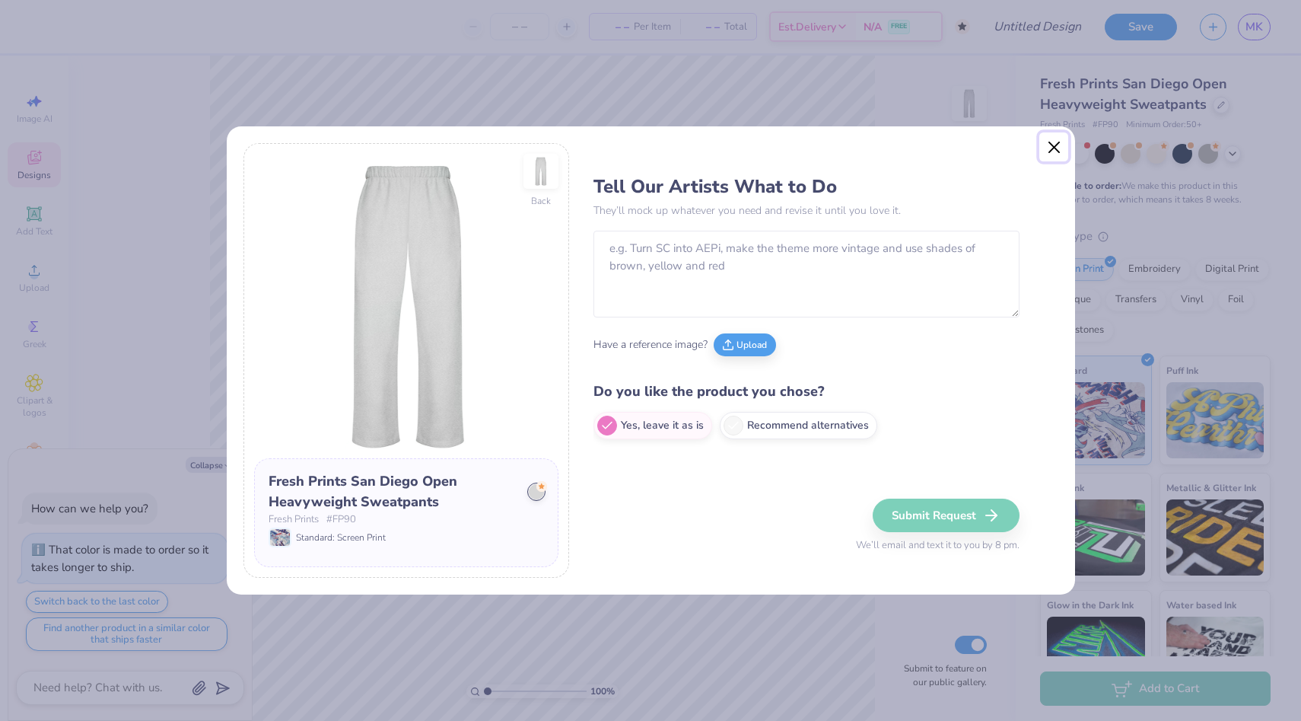
click at [1054, 140] on button "Close" at bounding box center [1054, 146] width 29 height 29
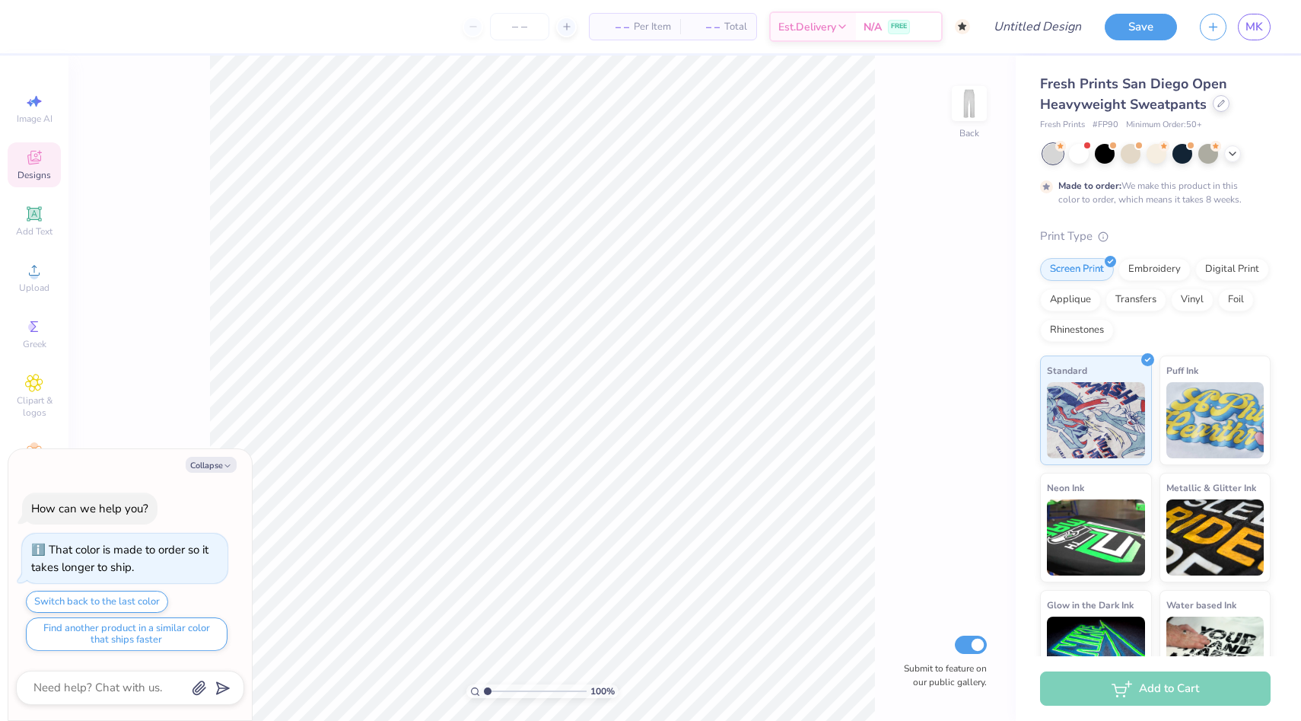
click at [1218, 105] on icon at bounding box center [1222, 104] width 8 height 8
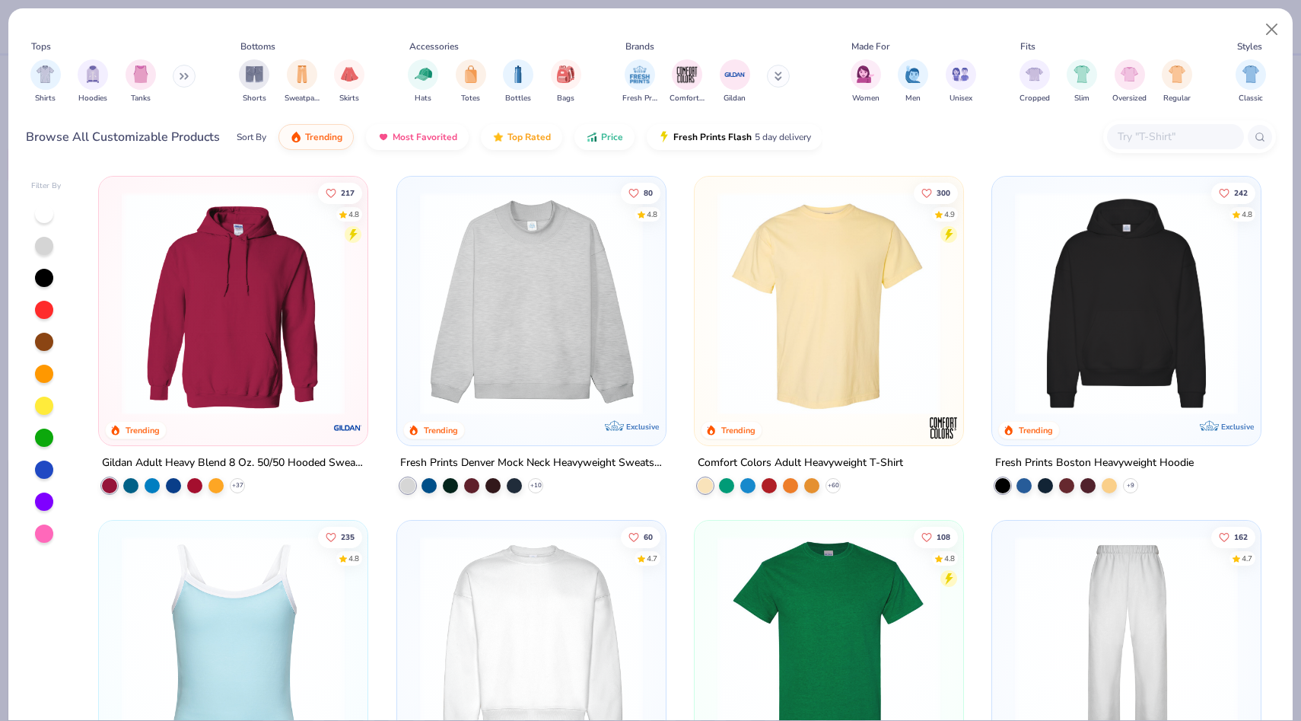
click at [177, 71] on button at bounding box center [184, 76] width 23 height 23
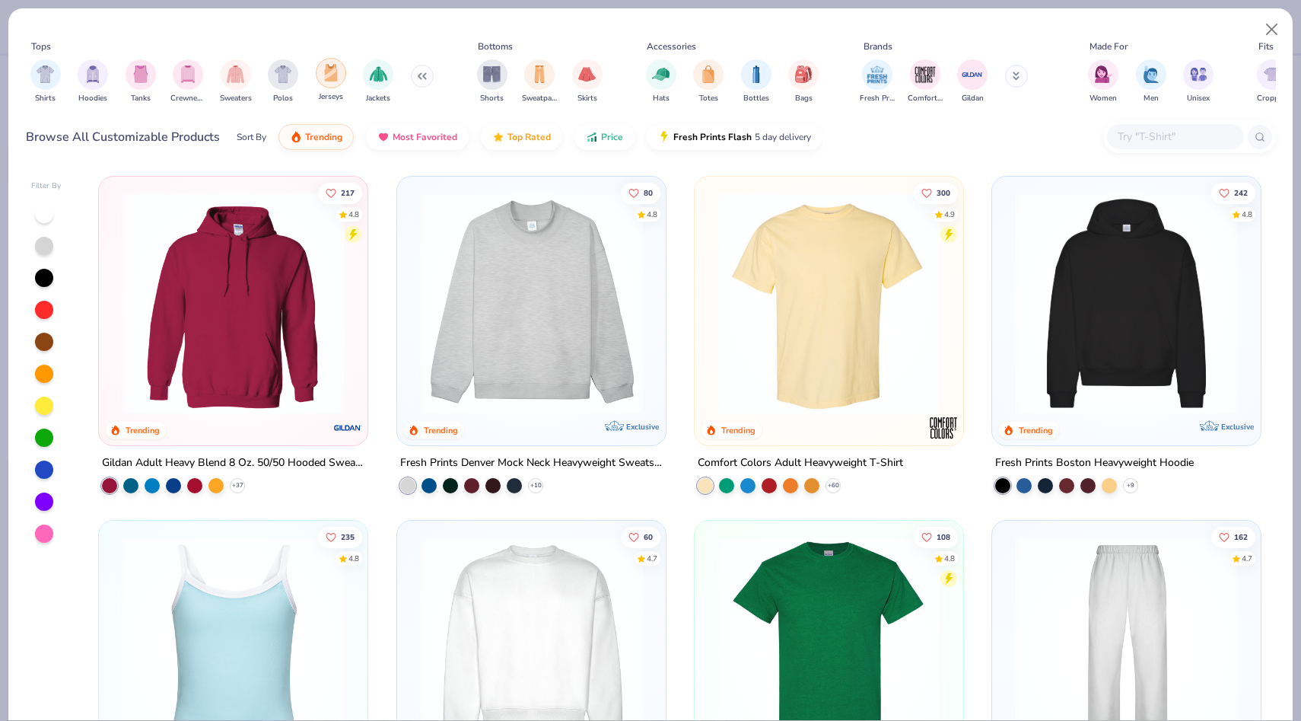
click at [326, 81] on img "filter for Jerseys" at bounding box center [331, 73] width 17 height 18
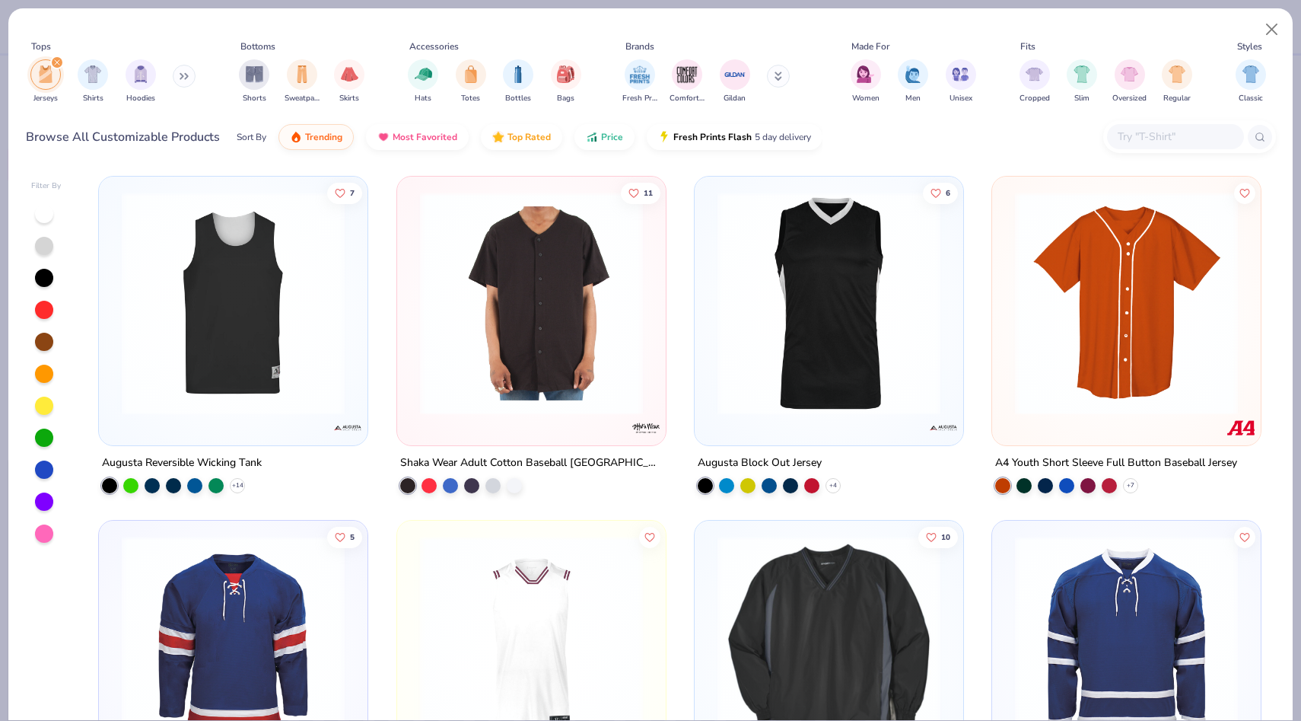
click at [1137, 333] on img at bounding box center [1127, 303] width 238 height 223
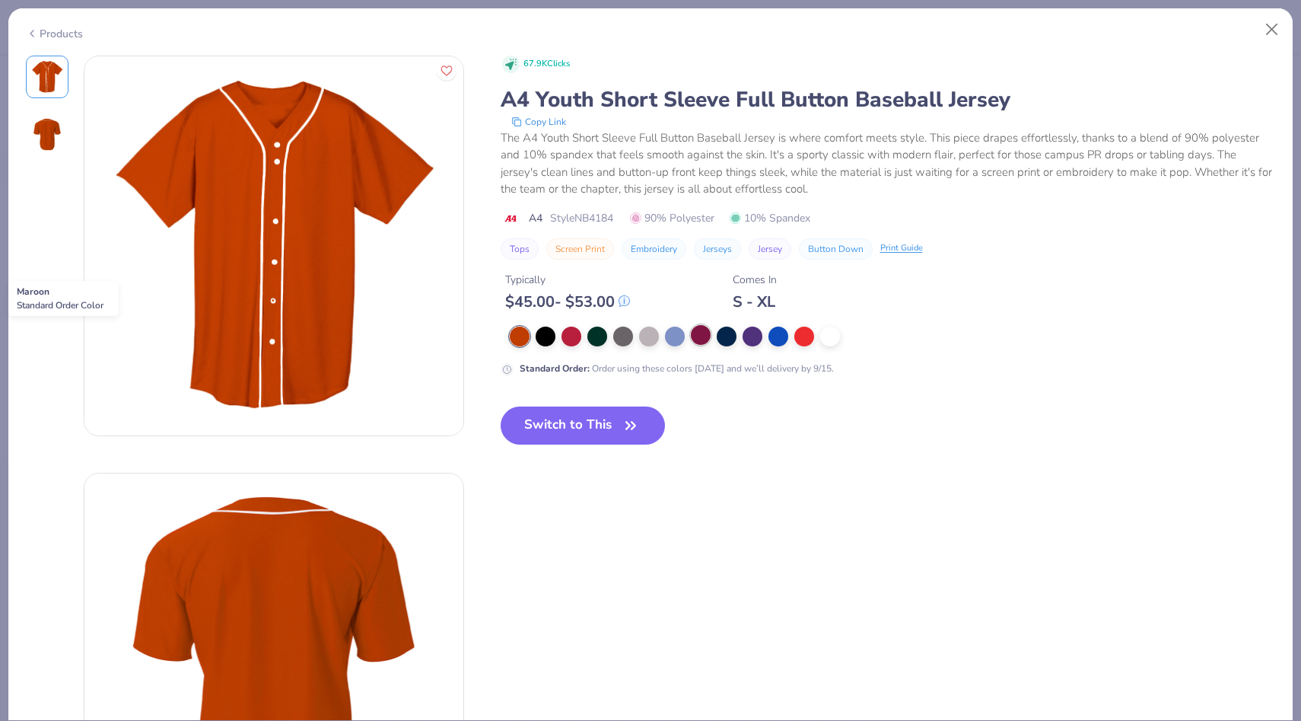
click at [700, 339] on div at bounding box center [701, 335] width 20 height 20
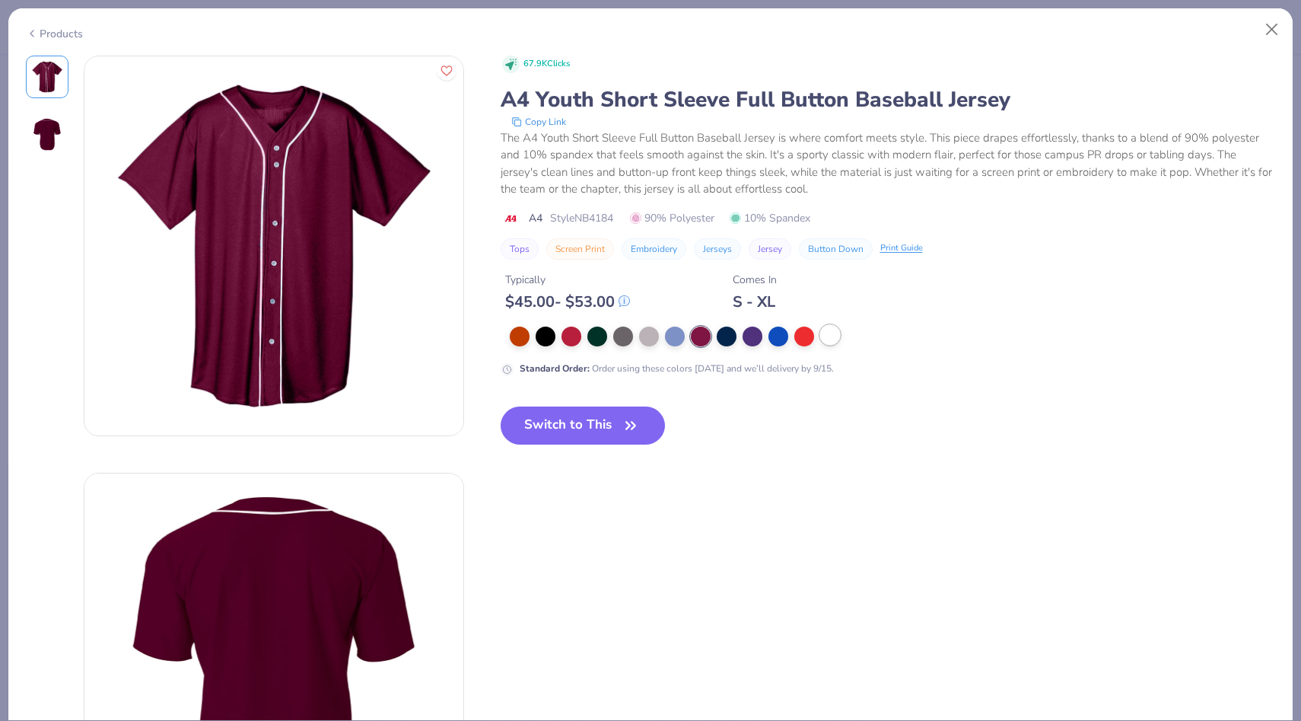
click at [834, 338] on div at bounding box center [830, 335] width 20 height 20
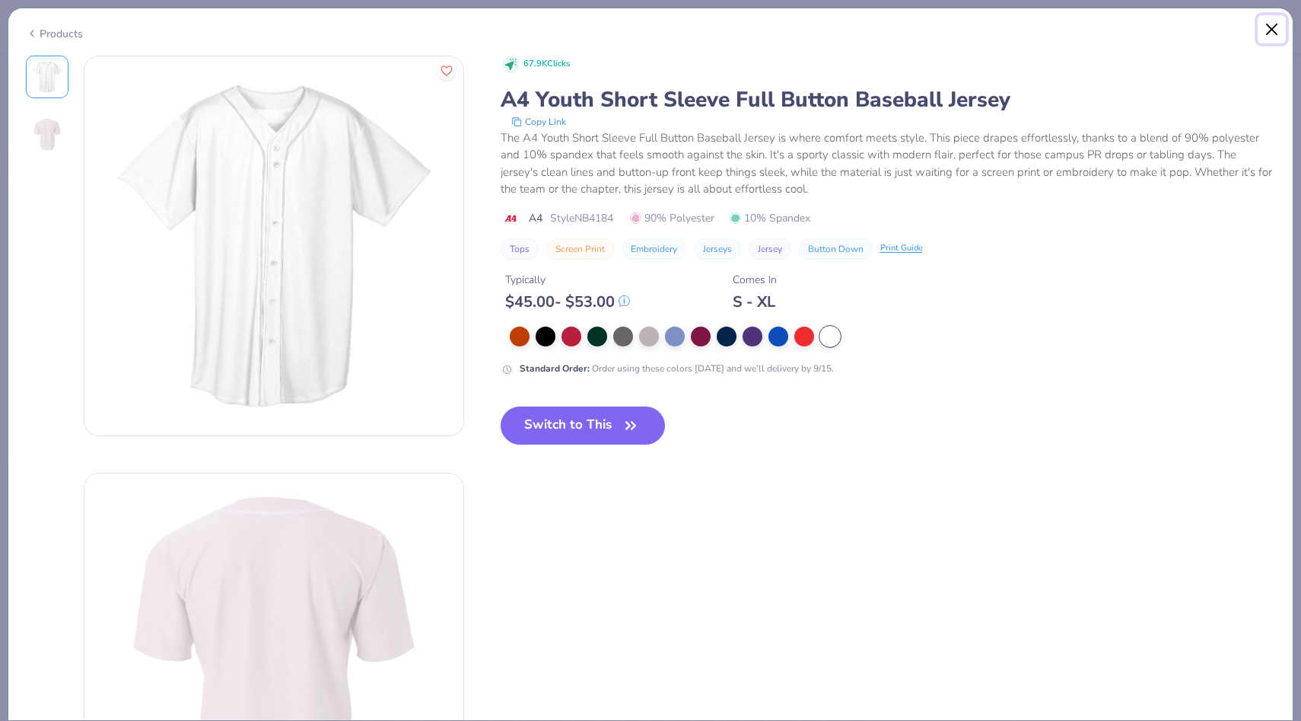
click at [1277, 27] on button "Close" at bounding box center [1272, 29] width 29 height 29
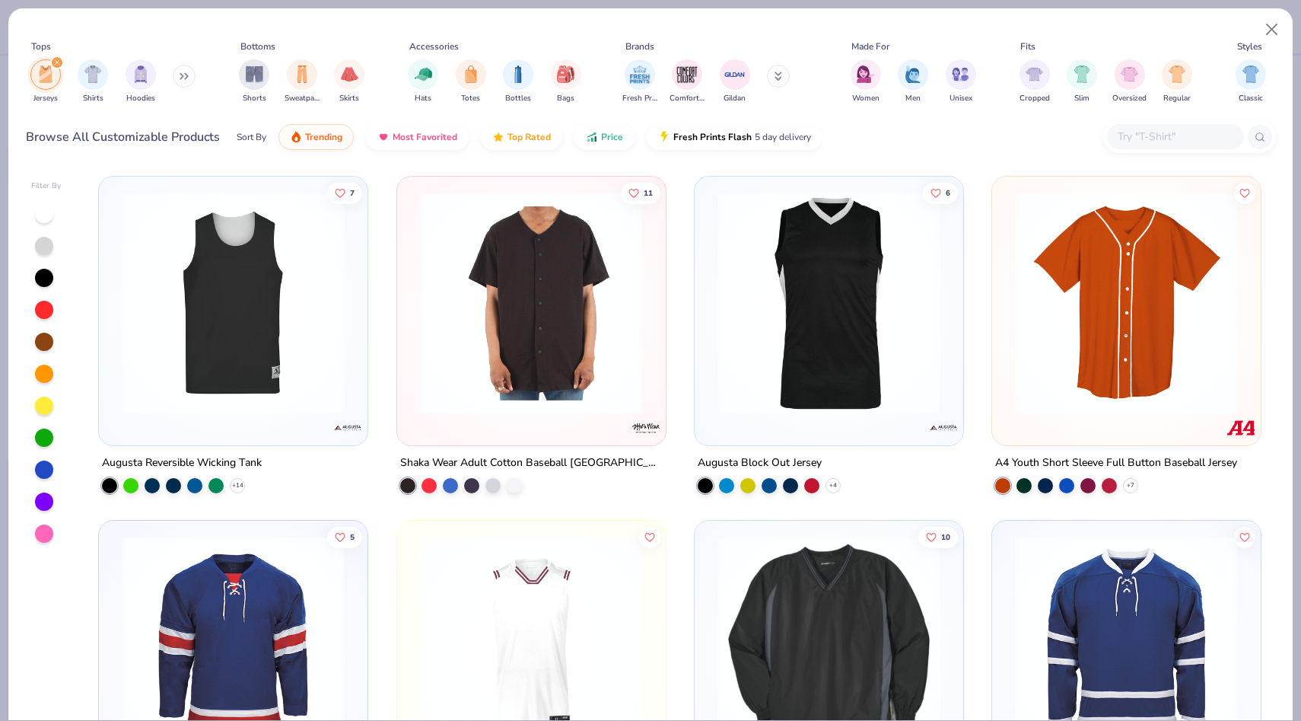
click at [775, 78] on icon at bounding box center [779, 76] width 8 height 9
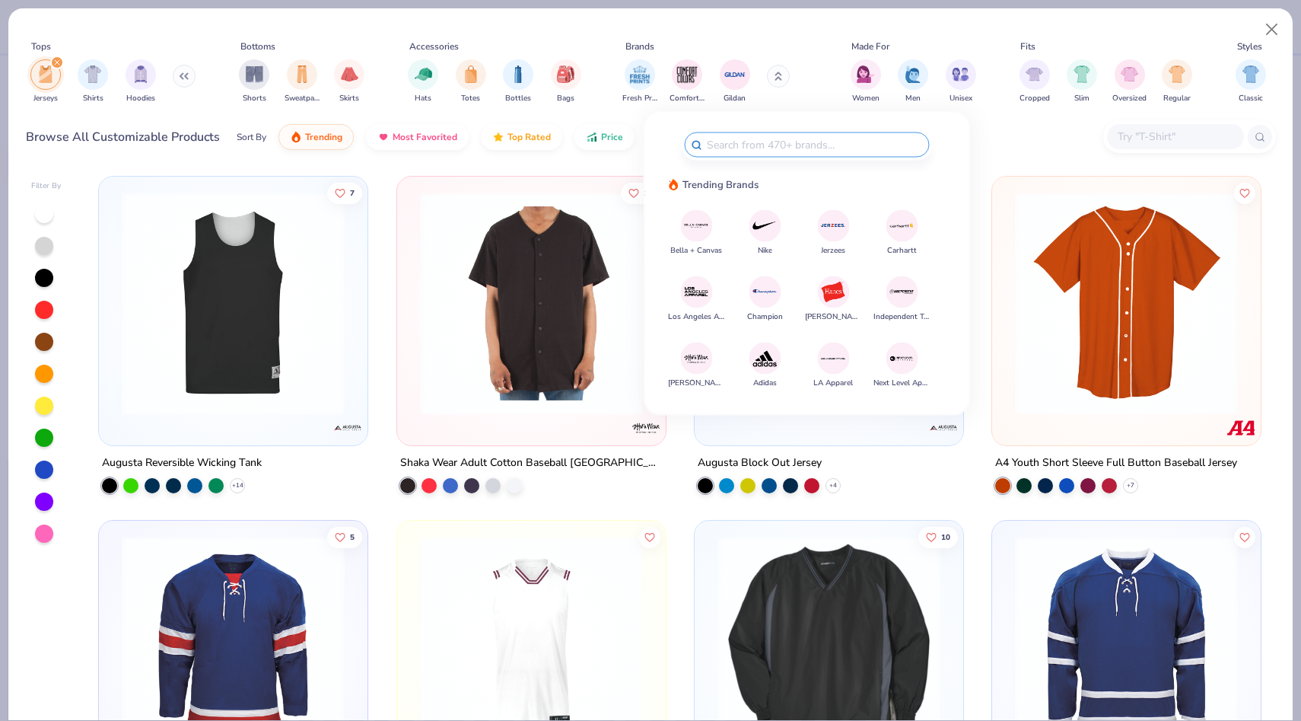
click at [772, 295] on img at bounding box center [765, 292] width 27 height 27
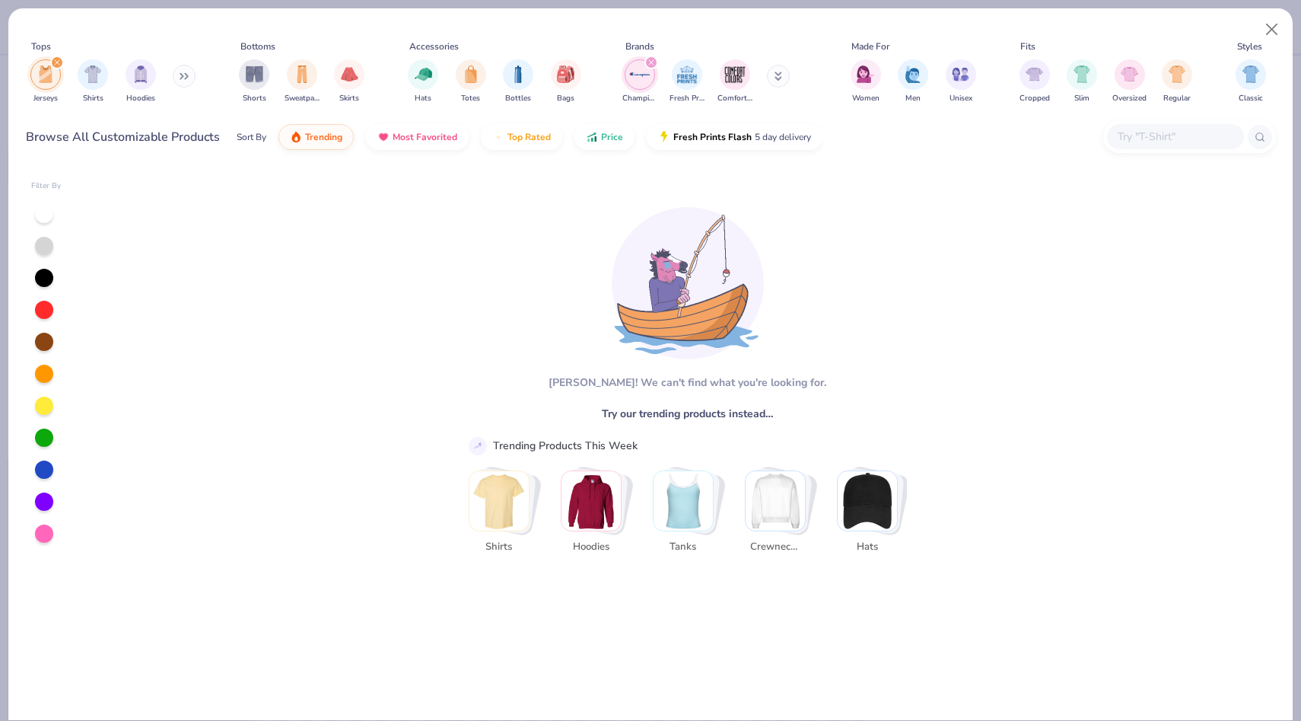
click at [61, 62] on div "filter for Jerseys" at bounding box center [57, 63] width 14 height 14
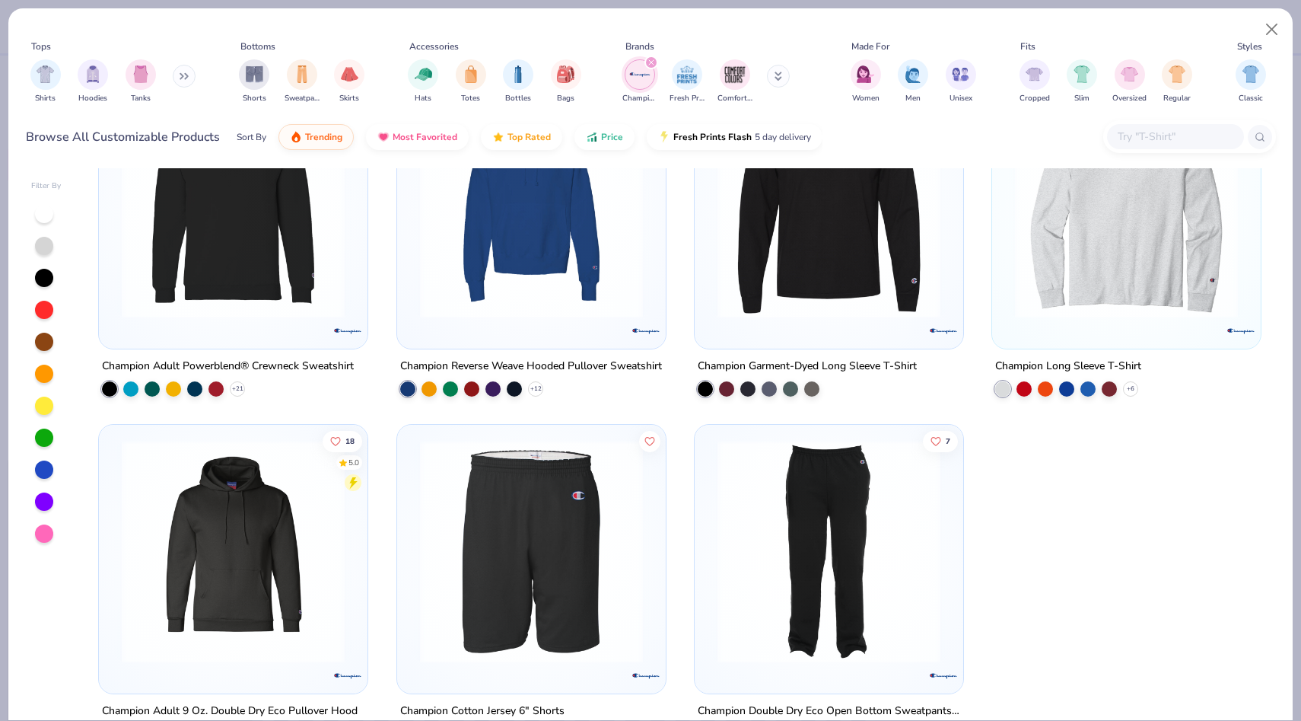
scroll to position [1837, 0]
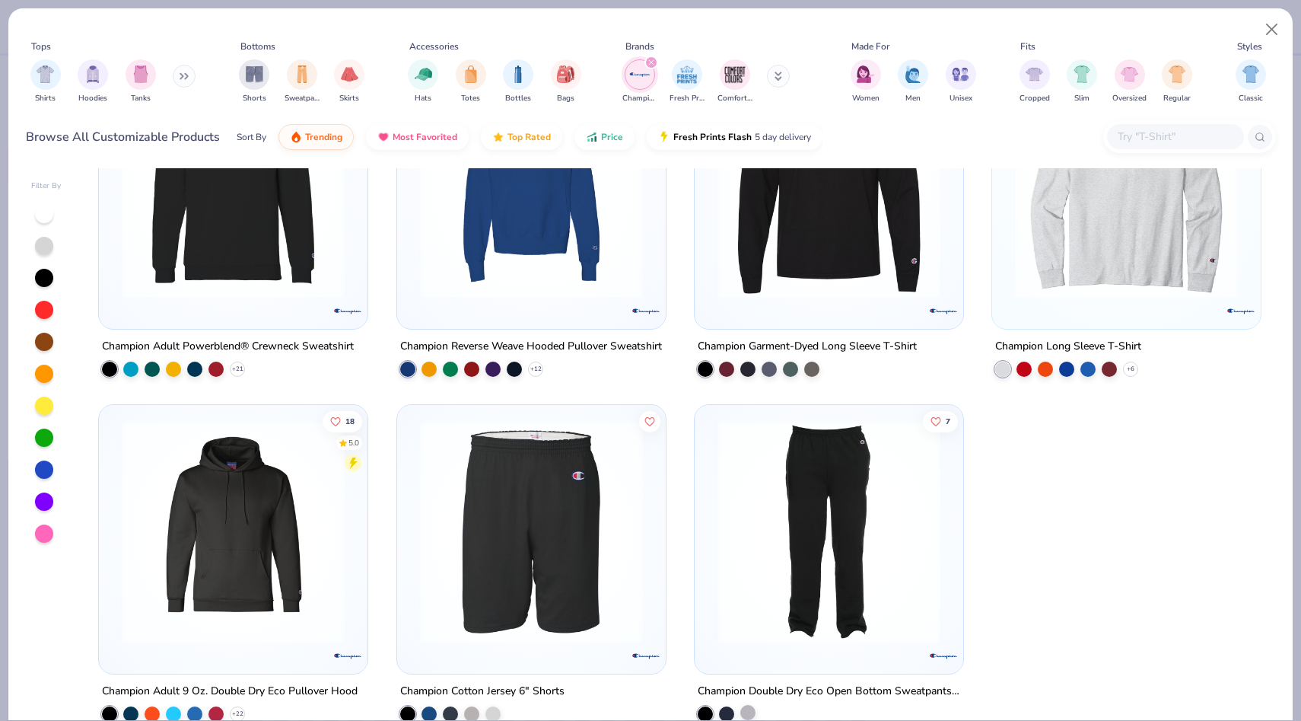
click at [748, 708] on div at bounding box center [747, 712] width 15 height 15
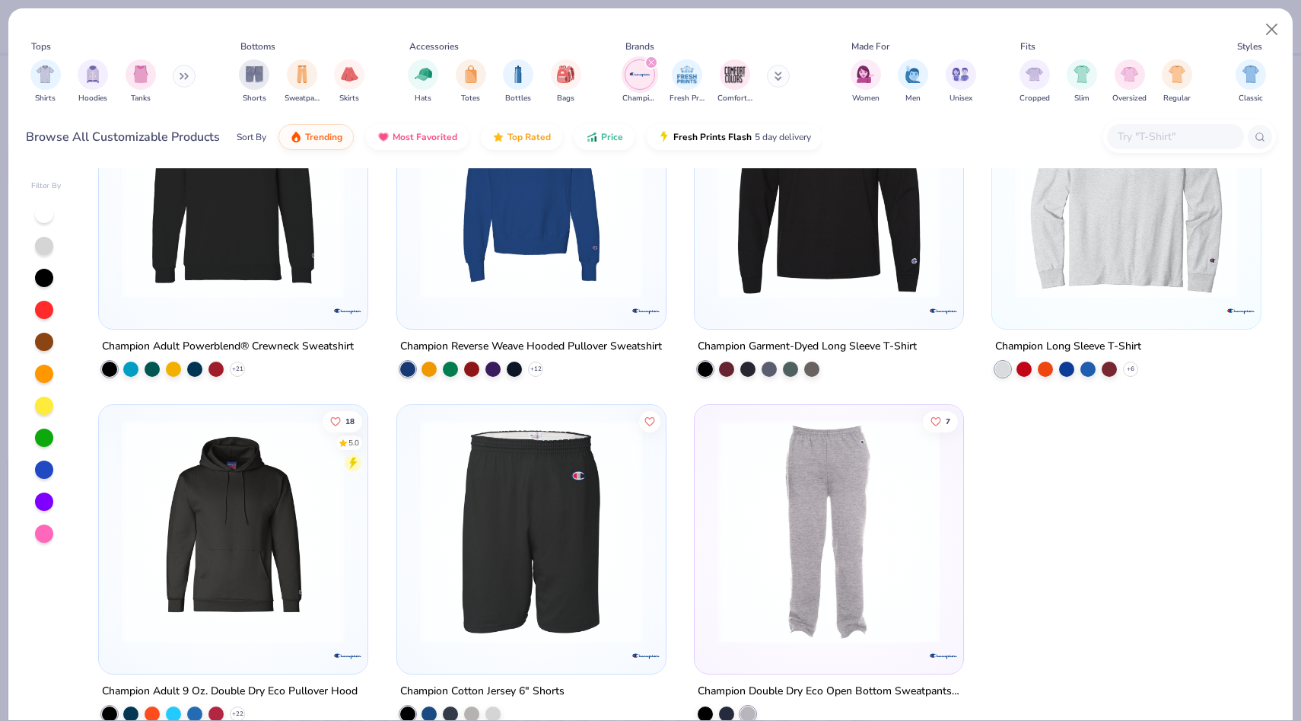
click at [765, 583] on img at bounding box center [829, 530] width 238 height 223
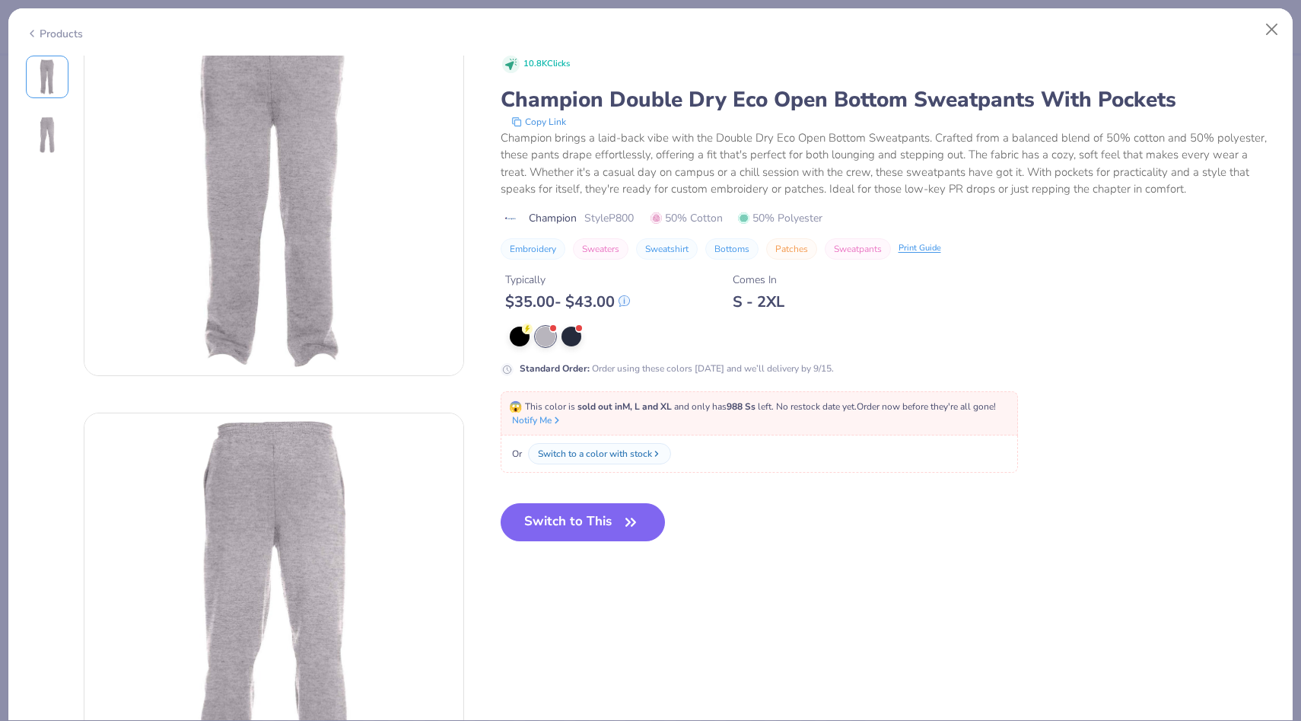
scroll to position [27, 0]
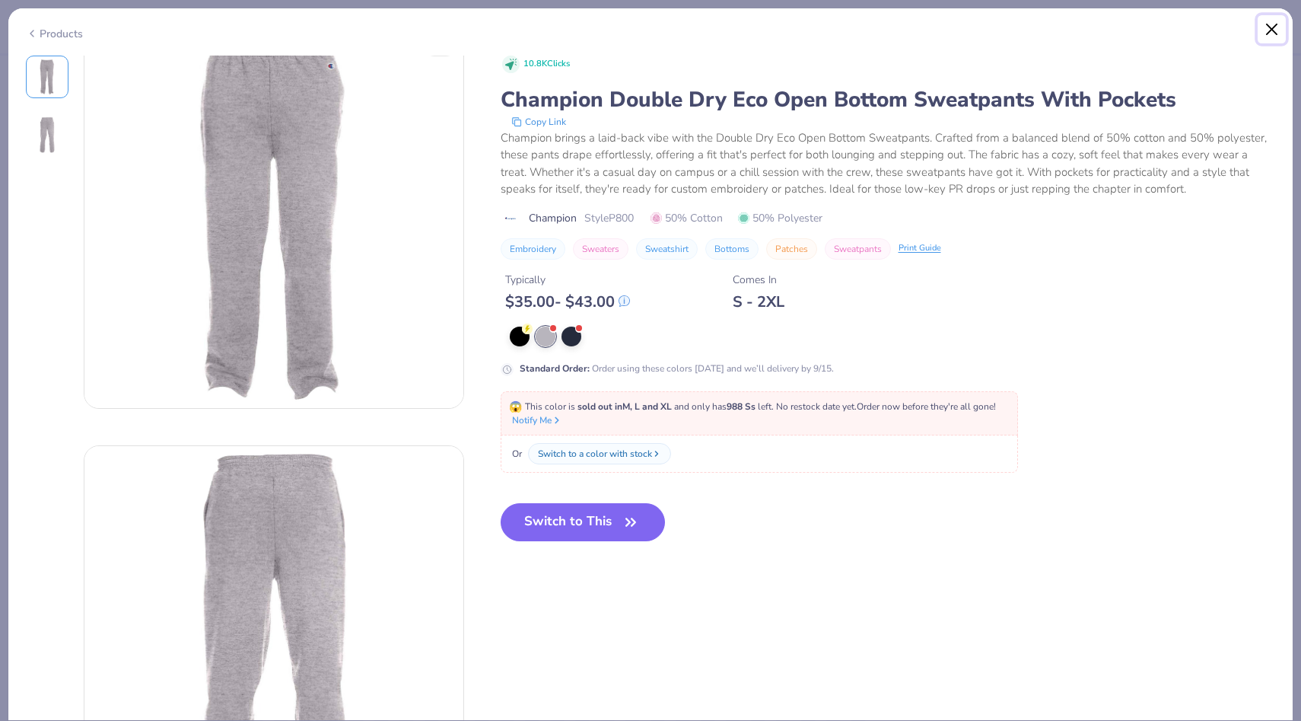
click at [1275, 32] on button "Close" at bounding box center [1272, 29] width 29 height 29
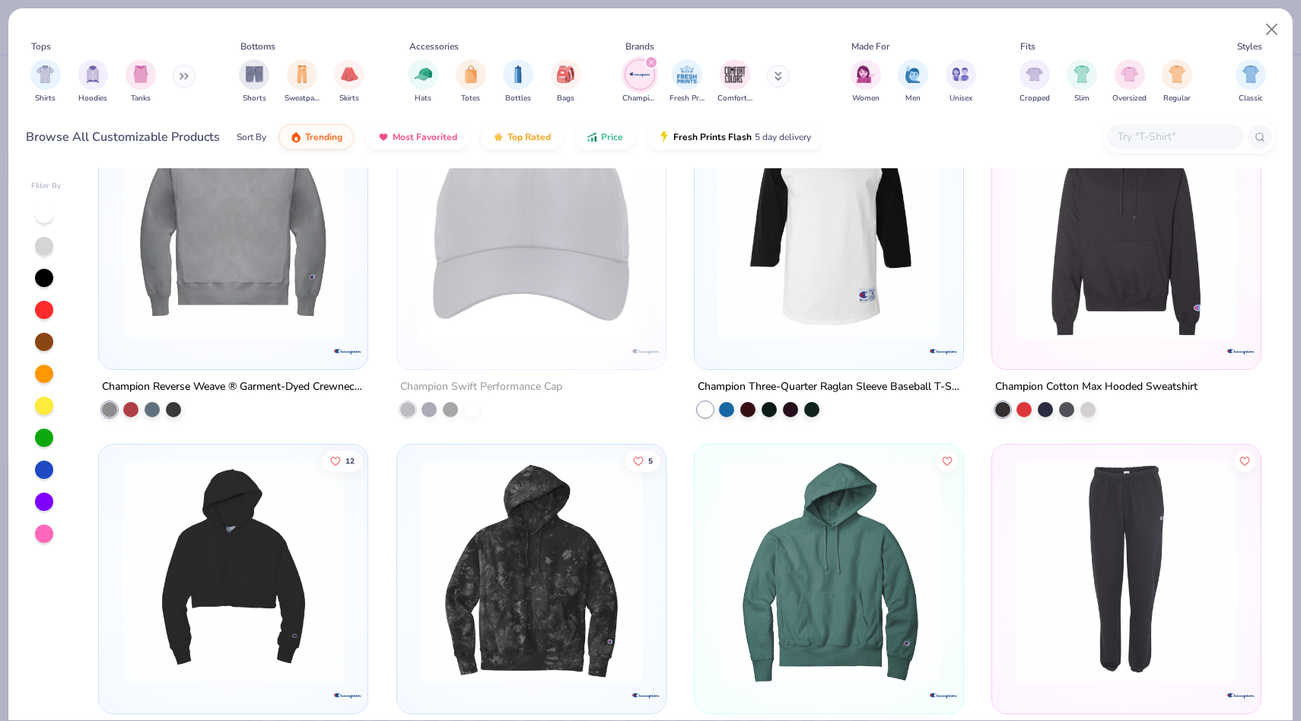
scroll to position [1037, 0]
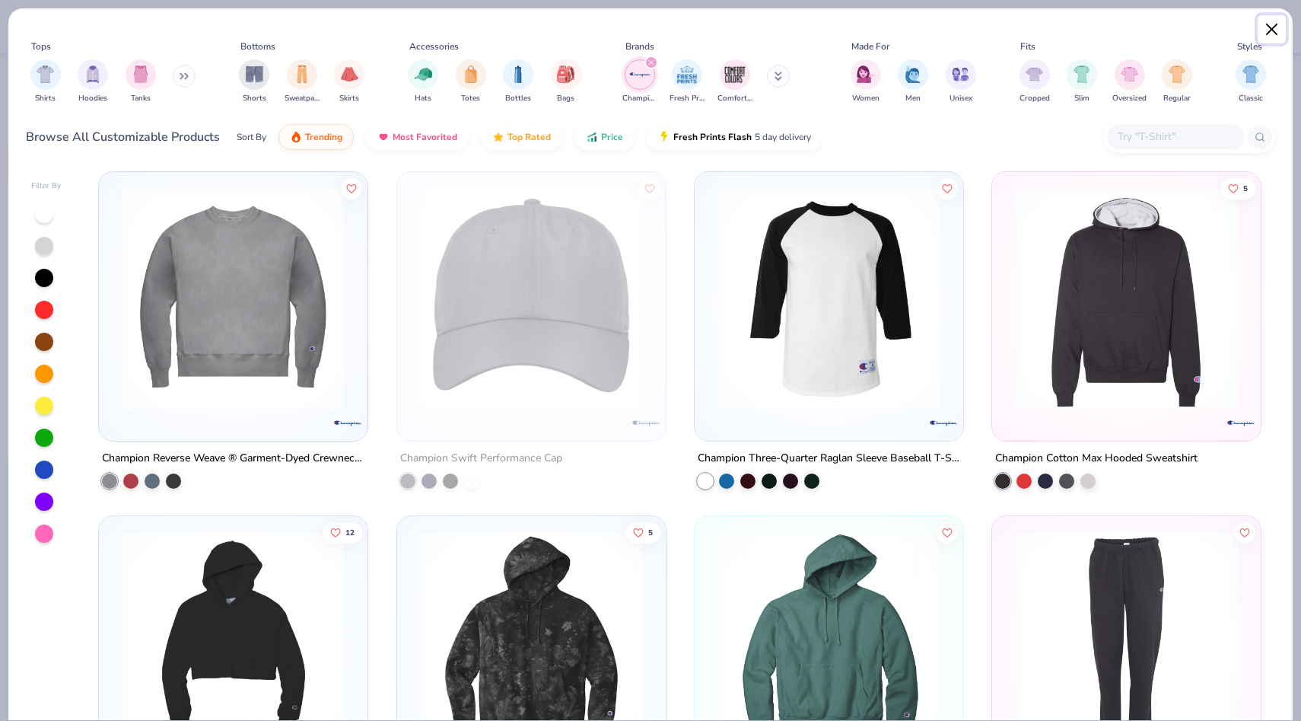
click at [1262, 28] on button "Close" at bounding box center [1272, 29] width 29 height 29
type textarea "x"
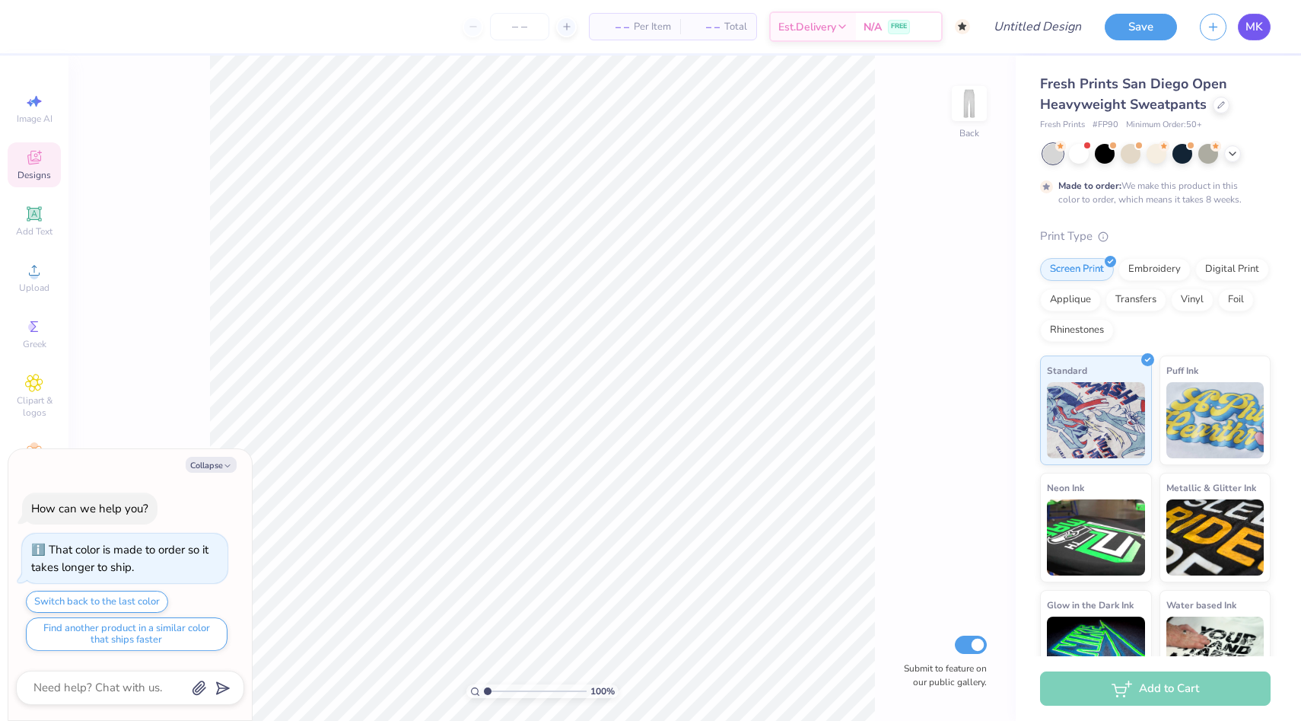
click at [1257, 23] on span "MK" at bounding box center [1255, 27] width 18 height 18
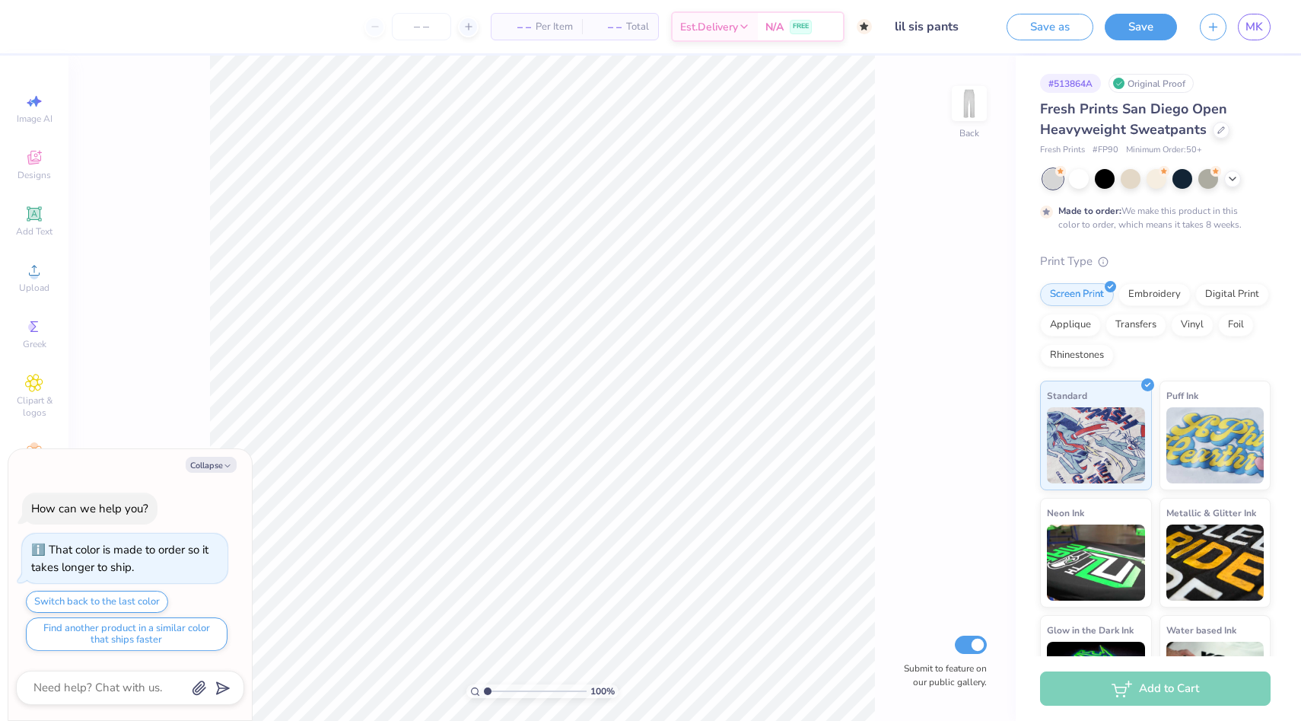
type textarea "x"
click at [1253, 19] on span "MK" at bounding box center [1255, 27] width 18 height 18
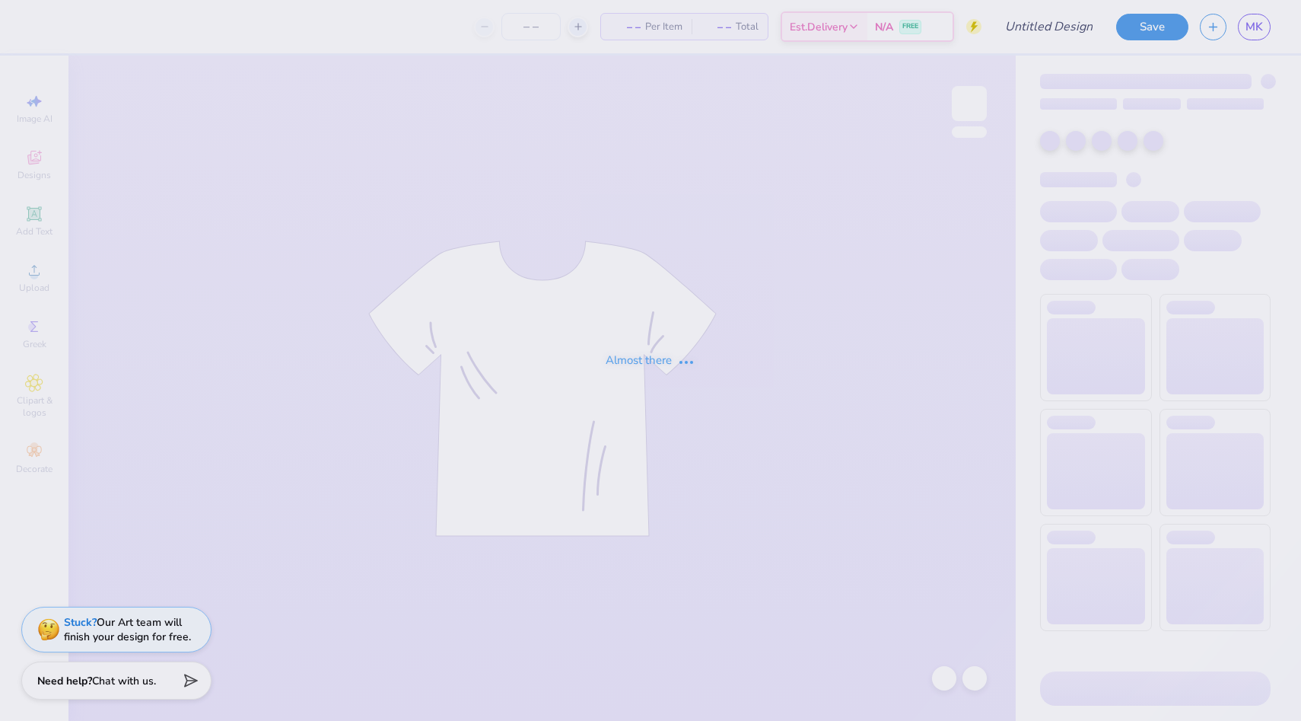
type input "lil sis pants"
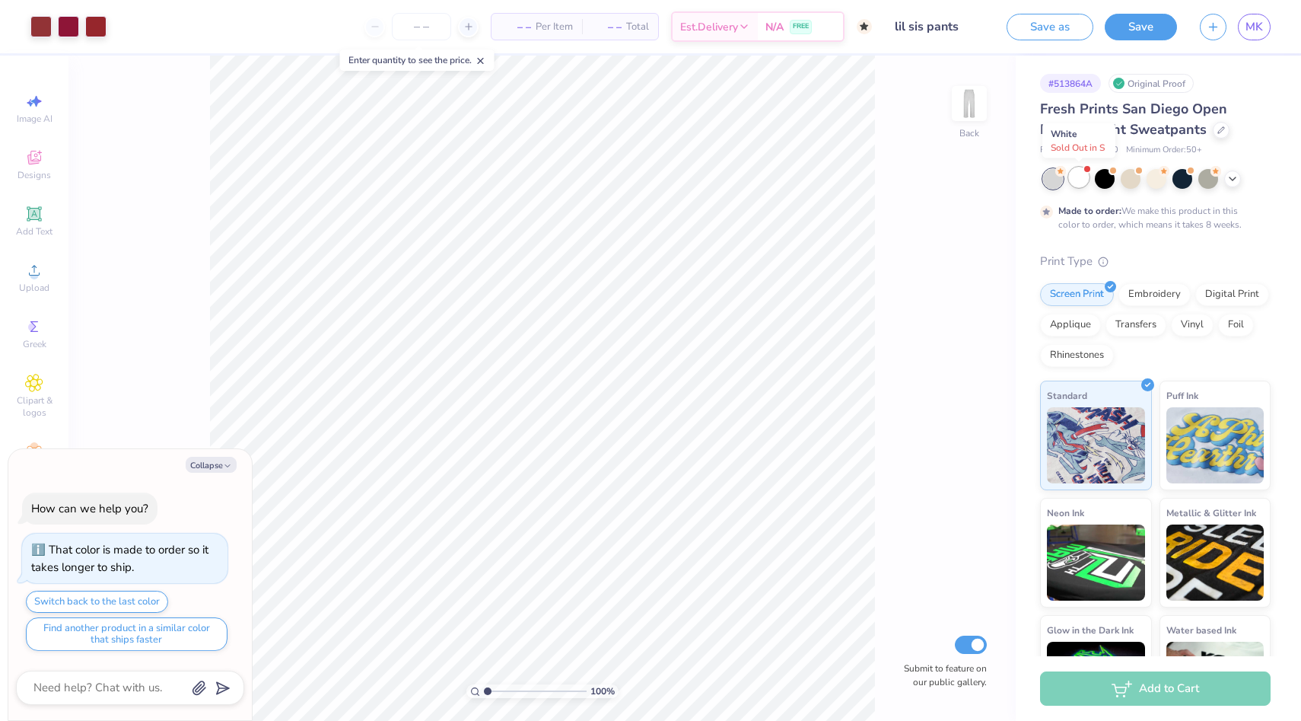
click at [1080, 174] on div at bounding box center [1079, 177] width 20 height 20
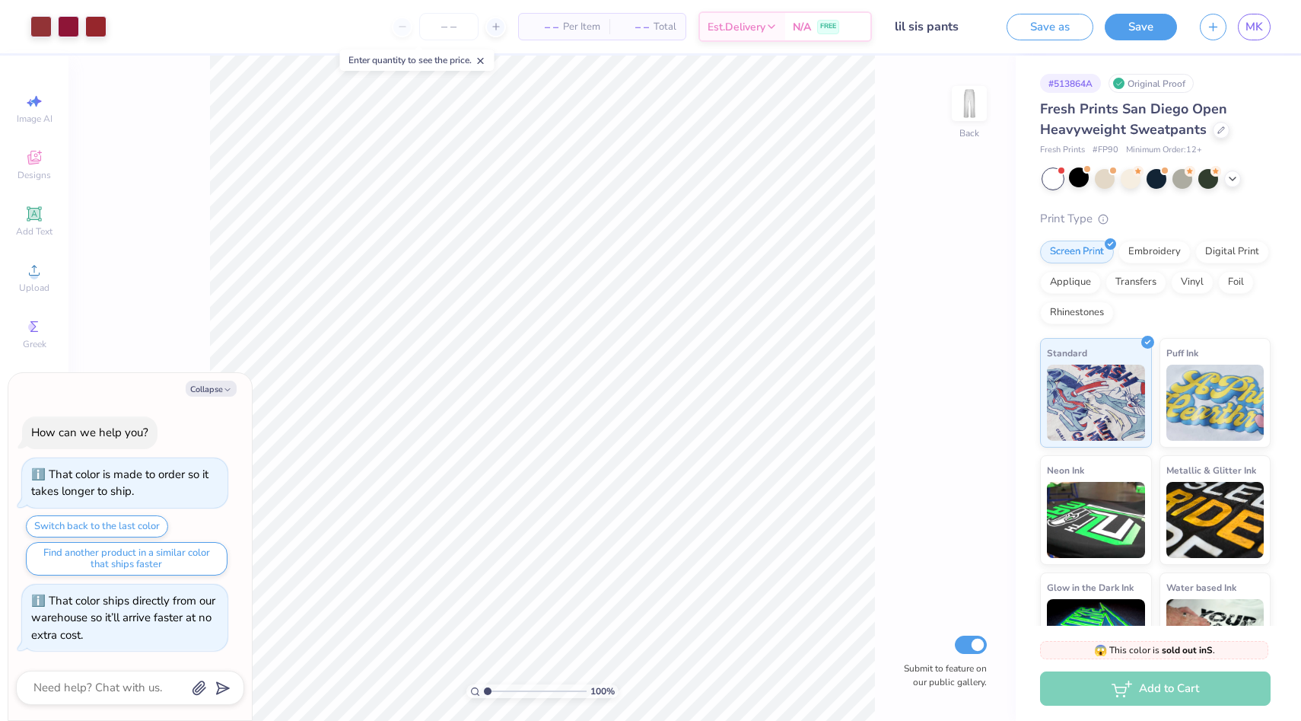
scroll to position [105, 0]
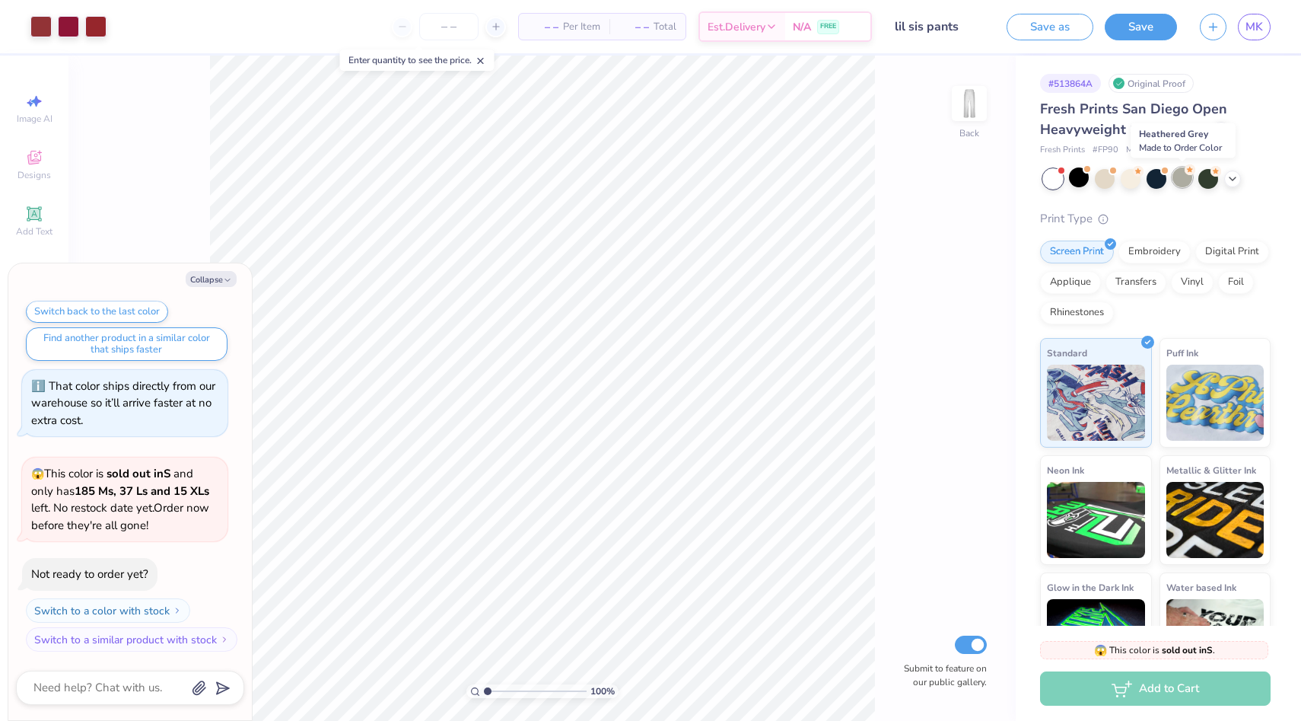
click at [1180, 177] on div at bounding box center [1183, 177] width 20 height 20
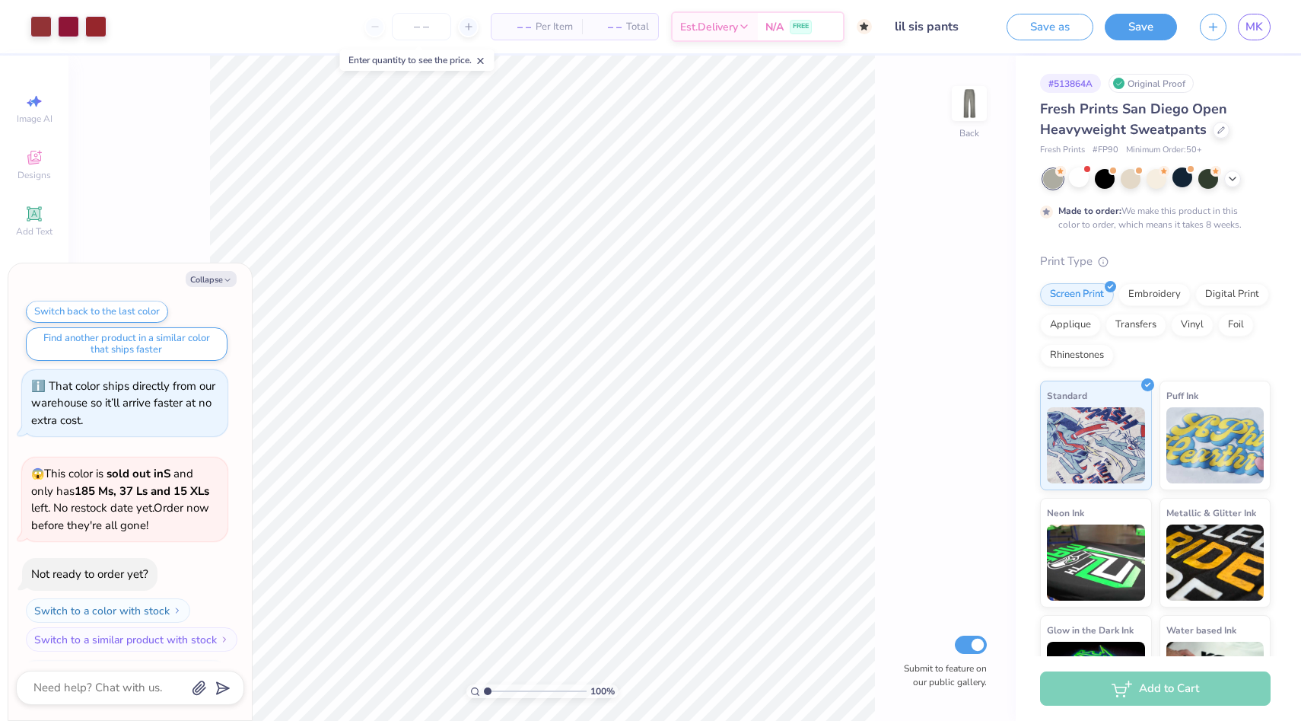
scroll to position [231, 0]
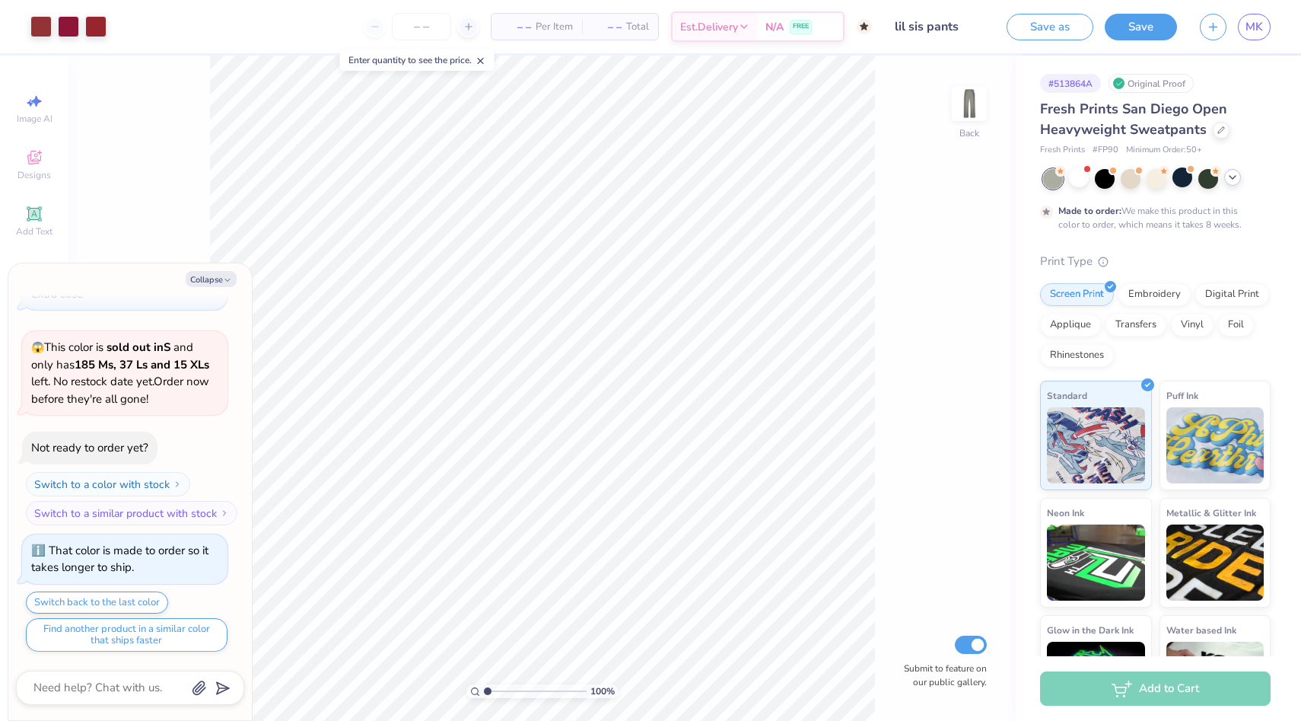
click at [1231, 180] on icon at bounding box center [1233, 177] width 12 height 12
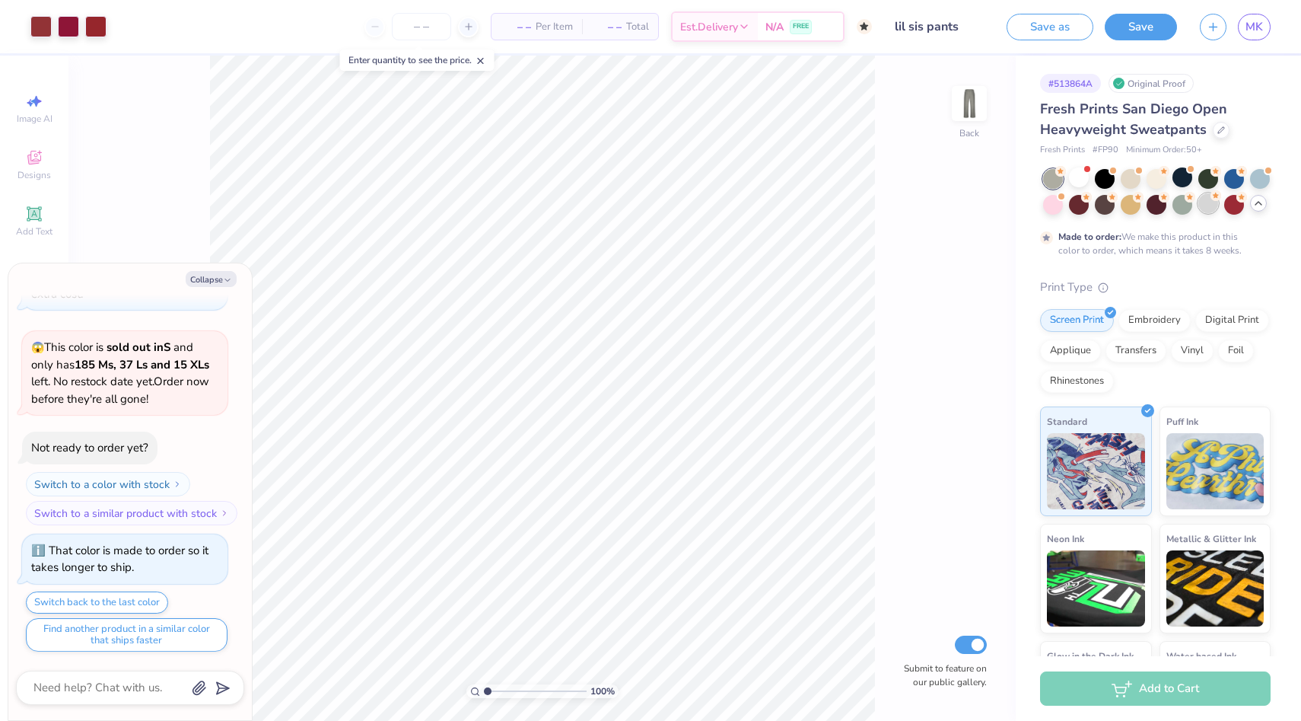
click at [1205, 208] on div at bounding box center [1209, 203] width 20 height 20
click at [1081, 174] on div at bounding box center [1079, 177] width 20 height 20
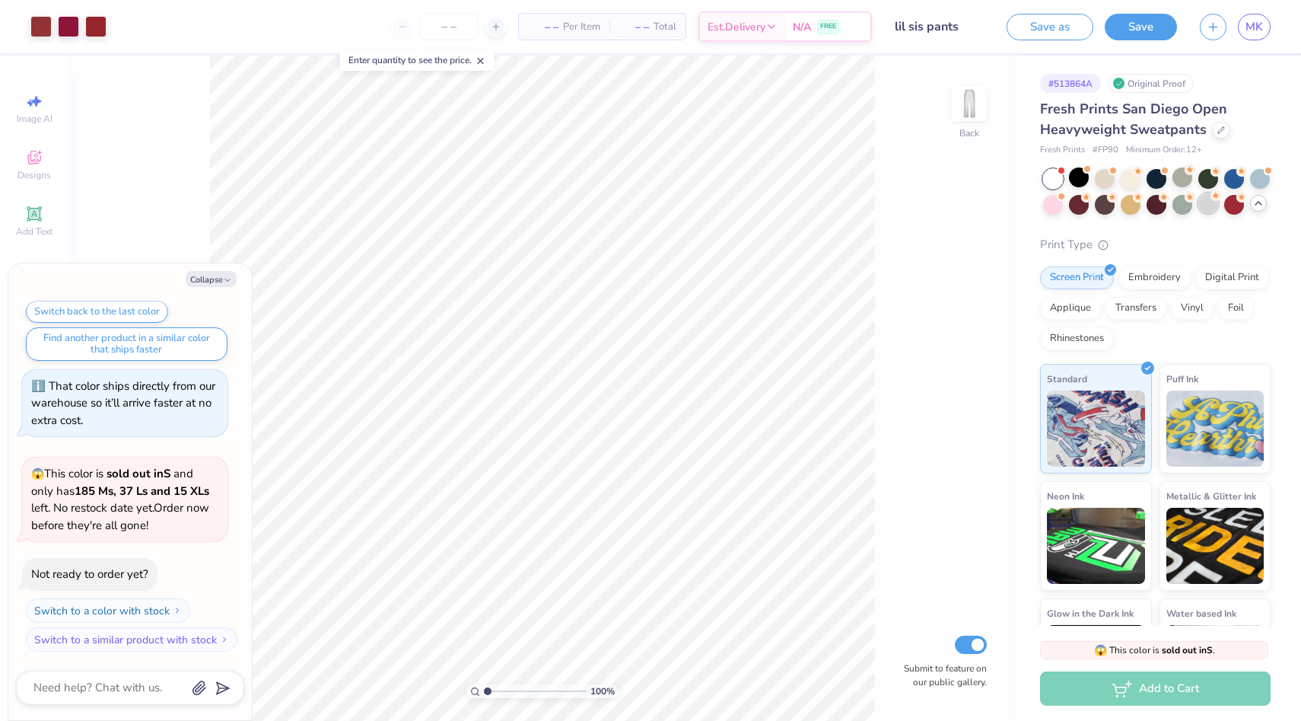
click at [1208, 204] on div at bounding box center [1209, 203] width 20 height 20
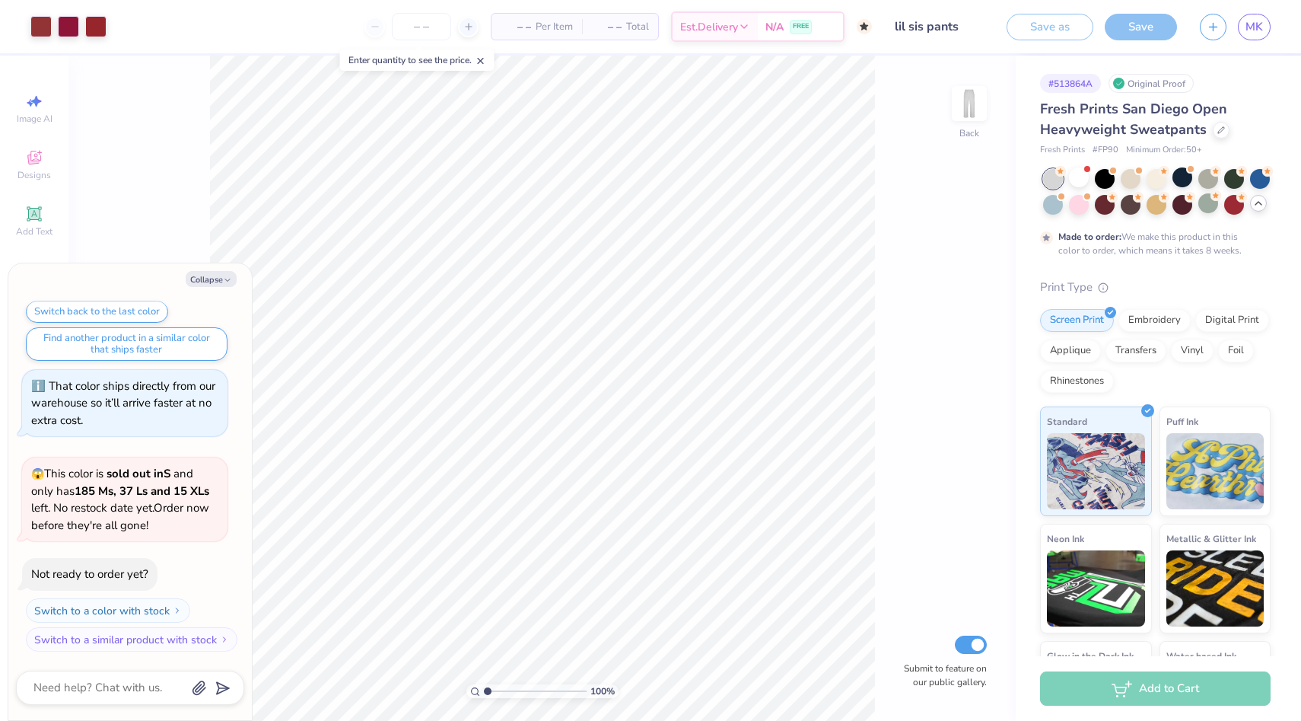
scroll to position [648, 0]
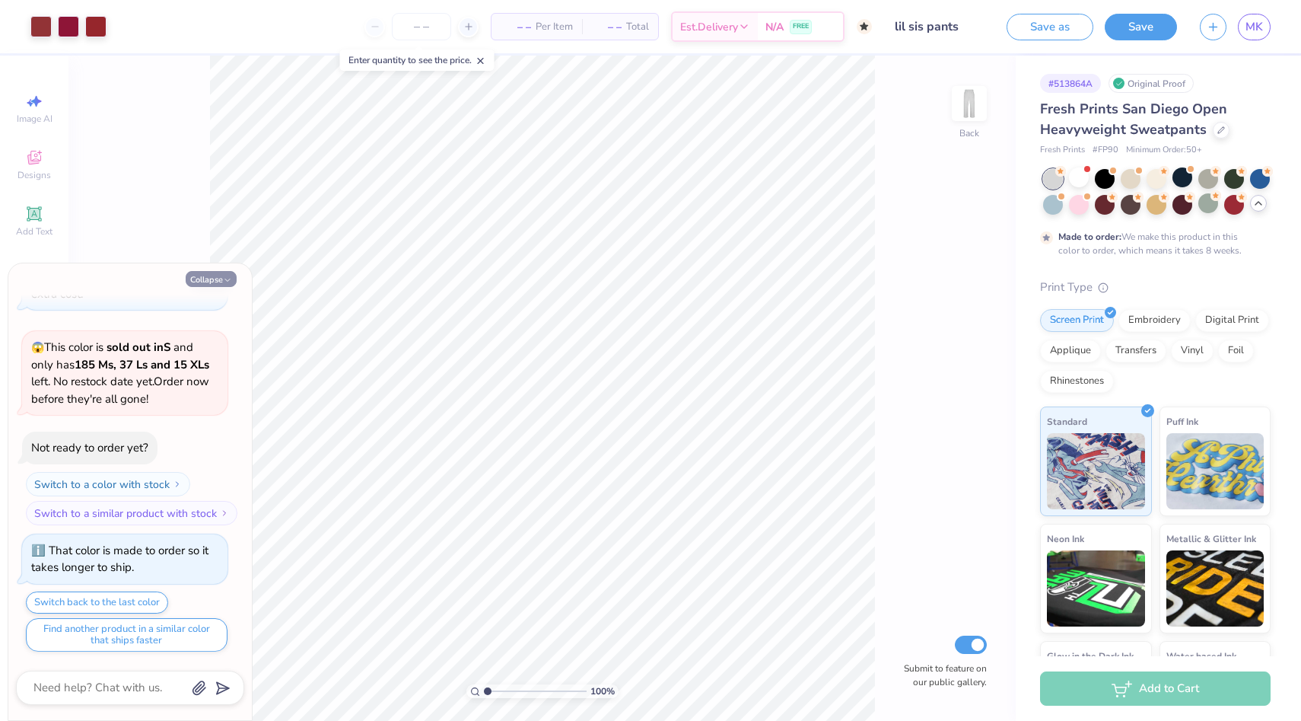
click at [229, 277] on icon "button" at bounding box center [227, 279] width 9 height 9
type textarea "x"
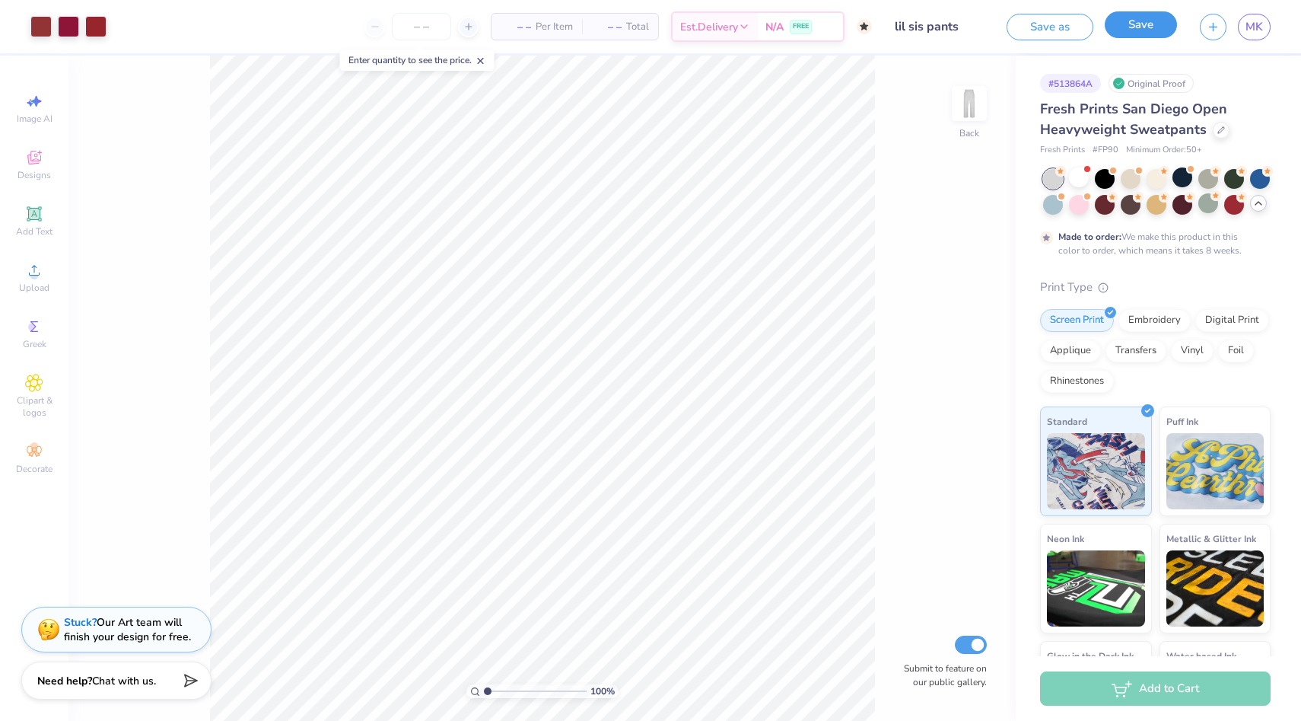
click at [1114, 28] on button "Save" at bounding box center [1141, 24] width 72 height 27
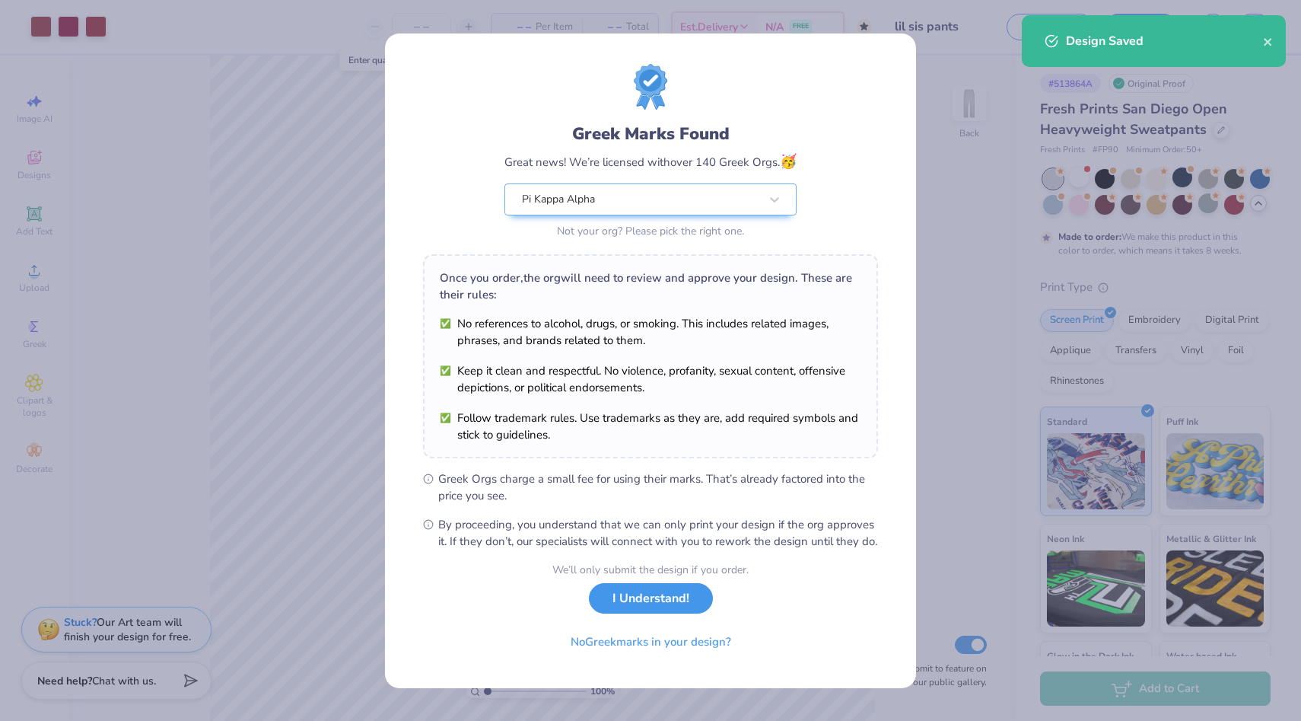
click at [620, 614] on button "I Understand!" at bounding box center [651, 598] width 124 height 31
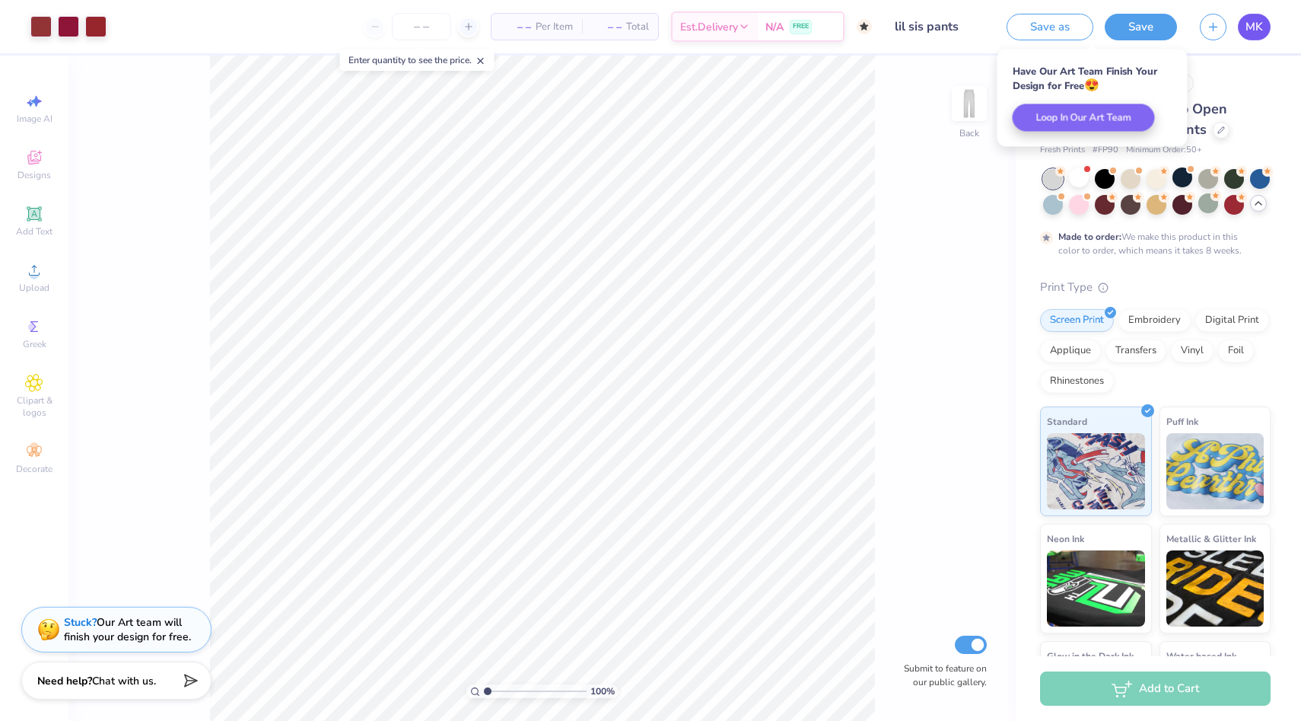
click at [1243, 33] on link "MK" at bounding box center [1254, 27] width 33 height 27
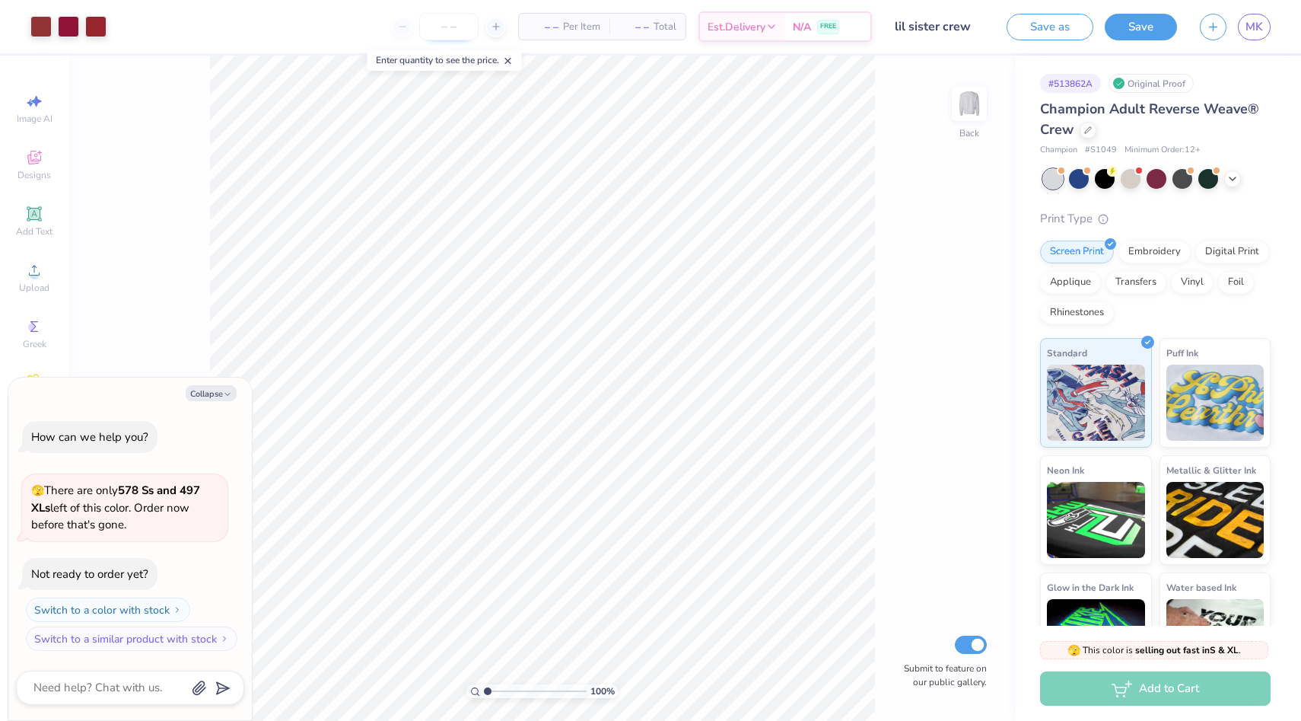
click at [452, 17] on input "number" at bounding box center [448, 26] width 59 height 27
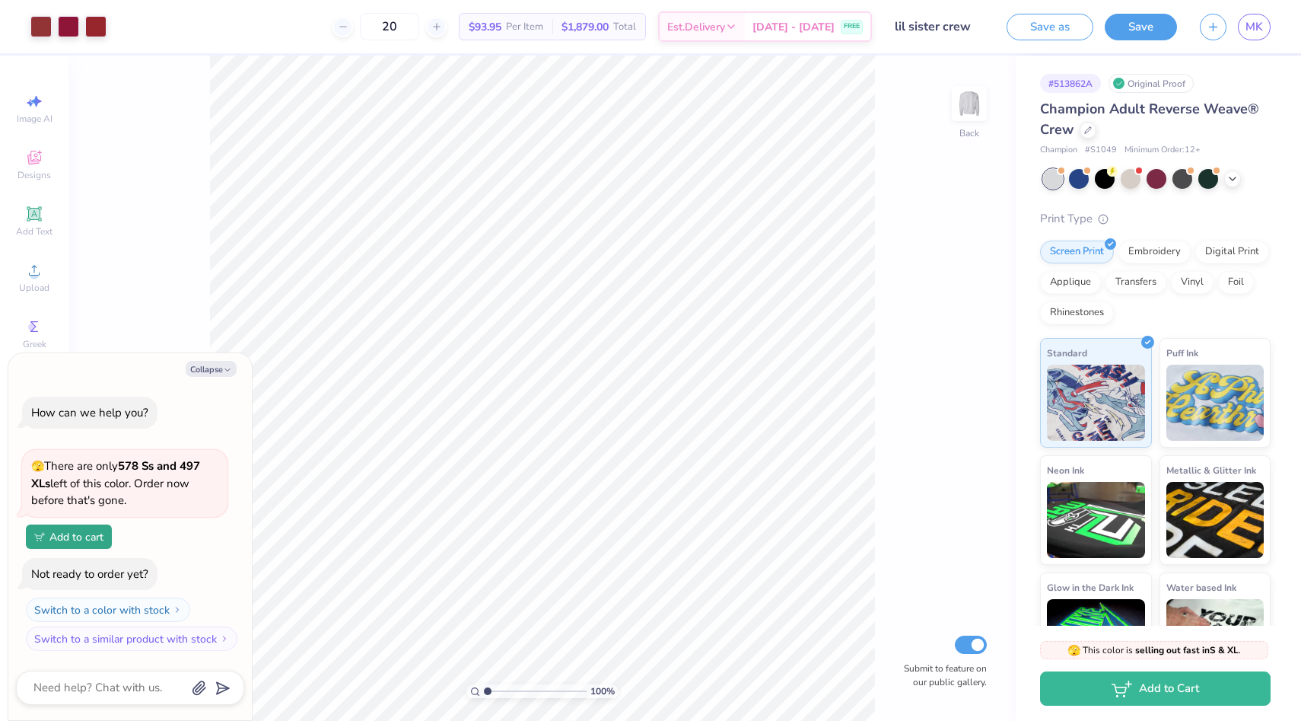
type input "2"
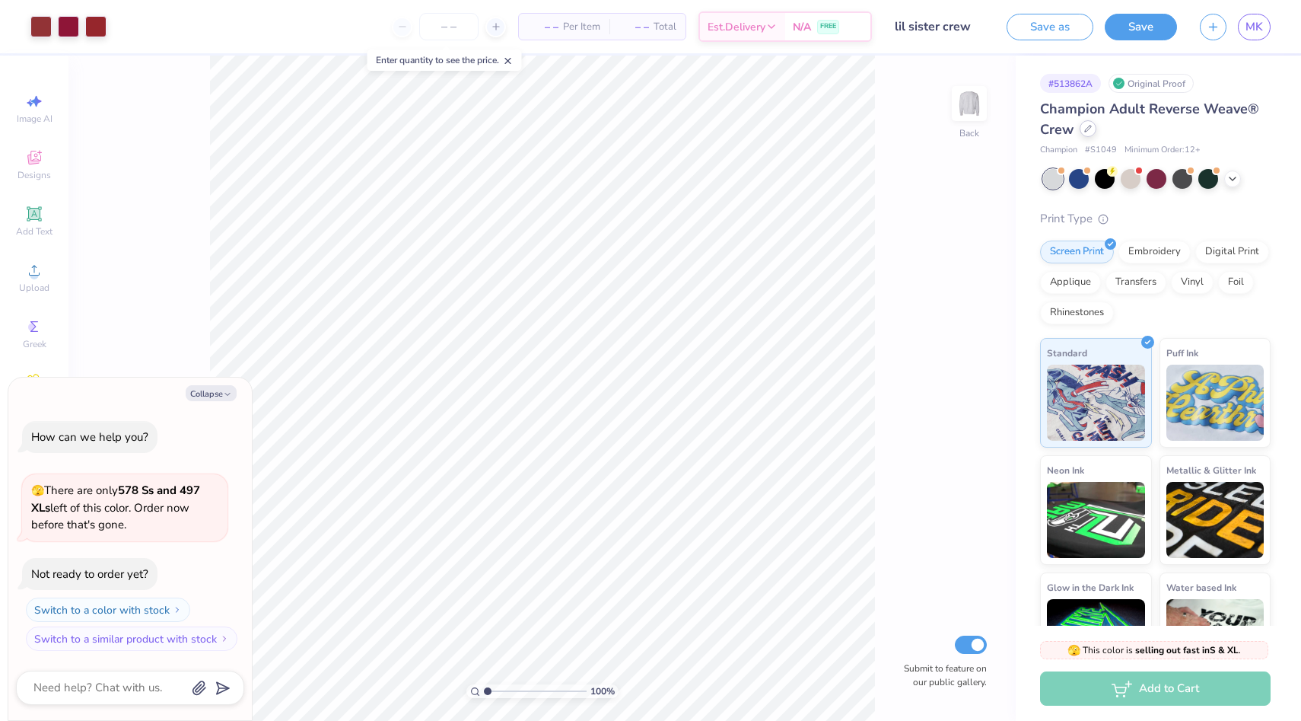
click at [1091, 128] on icon at bounding box center [1088, 129] width 8 height 8
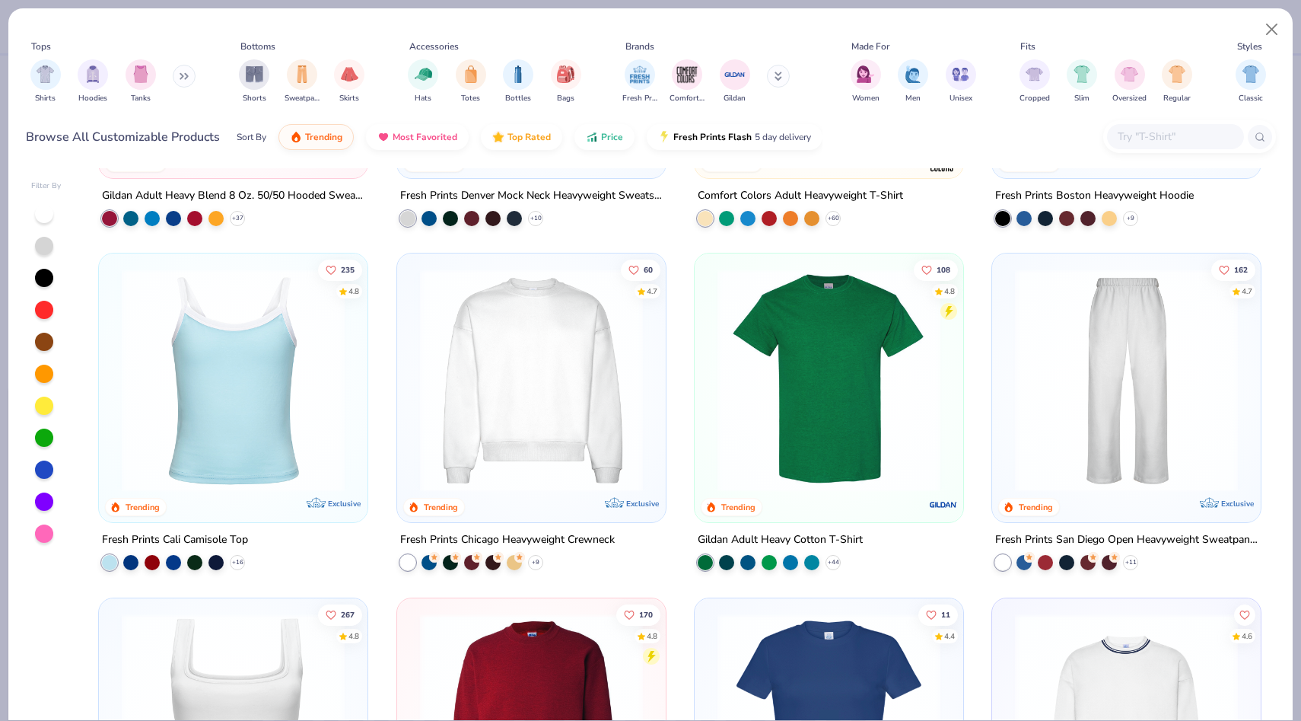
scroll to position [266, 0]
click at [539, 559] on icon at bounding box center [536, 563] width 12 height 12
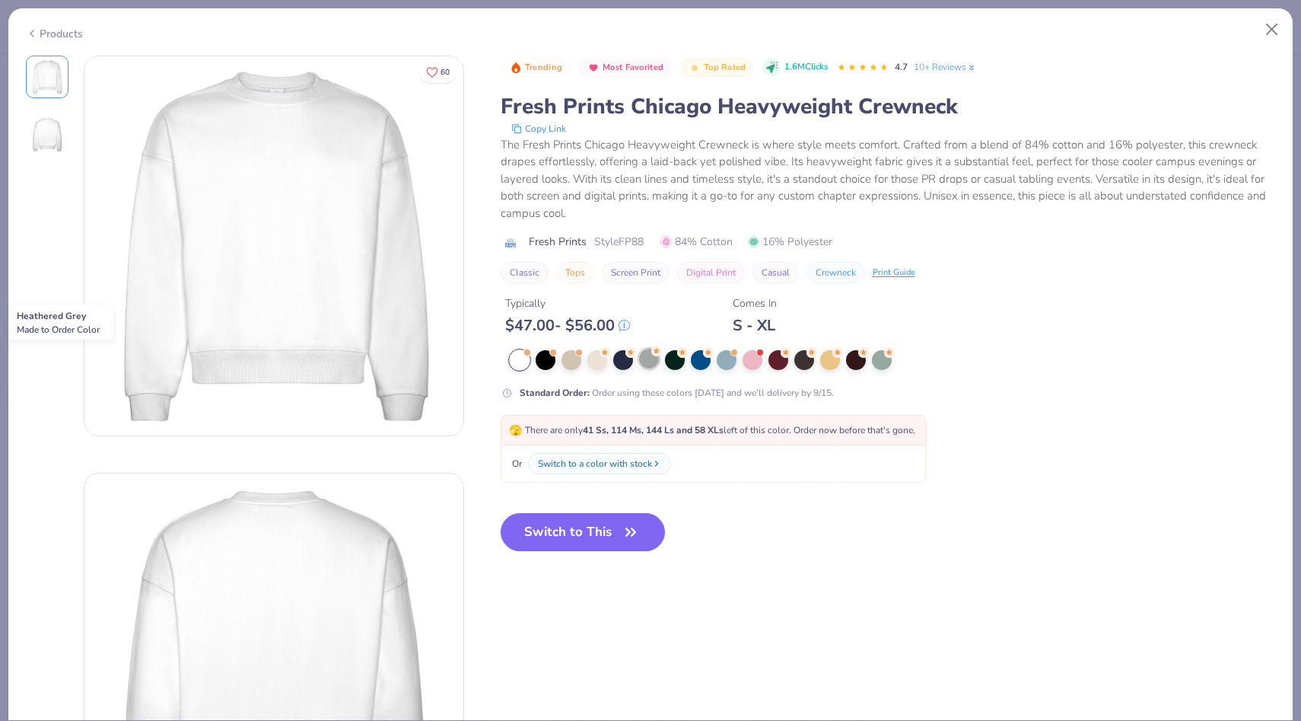
click at [645, 365] on div at bounding box center [649, 359] width 20 height 20
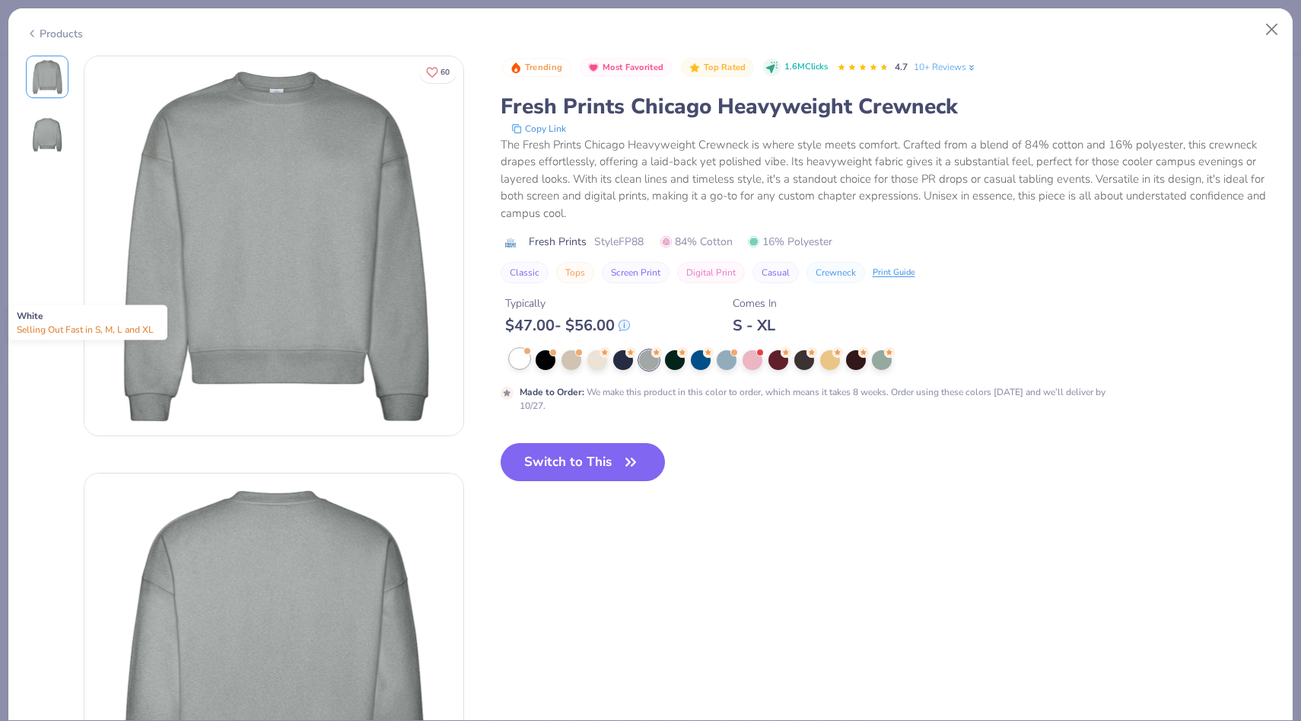
click at [511, 362] on div at bounding box center [520, 359] width 20 height 20
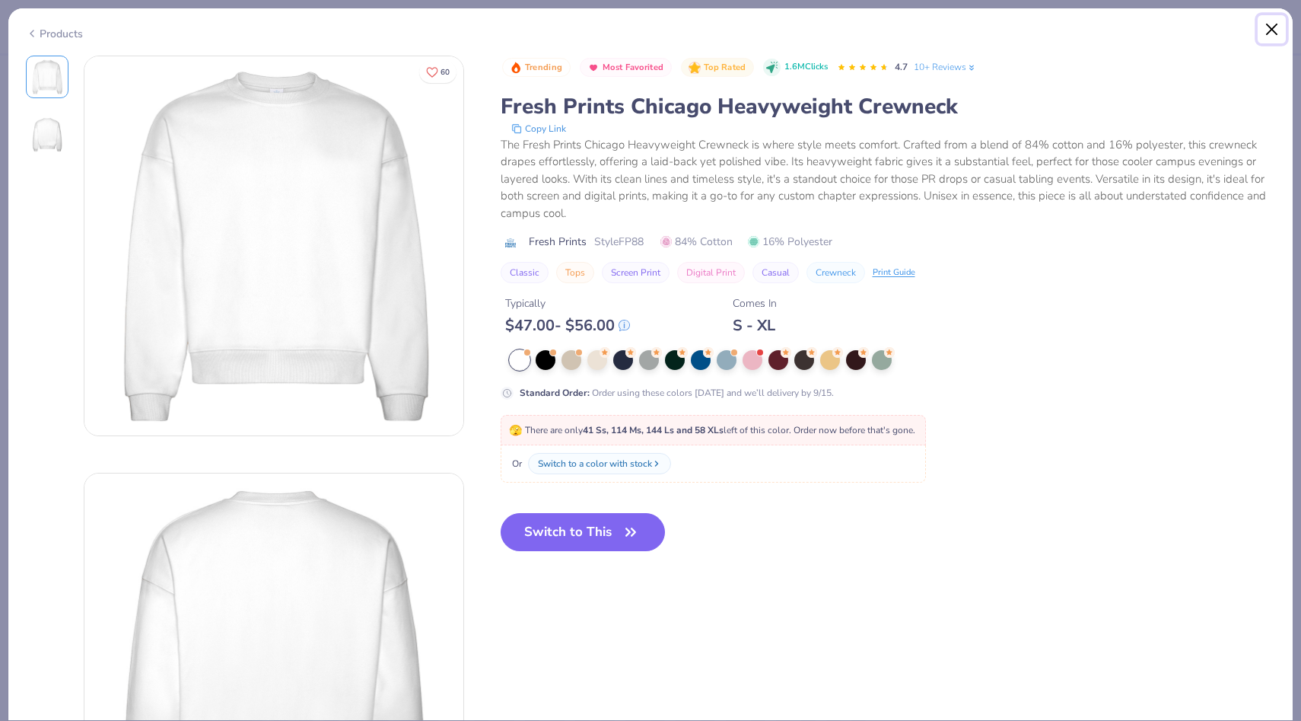
click at [1266, 22] on button "Close" at bounding box center [1272, 29] width 29 height 29
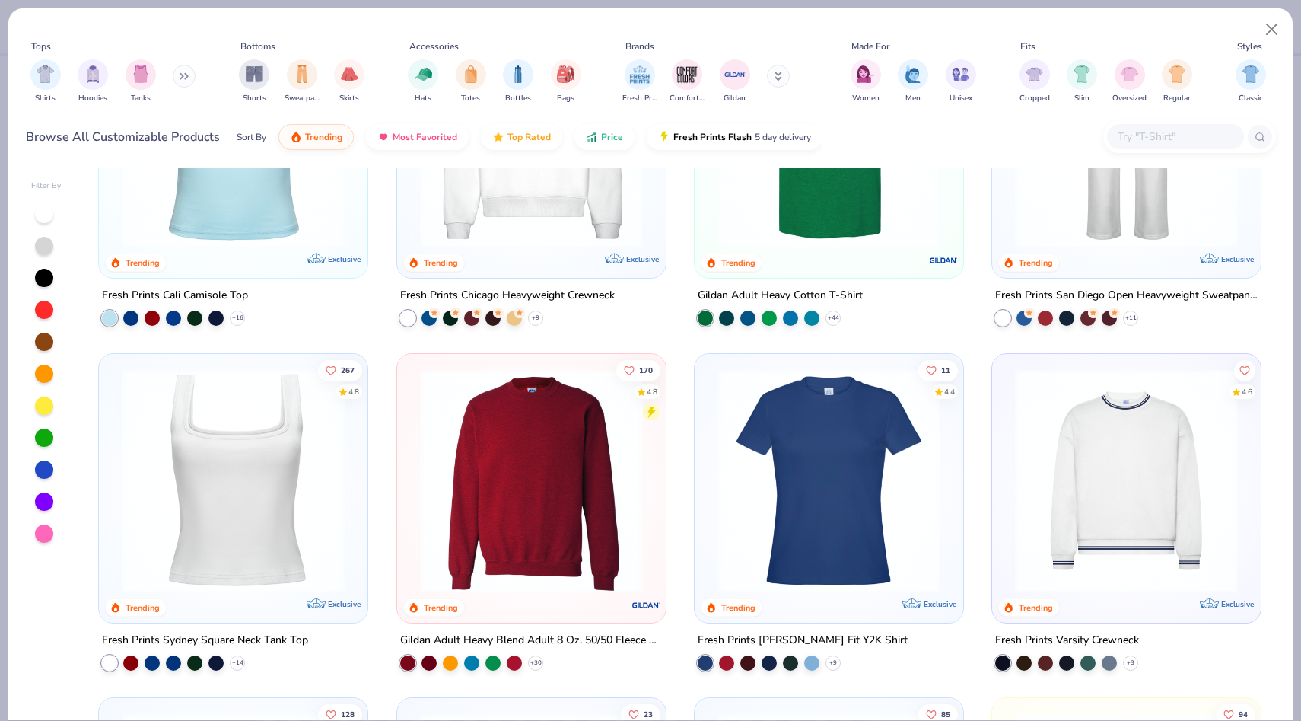
scroll to position [518, 0]
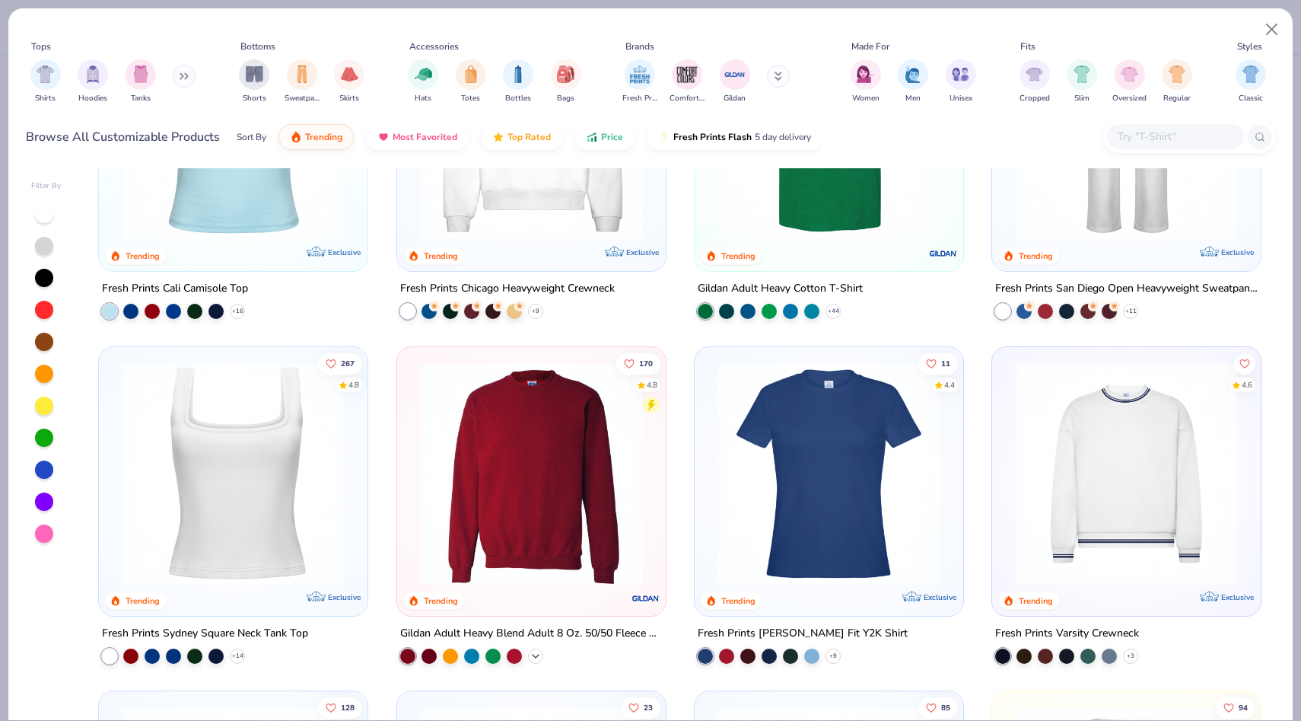
click at [528, 651] on div "+ 30" at bounding box center [535, 655] width 15 height 15
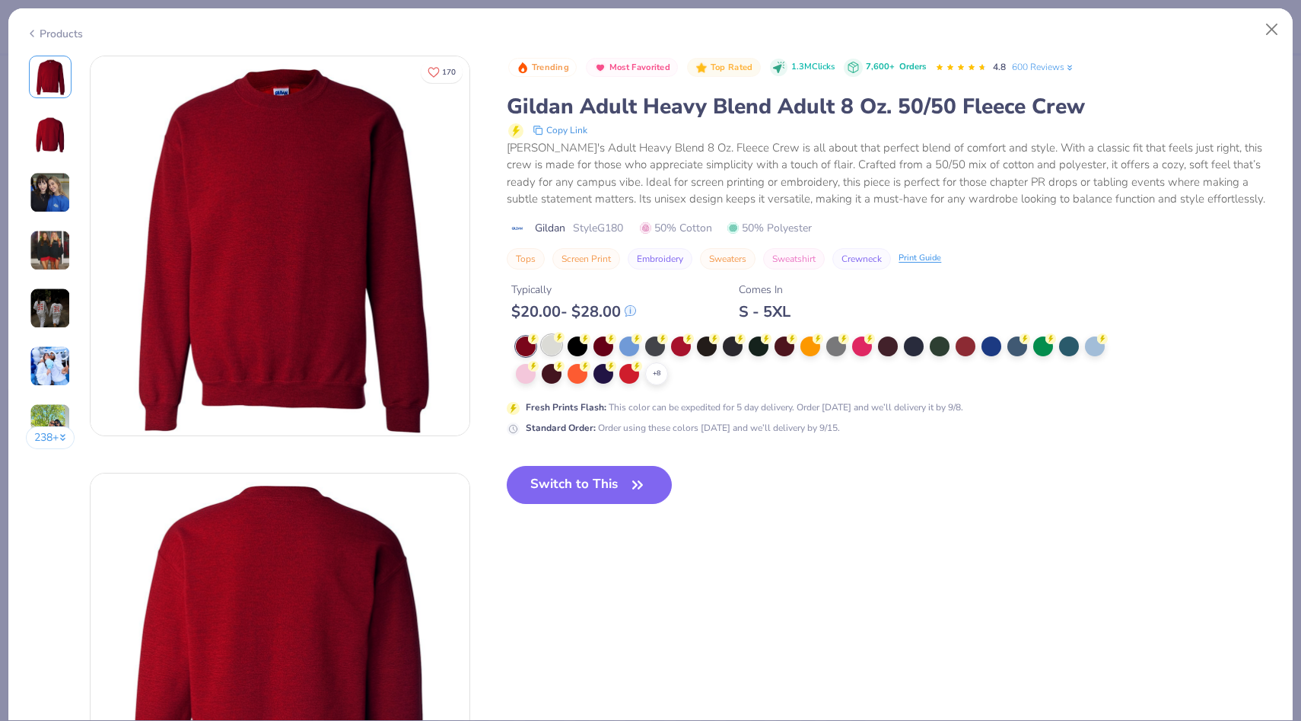
click at [555, 348] on div at bounding box center [552, 345] width 20 height 20
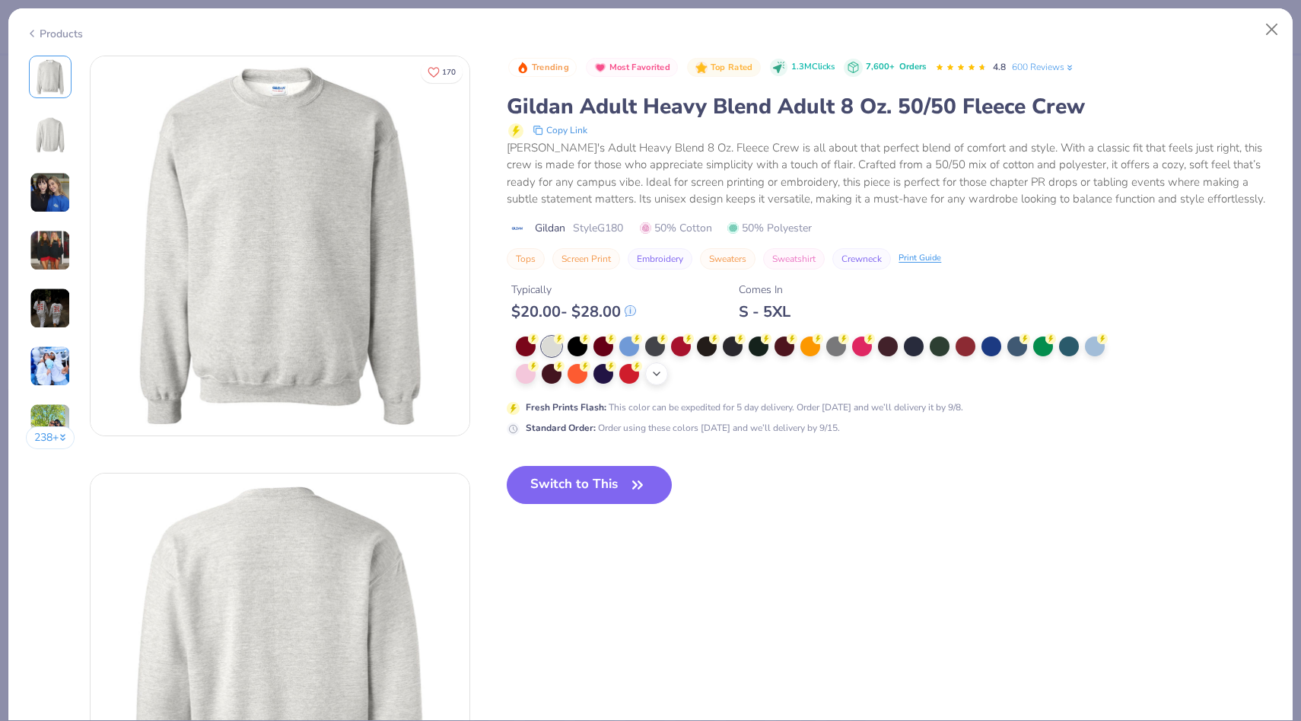
click at [659, 373] on polyline at bounding box center [657, 373] width 6 height 3
click at [614, 485] on button "Switch to This" at bounding box center [589, 485] width 165 height 38
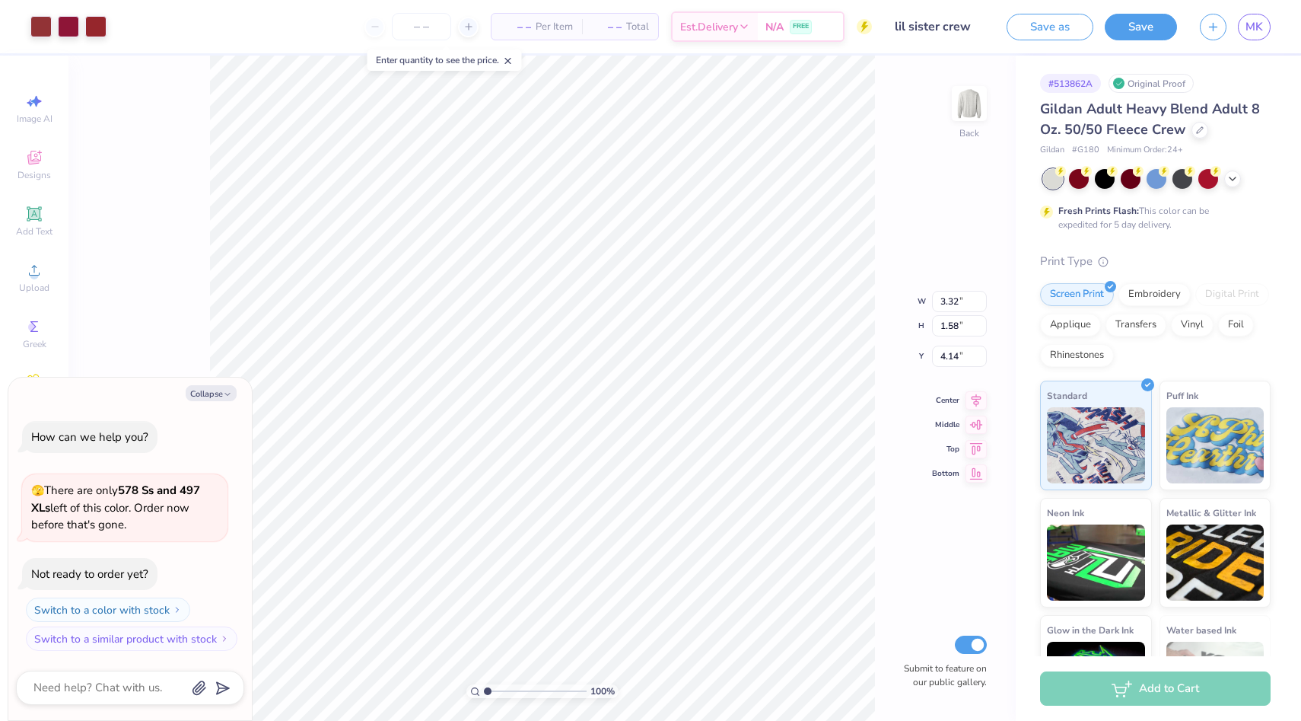
type textarea "x"
type input "3.96"
click at [1134, 27] on button "Save" at bounding box center [1141, 24] width 72 height 27
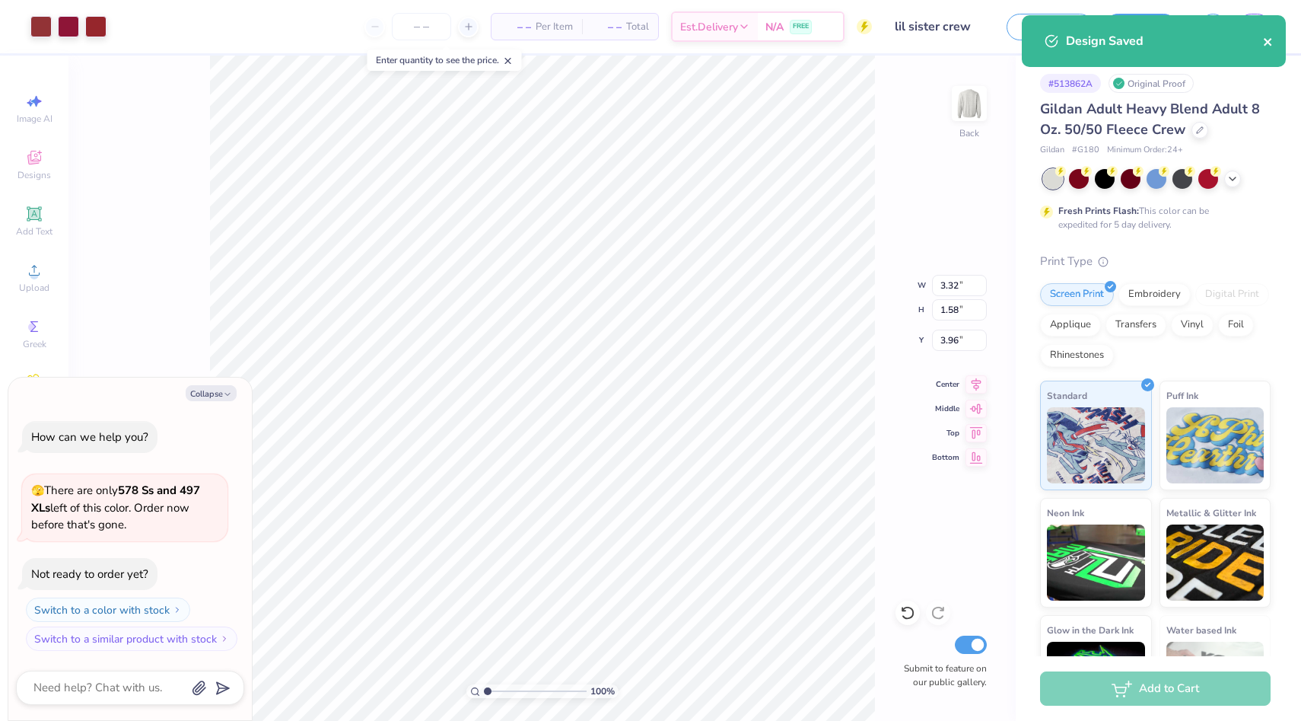
click at [1267, 40] on icon "close" at bounding box center [1268, 42] width 11 height 12
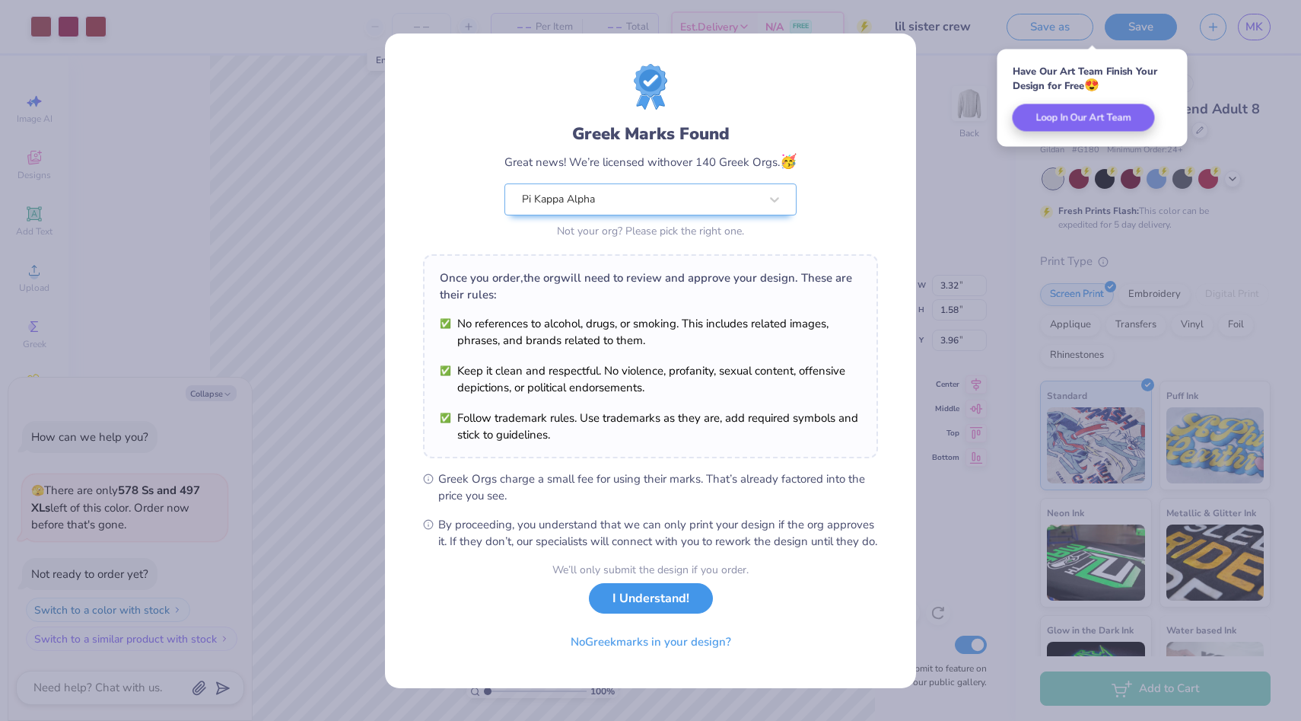
click at [657, 614] on button "I Understand!" at bounding box center [651, 598] width 124 height 31
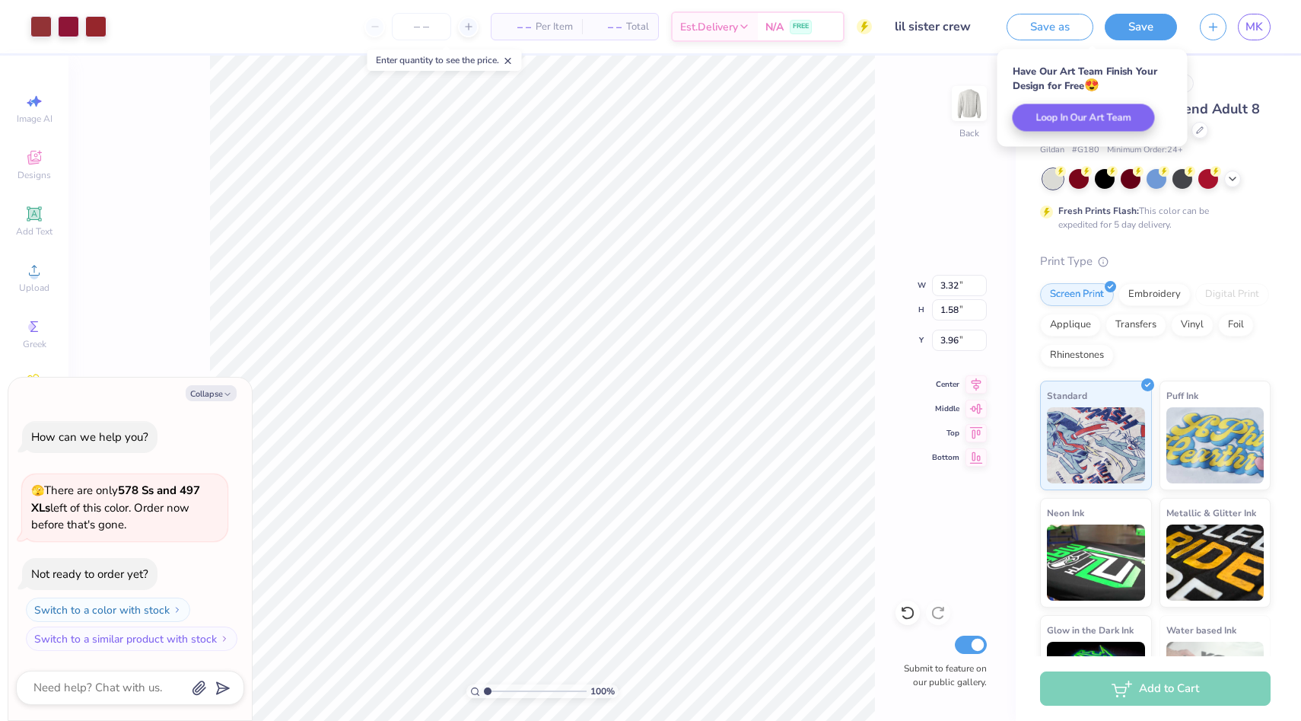
type textarea "x"
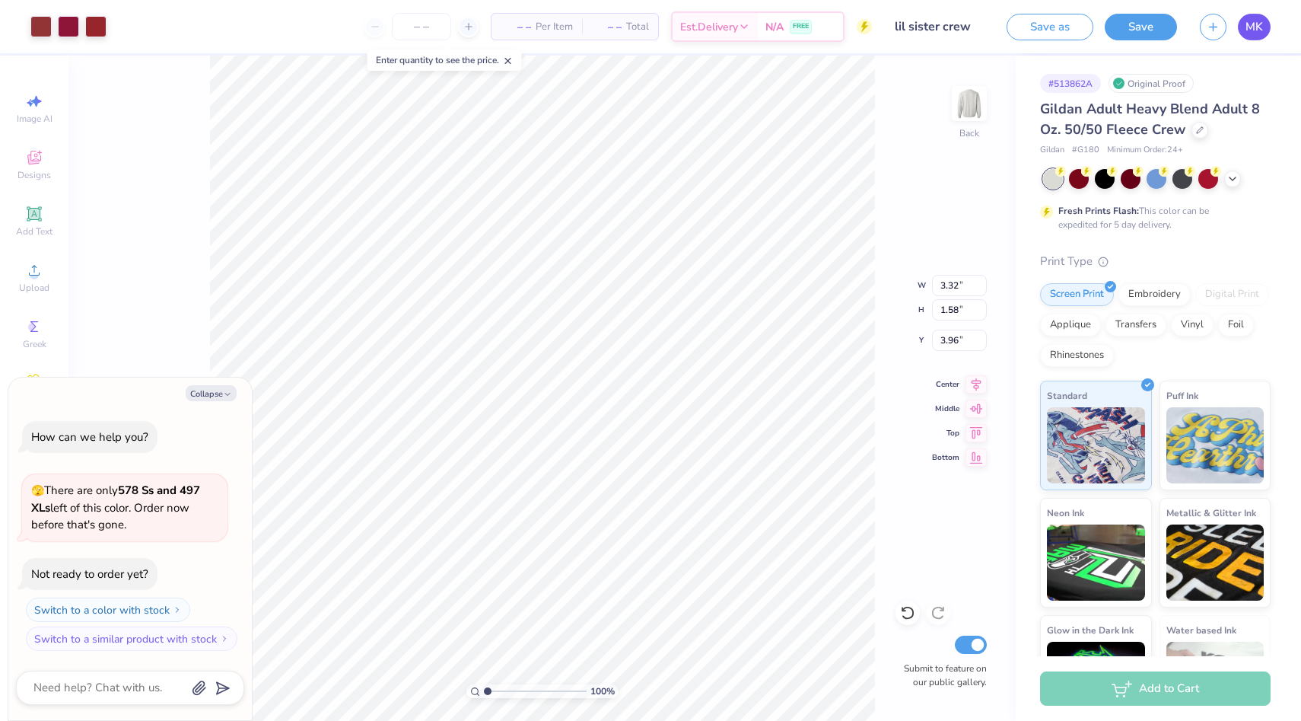
click at [1251, 25] on span "MK" at bounding box center [1255, 27] width 18 height 18
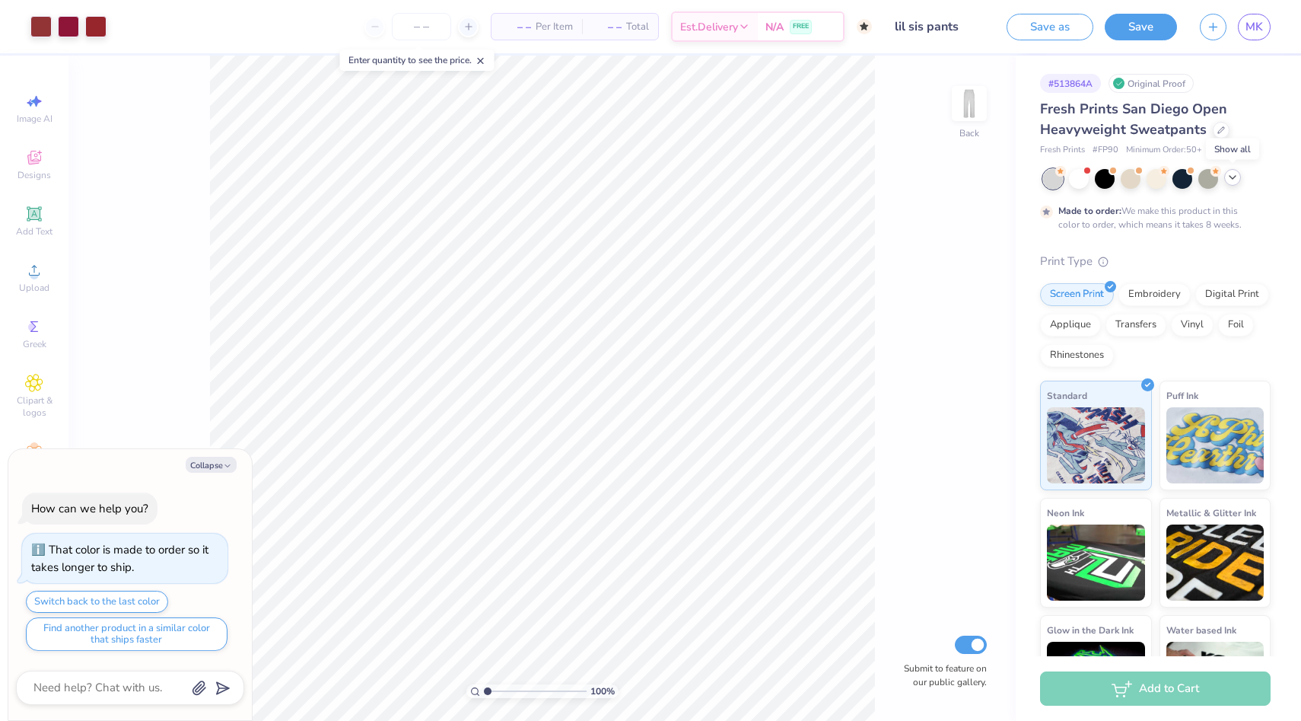
click at [1234, 175] on icon at bounding box center [1233, 177] width 12 height 12
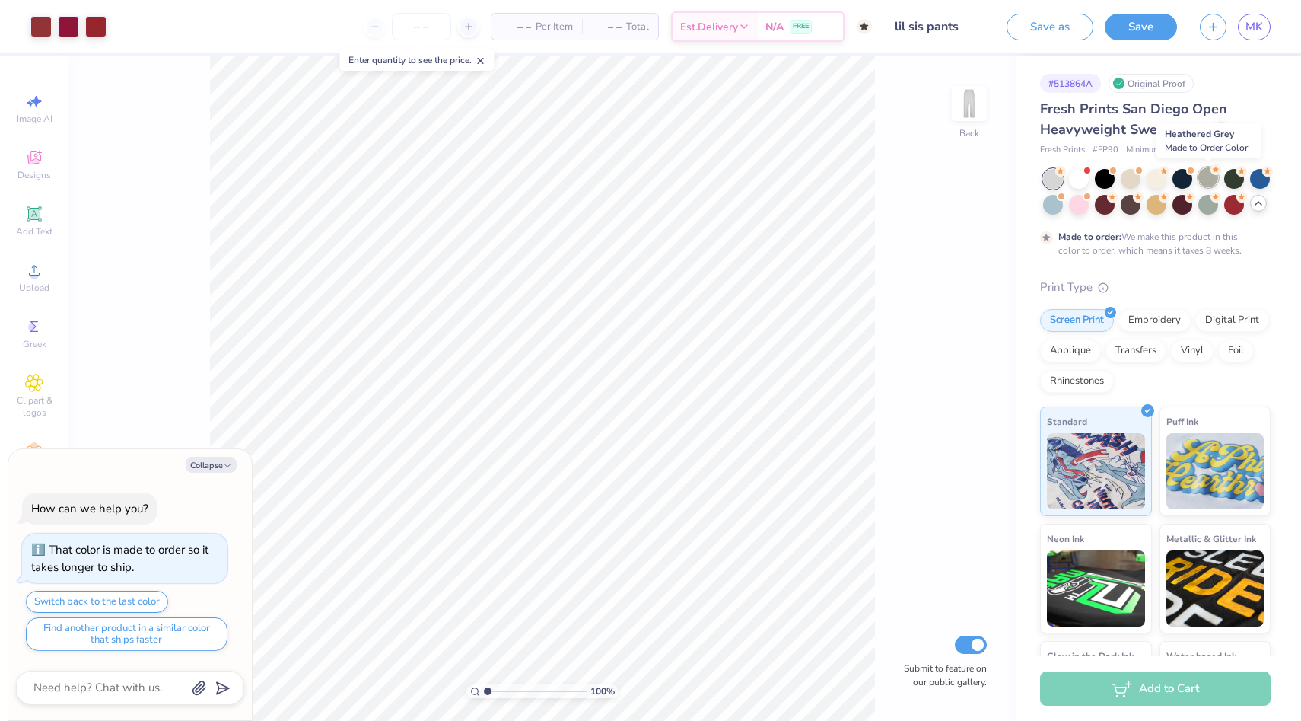
click at [1208, 176] on div at bounding box center [1209, 177] width 20 height 20
click at [1207, 197] on div at bounding box center [1209, 203] width 20 height 20
click at [1132, 27] on button "Save" at bounding box center [1141, 24] width 72 height 27
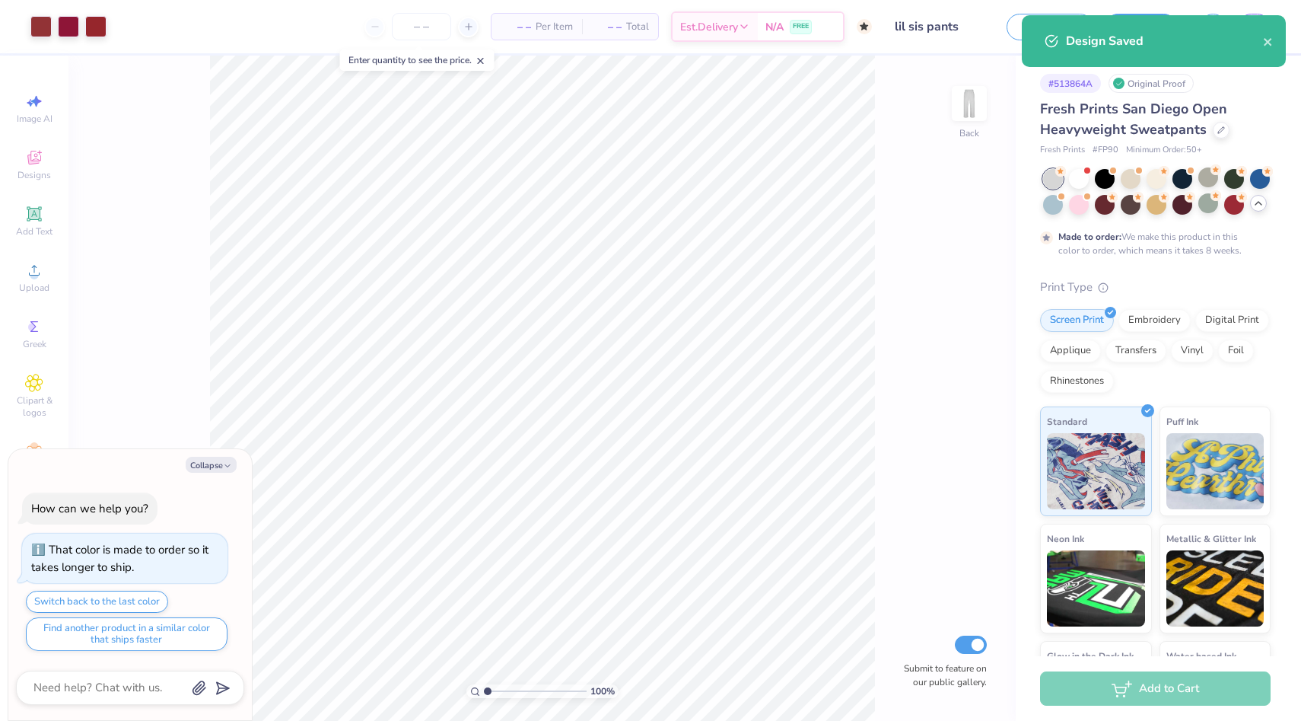
click at [1259, 43] on div "Design Saved" at bounding box center [1164, 41] width 197 height 18
click at [1266, 43] on icon "close" at bounding box center [1268, 42] width 11 height 12
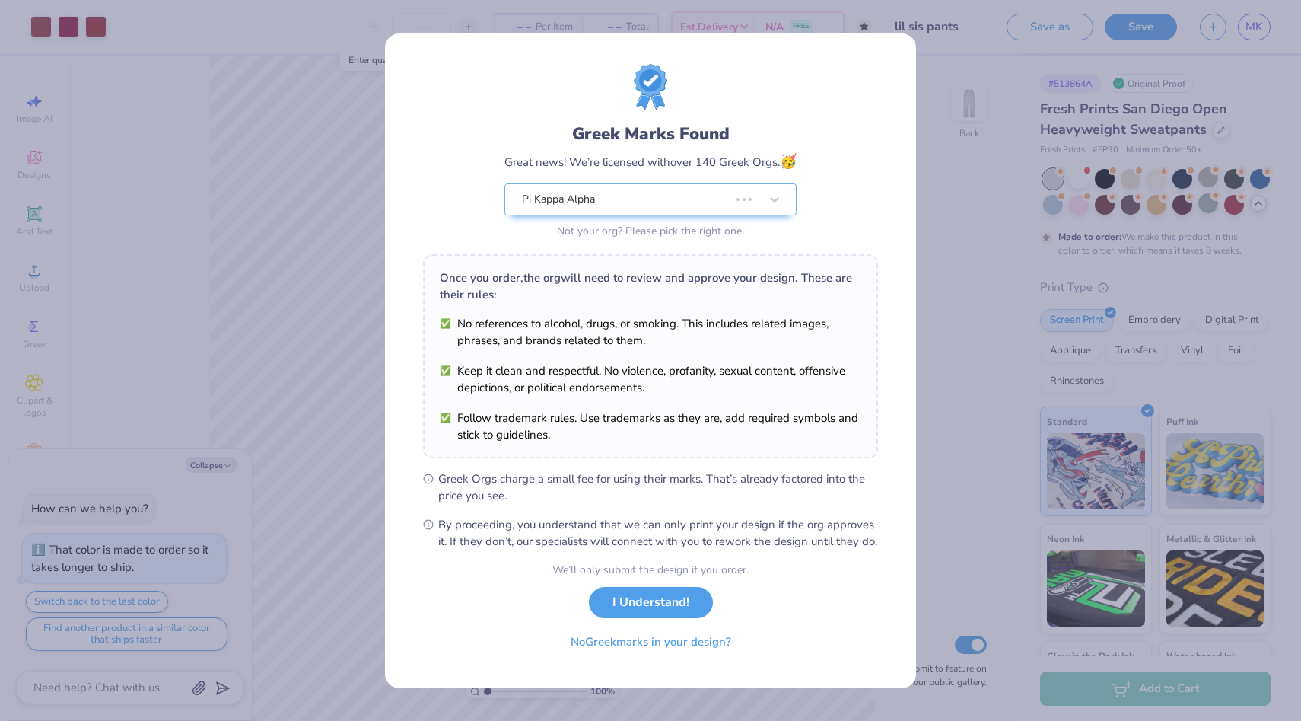
click at [1253, 26] on div "Design Saved" at bounding box center [1154, 46] width 270 height 69
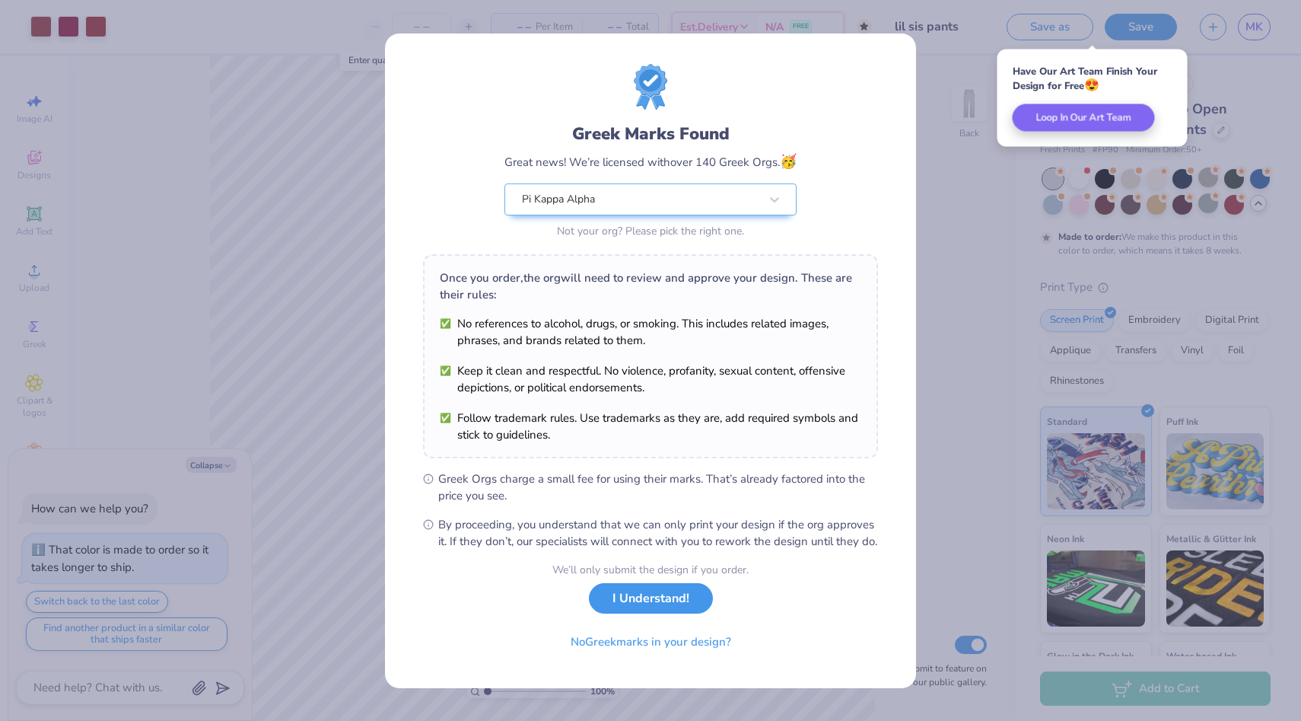
click at [649, 610] on button "I Understand!" at bounding box center [651, 598] width 124 height 31
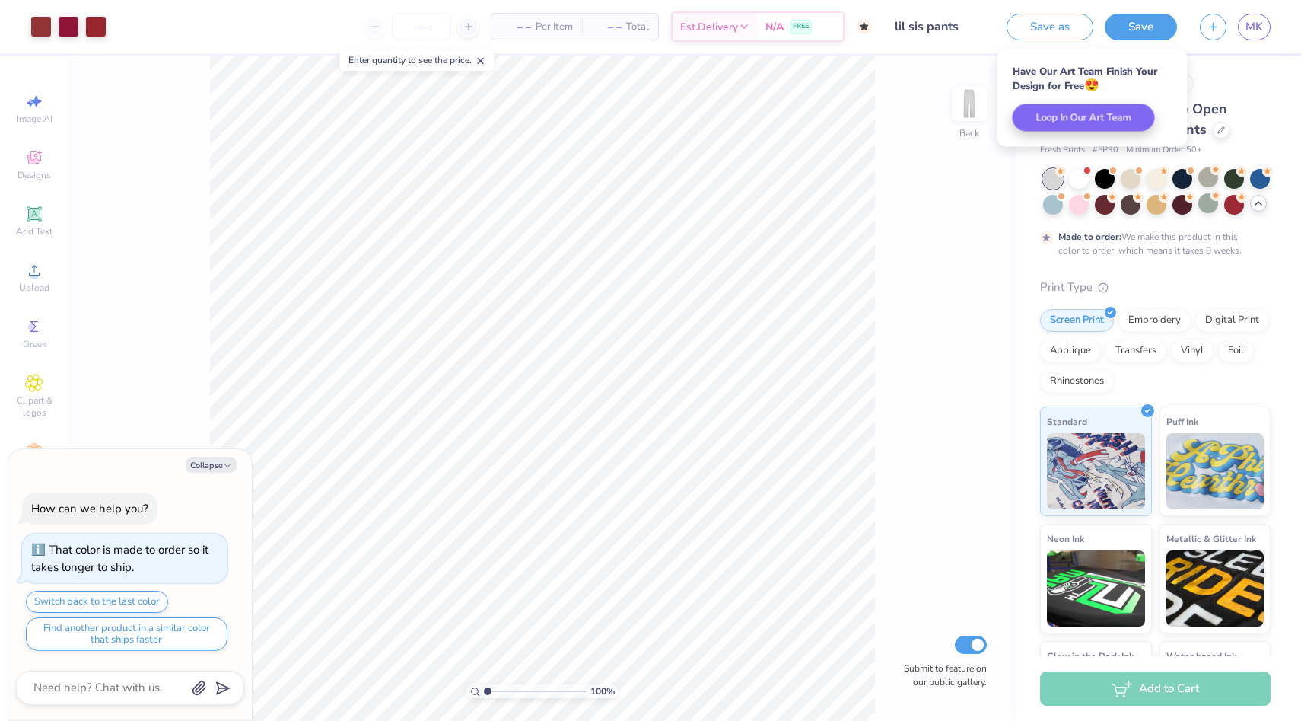
type textarea "x"
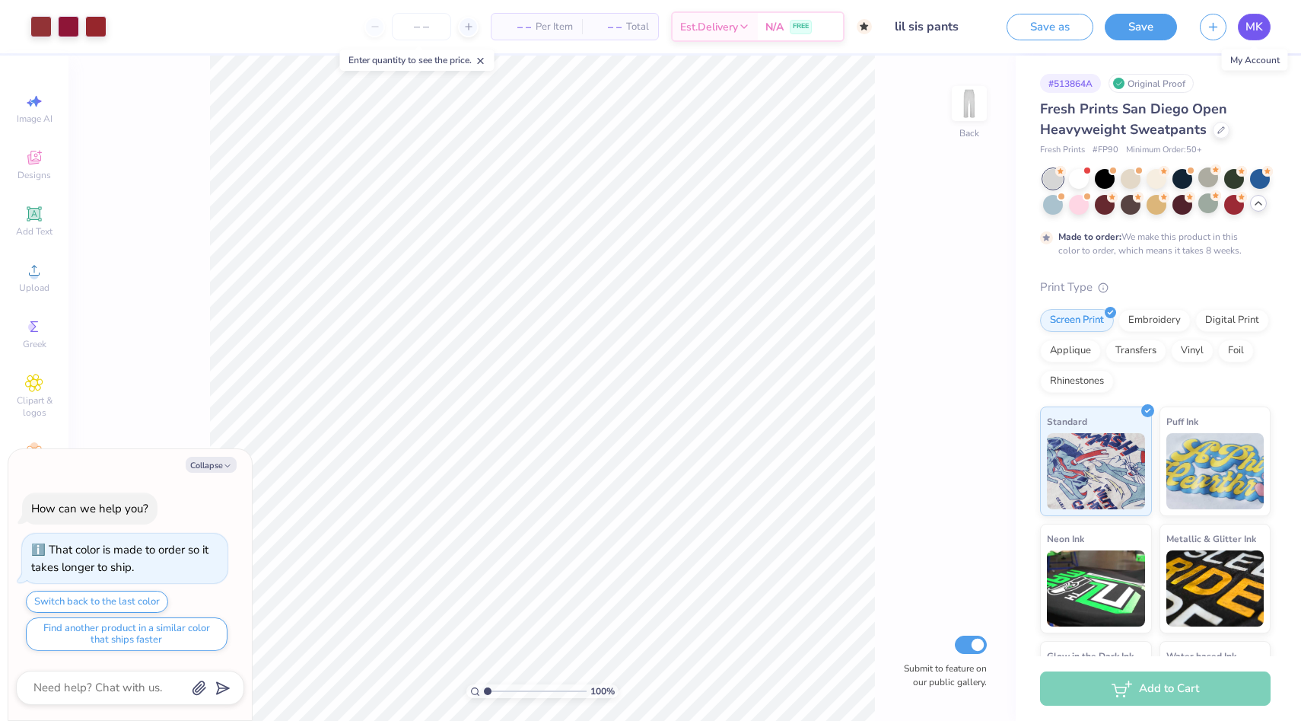
click at [1253, 18] on span "MK" at bounding box center [1255, 27] width 18 height 18
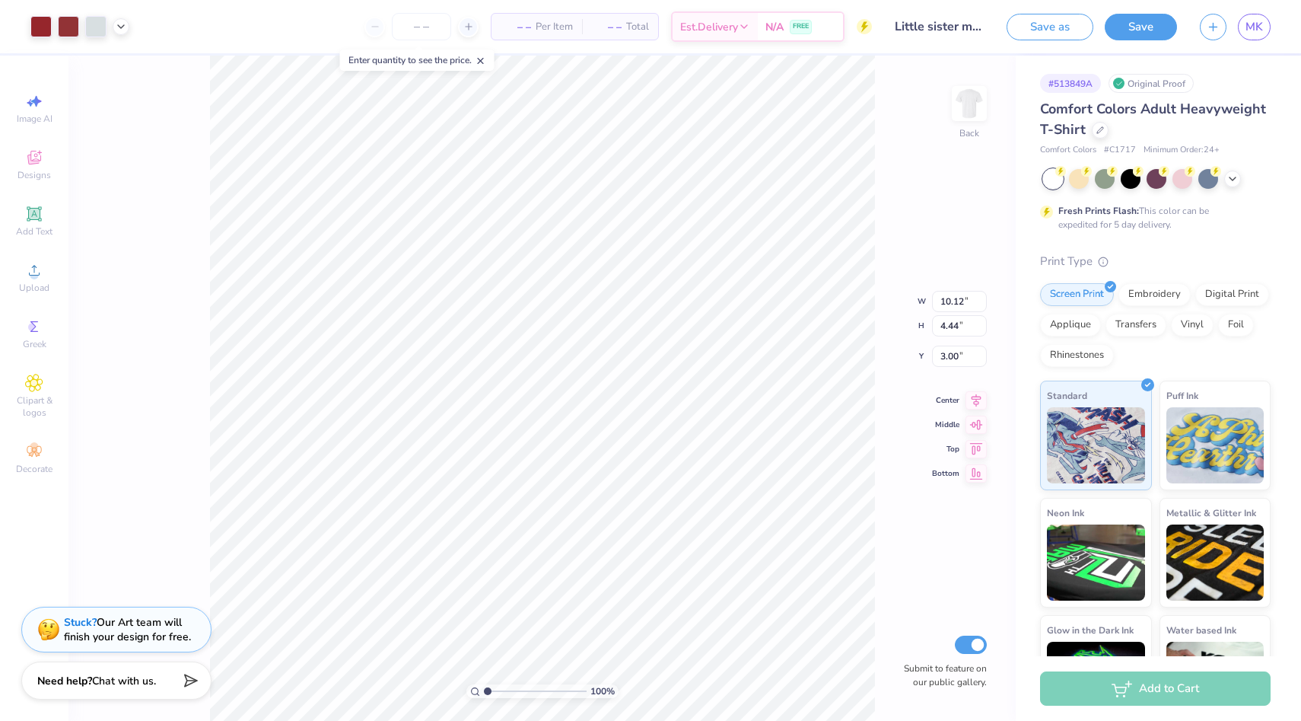
type input "8.77"
type input "3.85"
click at [1134, 33] on button "Save" at bounding box center [1141, 24] width 72 height 27
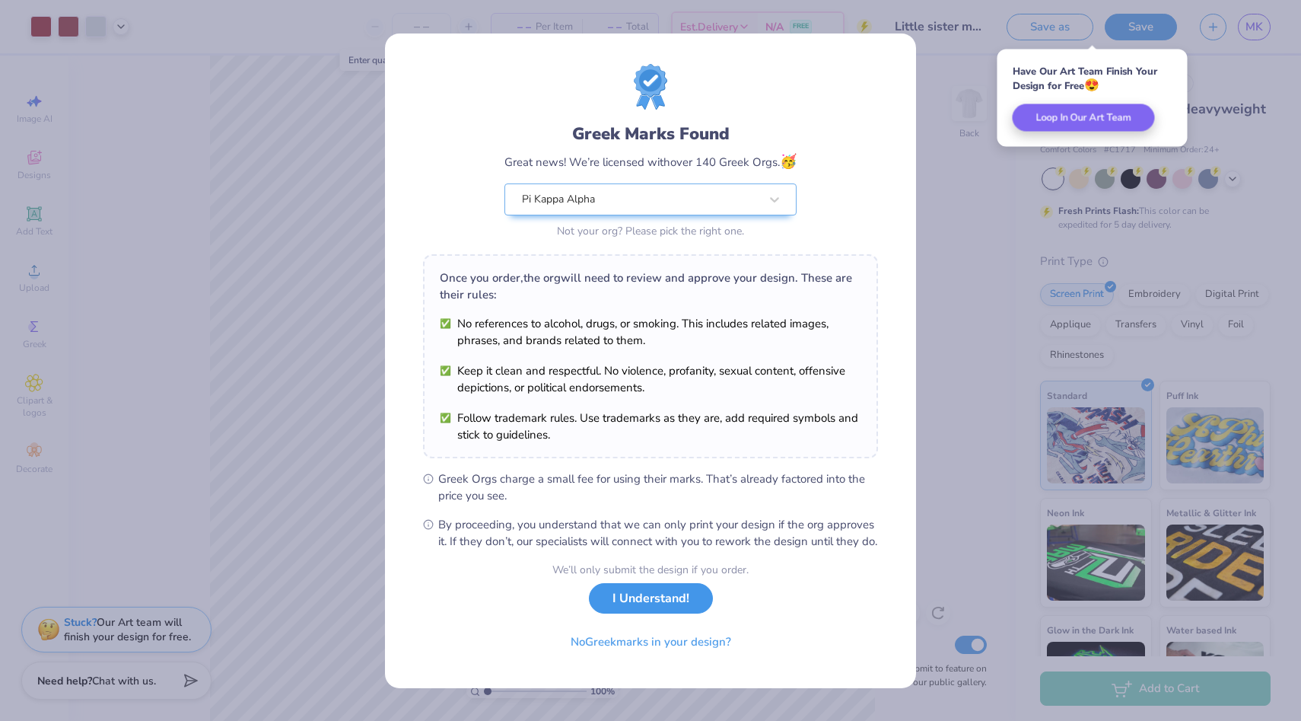
click at [651, 603] on button "I Understand!" at bounding box center [651, 598] width 124 height 31
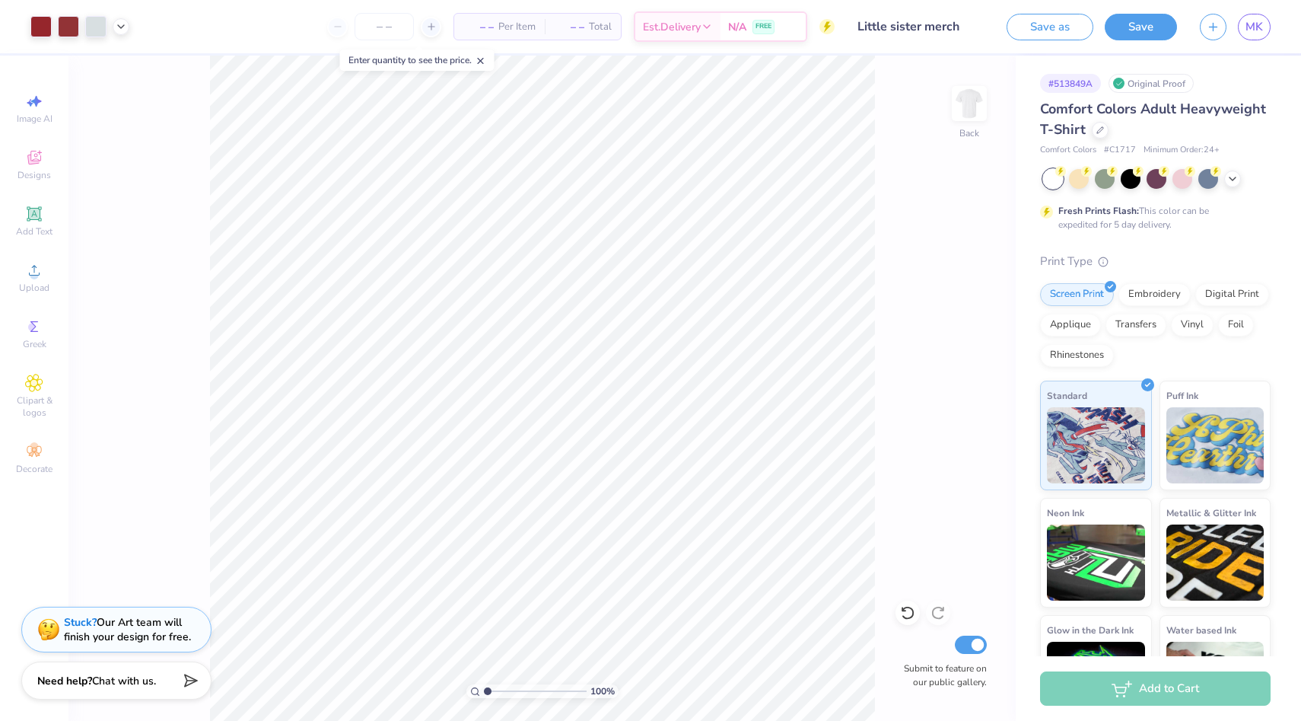
click at [960, 14] on input "Little sister merch" at bounding box center [920, 26] width 149 height 30
click at [939, 33] on input "Little sister merch" at bounding box center [920, 26] width 149 height 30
click at [930, 26] on input "Little sister merch" at bounding box center [920, 26] width 149 height 30
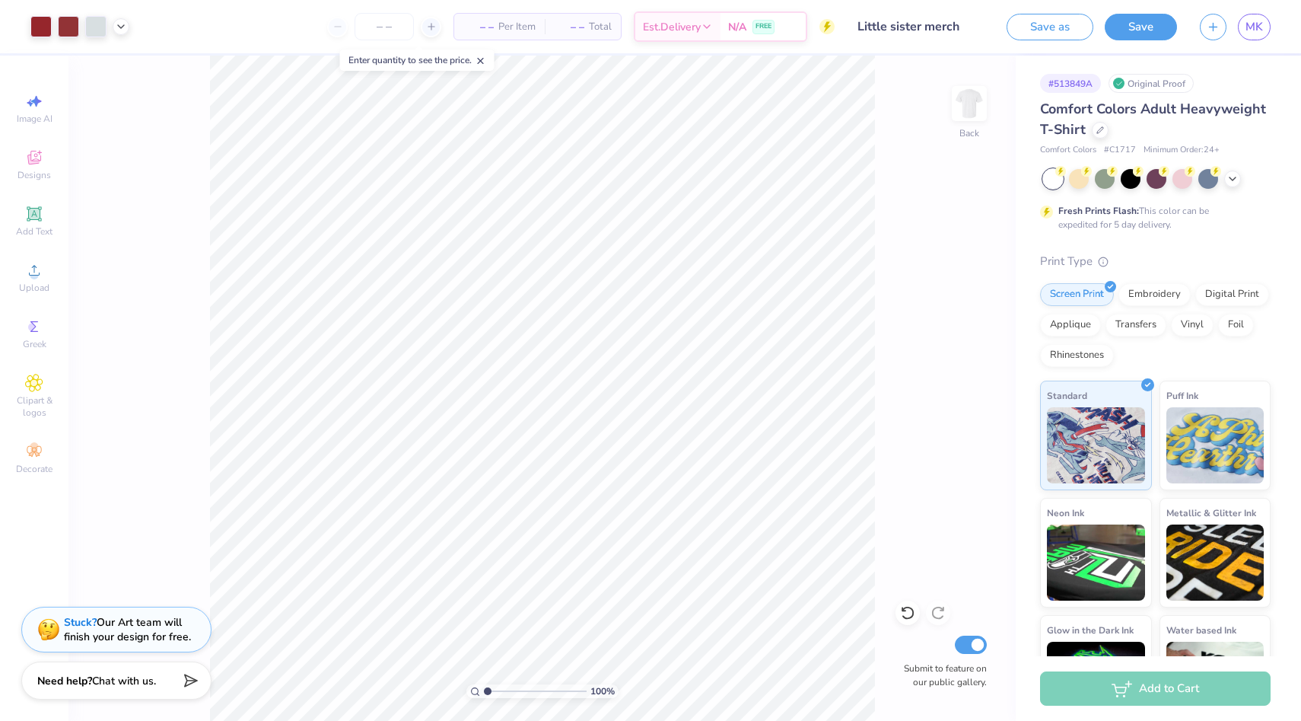
click at [894, 19] on input "Little sister merch" at bounding box center [920, 26] width 149 height 30
click at [1122, 24] on button "Save" at bounding box center [1141, 24] width 72 height 27
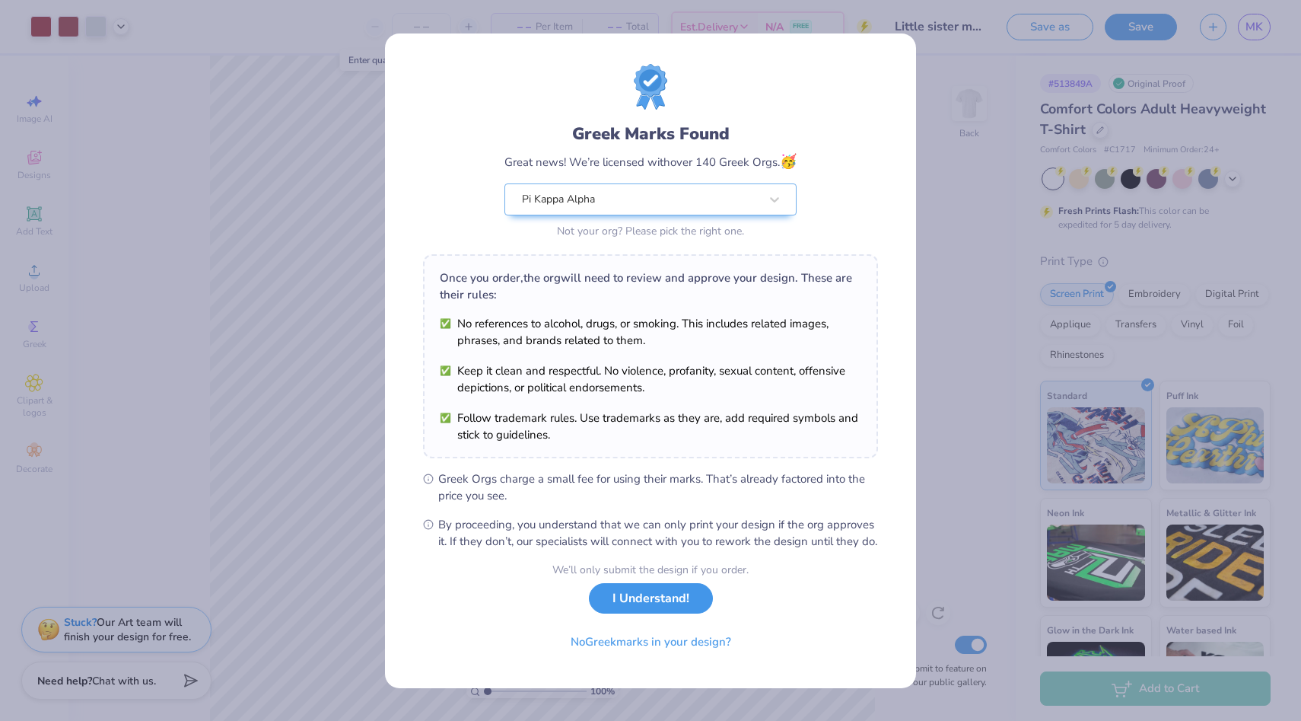
click at [627, 596] on button "I Understand!" at bounding box center [651, 598] width 124 height 31
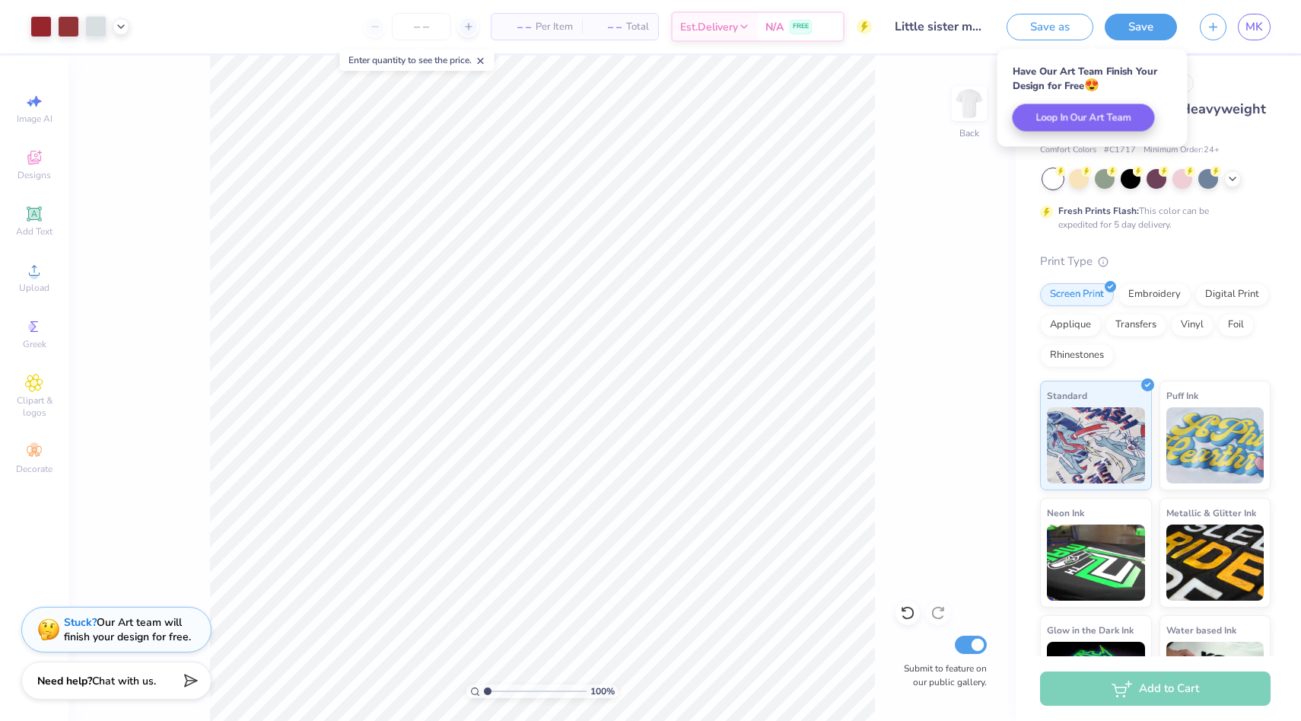
click at [1259, 10] on div "Save as Save MK" at bounding box center [1154, 26] width 295 height 53
click at [1259, 11] on div "Save as Save MK" at bounding box center [1154, 26] width 295 height 53
click at [1259, 16] on link "MK" at bounding box center [1254, 27] width 33 height 27
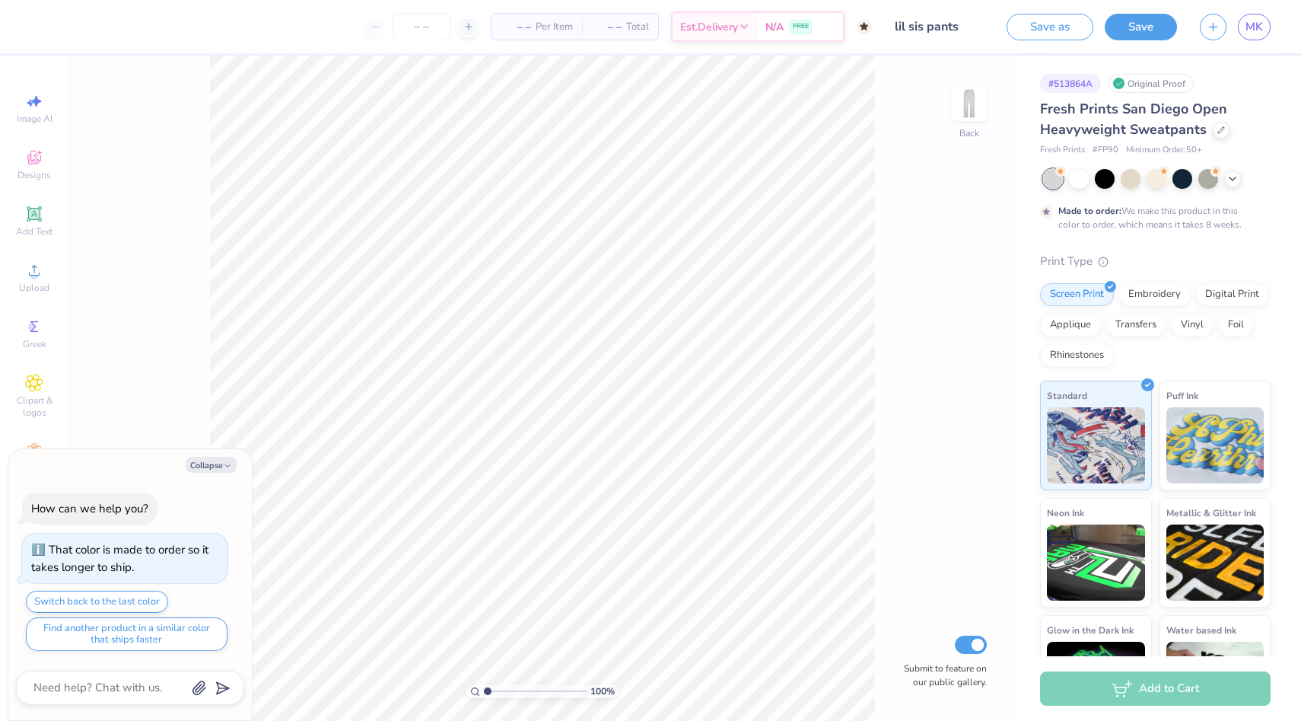
type textarea "x"
click at [1258, 30] on span "MK" at bounding box center [1255, 27] width 18 height 18
click at [947, 30] on input "lil sis pants" at bounding box center [920, 26] width 149 height 30
click at [927, 29] on input "lil sis pants" at bounding box center [920, 26] width 149 height 30
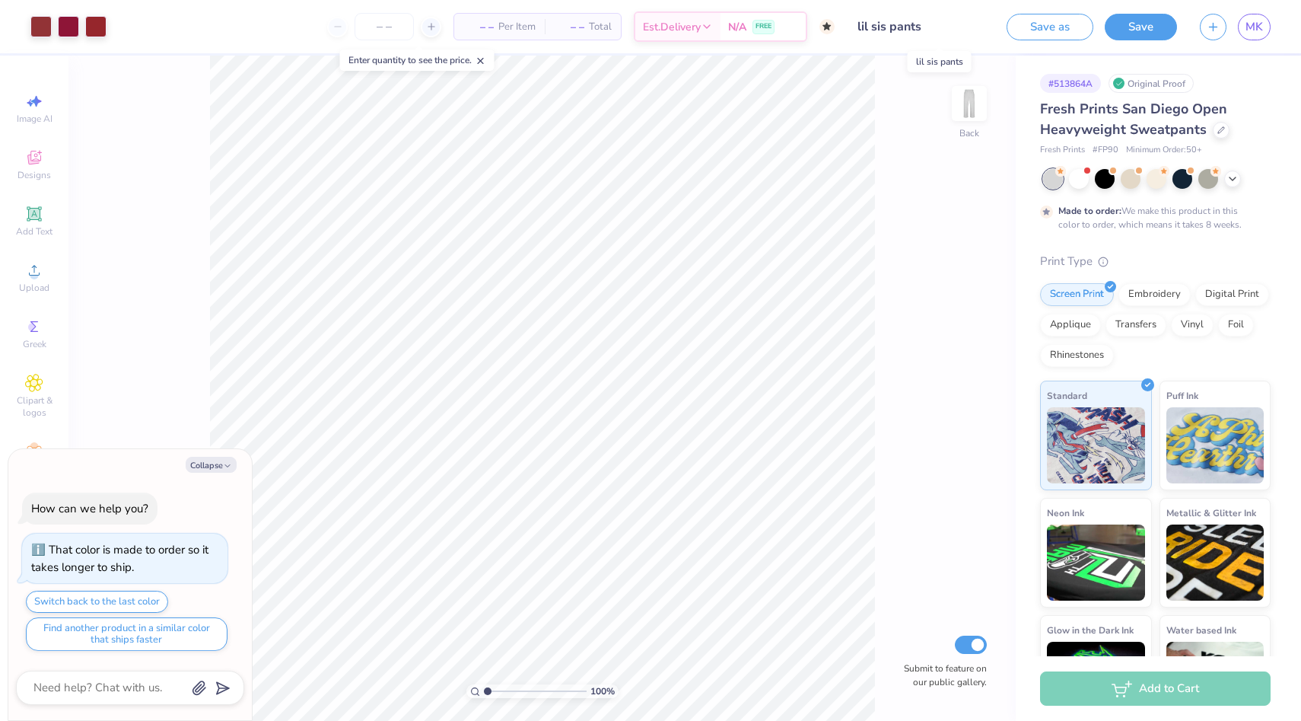
click at [925, 27] on input "lil sis pants" at bounding box center [920, 26] width 149 height 30
click at [212, 459] on button "Collapse" at bounding box center [211, 465] width 51 height 16
type textarea "x"
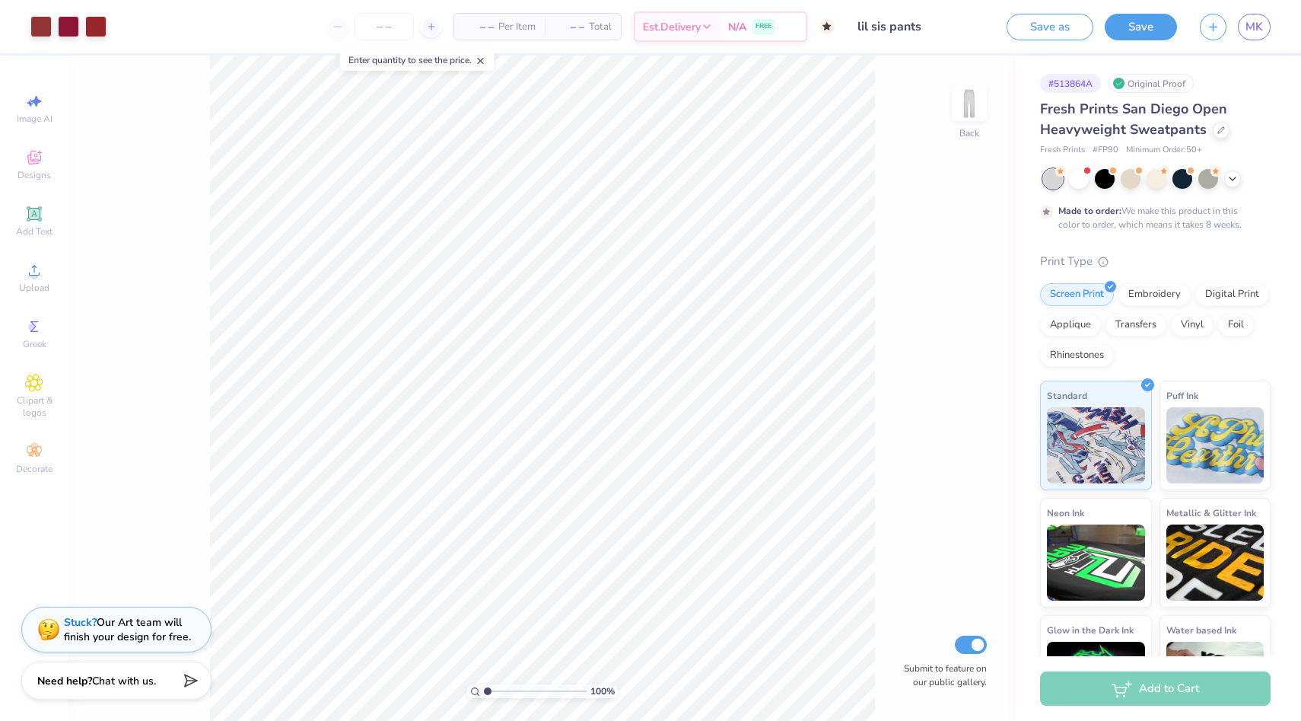
click at [926, 34] on input "lil sis pants" at bounding box center [920, 26] width 149 height 30
click at [1245, 15] on link "MK" at bounding box center [1254, 27] width 33 height 27
